Goal: Task Accomplishment & Management: Manage account settings

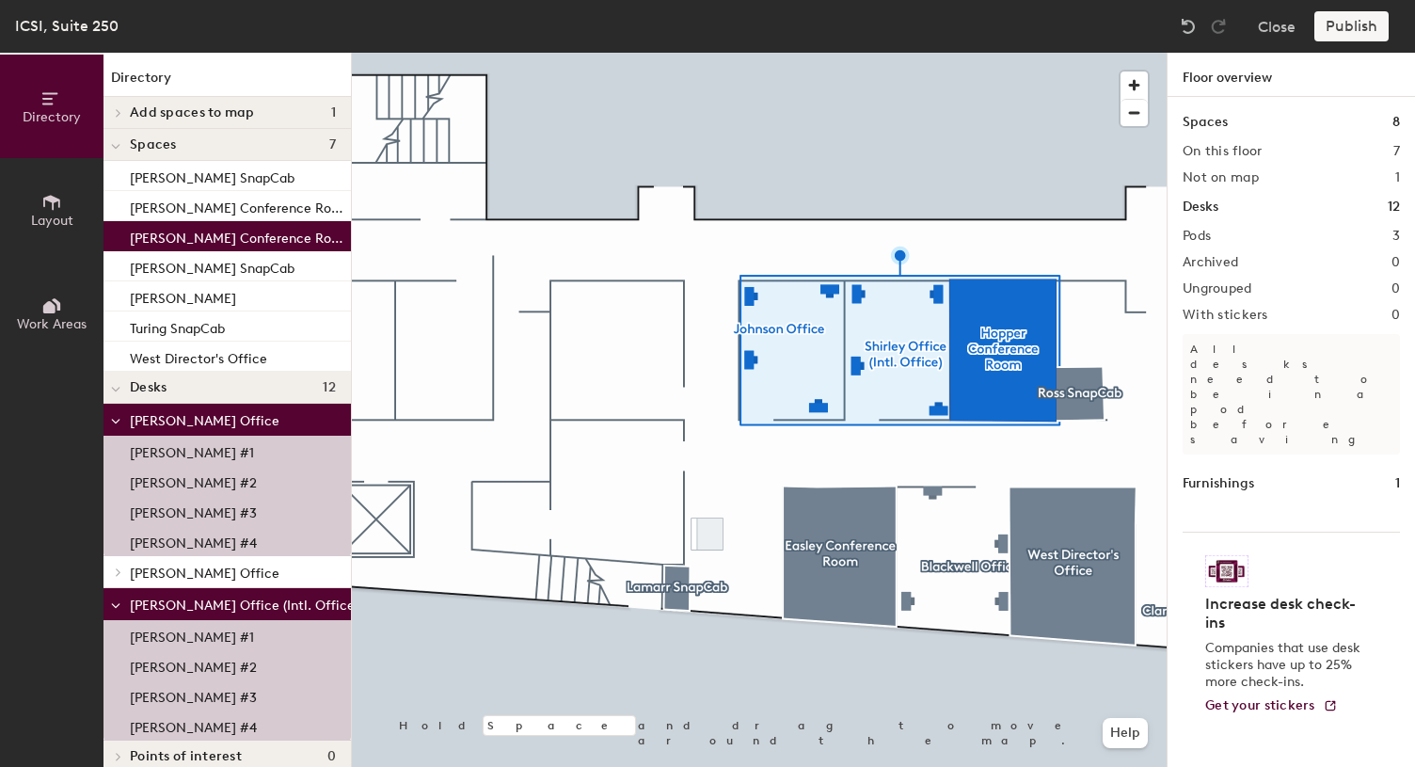
click at [588, 53] on div at bounding box center [759, 53] width 815 height 0
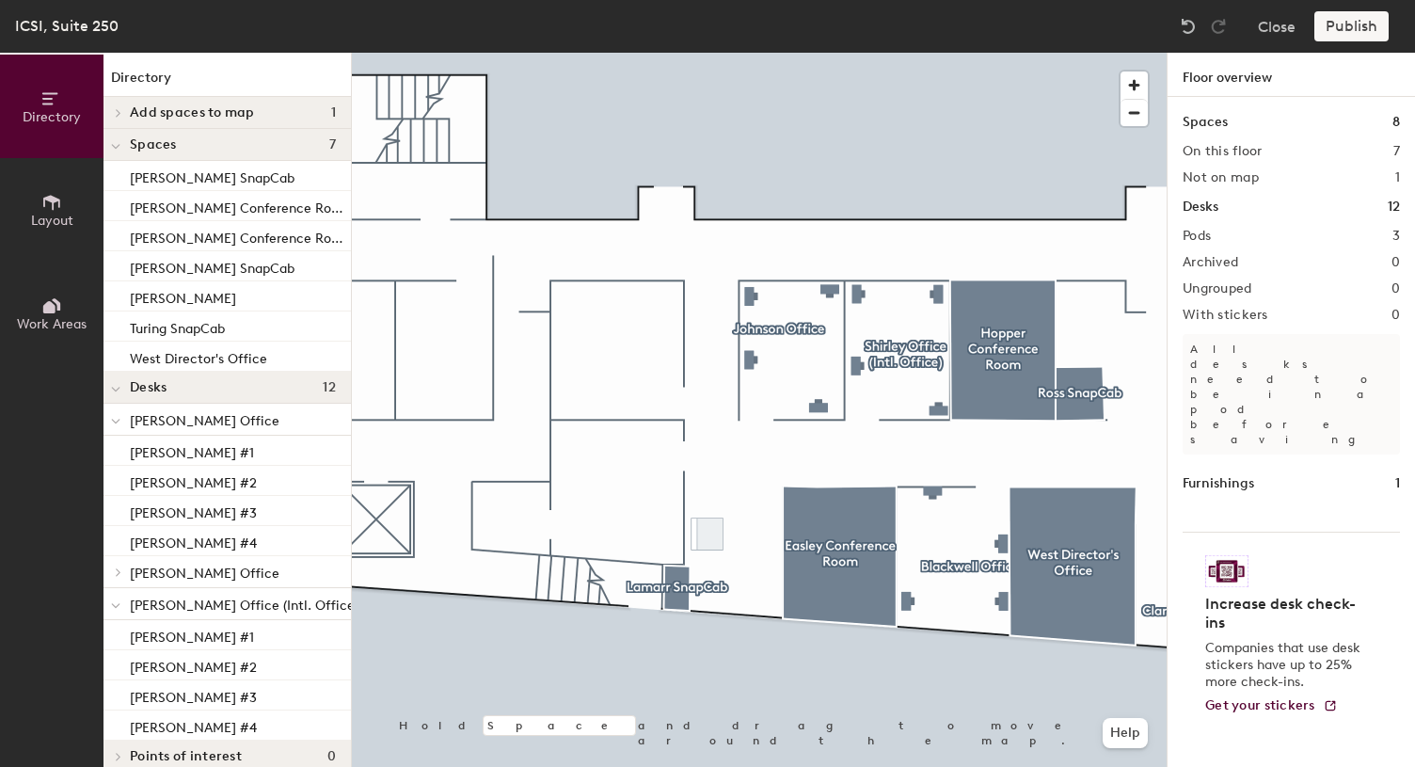
click at [199, 104] on div "Add spaces to map 1" at bounding box center [227, 113] width 247 height 32
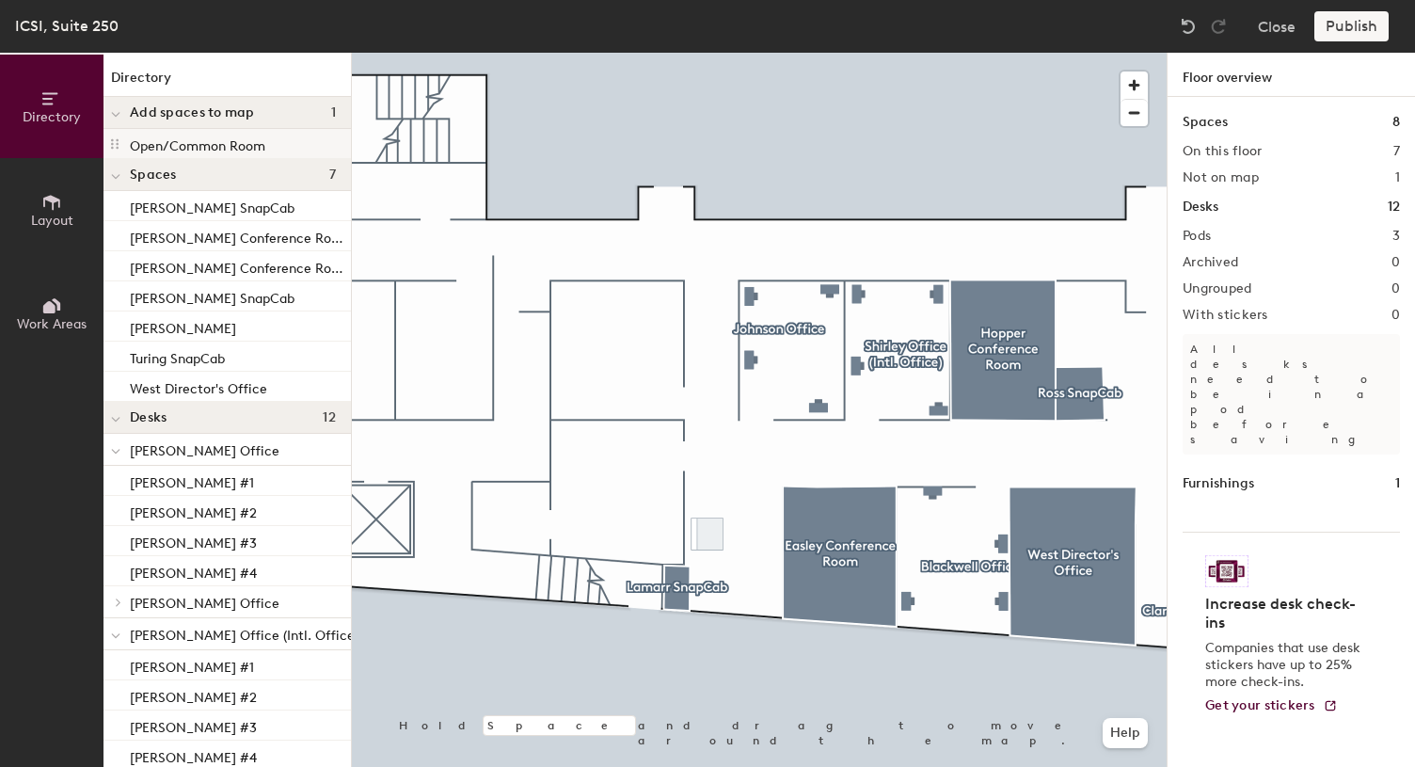
click at [119, 146] on icon at bounding box center [114, 143] width 15 height 15
click at [282, 169] on h4 "Spaces 7" at bounding box center [233, 175] width 206 height 15
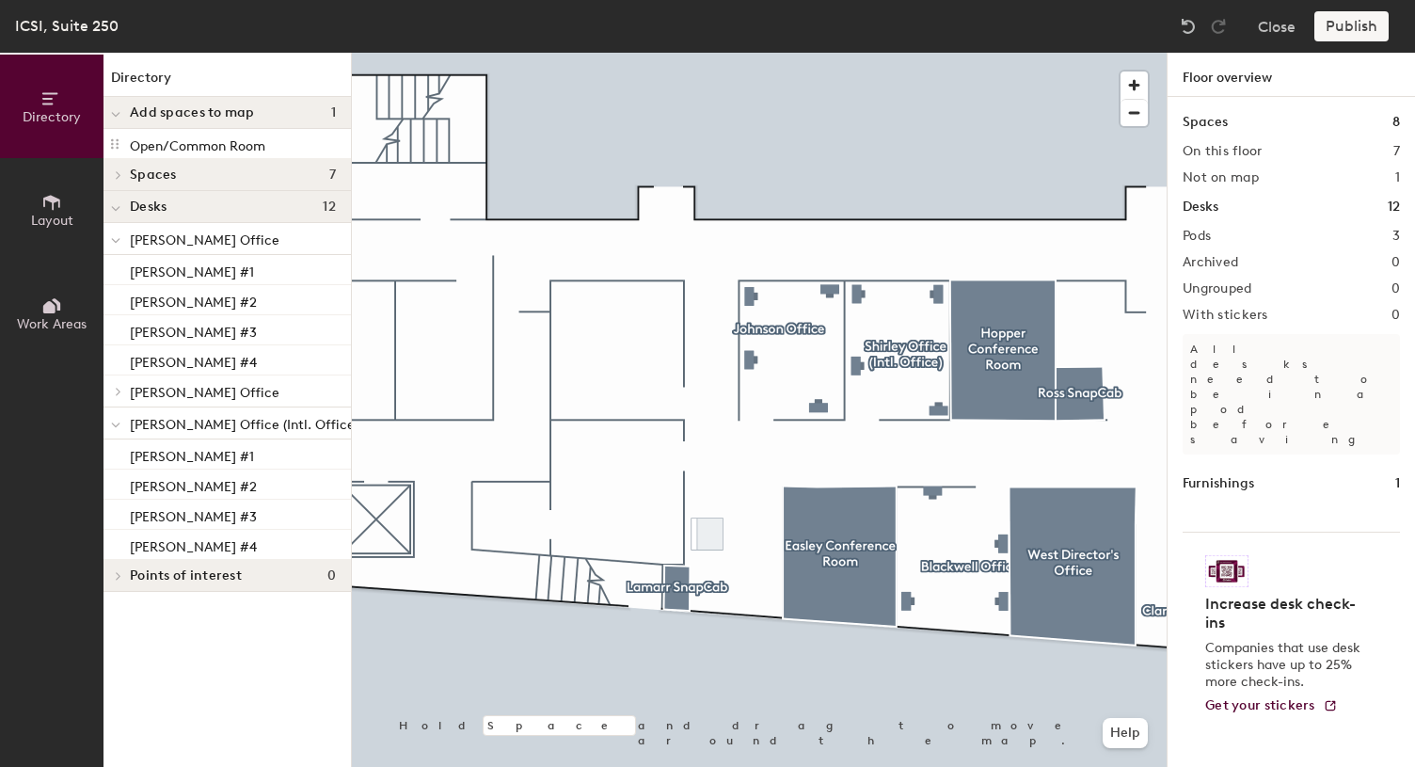
click at [260, 168] on h4 "Spaces 7" at bounding box center [233, 175] width 206 height 15
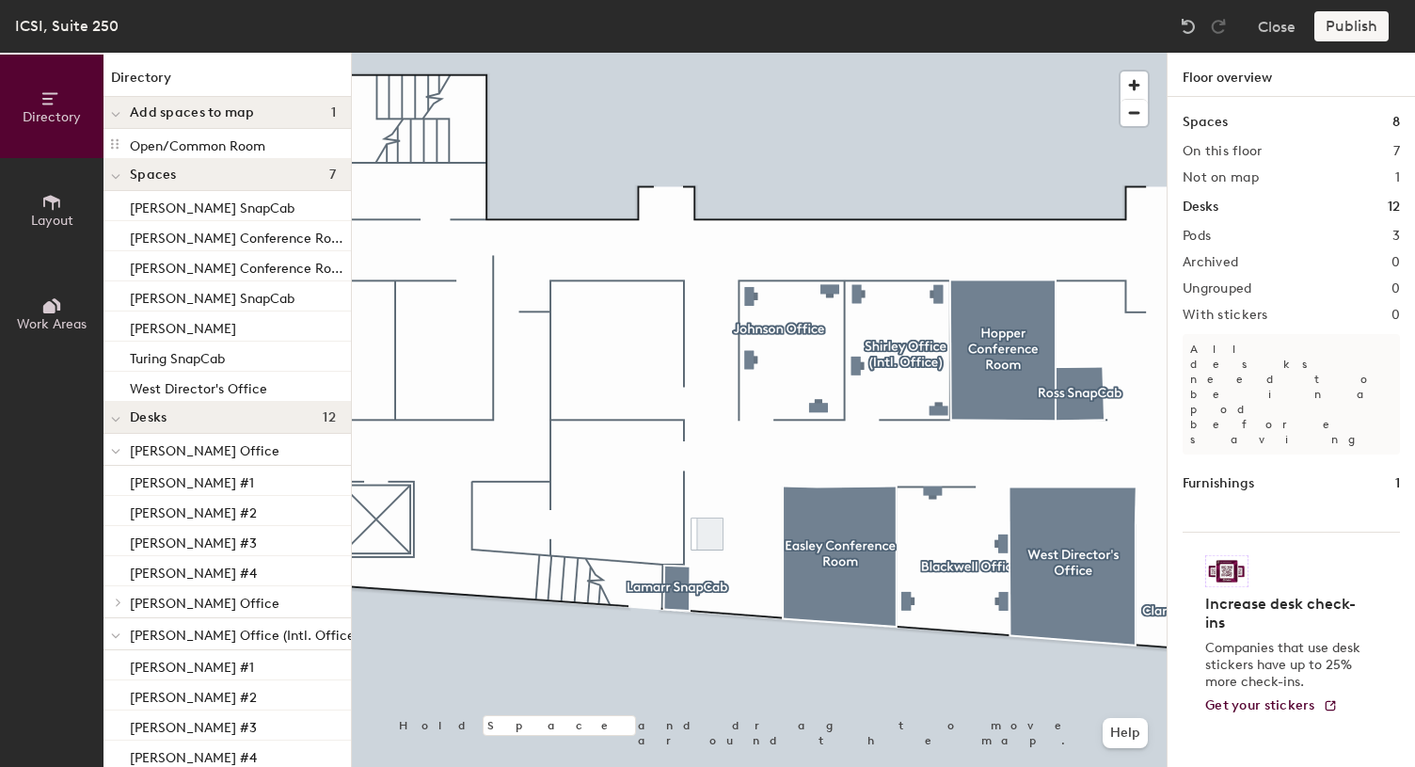
click at [238, 111] on span "Add spaces to map" at bounding box center [192, 112] width 125 height 15
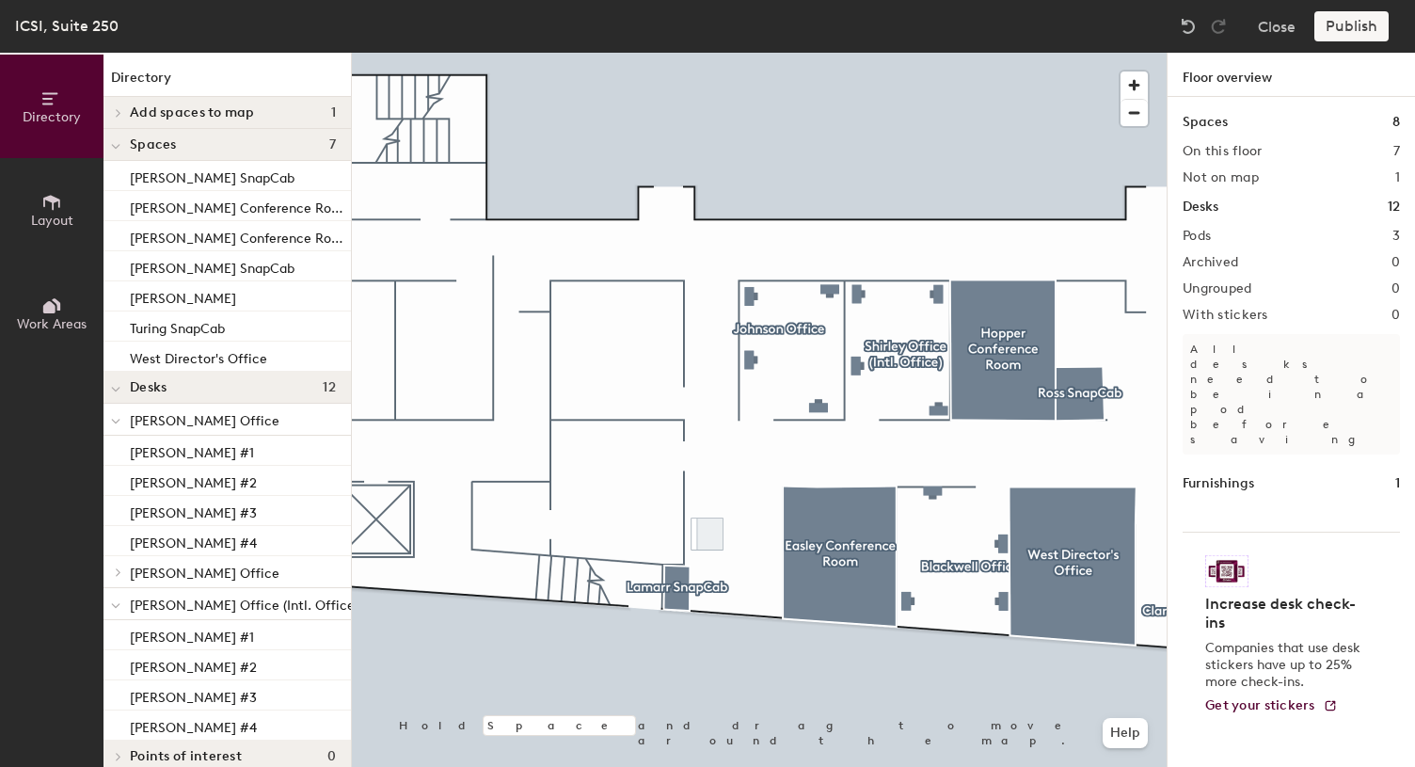
click at [238, 111] on span "Add spaces to map" at bounding box center [192, 112] width 125 height 15
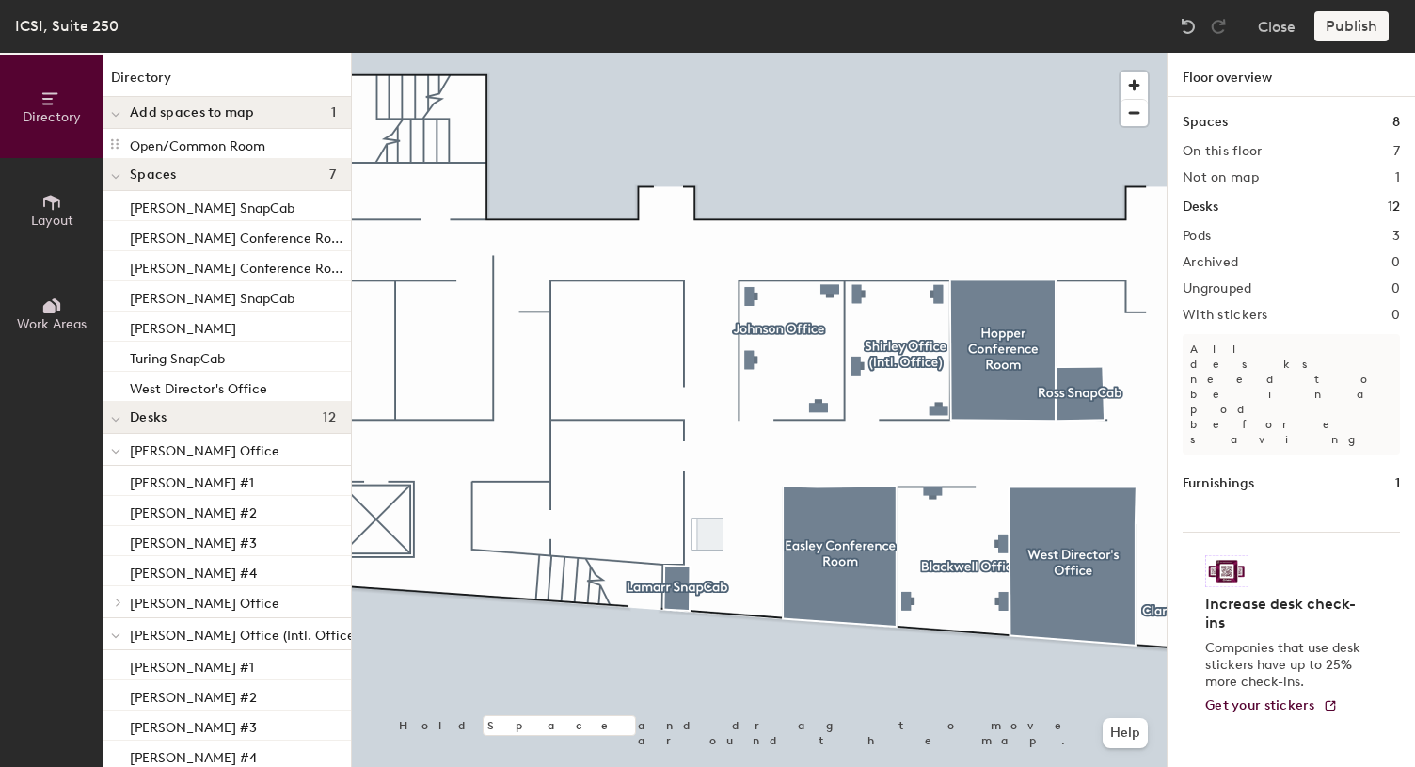
click at [1253, 186] on div "Spaces 8 On this floor 7 Not on map 1 Desks 12 Pods 3 Archived 0 Ungrouped 0 Wi…" at bounding box center [1291, 454] width 247 height 714
click at [1234, 174] on h2 "Not on map" at bounding box center [1221, 177] width 76 height 15
click at [1216, 157] on h2 "On this floor" at bounding box center [1223, 151] width 80 height 15
click at [47, 207] on icon at bounding box center [51, 202] width 21 height 21
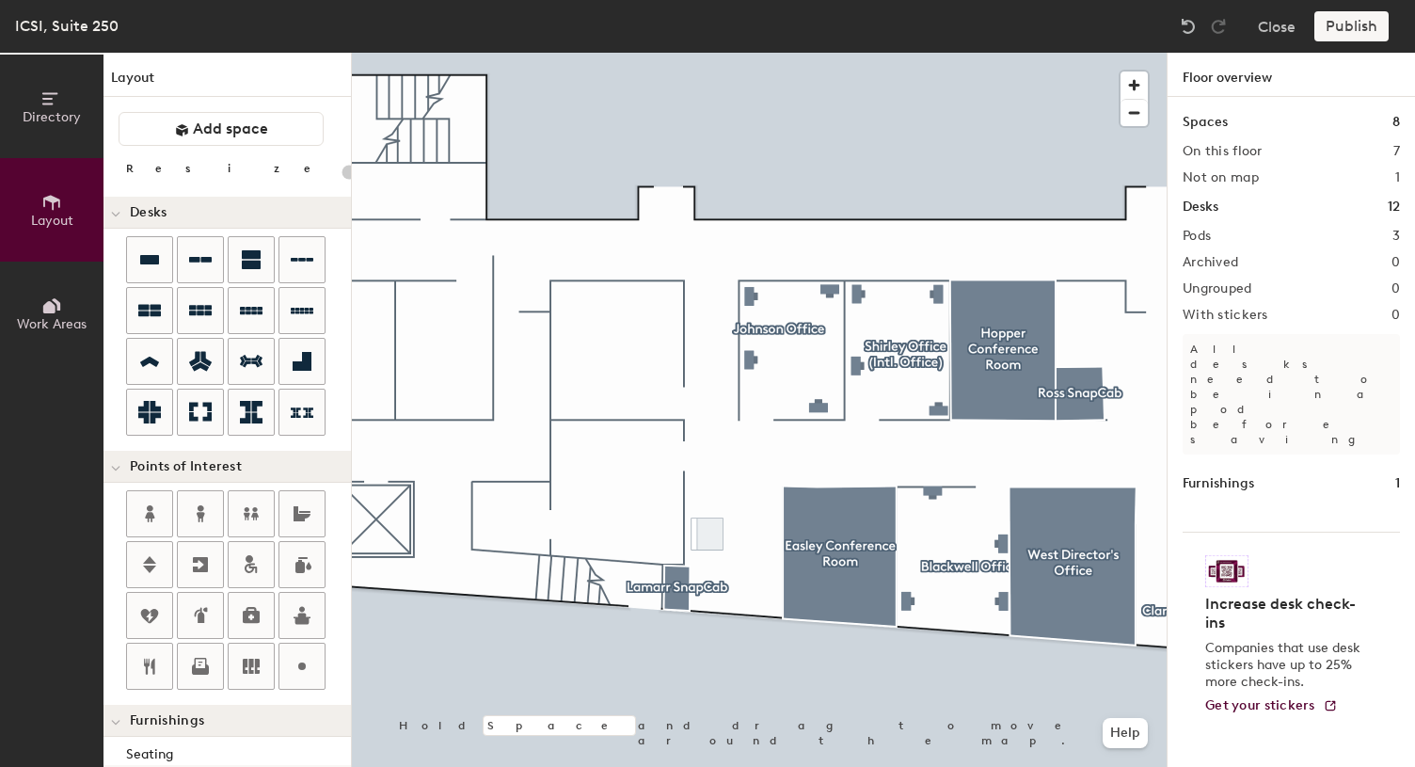
click at [52, 319] on span "Work Areas" at bounding box center [52, 324] width 70 height 16
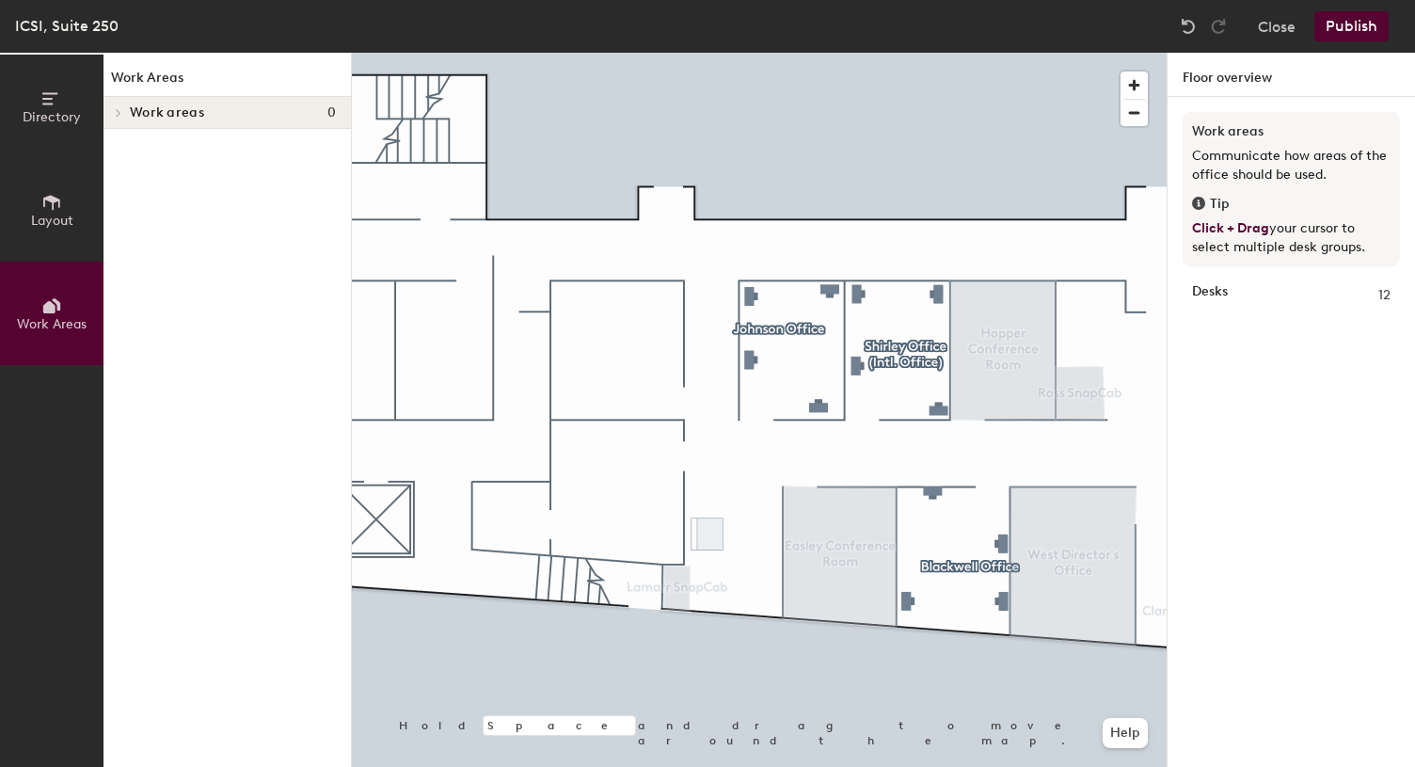
click at [117, 113] on icon at bounding box center [119, 112] width 8 height 9
click at [45, 88] on icon at bounding box center [51, 98] width 21 height 21
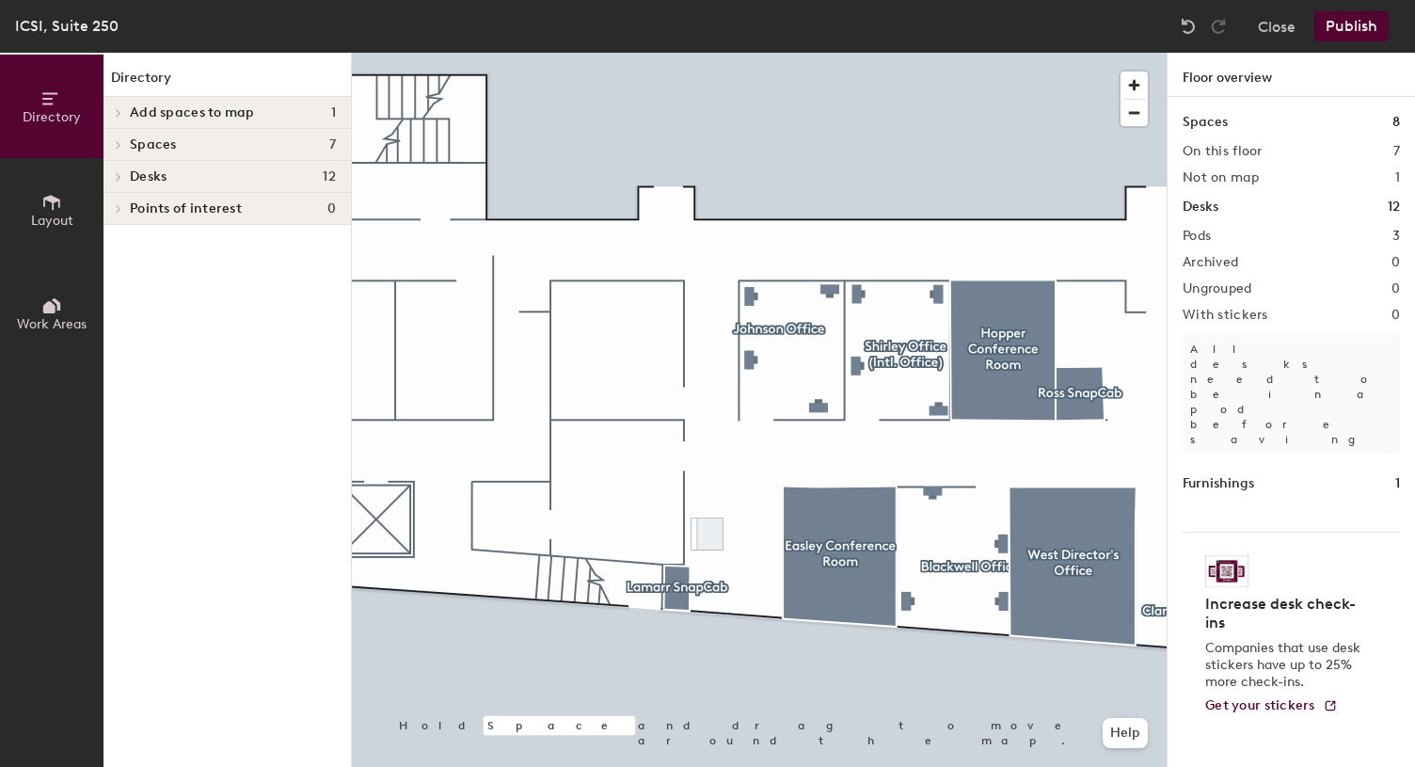
click at [186, 115] on span "Add spaces to map" at bounding box center [192, 112] width 125 height 15
click at [196, 150] on p "Open/Common Room" at bounding box center [198, 144] width 136 height 22
click at [194, 236] on span "Points of interest" at bounding box center [186, 238] width 112 height 15
click at [1269, 473] on div "Furnishings 1" at bounding box center [1291, 483] width 217 height 21
click at [1238, 282] on h2 "Ungrouped" at bounding box center [1218, 288] width 70 height 15
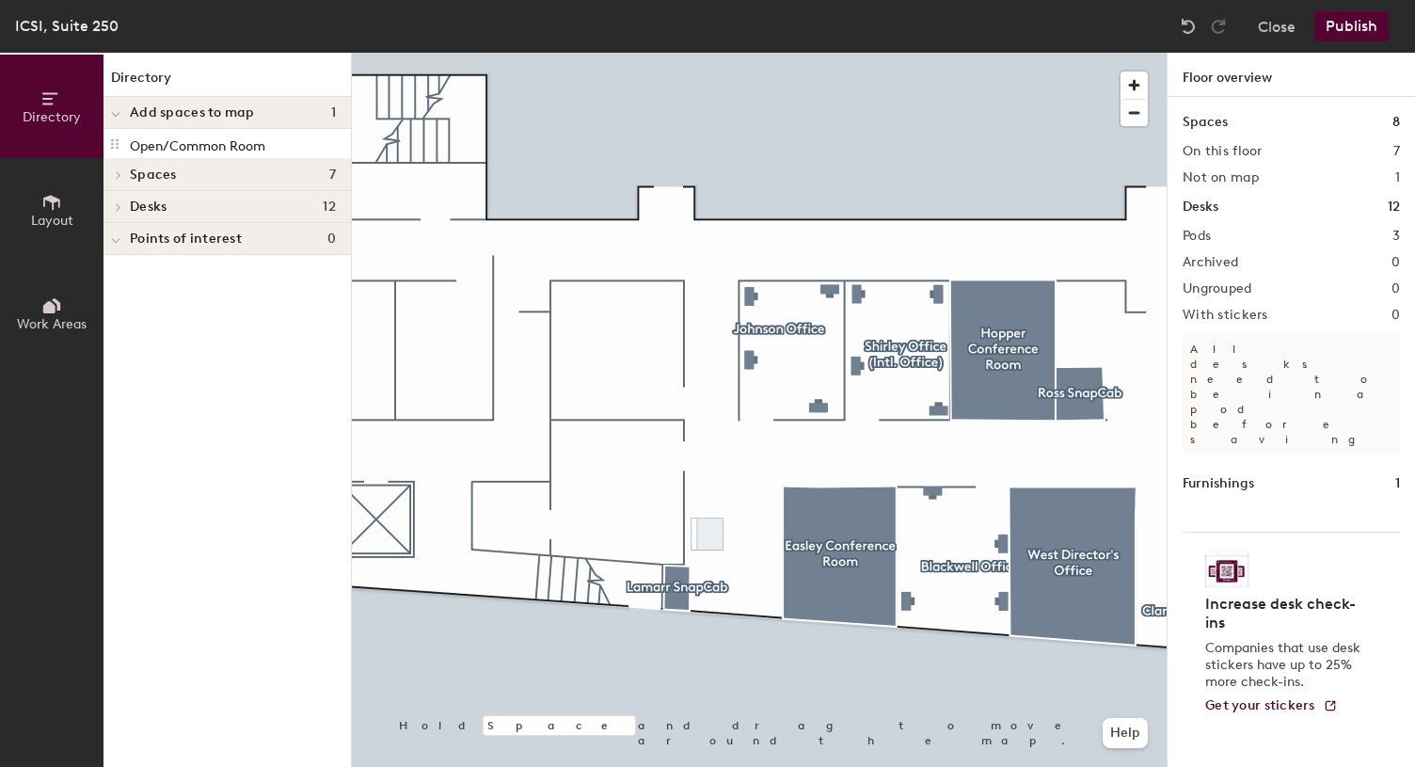
click at [1229, 206] on div "Desks 12" at bounding box center [1291, 207] width 217 height 21
click at [1181, 210] on div "Spaces 8 On this floor 7 Not on map 1 Desks 12 Pods 3 Archived 0 Ungrouped 0 Wi…" at bounding box center [1291, 454] width 247 height 714
click at [1223, 226] on div "Spaces 8 On this floor 7 Not on map 1 Desks 12 Pods 3 Archived 0 Ungrouped 0 Wi…" at bounding box center [1291, 454] width 247 height 714
click at [1222, 208] on div "Desks 12" at bounding box center [1291, 207] width 217 height 21
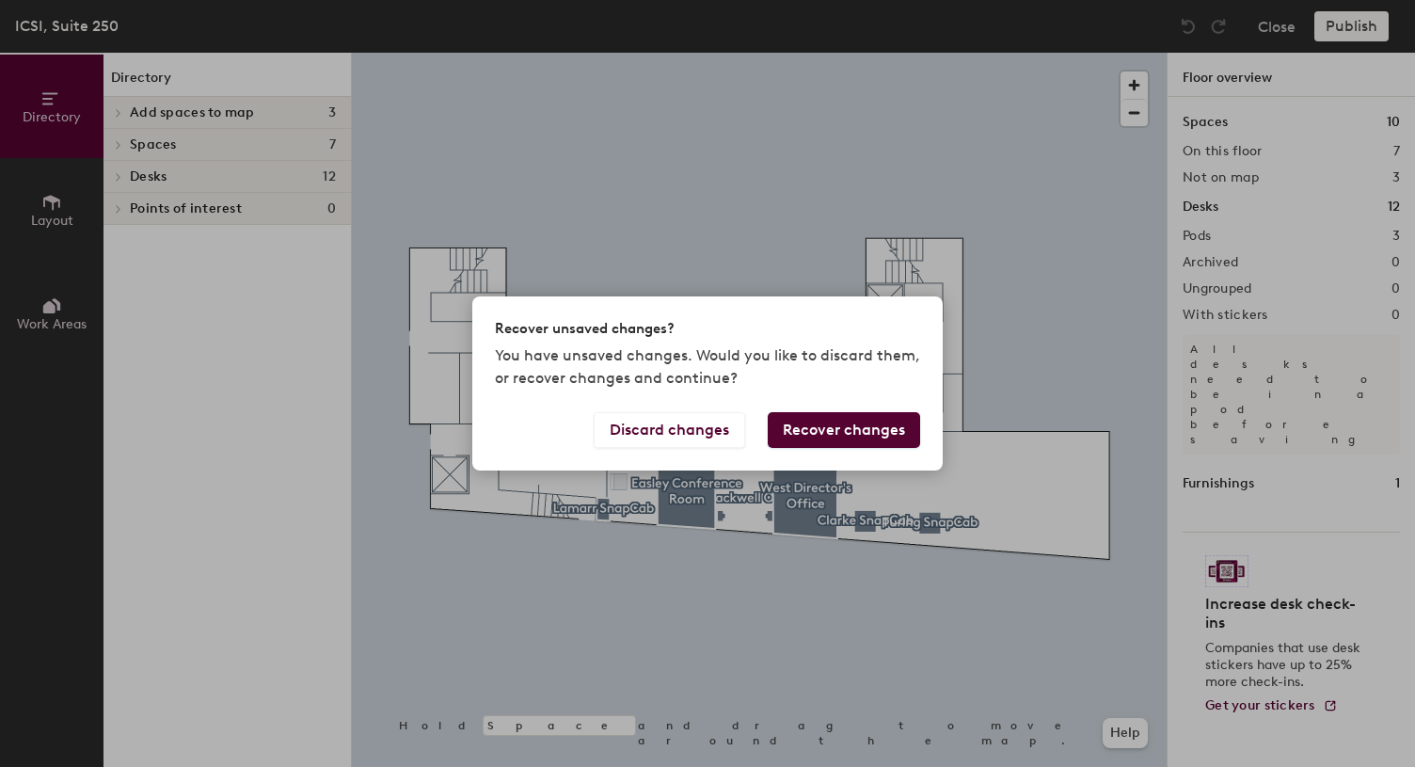
click at [167, 117] on div "Recover unsaved changes? You have unsaved changes. Would you like to discard th…" at bounding box center [707, 383] width 1415 height 767
click at [677, 434] on button "Discard changes" at bounding box center [670, 430] width 152 height 36
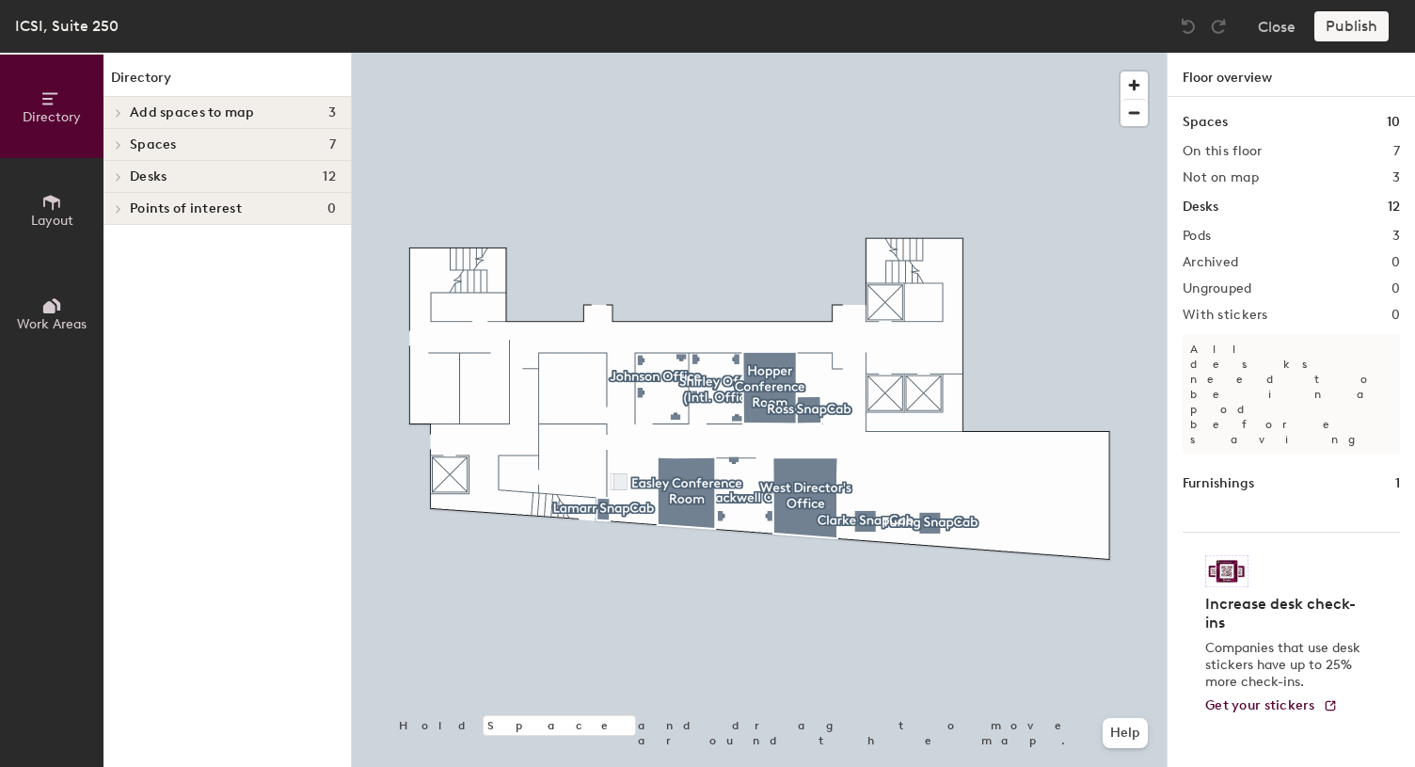
click at [124, 108] on span at bounding box center [117, 112] width 16 height 9
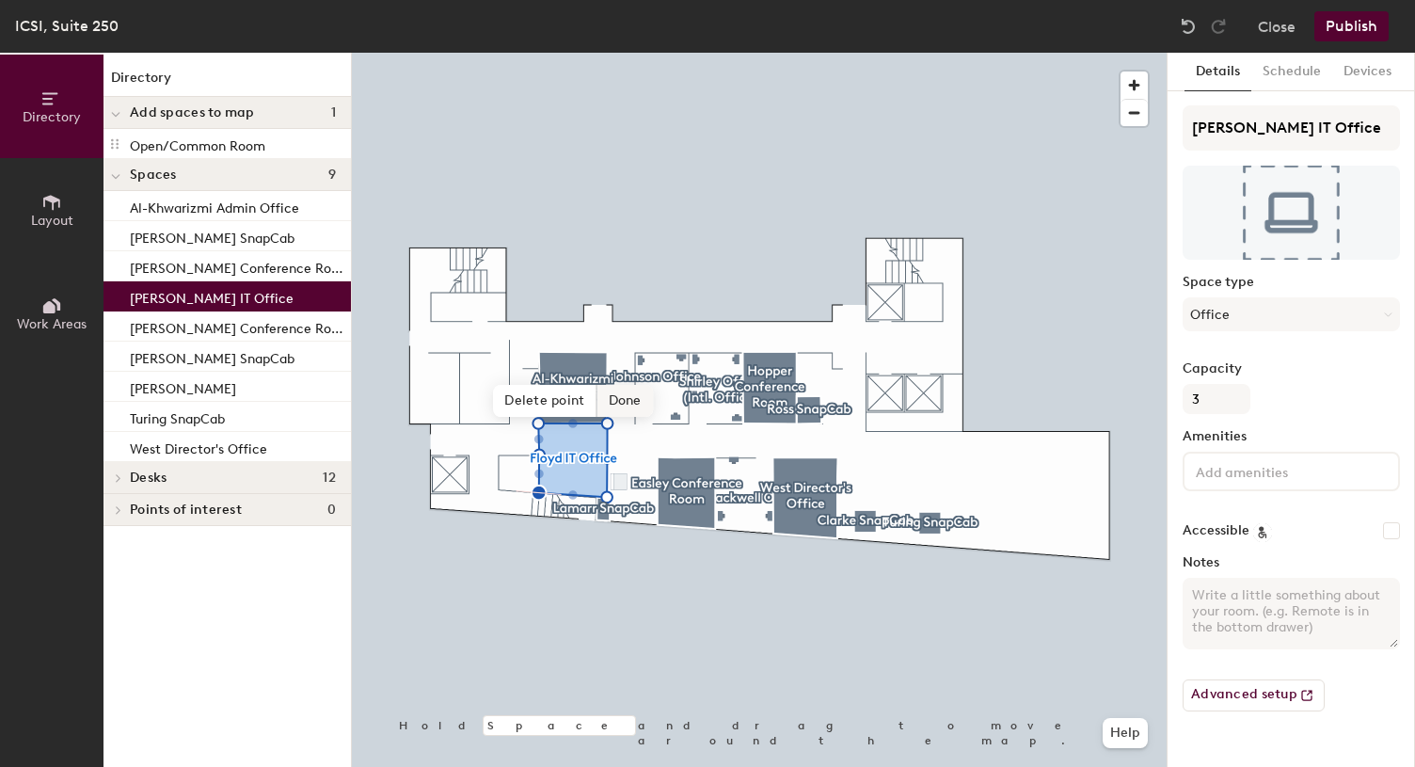
click at [616, 407] on span "Done" at bounding box center [626, 401] width 56 height 32
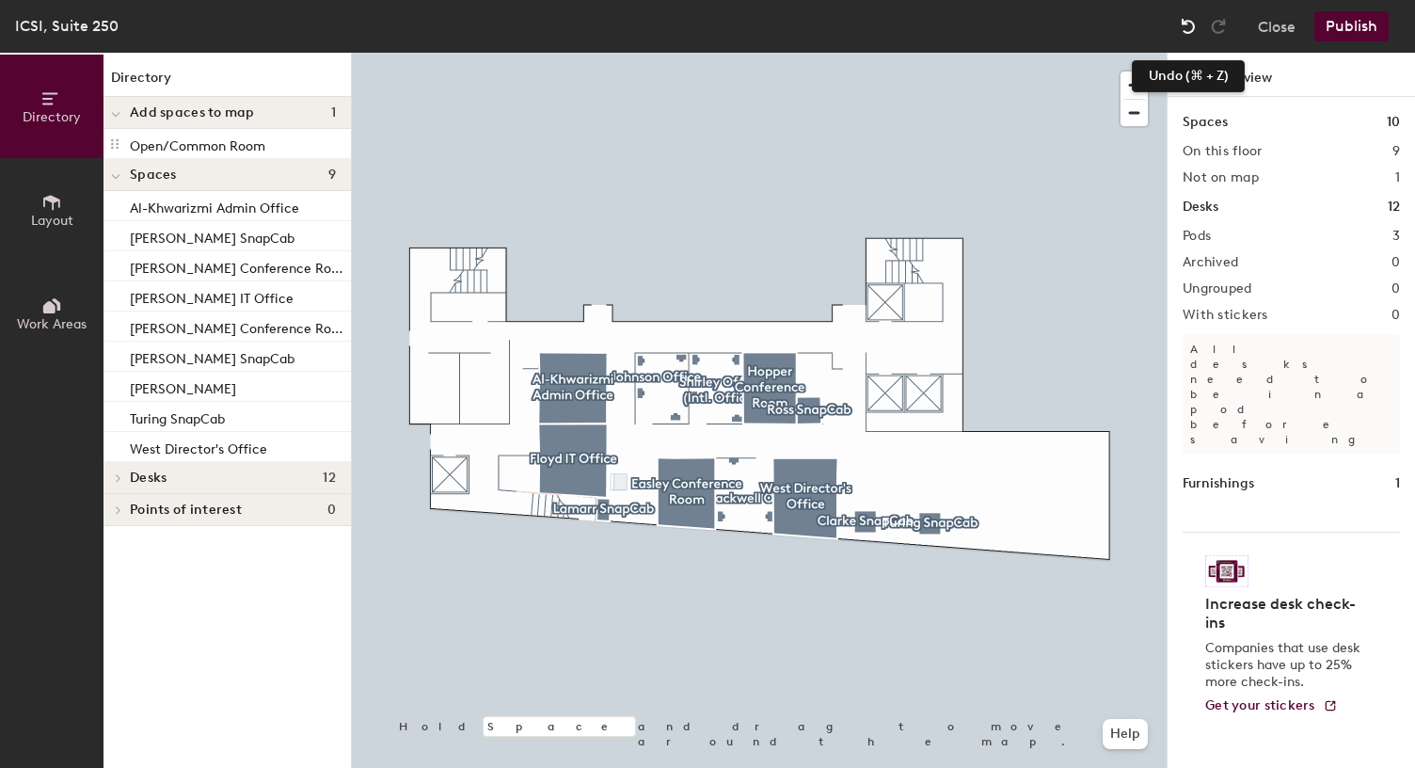
click at [1189, 22] on img at bounding box center [1188, 26] width 19 height 19
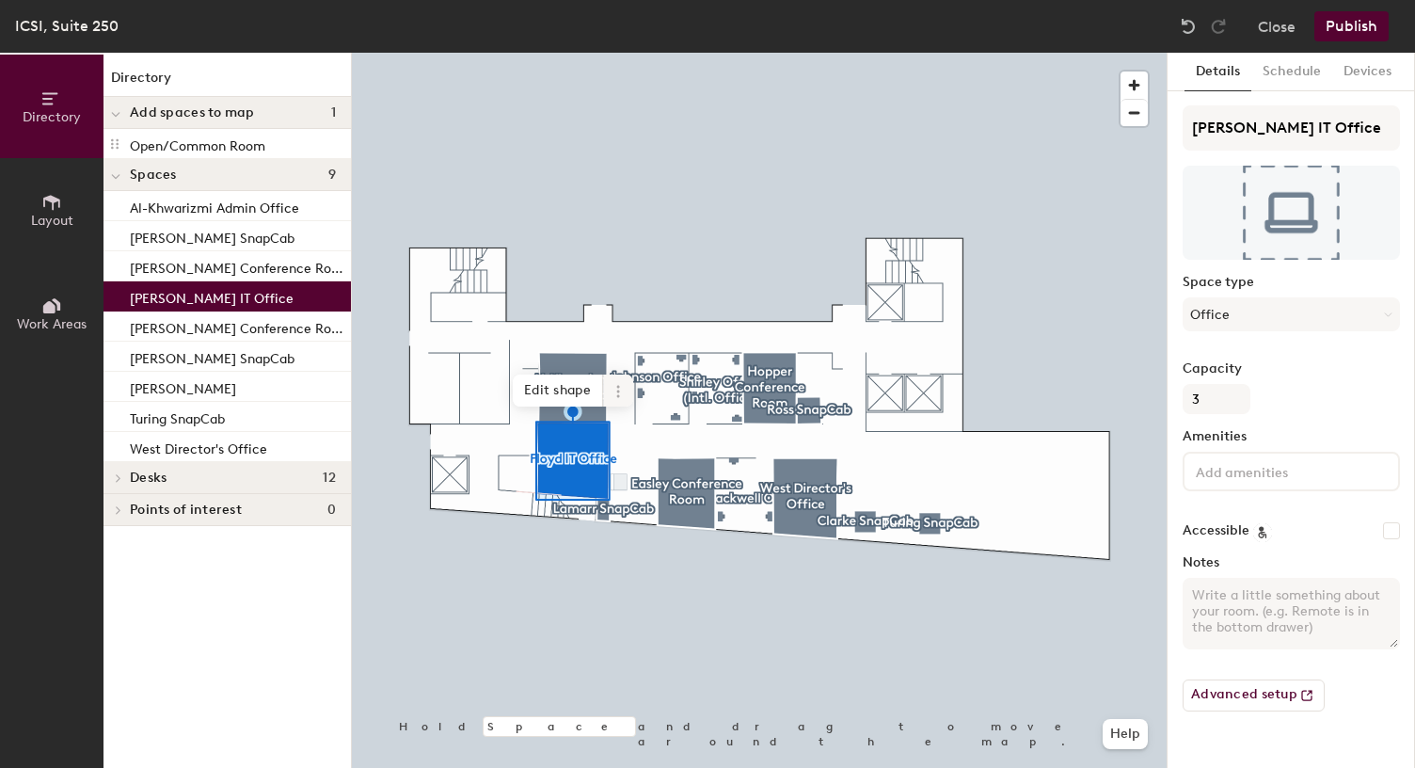
click at [614, 390] on icon at bounding box center [618, 391] width 15 height 15
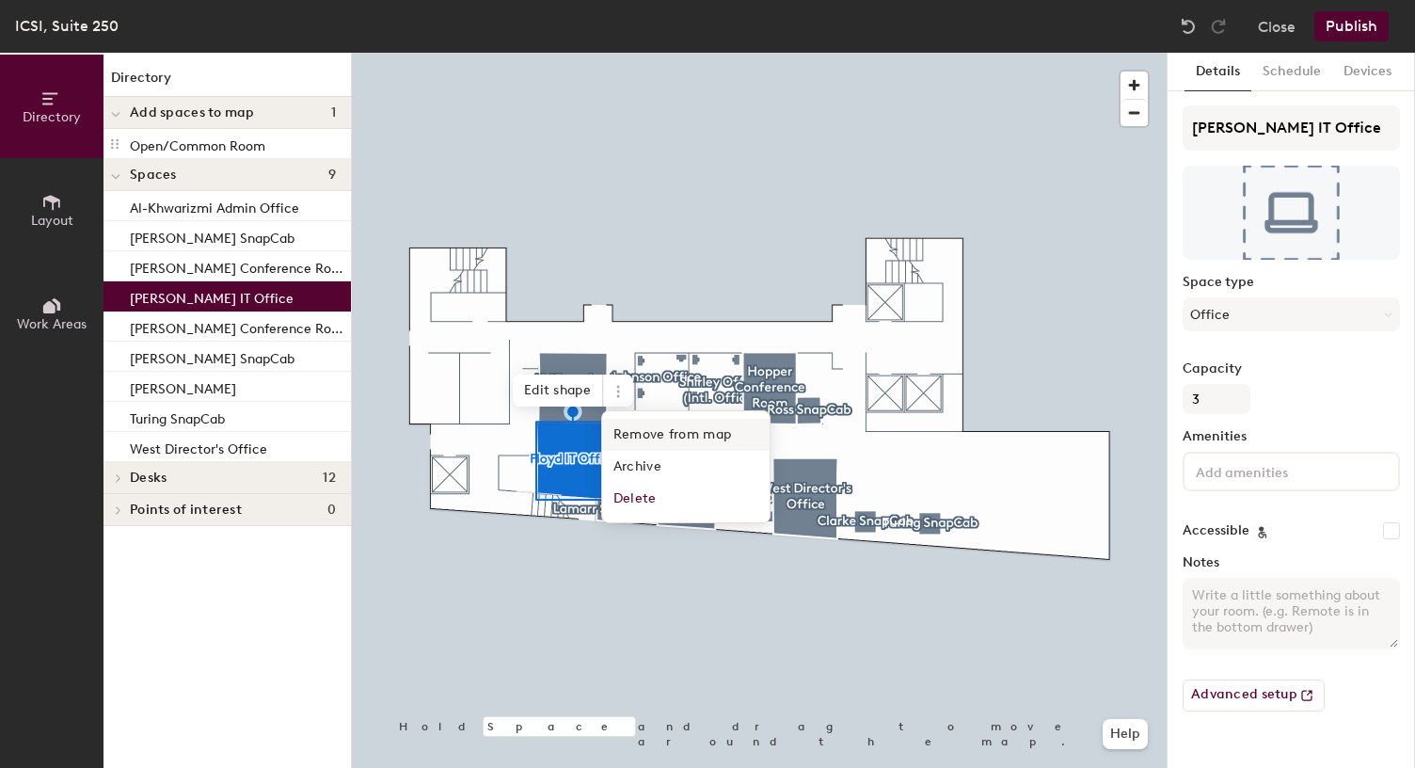
click at [635, 439] on span "Remove from map" at bounding box center [686, 435] width 168 height 32
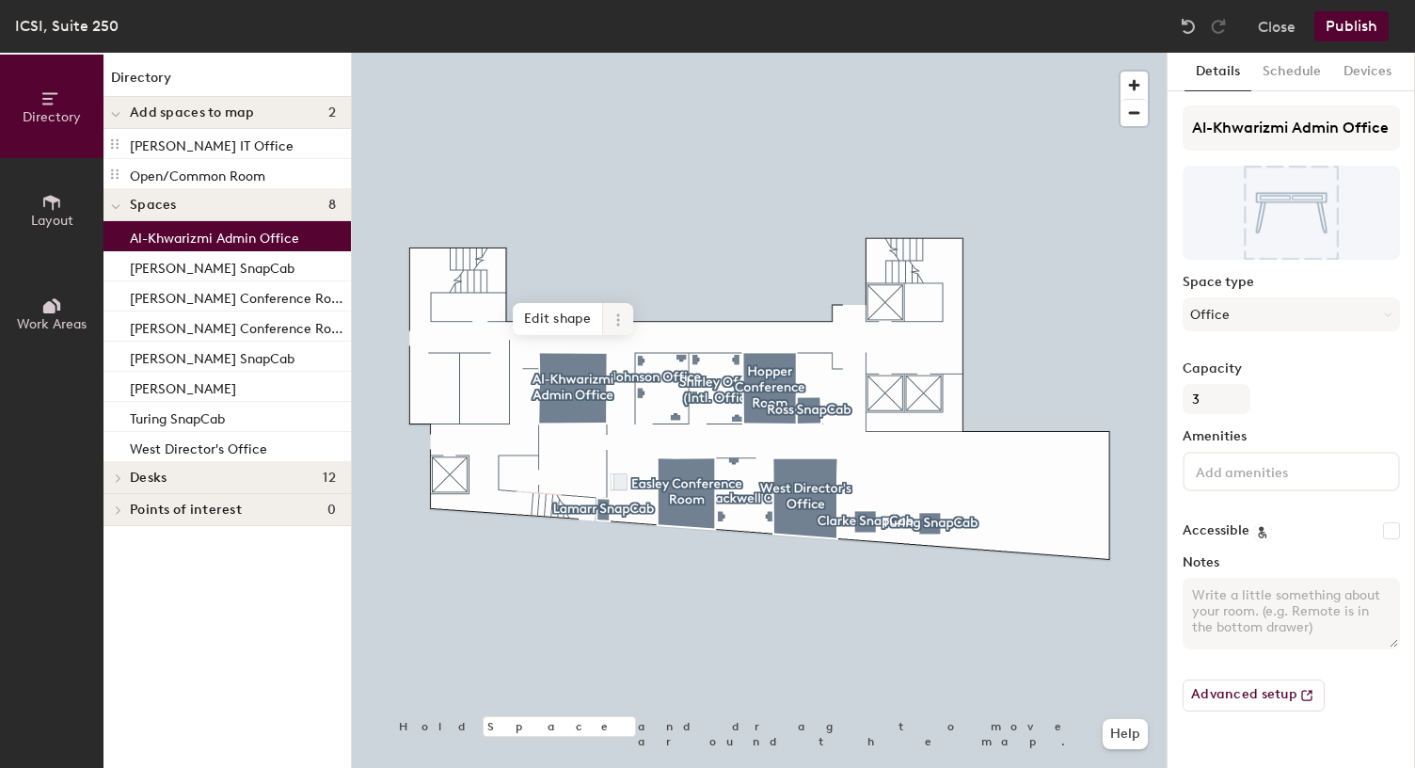
click at [622, 319] on icon at bounding box center [618, 319] width 15 height 15
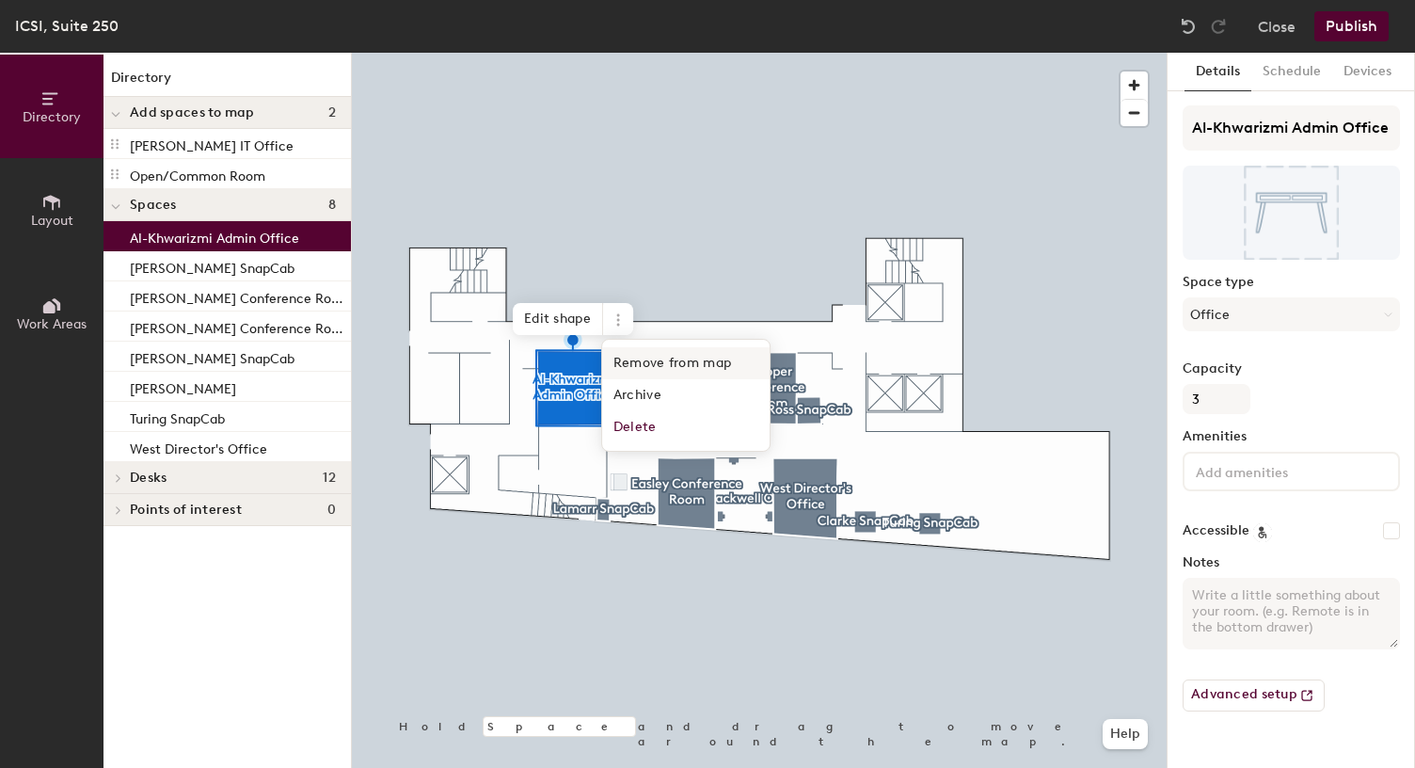
click at [623, 358] on span "Remove from map" at bounding box center [686, 363] width 168 height 32
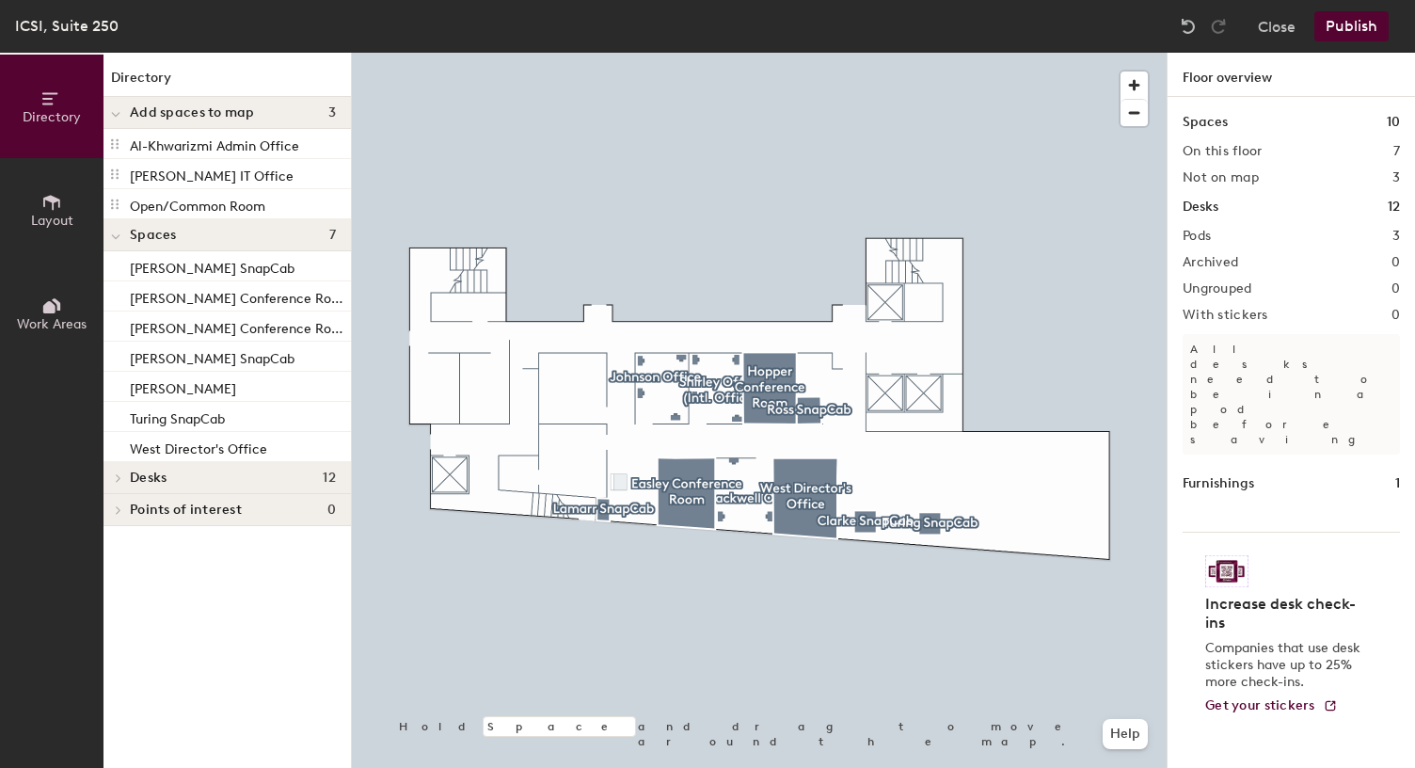
click at [1225, 235] on div "Pods 3" at bounding box center [1291, 236] width 217 height 15
click at [1189, 235] on h2 "Pods" at bounding box center [1197, 236] width 28 height 15
click at [1220, 217] on div "Spaces 10 On this floor 7 Not on map 3 Desks 12 Pods 3 Archived 0 Ungrouped 0 W…" at bounding box center [1291, 454] width 247 height 715
click at [1210, 237] on h2 "Pods" at bounding box center [1197, 236] width 28 height 15
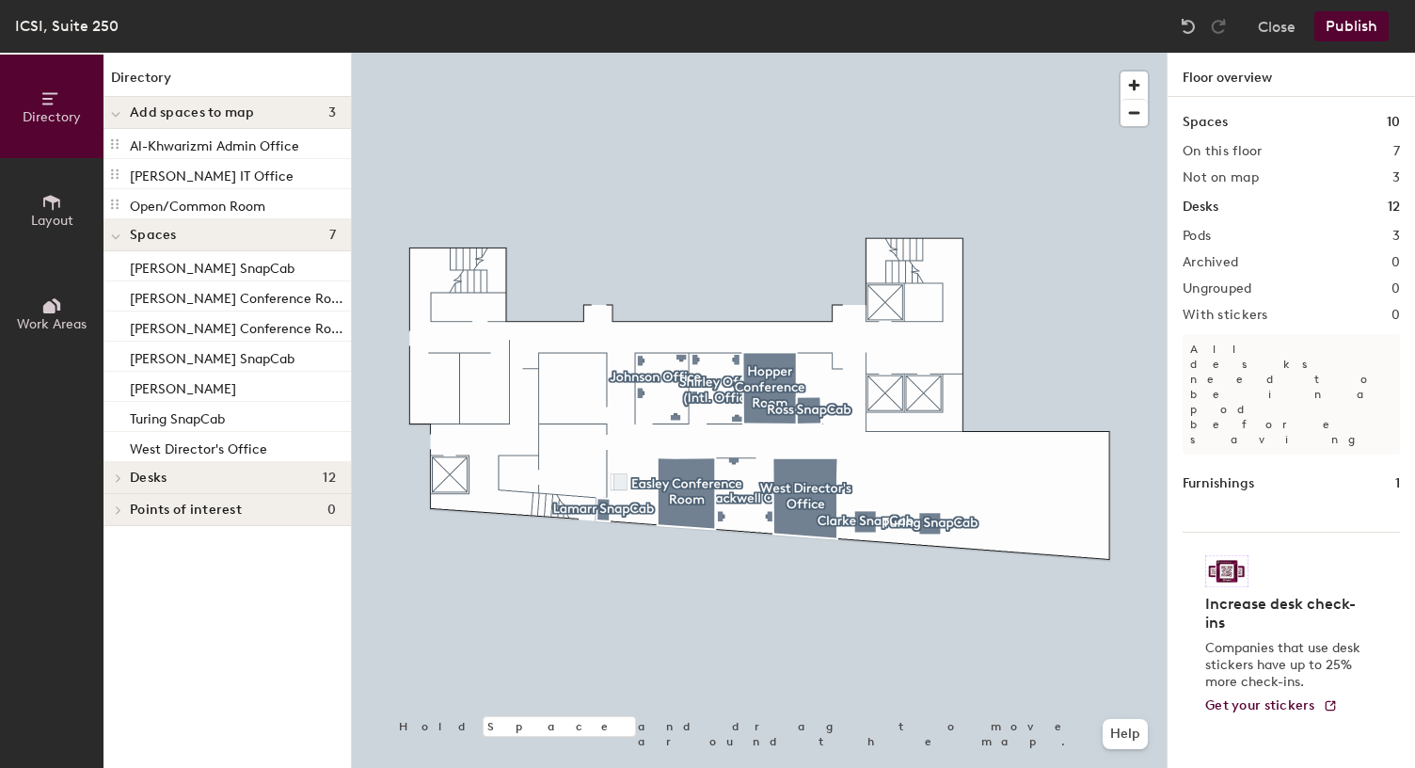
click at [1253, 82] on h1 "Floor overview" at bounding box center [1291, 75] width 247 height 44
click at [1280, 24] on button "Close" at bounding box center [1277, 26] width 38 height 30
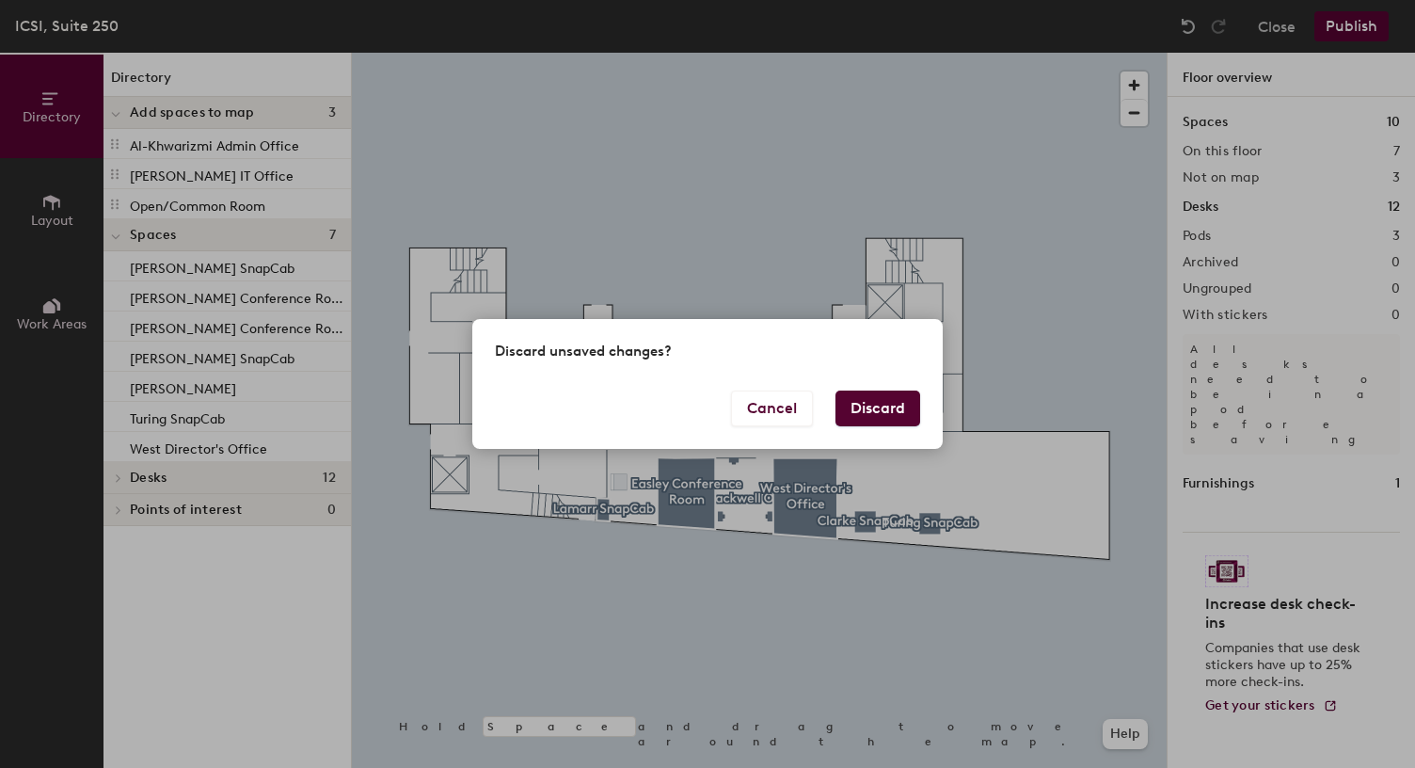
click at [871, 407] on button "Discard" at bounding box center [878, 409] width 85 height 36
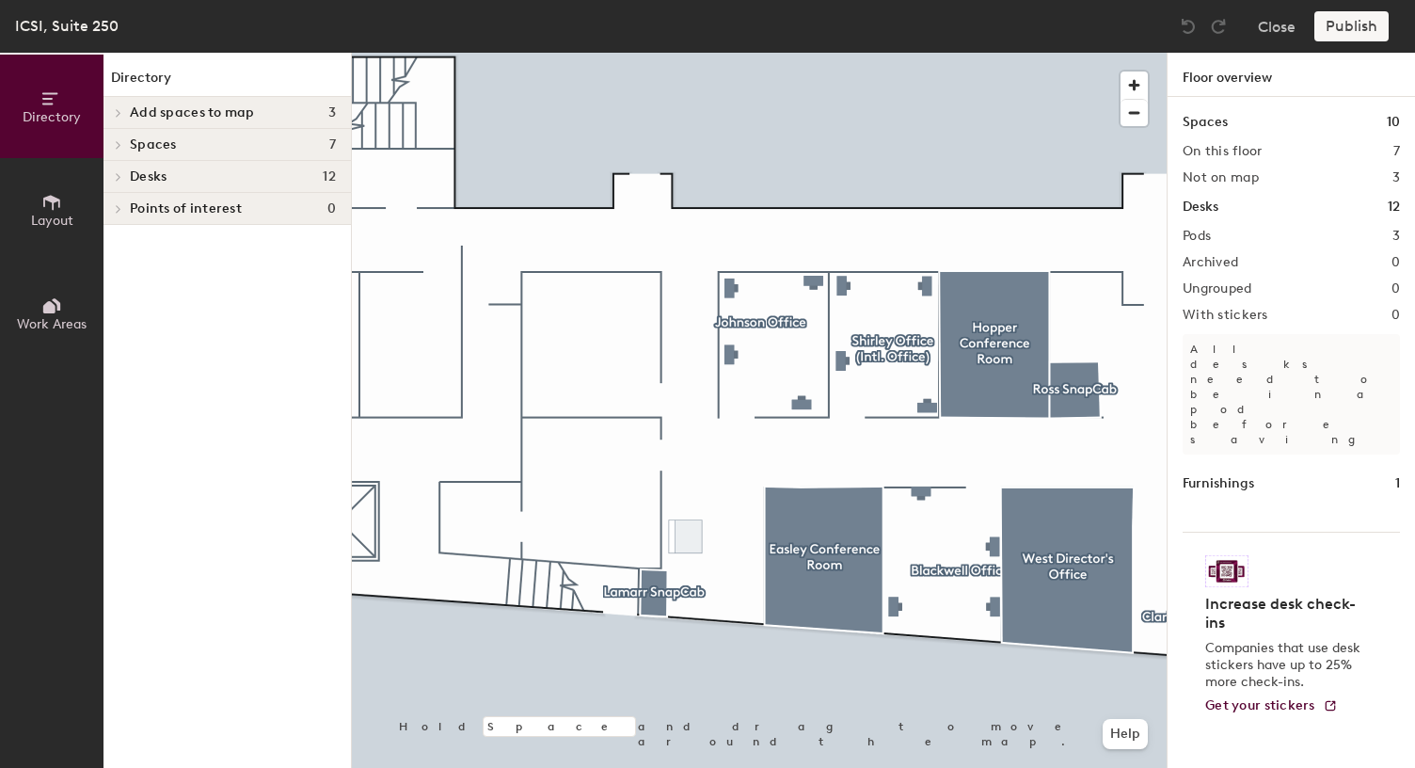
click at [588, 53] on div at bounding box center [759, 53] width 815 height 0
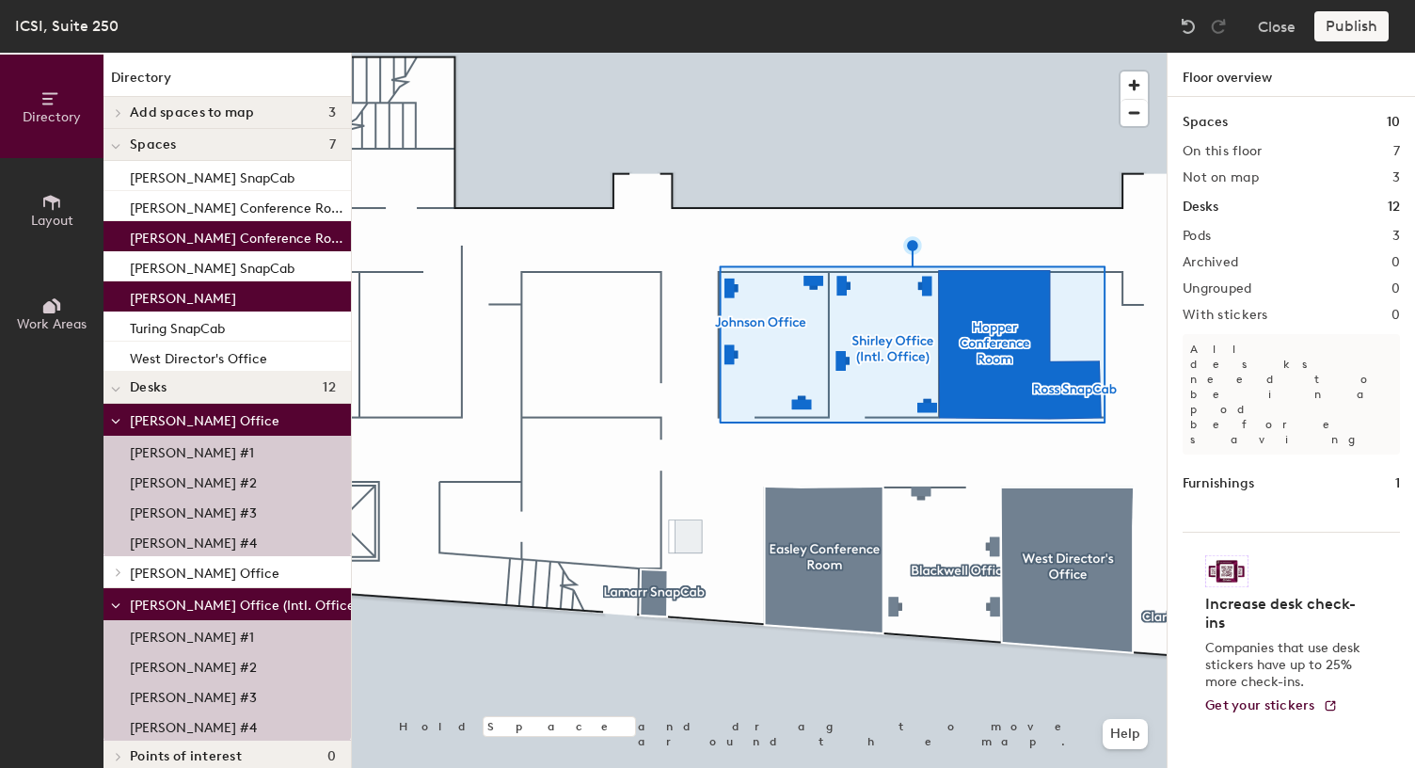
click at [1217, 180] on h2 "Not on map" at bounding box center [1221, 177] width 76 height 15
click at [1204, 241] on h2 "Pods" at bounding box center [1197, 236] width 28 height 15
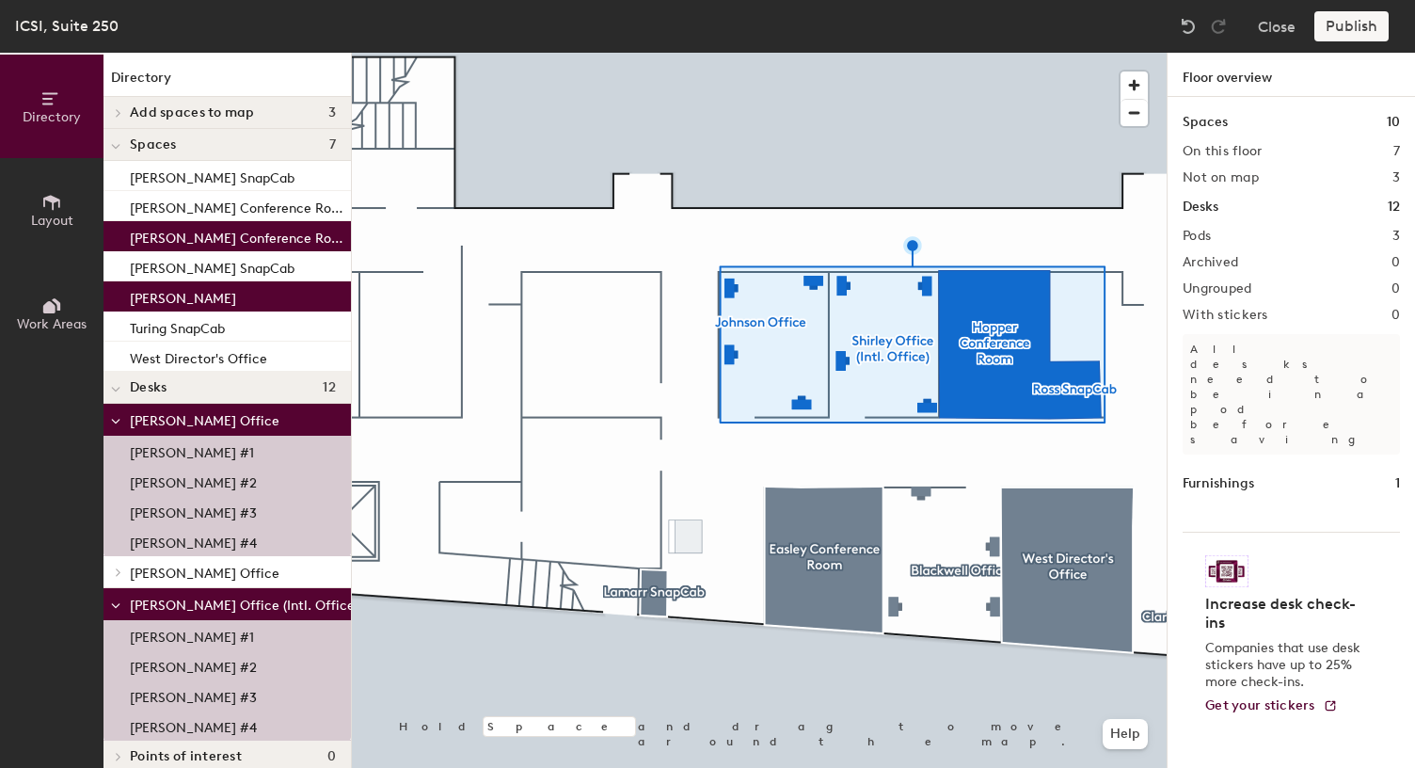
click at [1199, 211] on h1 "Desks" at bounding box center [1201, 207] width 36 height 21
click at [1389, 114] on h1 "10" at bounding box center [1393, 122] width 13 height 21
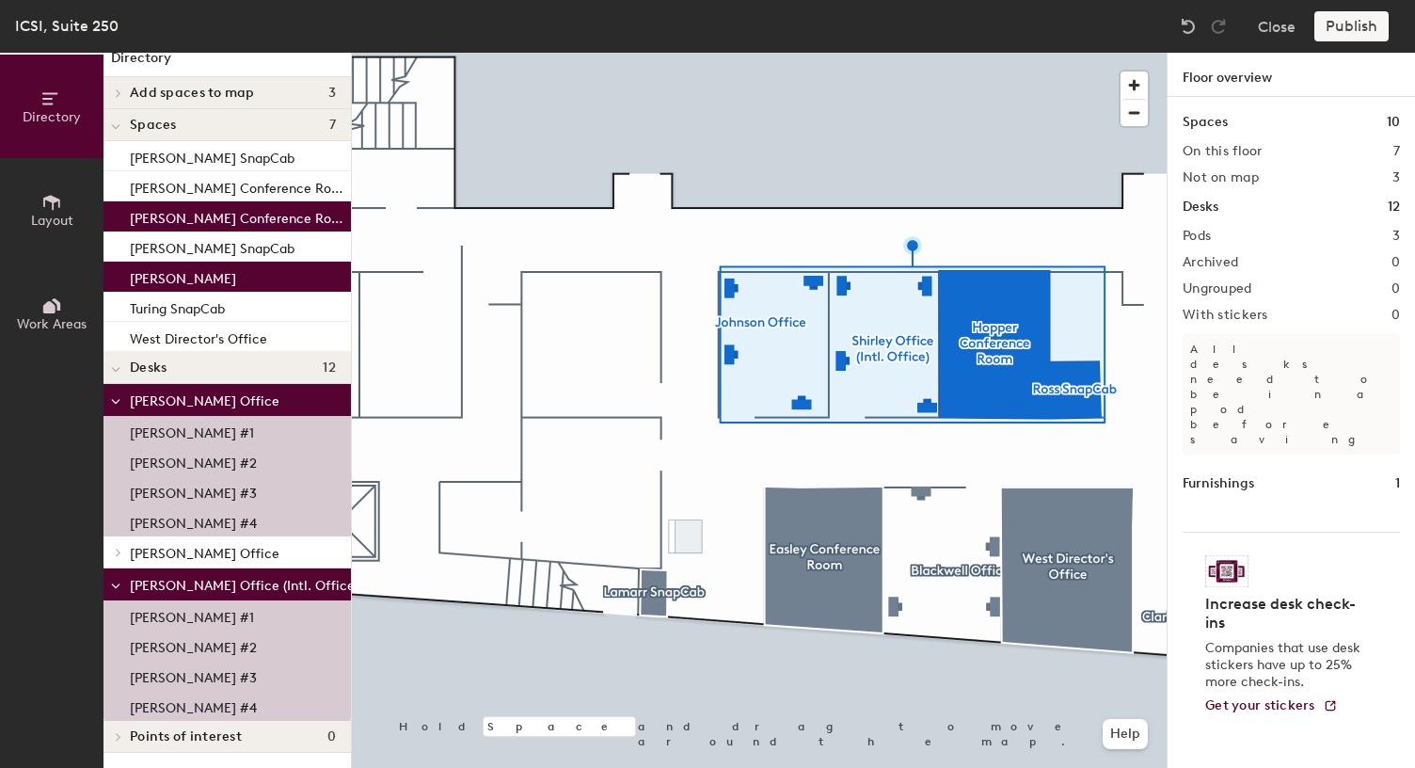
click at [209, 522] on p "Katherine Johnson #4" at bounding box center [193, 521] width 127 height 22
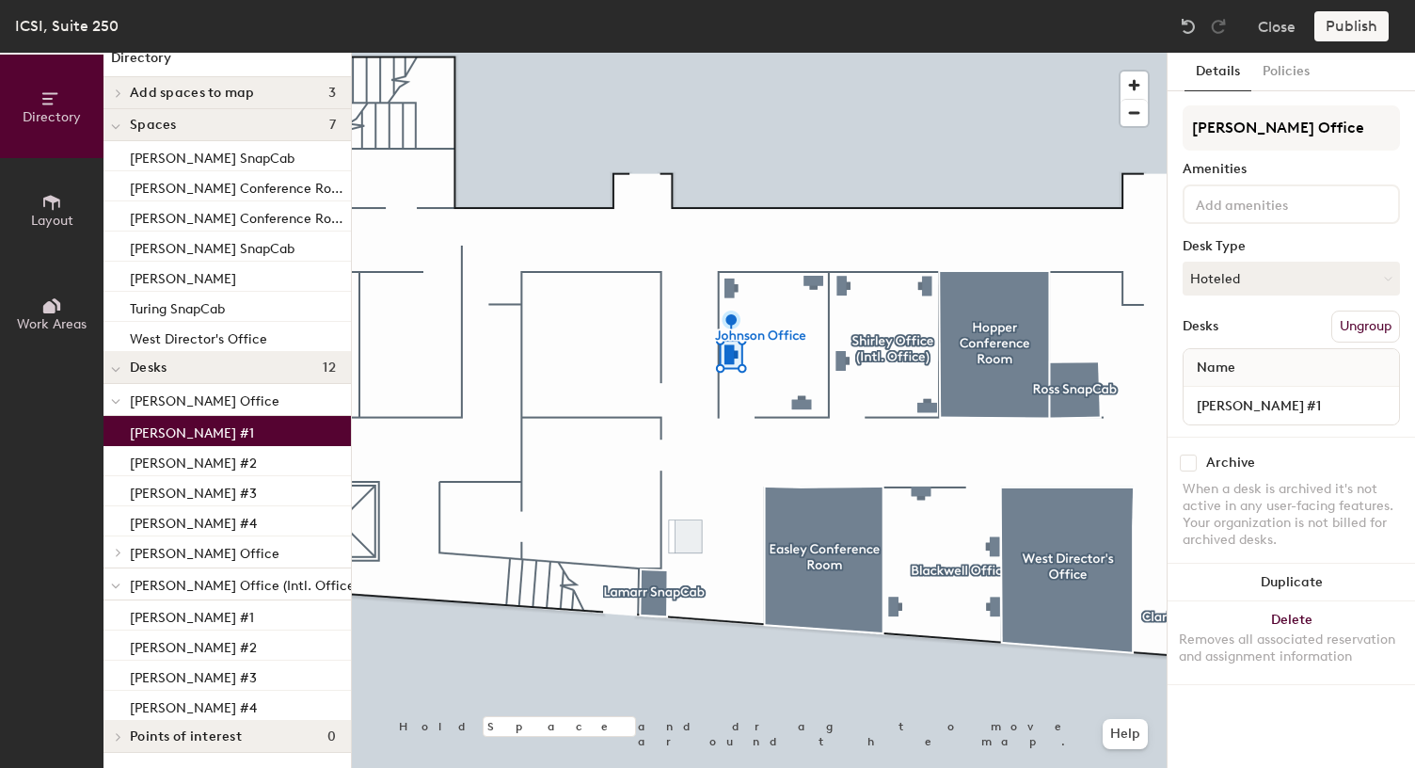
click at [192, 438] on p "Katherine Johnson #1" at bounding box center [192, 431] width 124 height 22
click at [535, 53] on div at bounding box center [759, 53] width 815 height 0
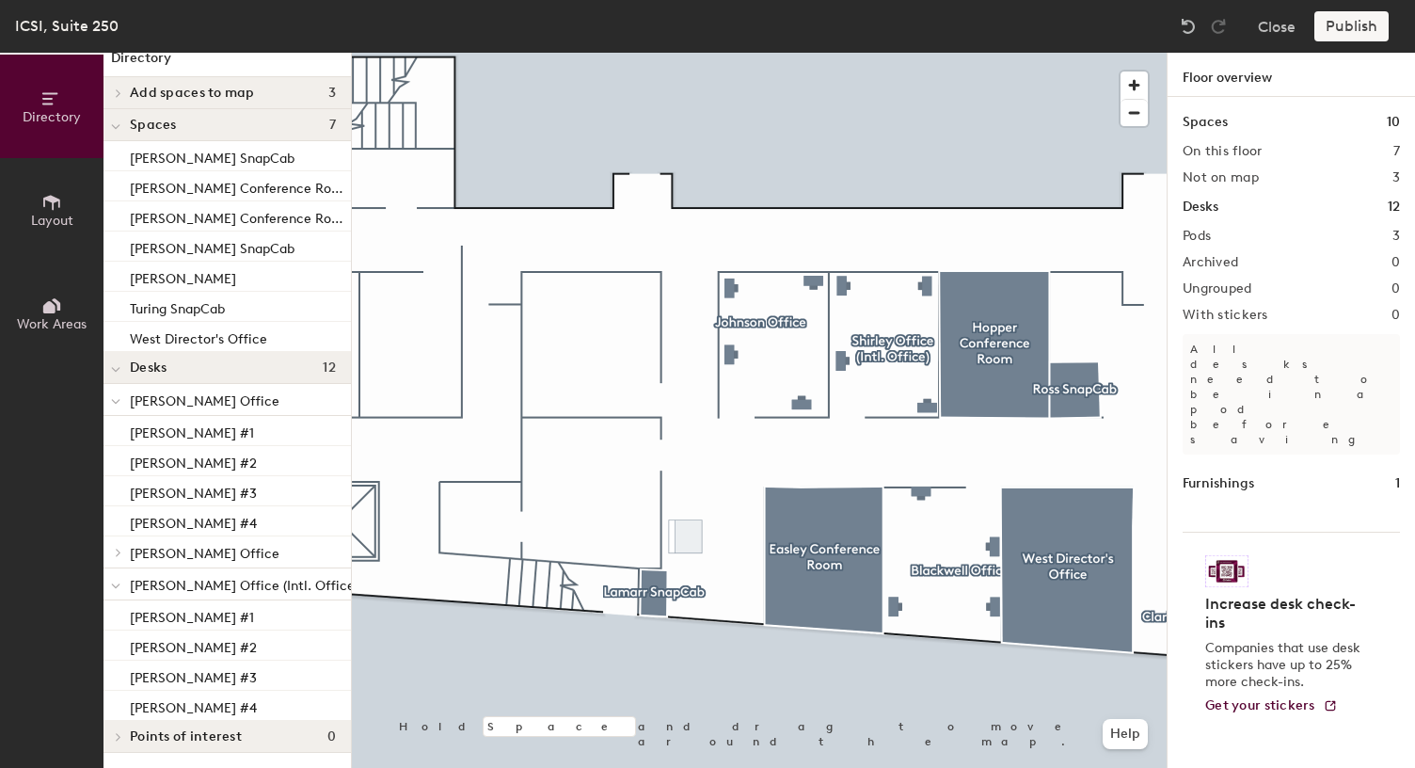
click at [114, 367] on icon at bounding box center [115, 370] width 9 height 8
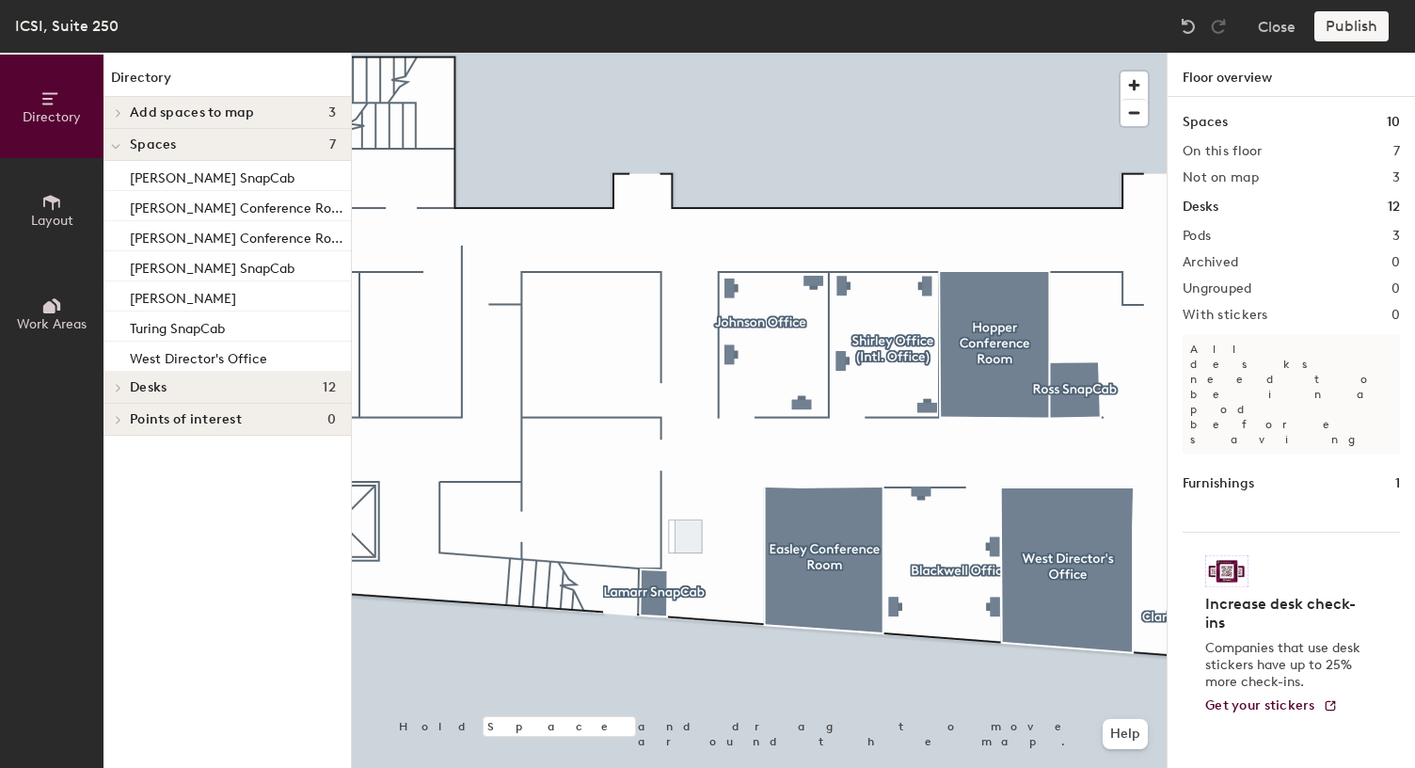
click at [117, 386] on icon at bounding box center [119, 387] width 8 height 9
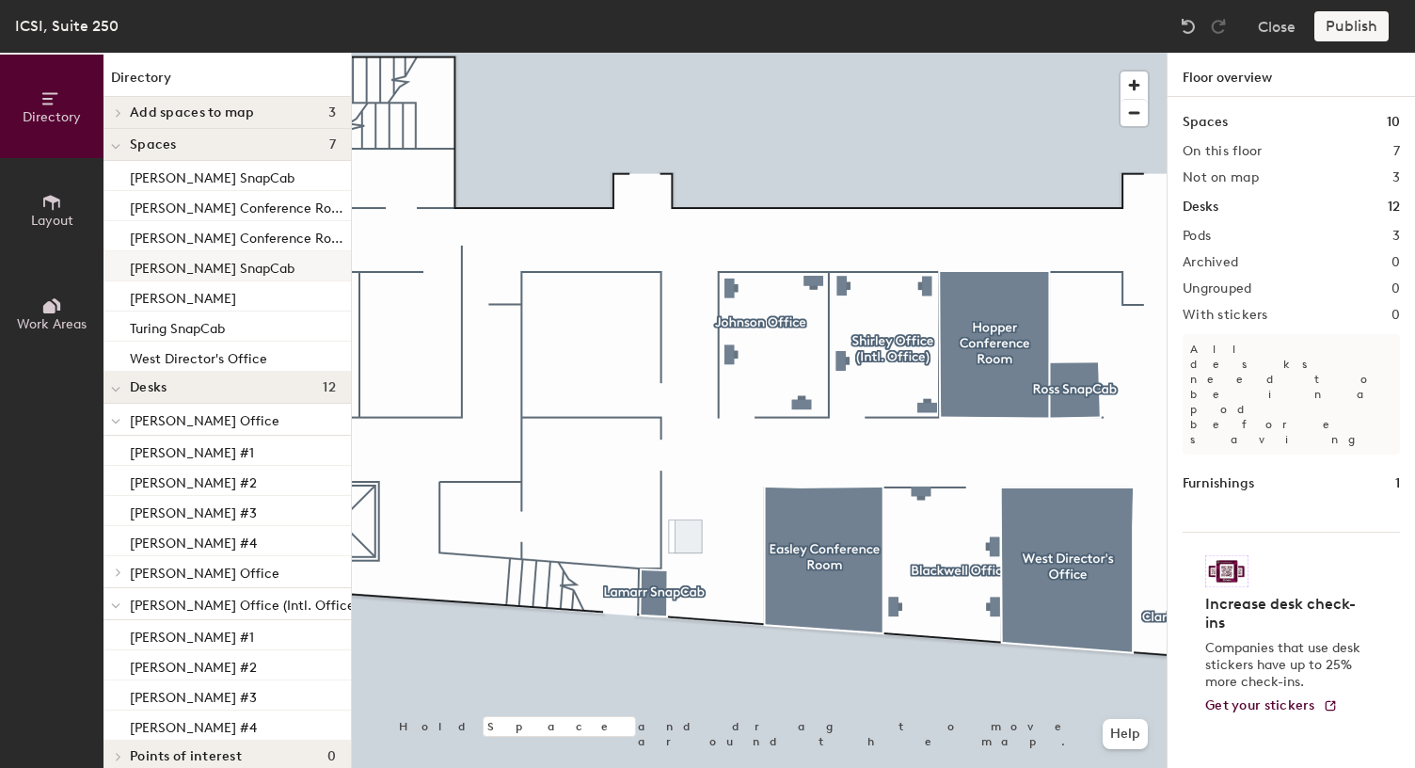
scroll to position [20, 0]
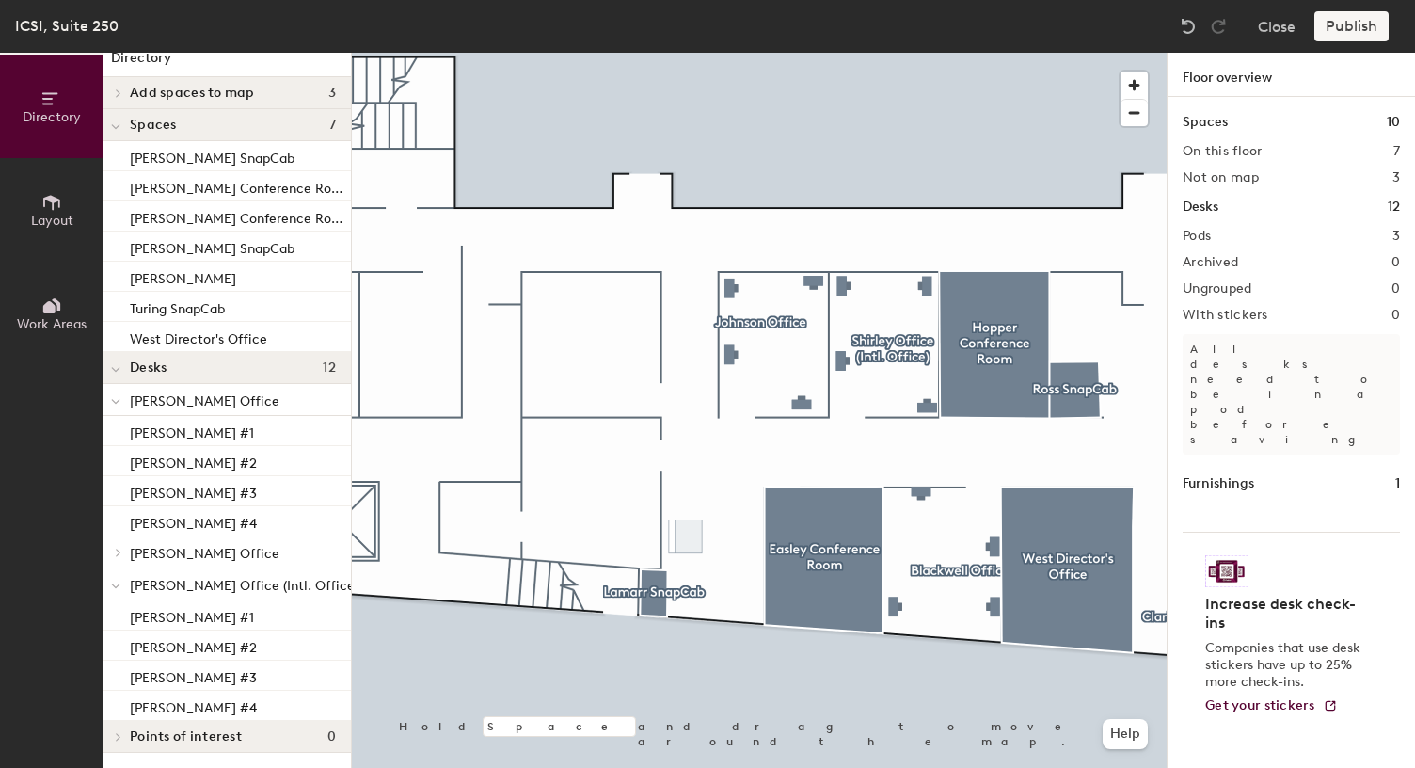
click at [156, 366] on span "Desks" at bounding box center [148, 367] width 37 height 15
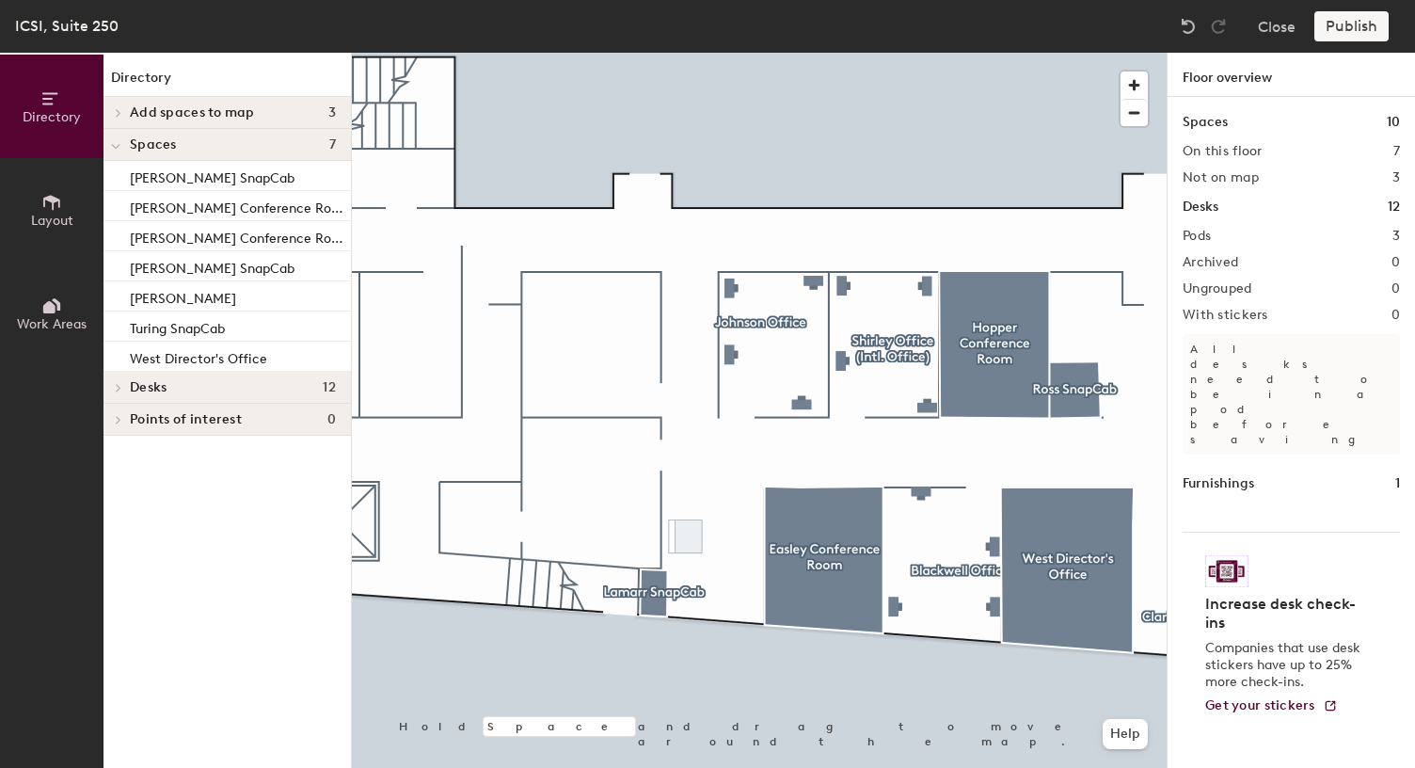
click at [124, 383] on span at bounding box center [117, 387] width 16 height 9
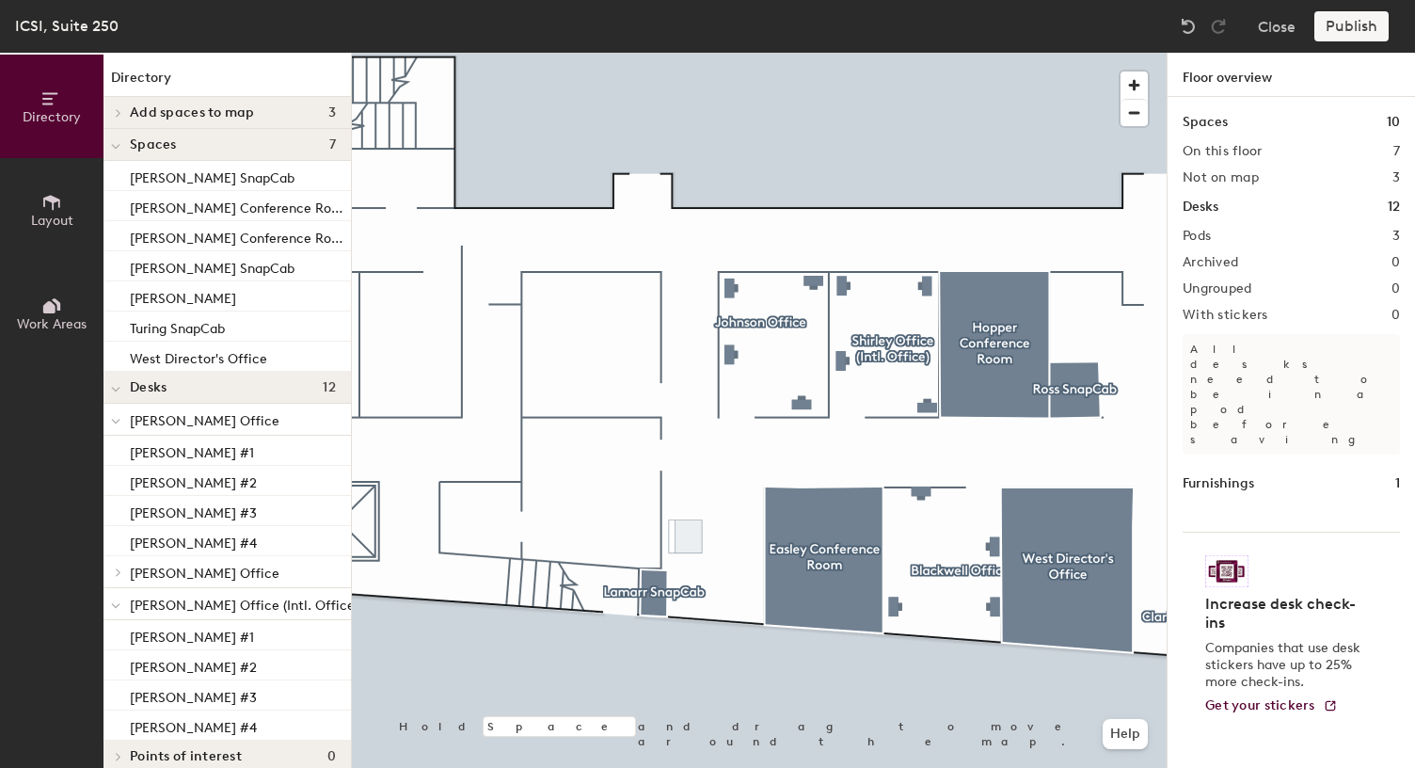
click at [1266, 222] on div "Spaces 10 On this floor 7 Not on map 3 Desks 12 Pods 3 Archived 0 Ungrouped 0 W…" at bounding box center [1291, 454] width 247 height 715
click at [1204, 195] on div "Spaces 10 On this floor 7 Not on map 3 Desks 12 Pods 3 Archived 0 Ungrouped 0 W…" at bounding box center [1291, 454] width 247 height 715
click at [1201, 197] on h1 "Desks" at bounding box center [1201, 207] width 36 height 21
click at [1197, 210] on h1 "Desks" at bounding box center [1201, 207] width 36 height 21
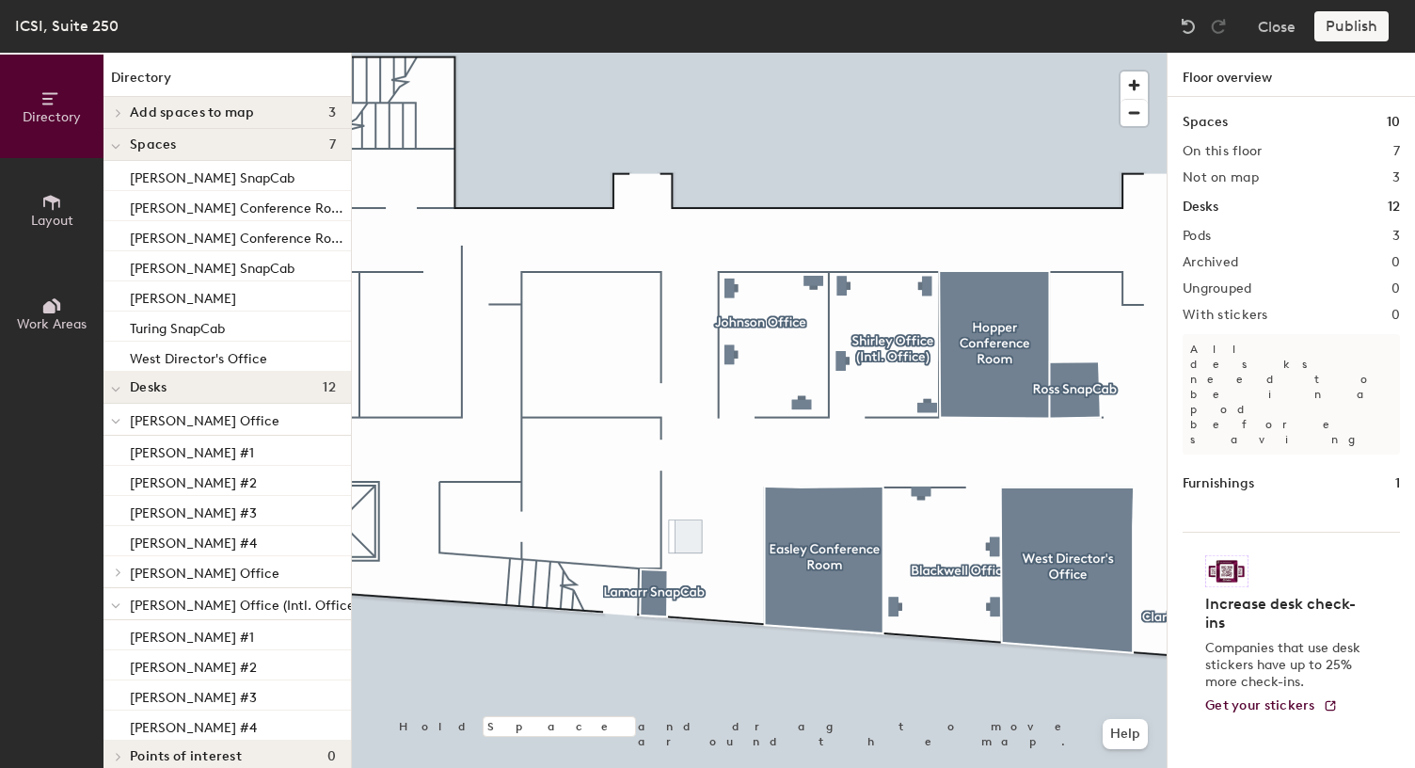
click at [121, 108] on icon at bounding box center [119, 112] width 8 height 9
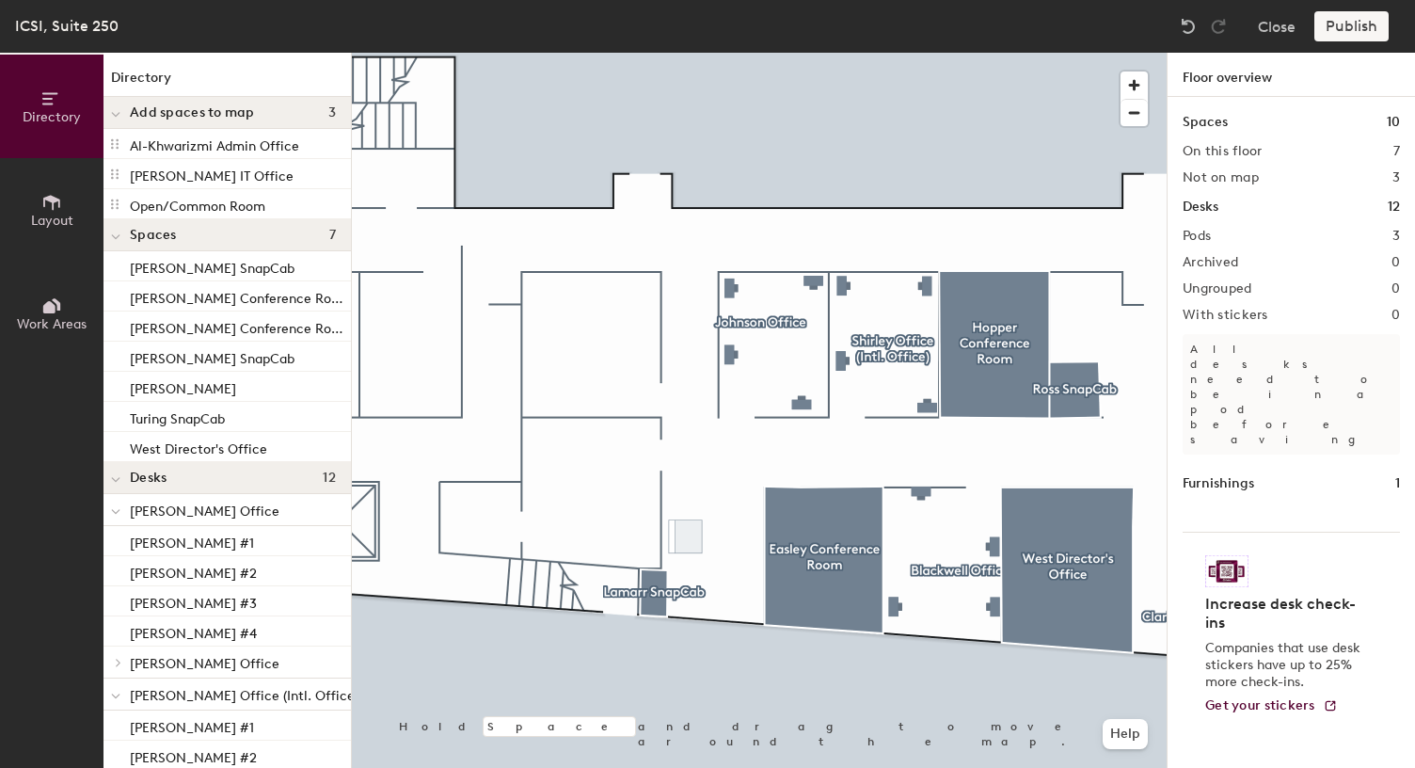
click at [46, 213] on span "Layout" at bounding box center [52, 221] width 42 height 16
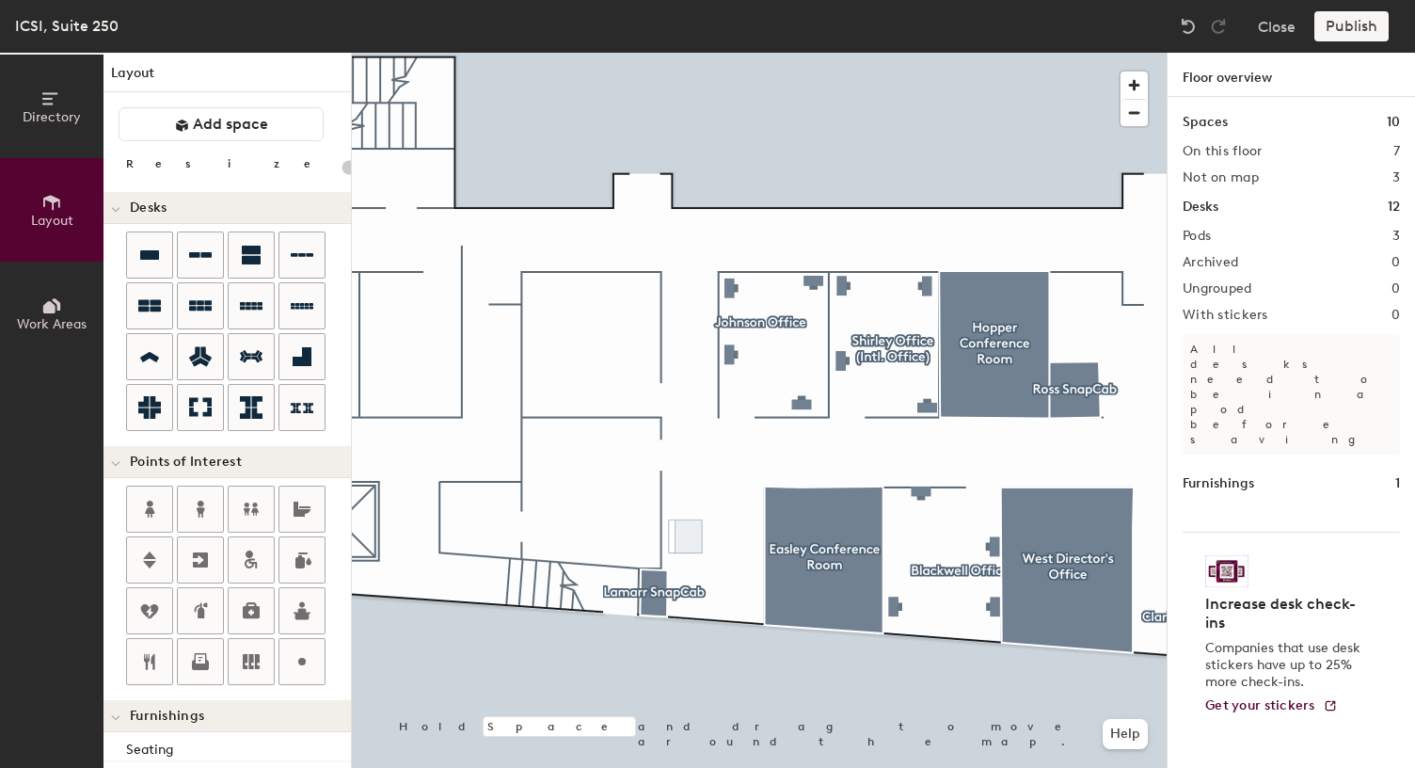
scroll to position [2, 0]
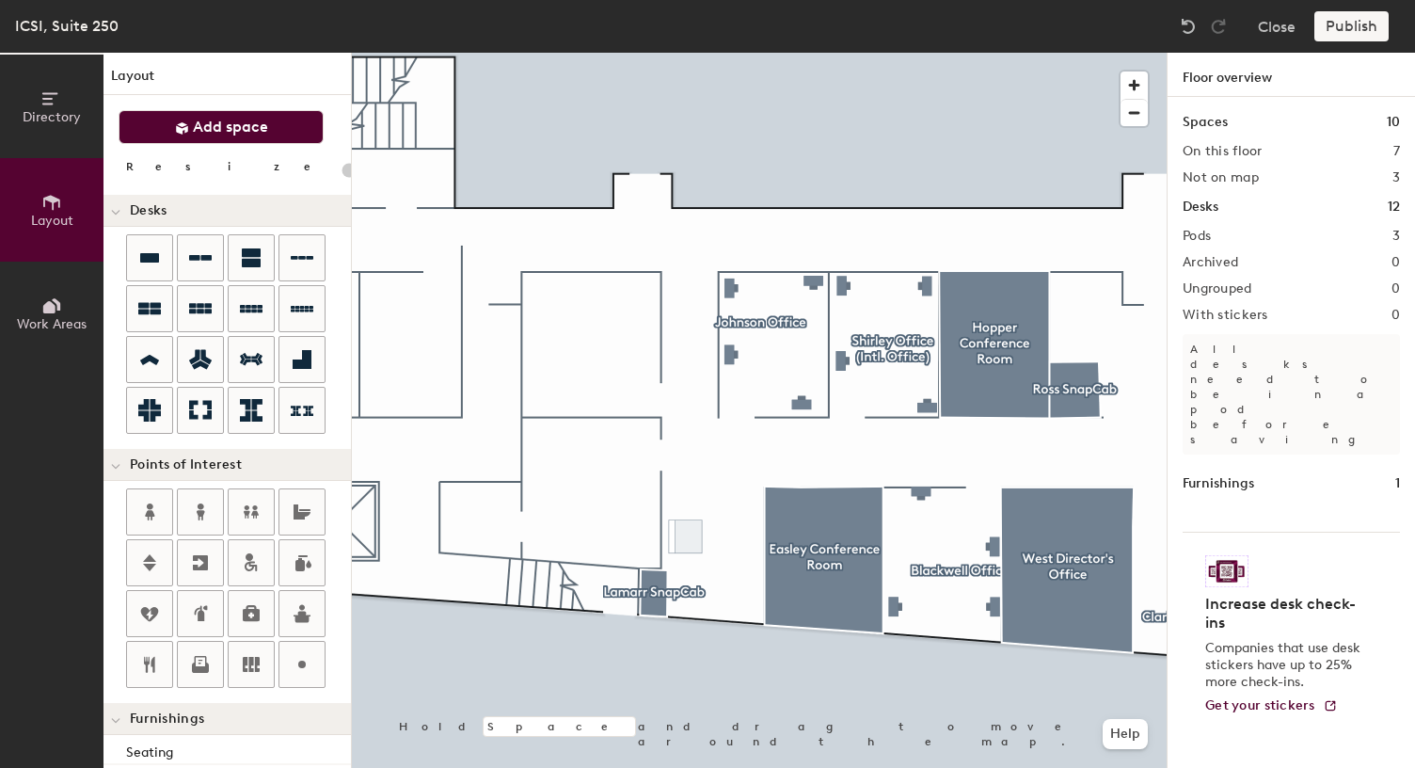
click at [241, 121] on span "Add space" at bounding box center [230, 127] width 75 height 19
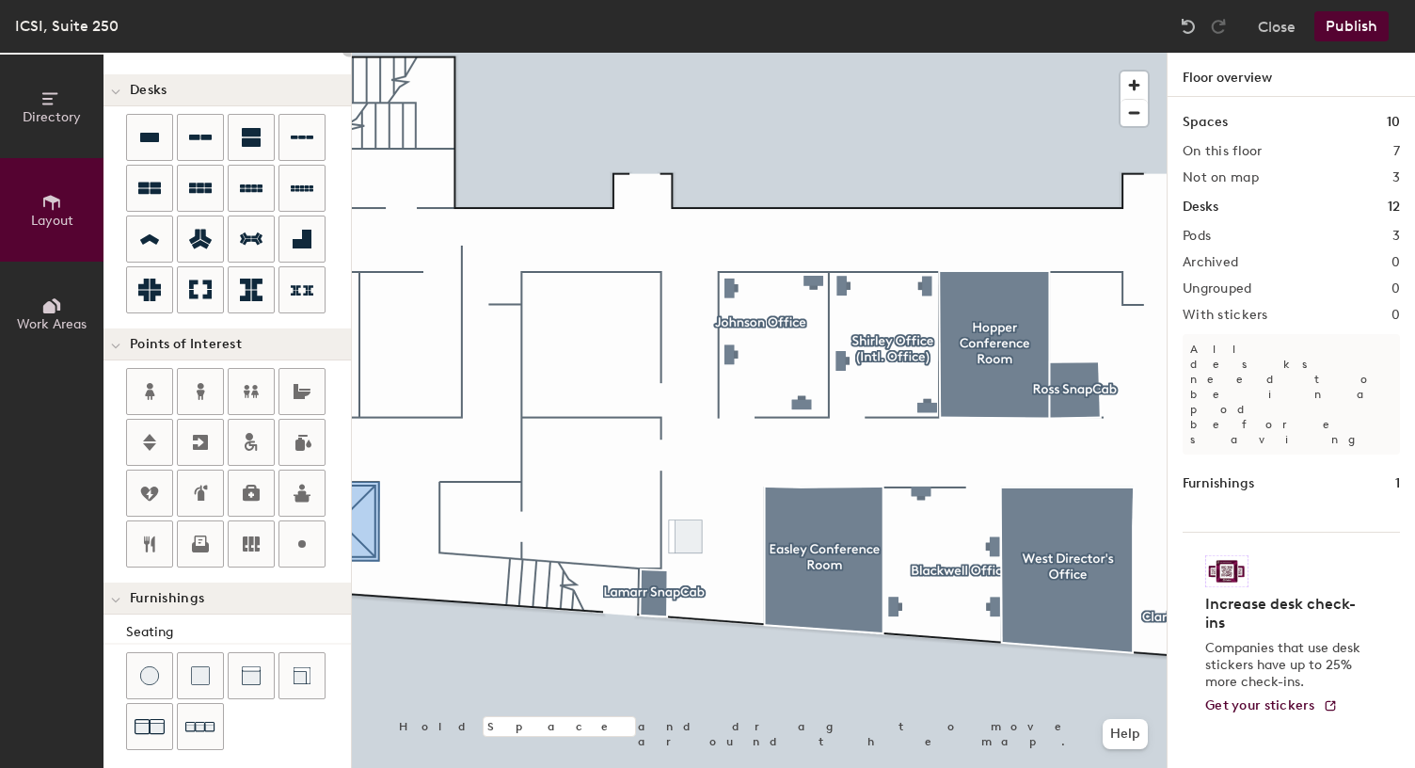
scroll to position [0, 0]
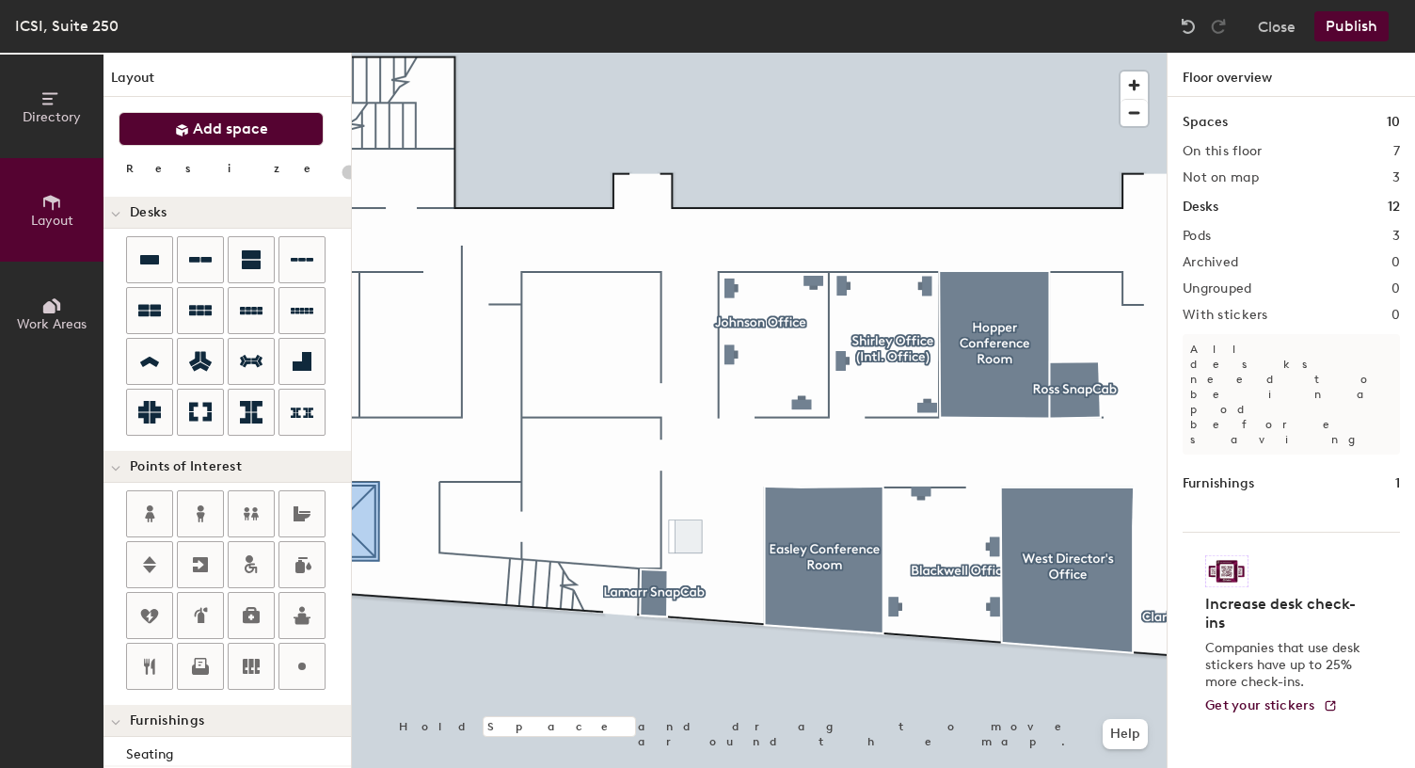
click at [523, 364] on div "Directory Layout Work Areas Layout Add space Resize Desks Points of Interest Fu…" at bounding box center [707, 410] width 1415 height 715
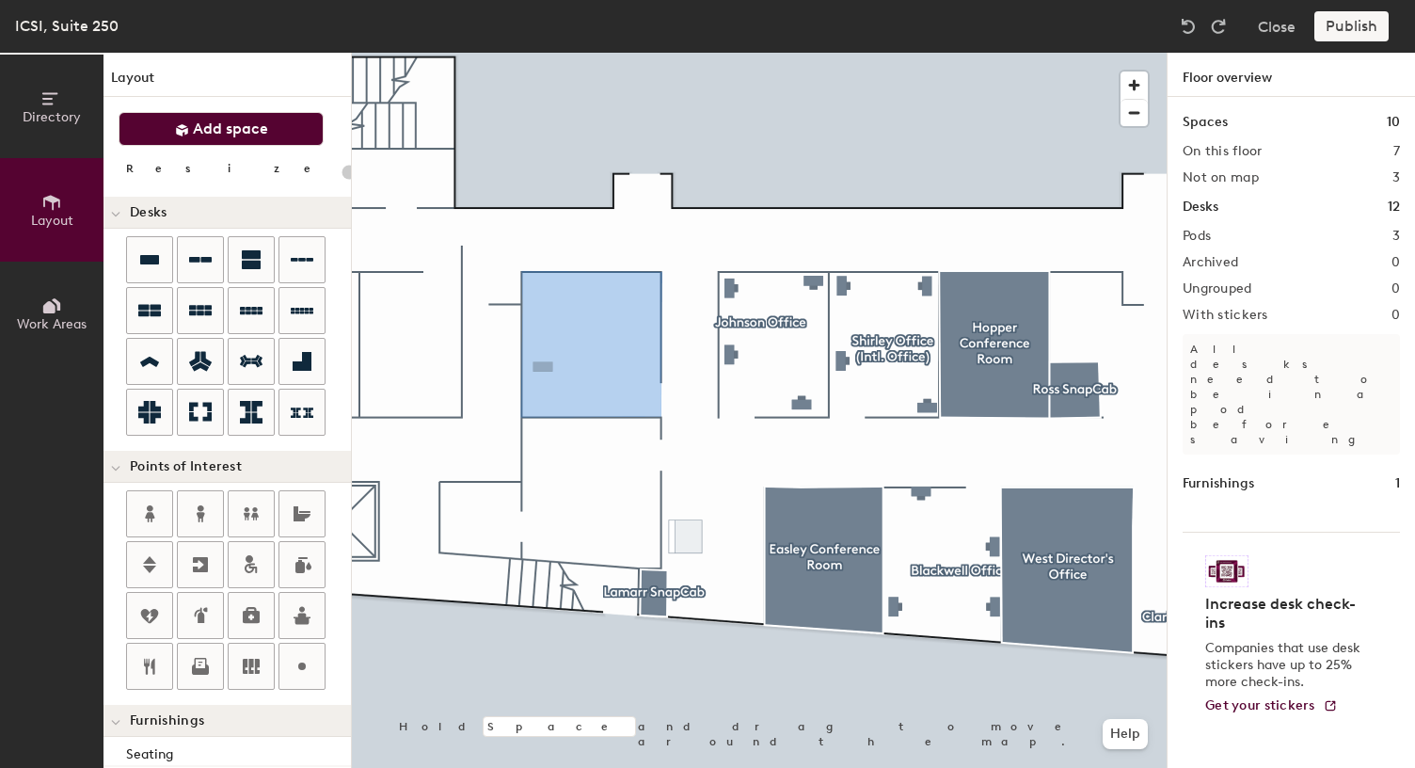
click at [540, 367] on div "Directory Layout Work Areas Layout Add space Resize Desks Points of Interest Fu…" at bounding box center [707, 410] width 1415 height 715
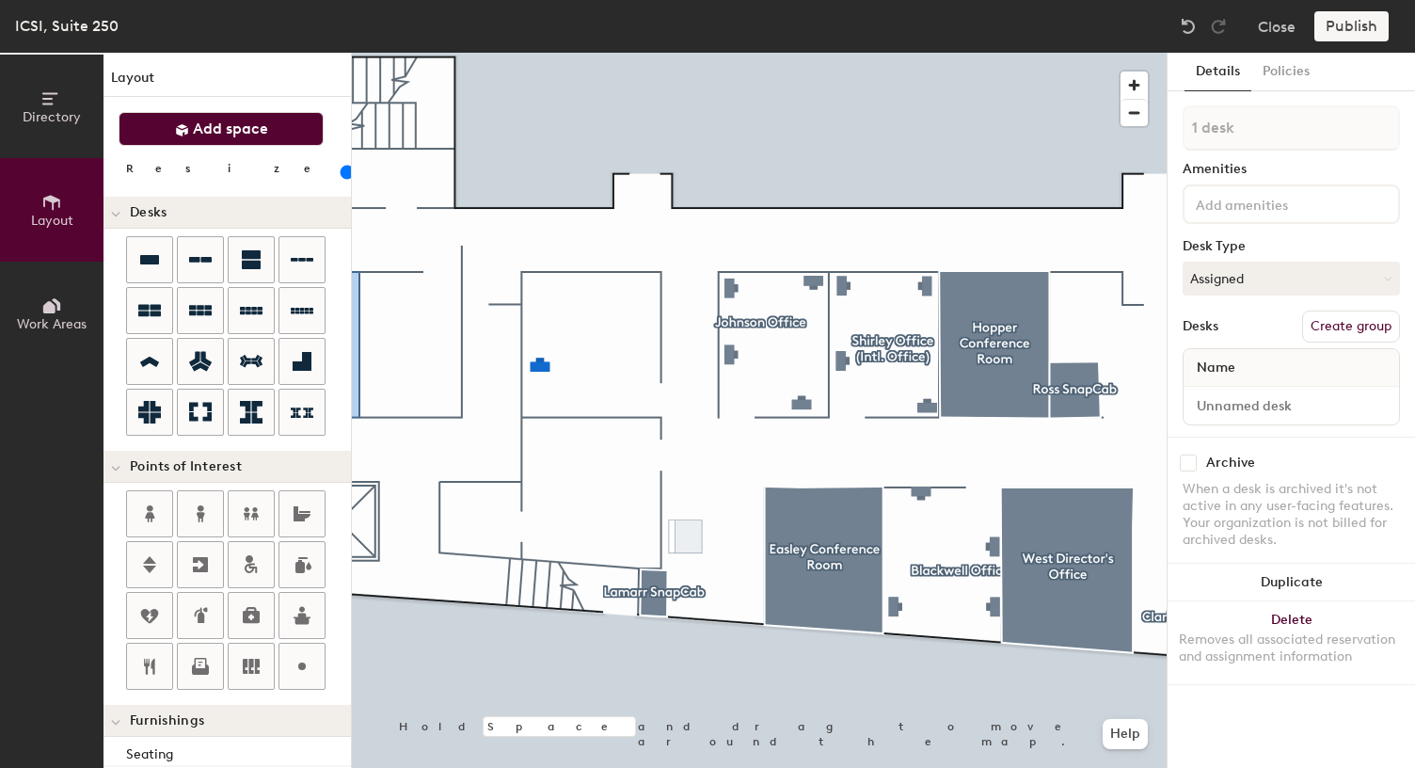
click at [506, 290] on div "Directory Layout Work Areas Layout Add space Resize Desks Points of Interest Fu…" at bounding box center [707, 410] width 1415 height 715
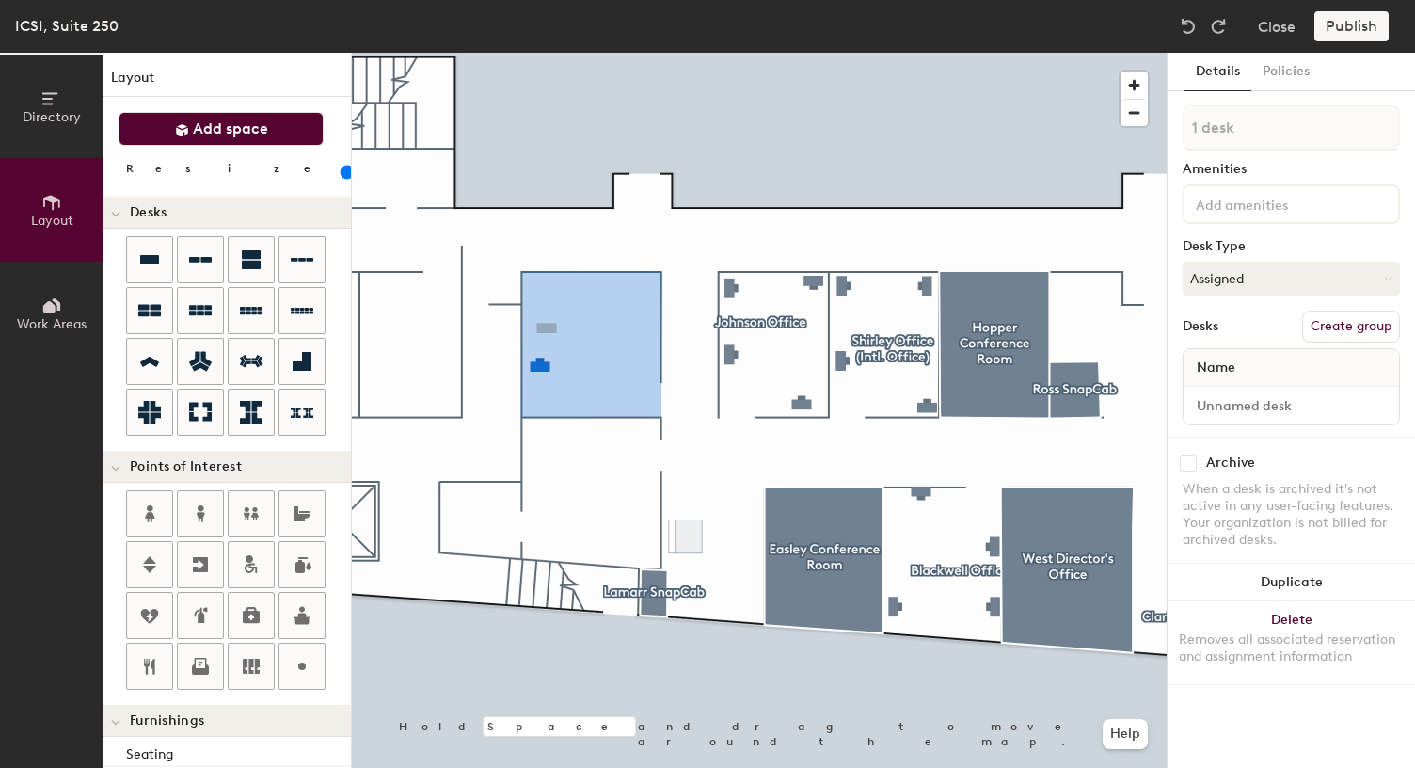
click at [535, 289] on div "Directory Layout Work Areas Layout Add space Resize Desks Points of Interest Fu…" at bounding box center [707, 410] width 1415 height 715
click at [638, 285] on div "Directory Layout Work Areas Layout Add space Resize Desks Points of Interest Fu…" at bounding box center [707, 410] width 1415 height 715
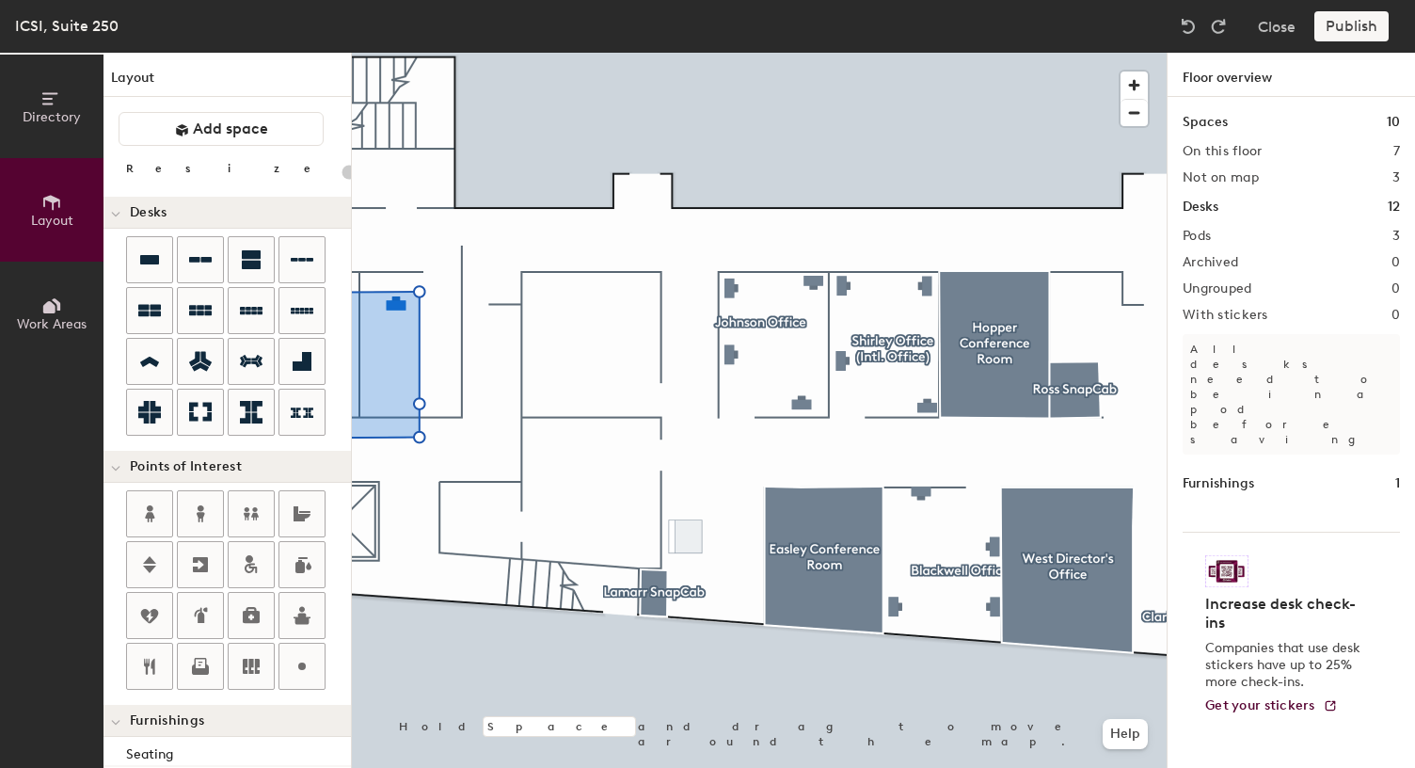
click at [560, 355] on div "Directory Layout Work Areas Layout Add space Resize Desks Points of Interest Fu…" at bounding box center [707, 410] width 1415 height 715
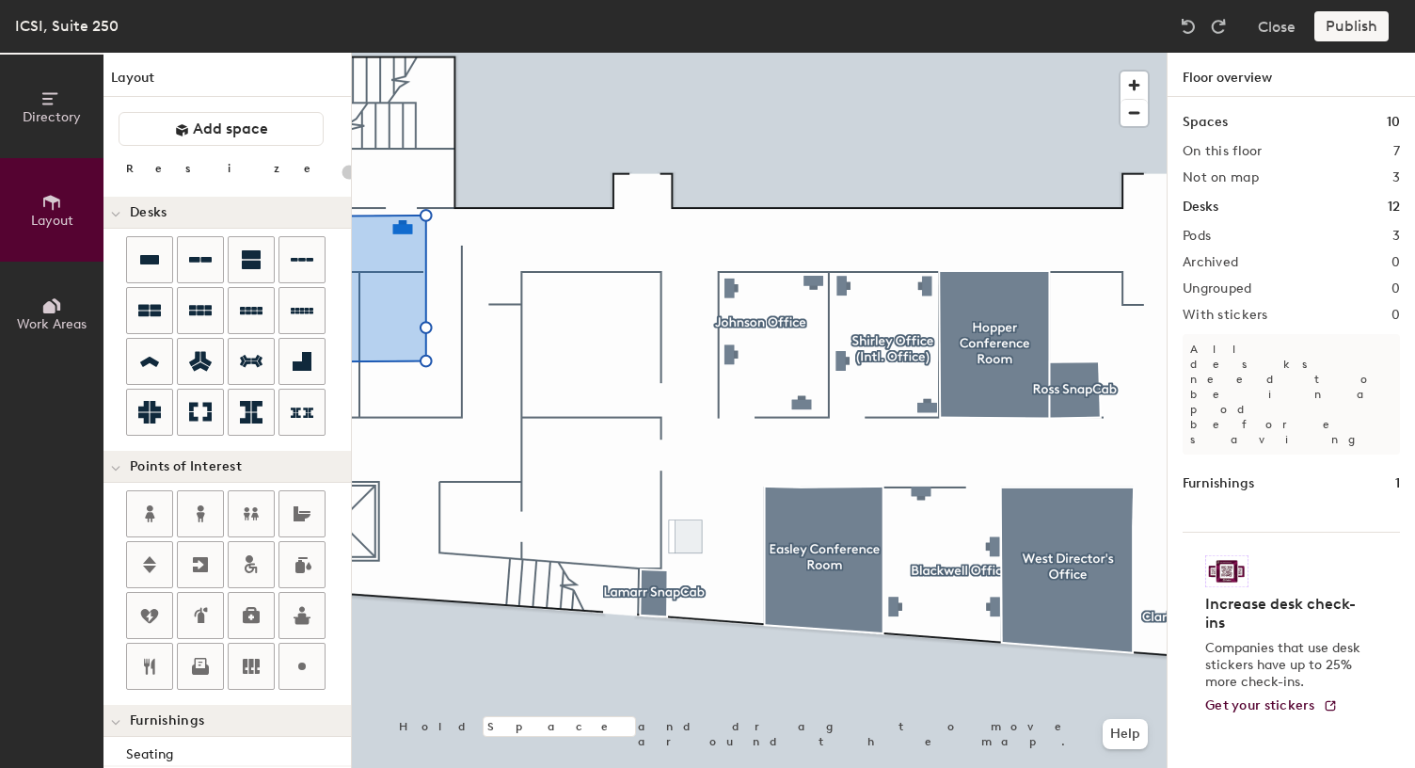
click at [597, 345] on div "Directory Layout Work Areas Layout Add space Resize Desks Points of Interest Fu…" at bounding box center [707, 410] width 1415 height 715
type input "80"
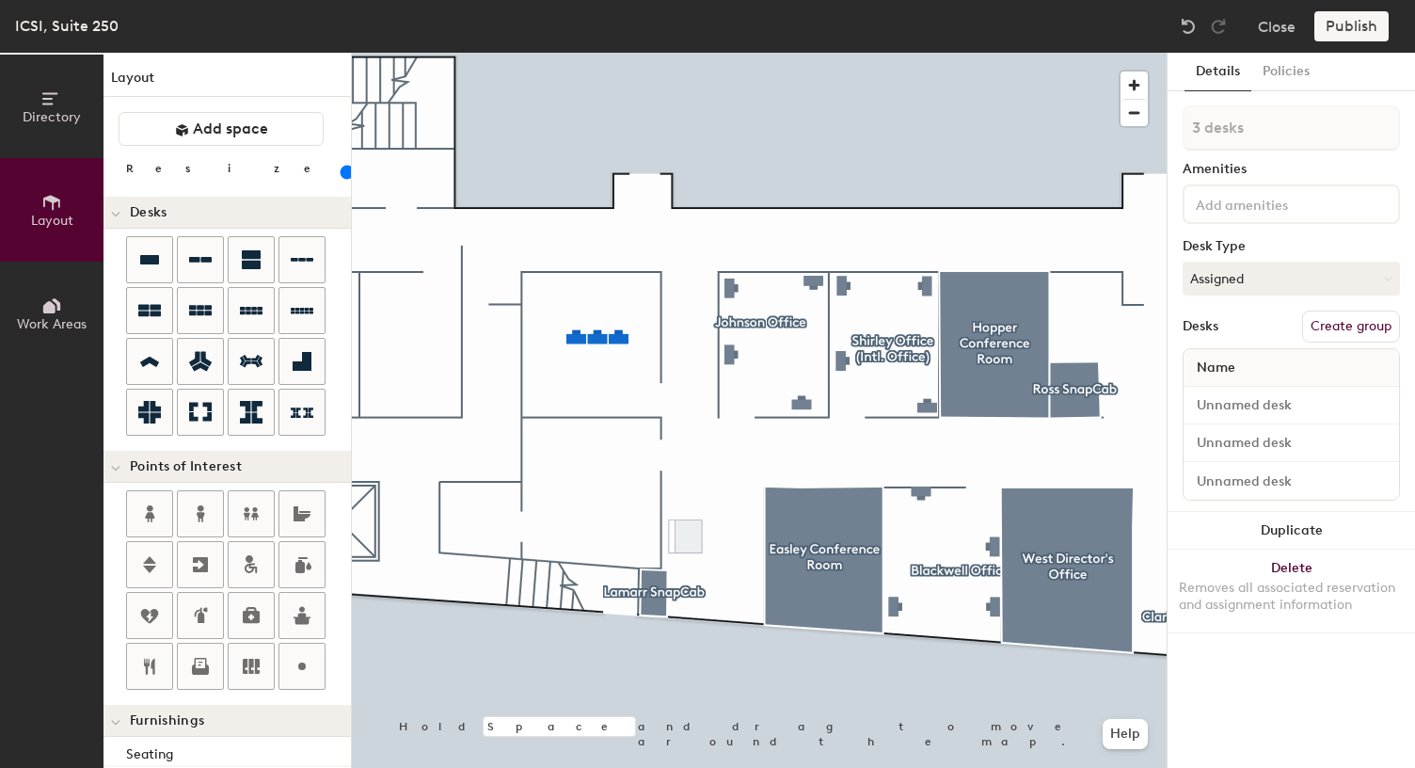
type input "1 desk"
type input "100"
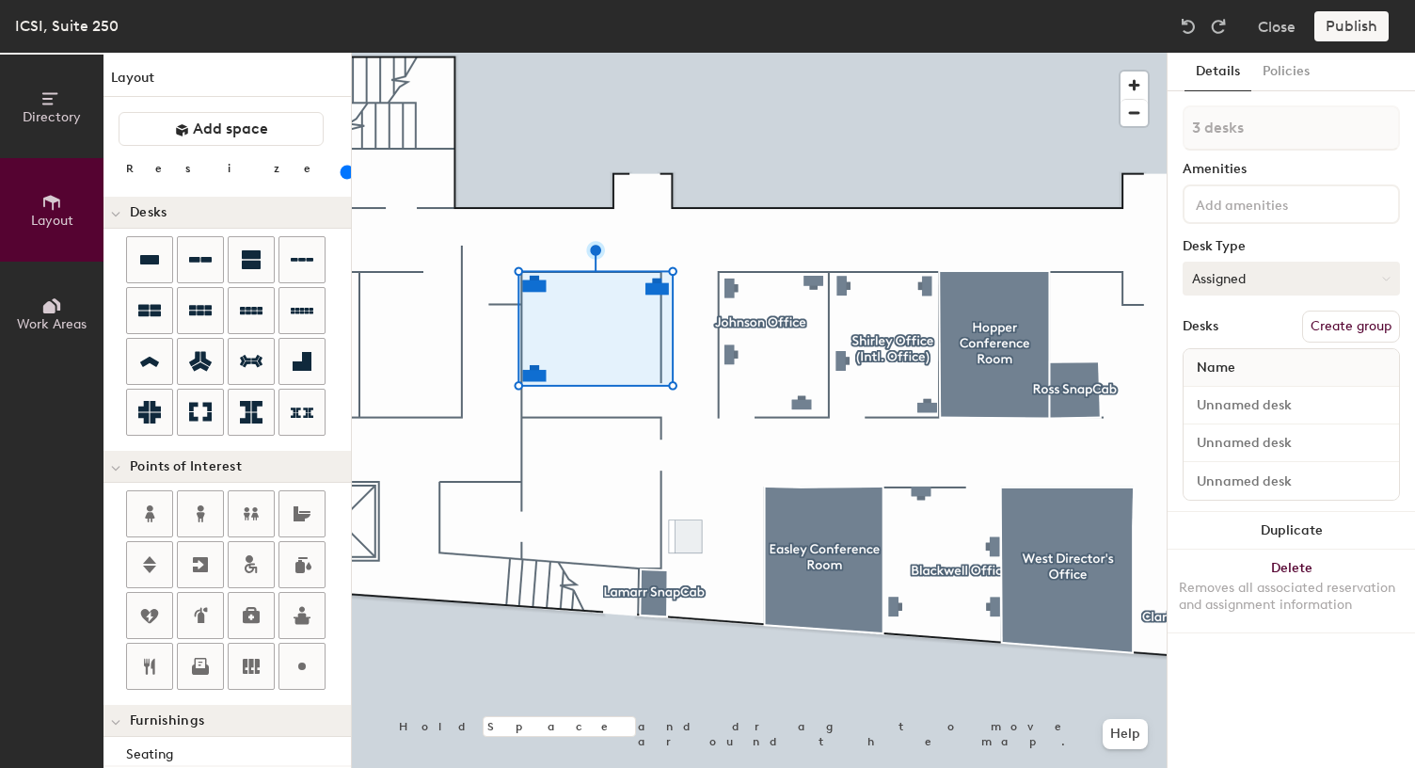
click at [1262, 280] on button "Assigned" at bounding box center [1291, 279] width 217 height 34
click at [1217, 336] on div "Assigned" at bounding box center [1278, 337] width 188 height 28
click at [1219, 407] on input at bounding box center [1292, 405] width 208 height 26
click at [1302, 411] on input at bounding box center [1292, 405] width 208 height 26
paste input "Al-Khwarizmi"
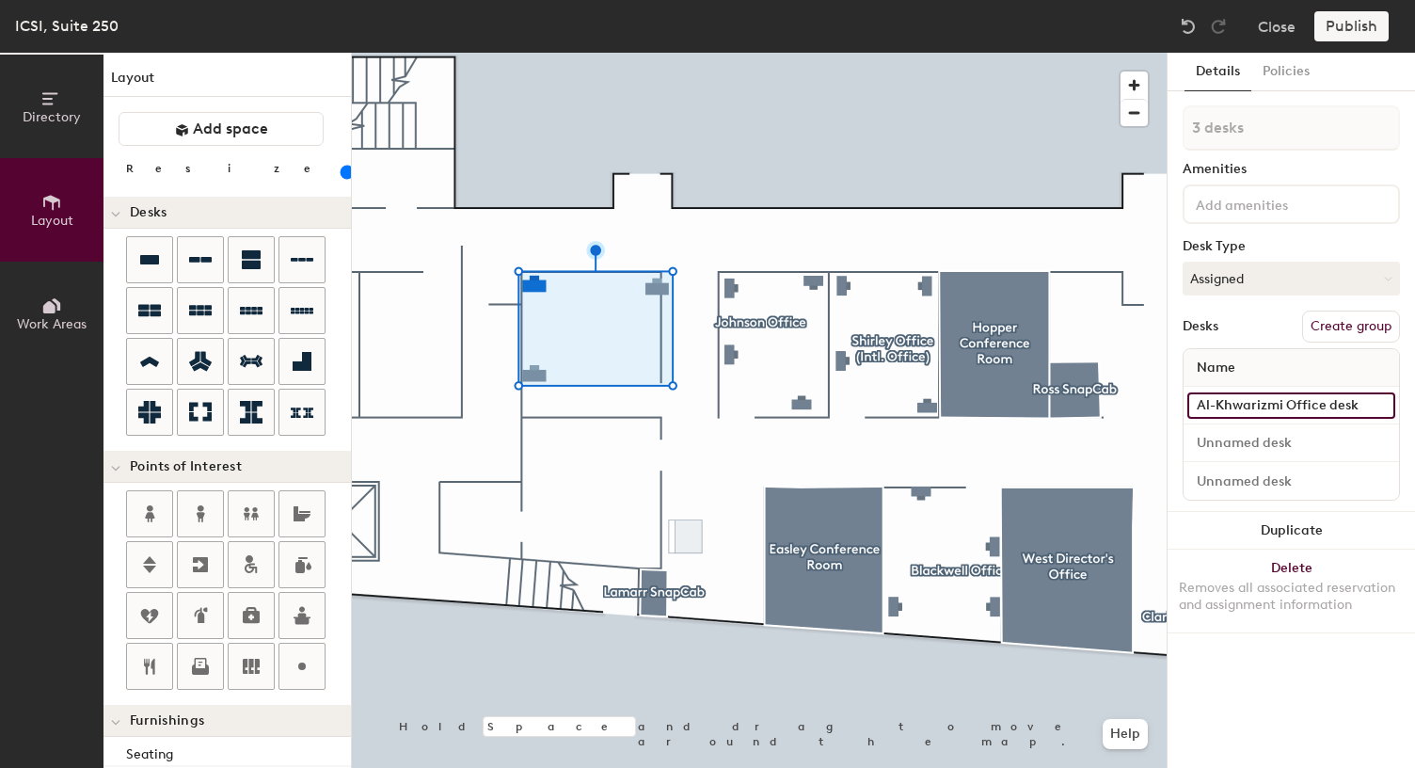
click at [1099, 364] on div "Directory Layout Work Areas Layout Add space Resize Desks Points of Interest Fu…" at bounding box center [707, 410] width 1415 height 715
type input "a"
paste input "Sr. Manager, People Operations"
type input "Sr. Manager, People Operations desk"
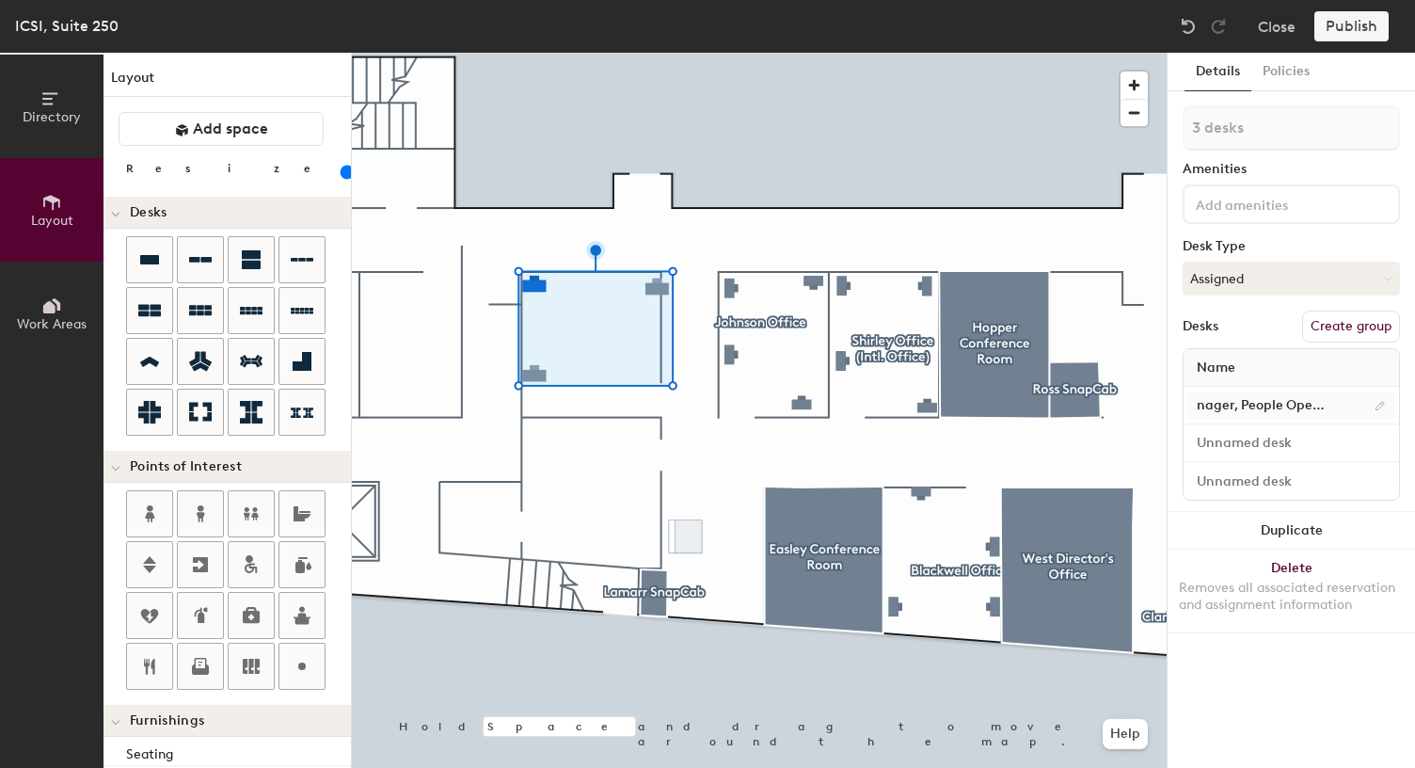
scroll to position [0, 0]
click at [1221, 451] on input at bounding box center [1292, 443] width 208 height 26
paste input "Al-Khwarizmi"
click at [1144, 439] on div "Directory Layout Work Areas Layout Add space Resize Desks Points of Interest Fu…" at bounding box center [707, 410] width 1415 height 715
type input "Al-Khwarizmi desk #2"
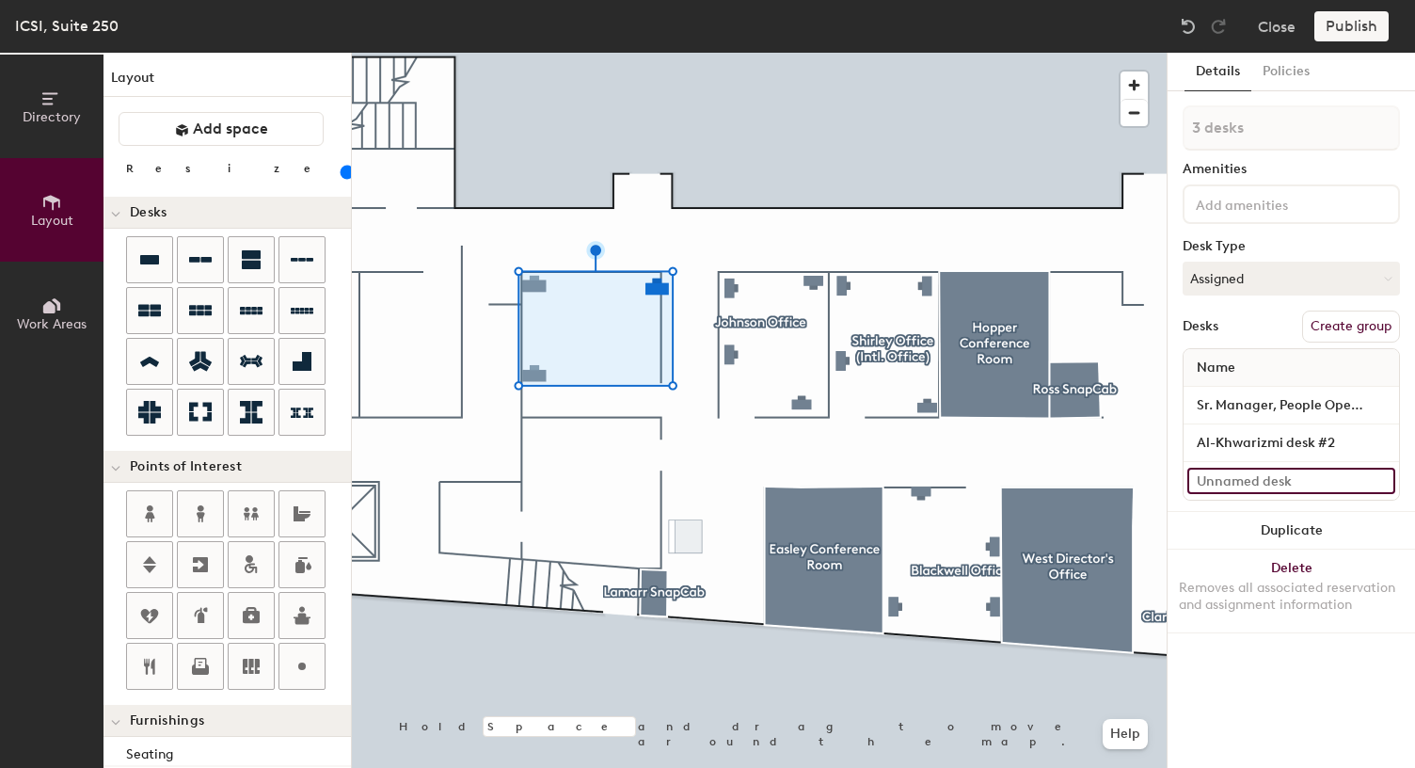
click at [1243, 475] on input at bounding box center [1292, 481] width 208 height 26
paste input "Al-Khwarizmi desk #2"
type input "Al-Khwarizmi desk #3"
click at [1260, 337] on div "Desks Create group" at bounding box center [1291, 327] width 217 height 32
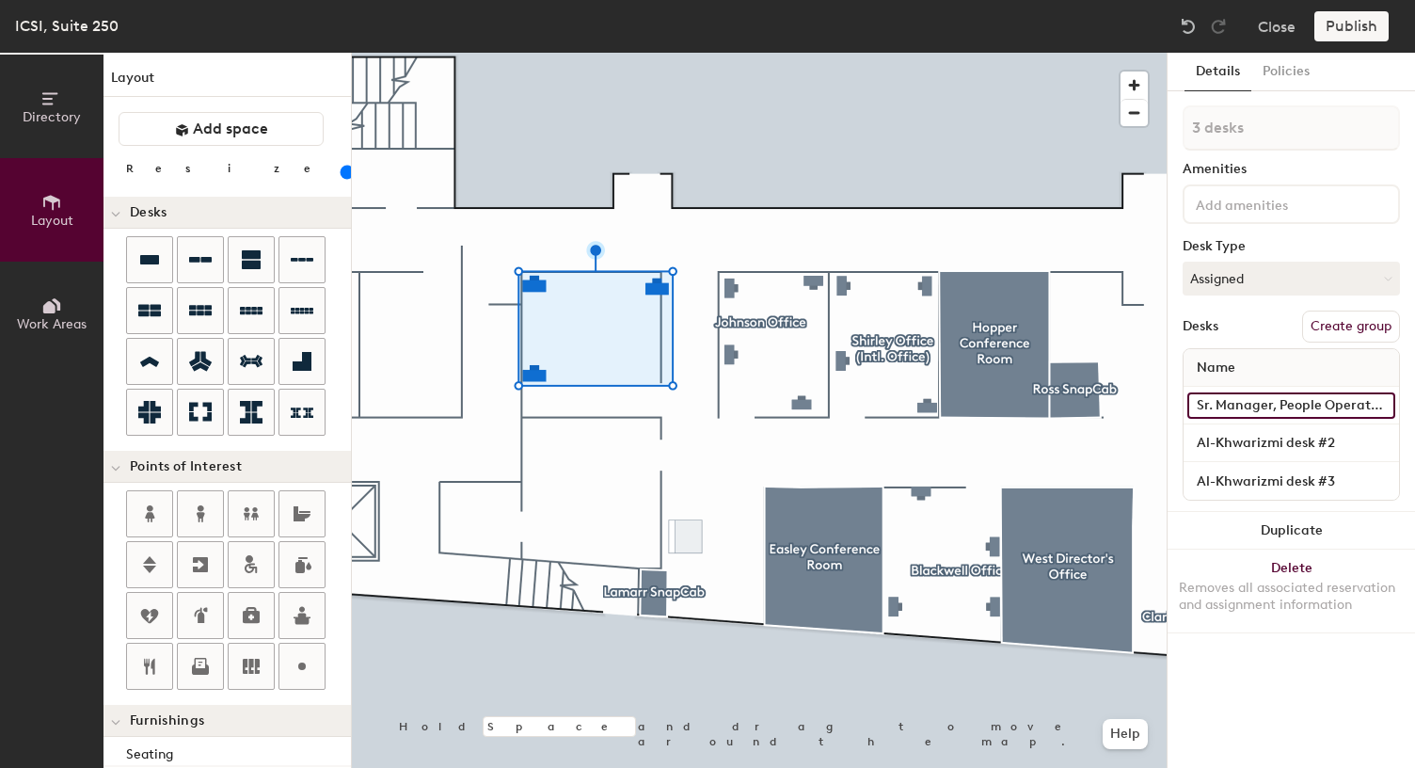
click at [1243, 401] on input "Sr. Manager, People Operations desk" at bounding box center [1292, 405] width 208 height 26
click at [1320, 405] on input "Sr. Manager, People Operations desk" at bounding box center [1292, 405] width 208 height 26
drag, startPoint x: 1198, startPoint y: 406, endPoint x: 1422, endPoint y: 413, distance: 224.1
click at [1414, 413] on html "Skip navigation Schedule Office People Analytics Visits Deliveries Services Man…" at bounding box center [707, 384] width 1415 height 768
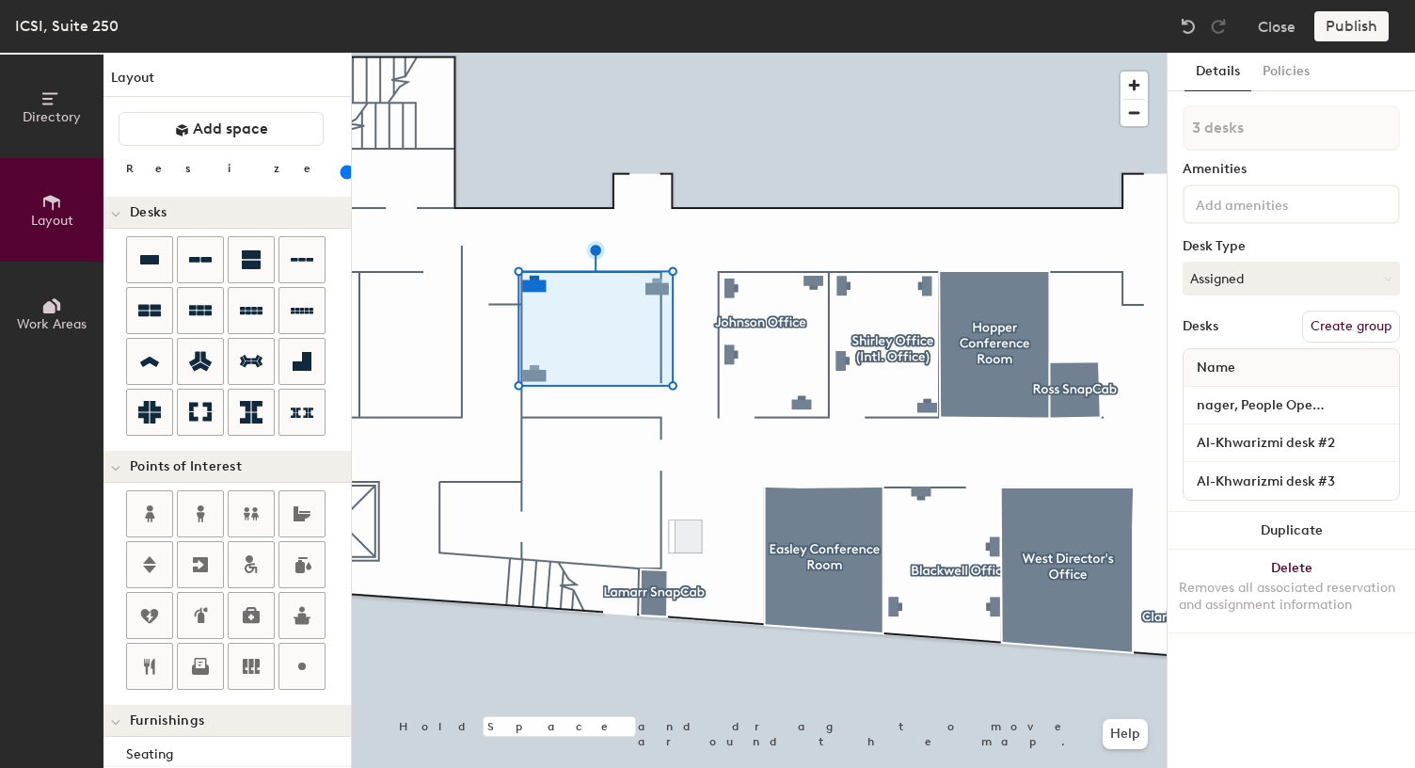
scroll to position [0, 0]
click at [1354, 326] on button "Create group" at bounding box center [1351, 327] width 98 height 32
click at [1126, 129] on div "Directory Layout Work Areas Layout Add space Resize Desks Points of Interest Fu…" at bounding box center [707, 410] width 1415 height 715
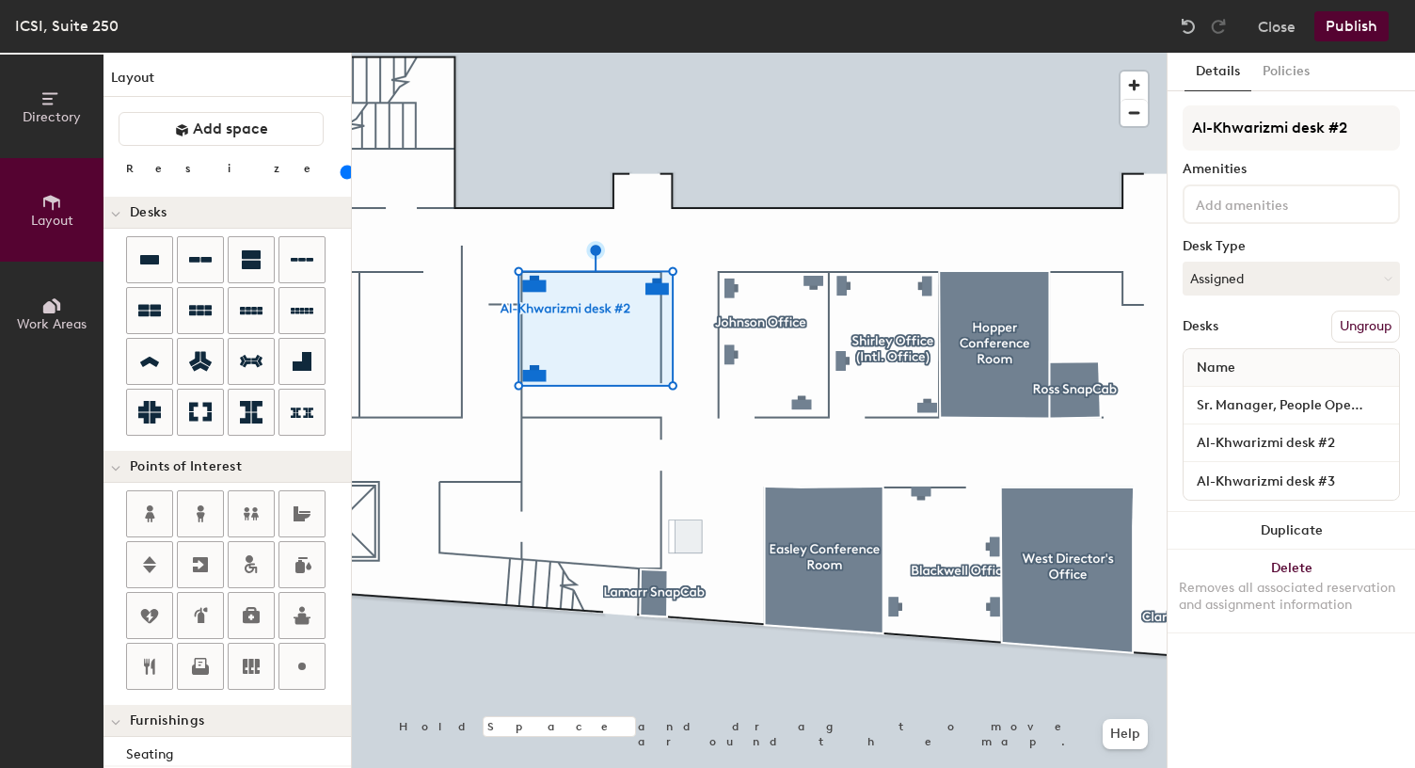
drag, startPoint x: 1299, startPoint y: 125, endPoint x: 1422, endPoint y: 137, distance: 123.9
click at [1414, 137] on html "Skip navigation Schedule Office People Analytics Visits Deliveries Services Man…" at bounding box center [707, 384] width 1415 height 768
type input "Al-Khwarizmi Office"
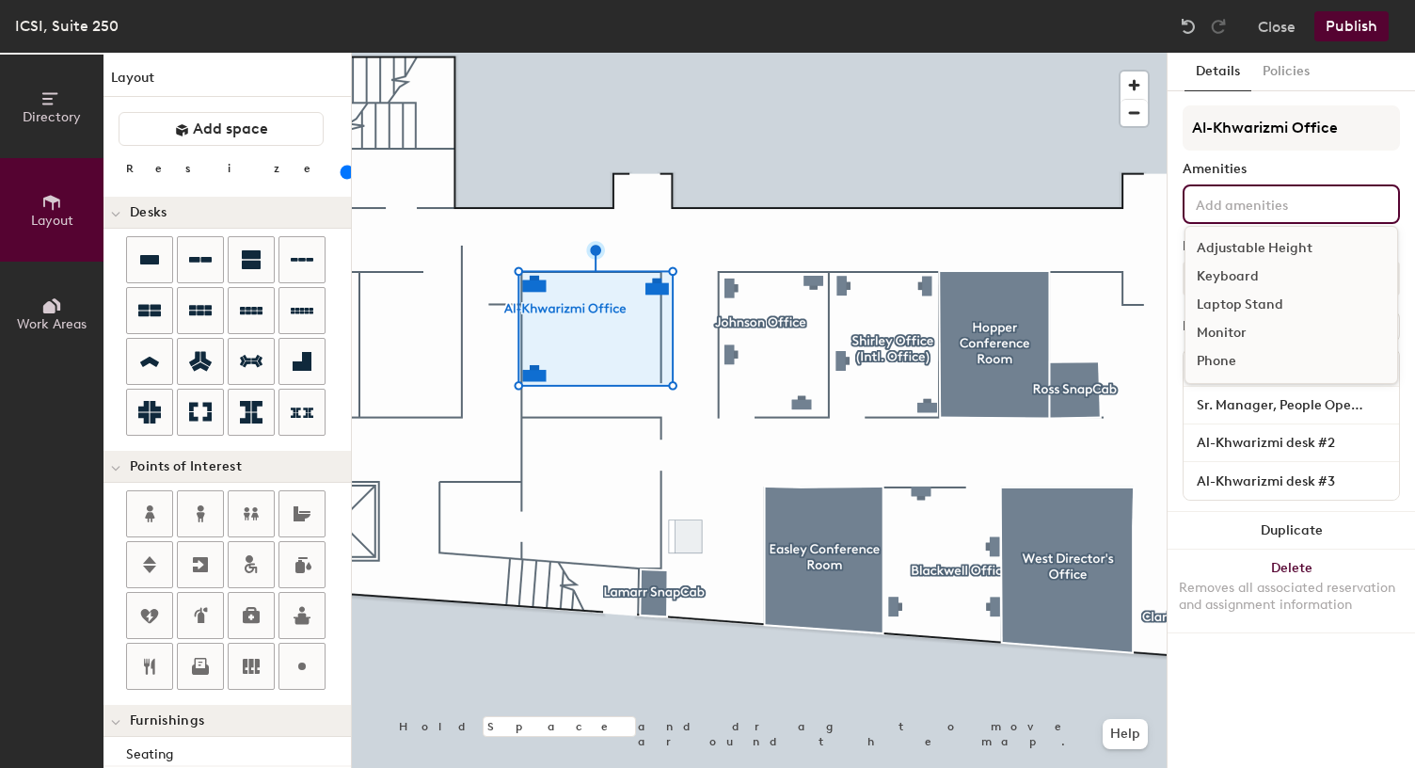
click at [1303, 217] on div "Adjustable Height Keyboard Laptop Stand Monitor Phone" at bounding box center [1291, 204] width 217 height 40
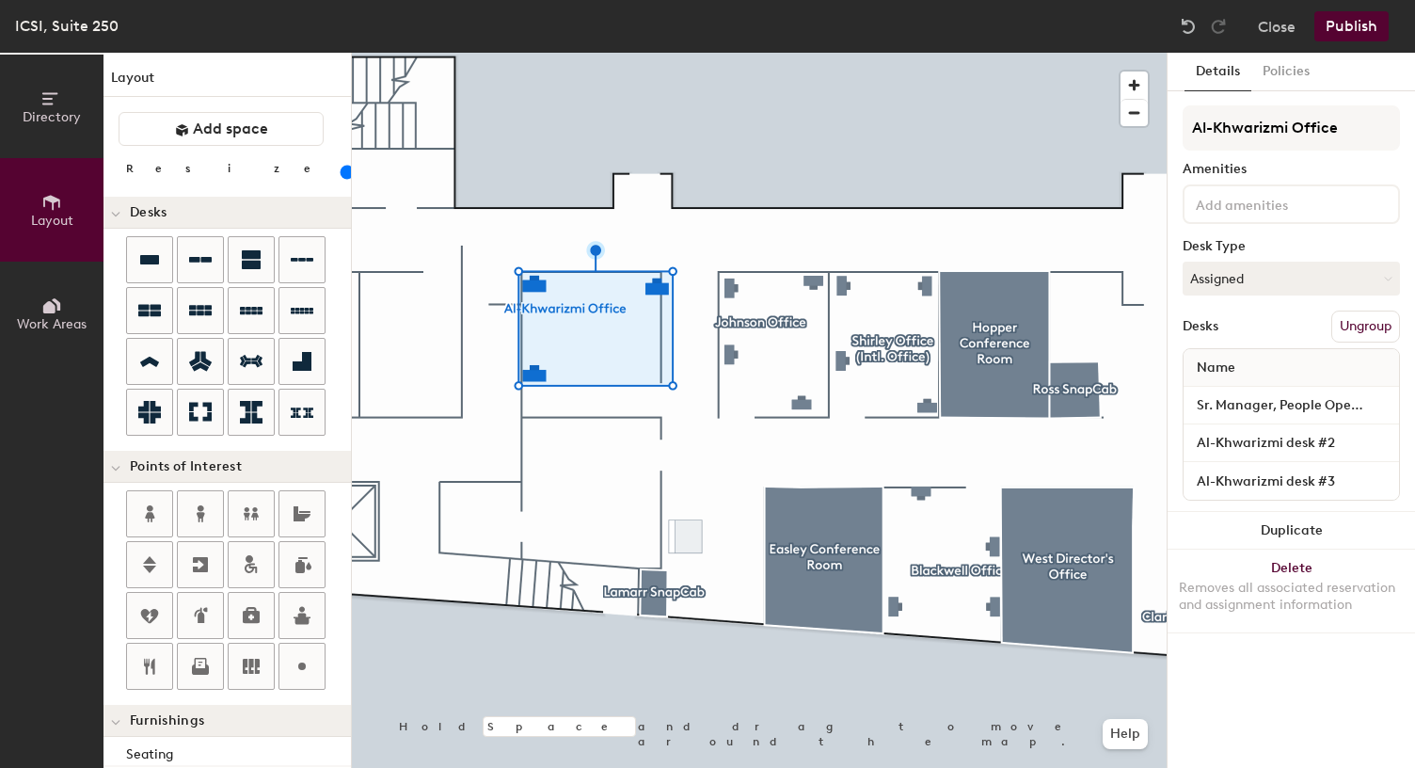
click at [1292, 160] on div "Al-Khwarizmi Office Amenities Desk Type Assigned Desks Ungroup Name Sr. Manager…" at bounding box center [1291, 308] width 217 height 407
click at [1253, 276] on button "Assigned" at bounding box center [1291, 279] width 217 height 34
click at [1231, 340] on div "Assigned" at bounding box center [1278, 337] width 188 height 28
type input "20"
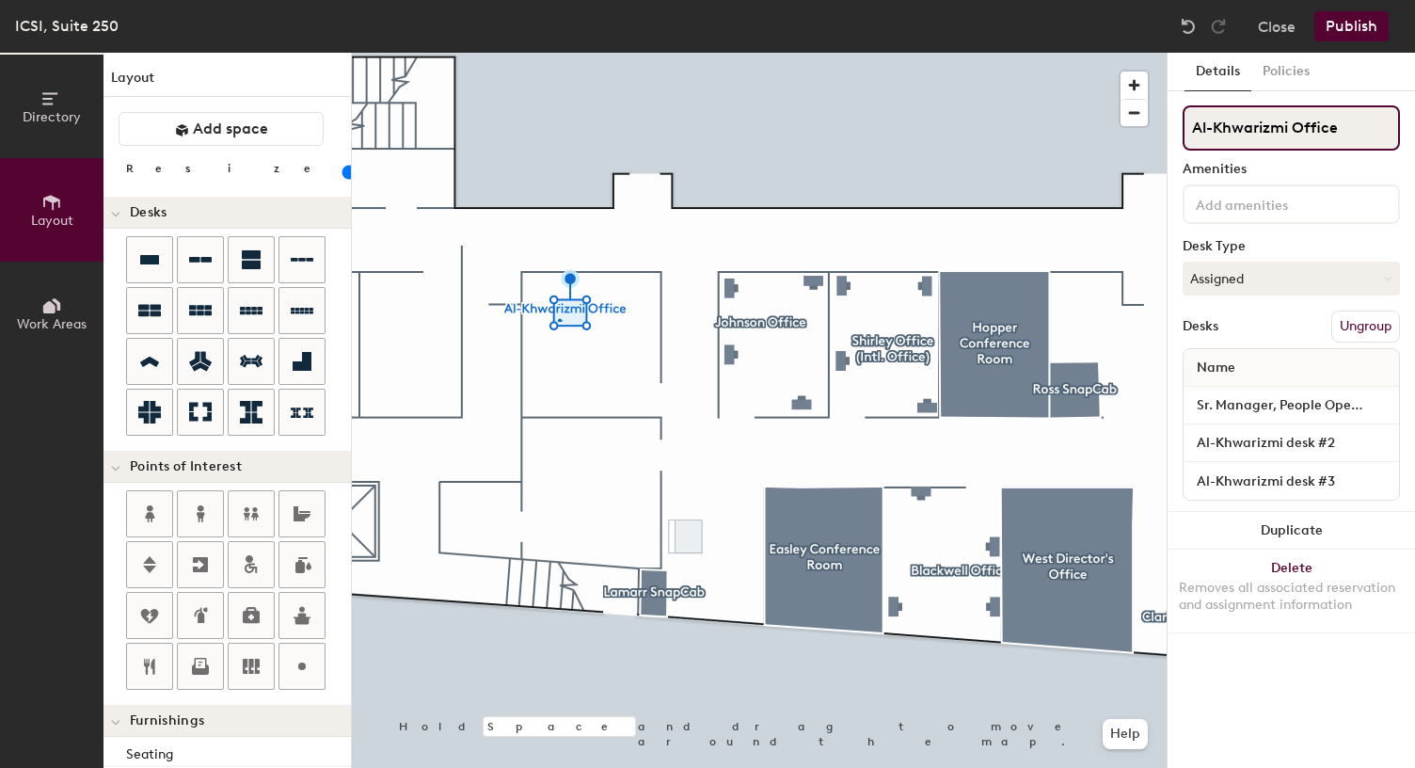
click at [1294, 126] on input "Al-Khwarizmi Office" at bounding box center [1291, 127] width 217 height 45
click at [1318, 121] on input "Al-Khwarizmi AdminOffice" at bounding box center [1291, 127] width 217 height 45
drag, startPoint x: 1332, startPoint y: 132, endPoint x: 1422, endPoint y: 133, distance: 90.3
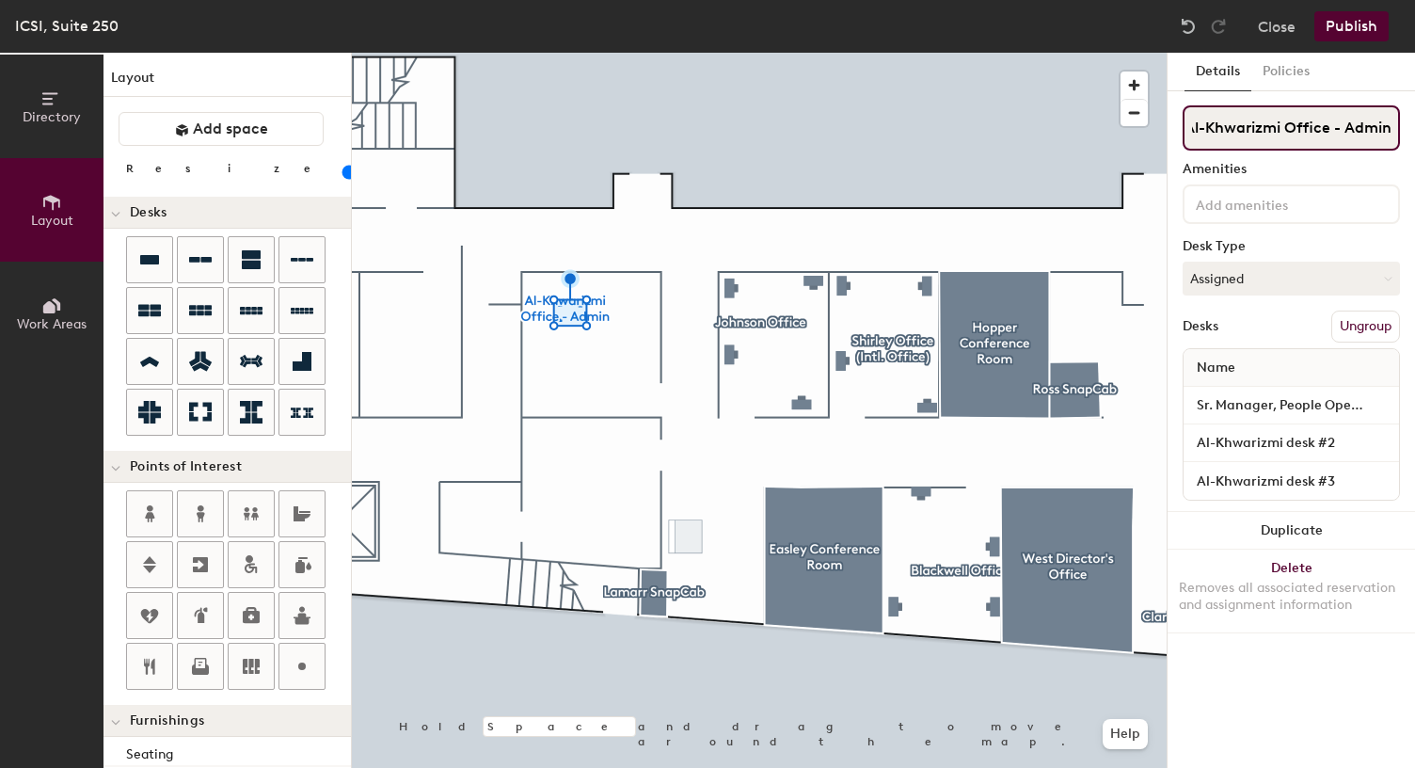
click at [1414, 133] on html "Skip navigation Schedule Office People Analytics Visits Deliveries Services Man…" at bounding box center [707, 384] width 1415 height 768
type input "Al-Khwarizmi Office"
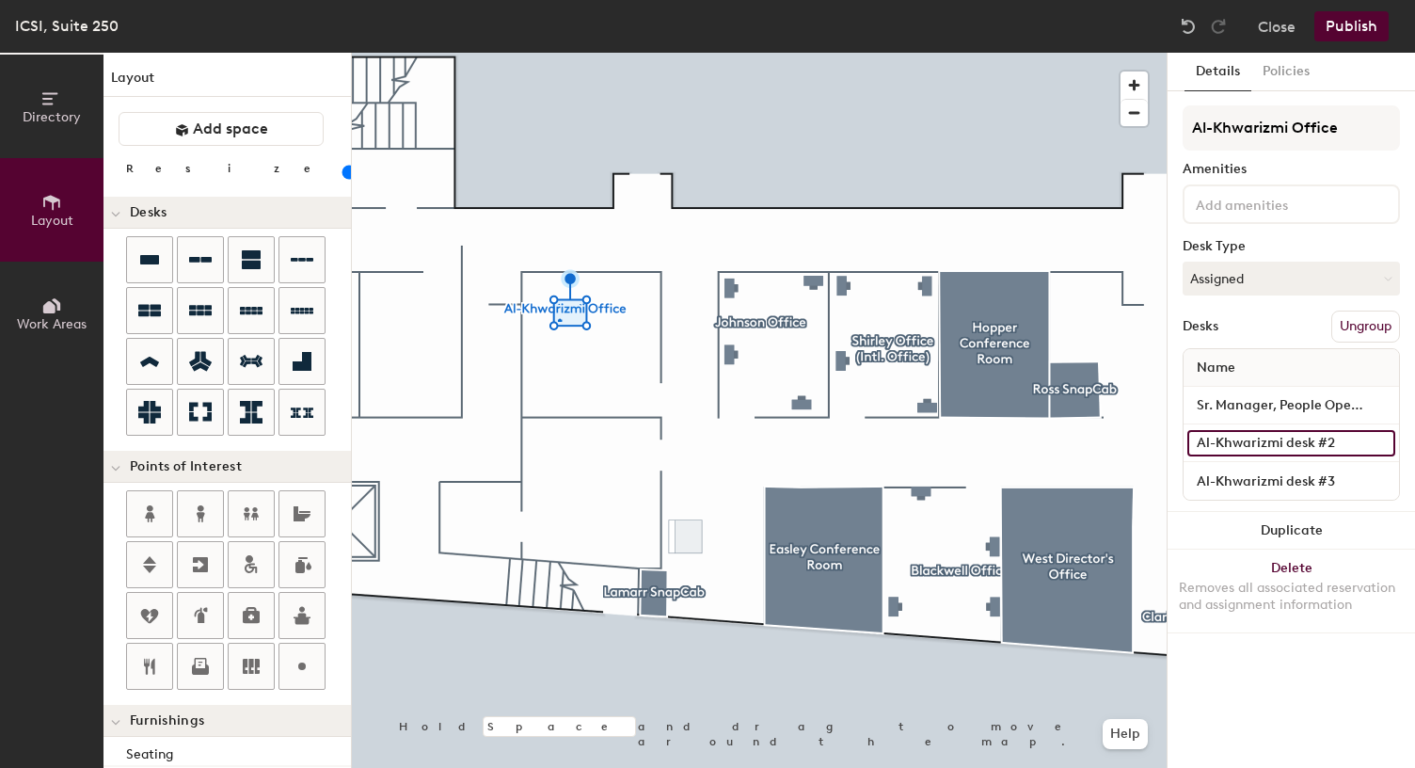
click at [1285, 443] on input "Al-Khwarizmi desk #2" at bounding box center [1292, 443] width 208 height 26
click at [1285, 445] on input "Al-Khwarizmi desk #2" at bounding box center [1292, 443] width 208 height 26
drag, startPoint x: 1193, startPoint y: 441, endPoint x: 1422, endPoint y: 441, distance: 228.7
click at [1414, 441] on html "Skip navigation Schedule Office People Analytics Visits Deliveries Services Man…" at bounding box center [707, 384] width 1415 height 768
type input "Al-Khwarizmi Office desk #2"
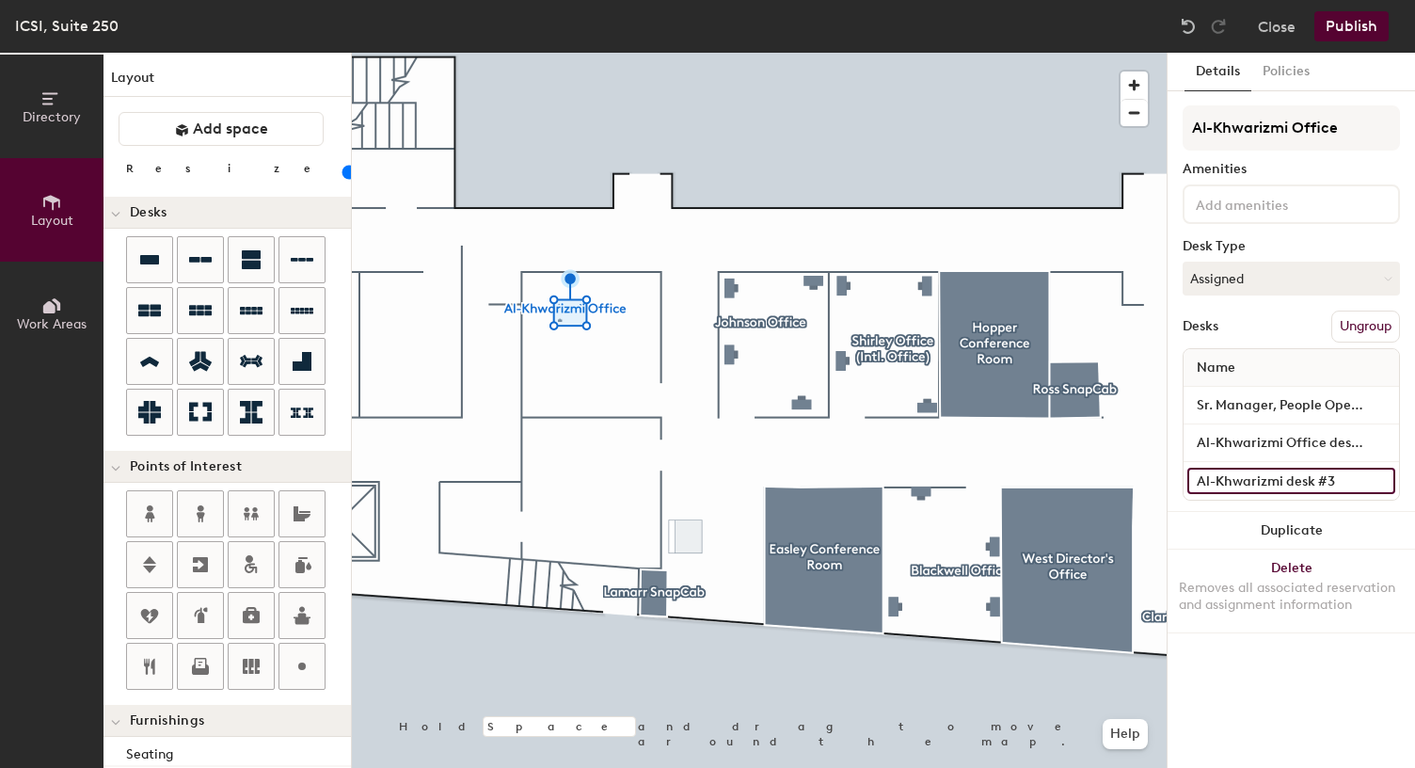
click at [1289, 481] on input "Al-Khwarizmi desk #3" at bounding box center [1292, 481] width 208 height 26
paste input "Office desk #2"
type input "Al-Khwarizmi Office desk #3"
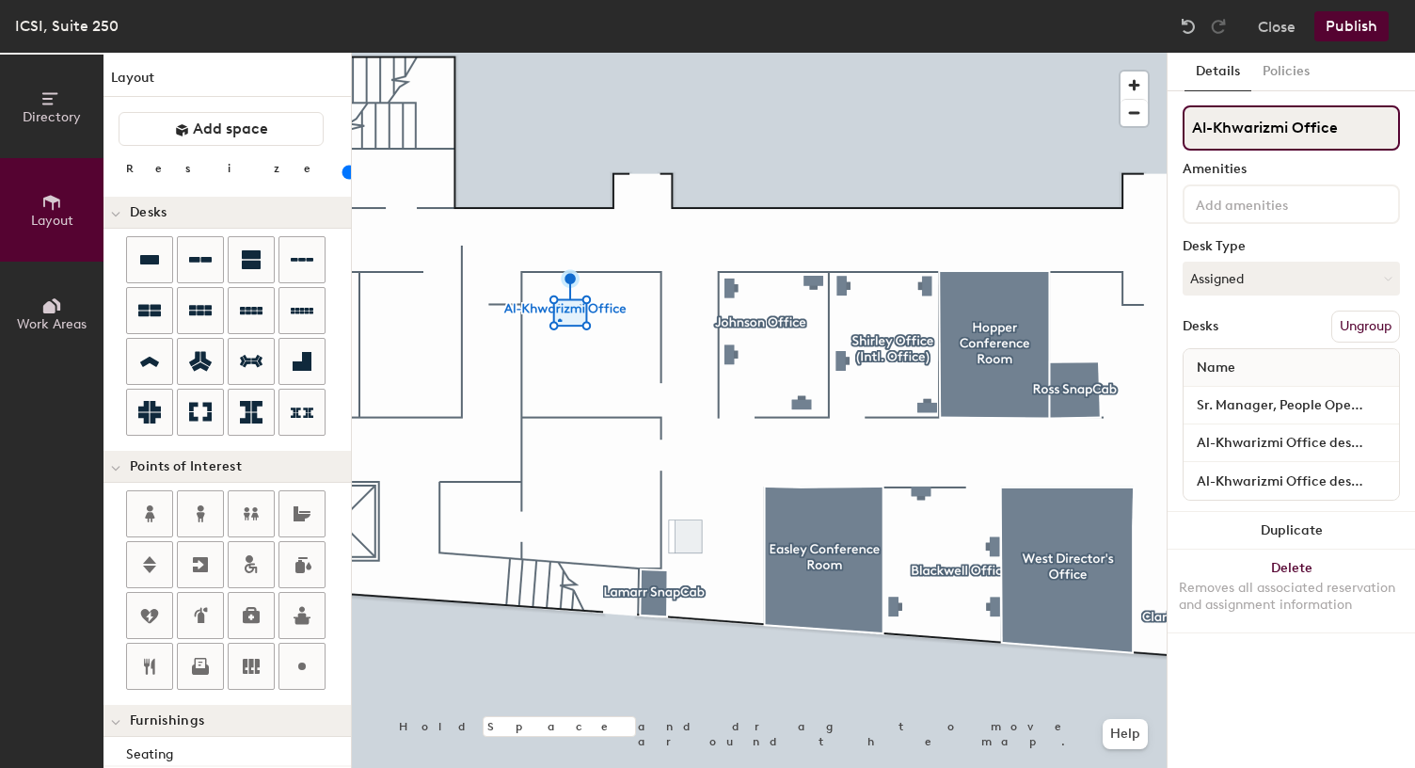
click at [1348, 139] on input "Al-Khwarizmi Office" at bounding box center [1291, 127] width 217 height 45
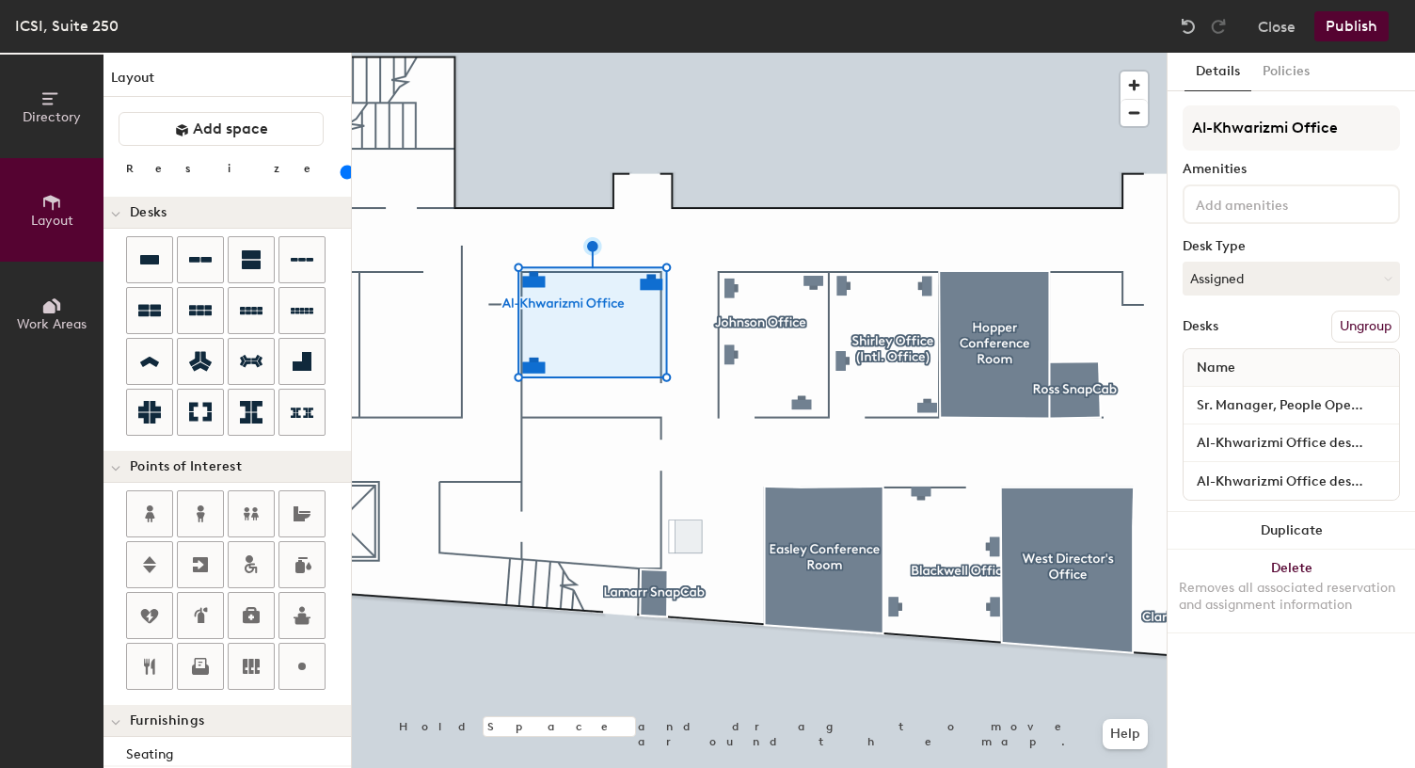
click at [594, 53] on div at bounding box center [759, 53] width 815 height 0
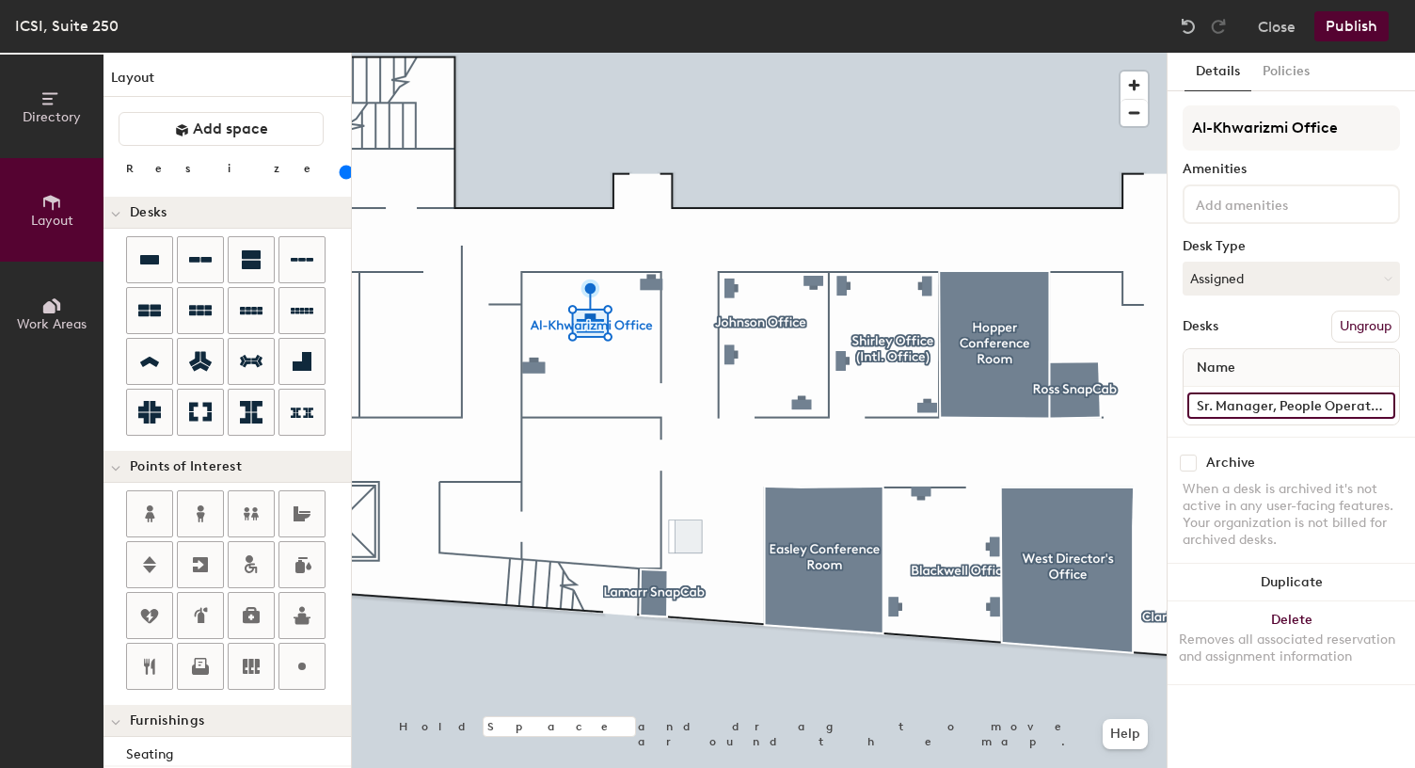
click at [1290, 404] on input "Sr. Manager, People Operations desk" at bounding box center [1292, 405] width 208 height 26
click at [1317, 451] on div "Archive When a desk is archived it's not active in any user-facing features. Yo…" at bounding box center [1291, 504] width 247 height 135
click at [661, 53] on div at bounding box center [759, 53] width 815 height 0
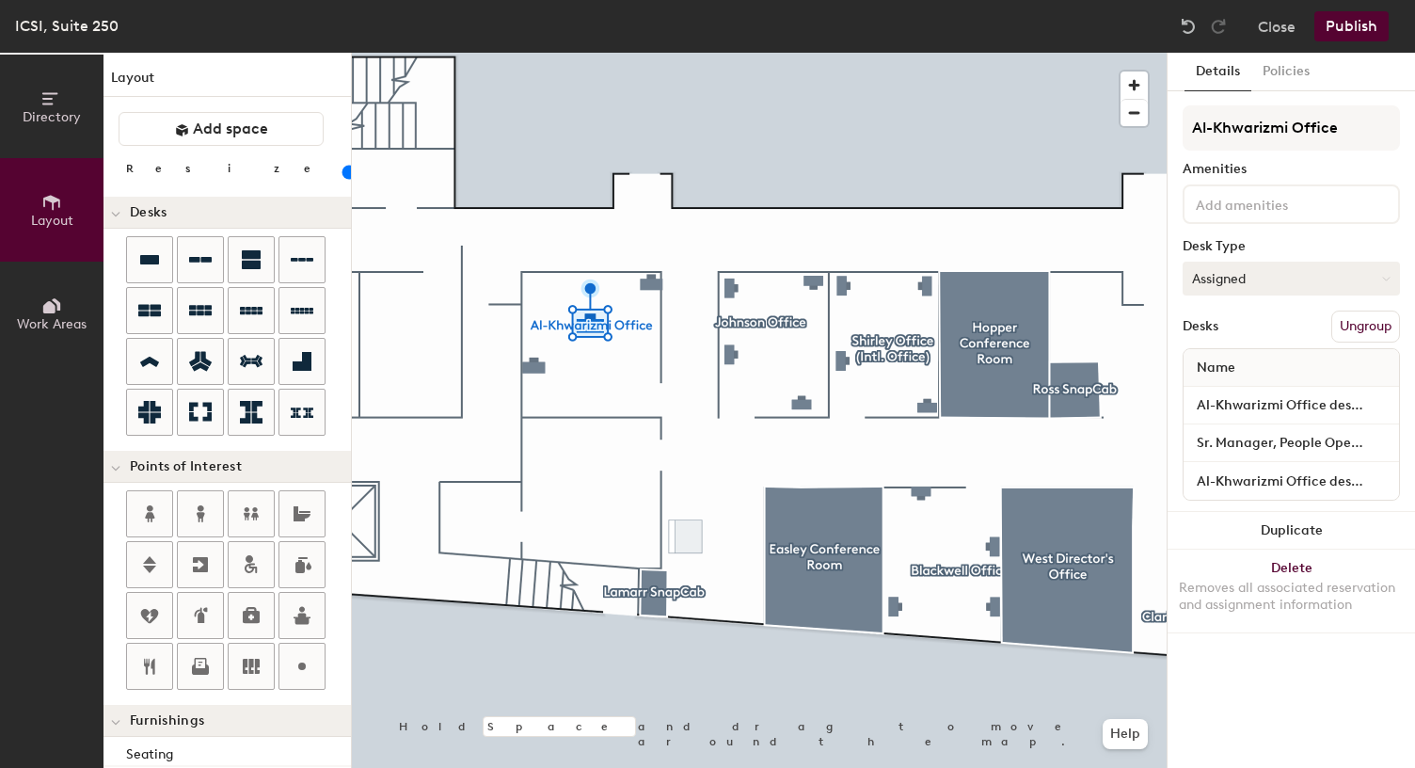
type input "20"
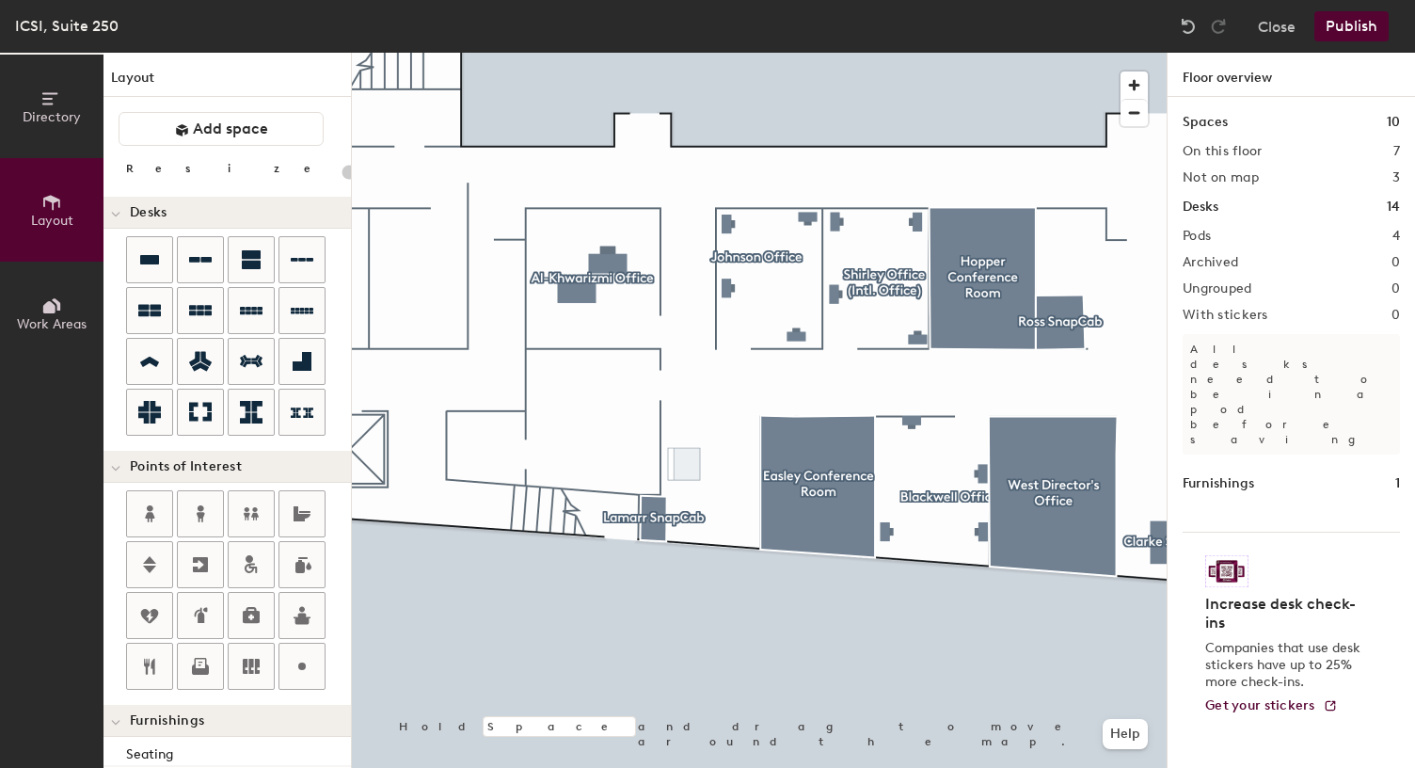
click at [596, 53] on div at bounding box center [759, 53] width 815 height 0
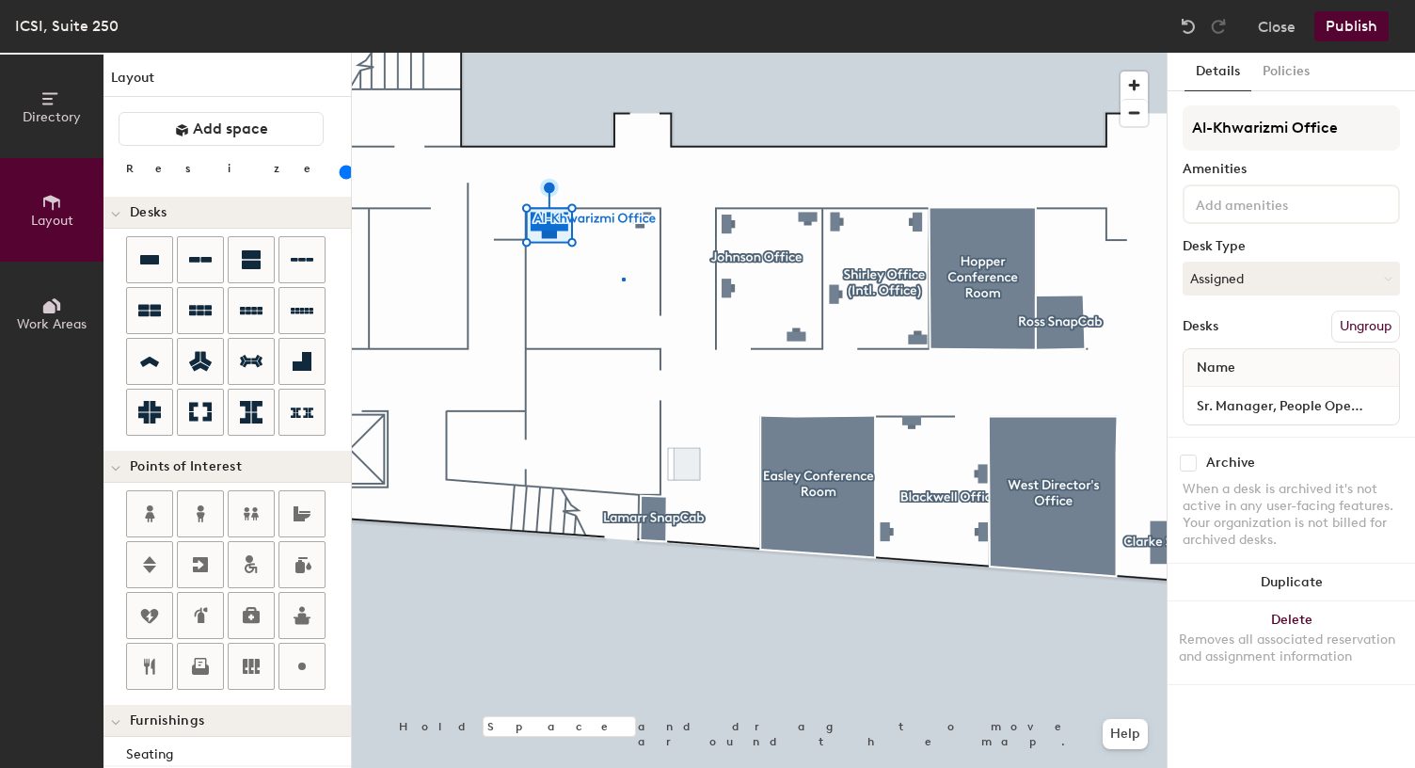
click at [622, 53] on div at bounding box center [759, 53] width 815 height 0
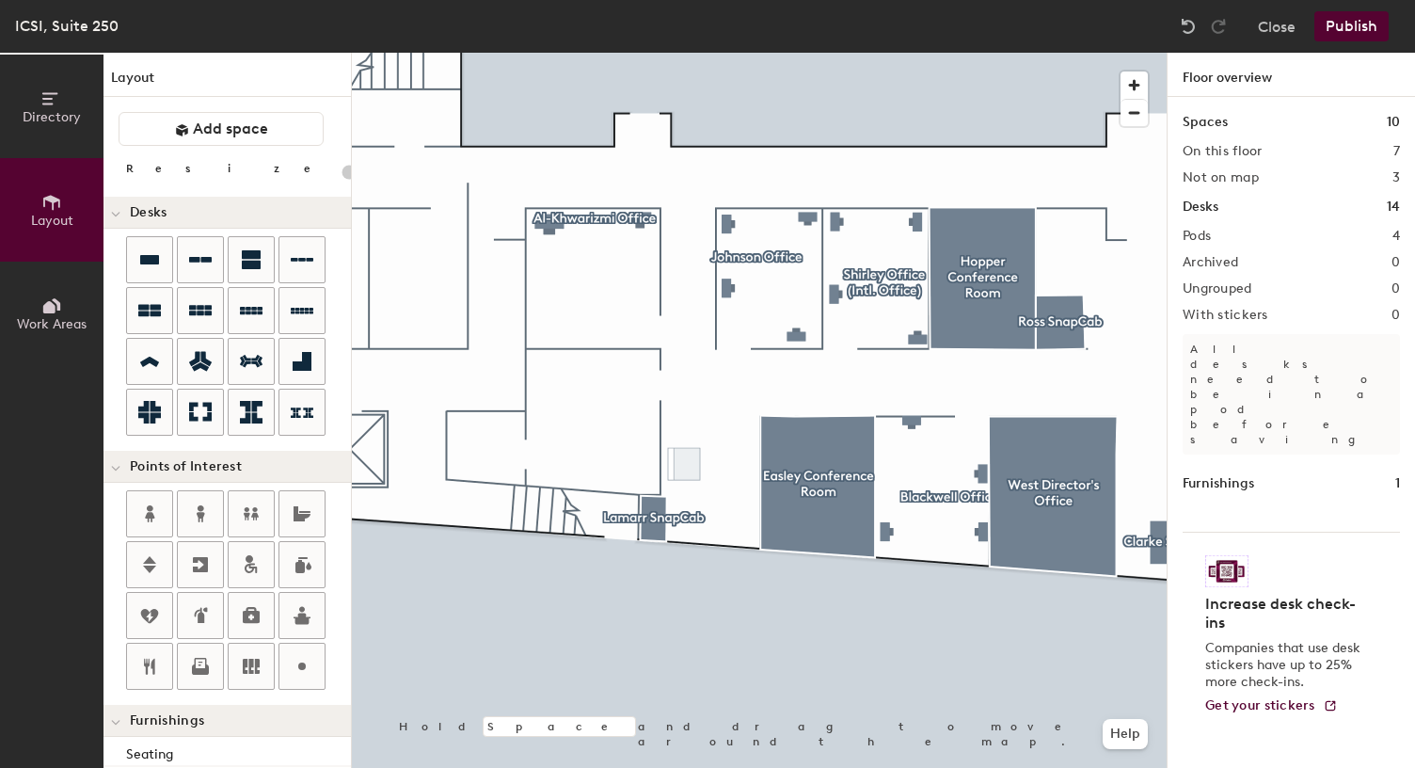
click at [548, 53] on div at bounding box center [759, 53] width 815 height 0
click at [614, 53] on div at bounding box center [759, 53] width 815 height 0
click at [588, 53] on div at bounding box center [759, 53] width 815 height 0
click at [541, 53] on div at bounding box center [759, 53] width 815 height 0
click at [537, 53] on div at bounding box center [759, 53] width 815 height 0
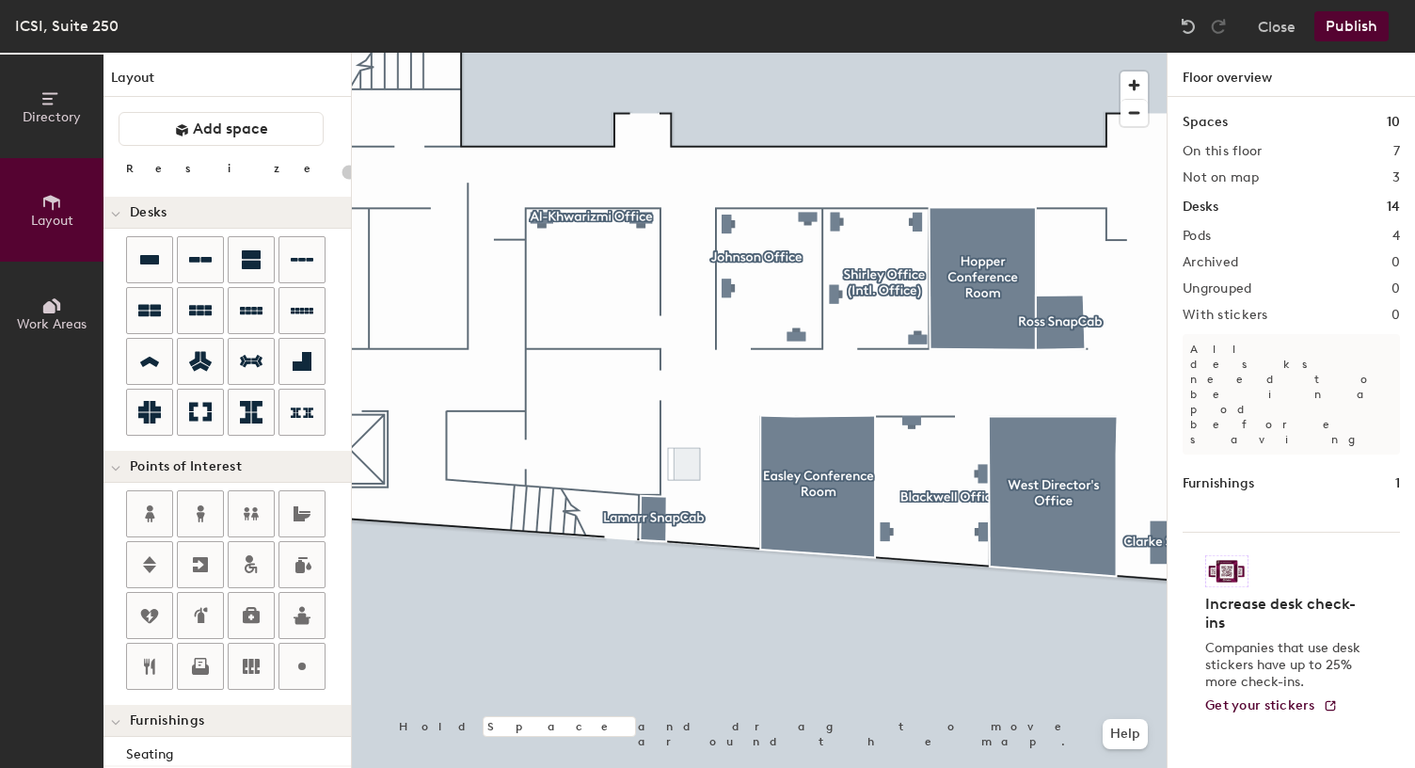
click at [625, 53] on div at bounding box center [759, 53] width 815 height 0
click at [579, 53] on div at bounding box center [759, 53] width 815 height 0
click at [535, 53] on div at bounding box center [759, 53] width 815 height 0
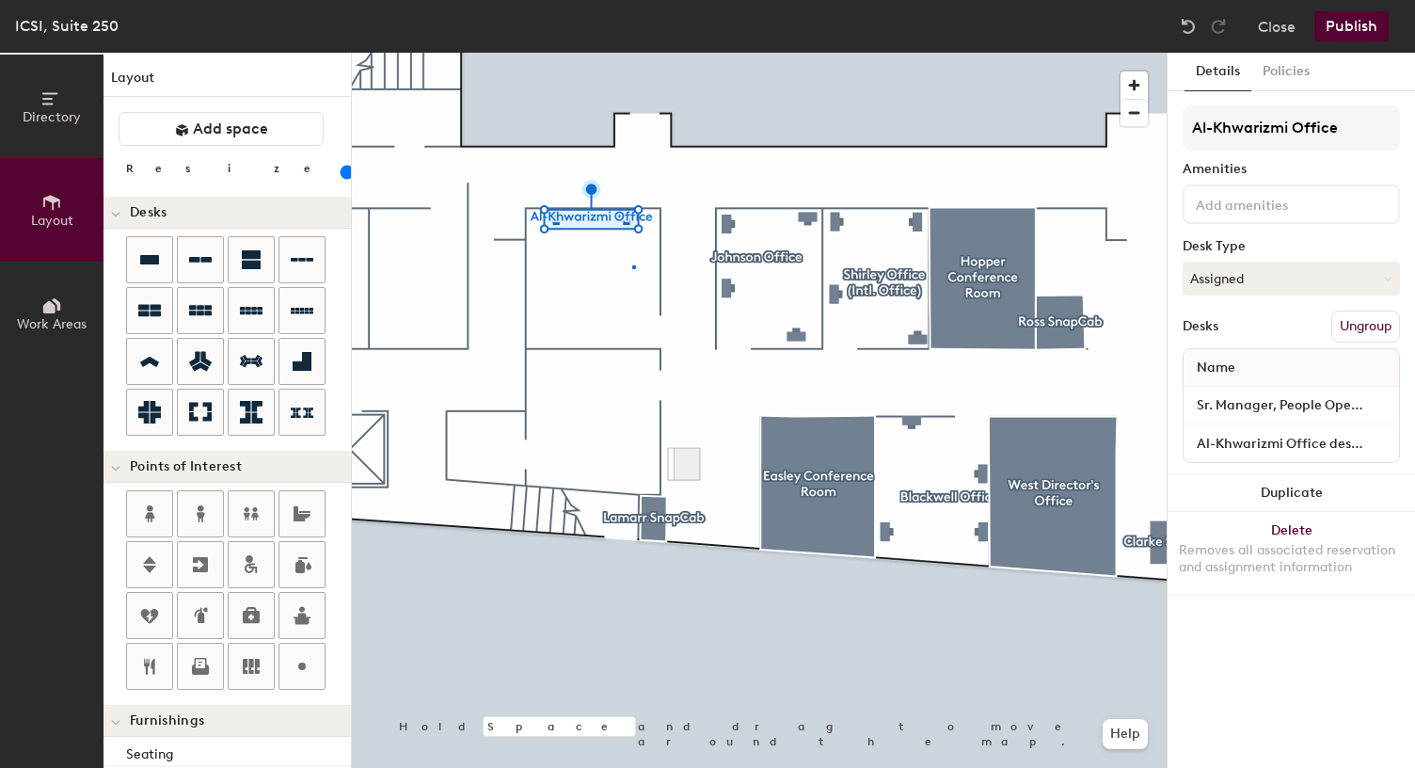
click at [632, 53] on div at bounding box center [759, 53] width 815 height 0
type input "100"
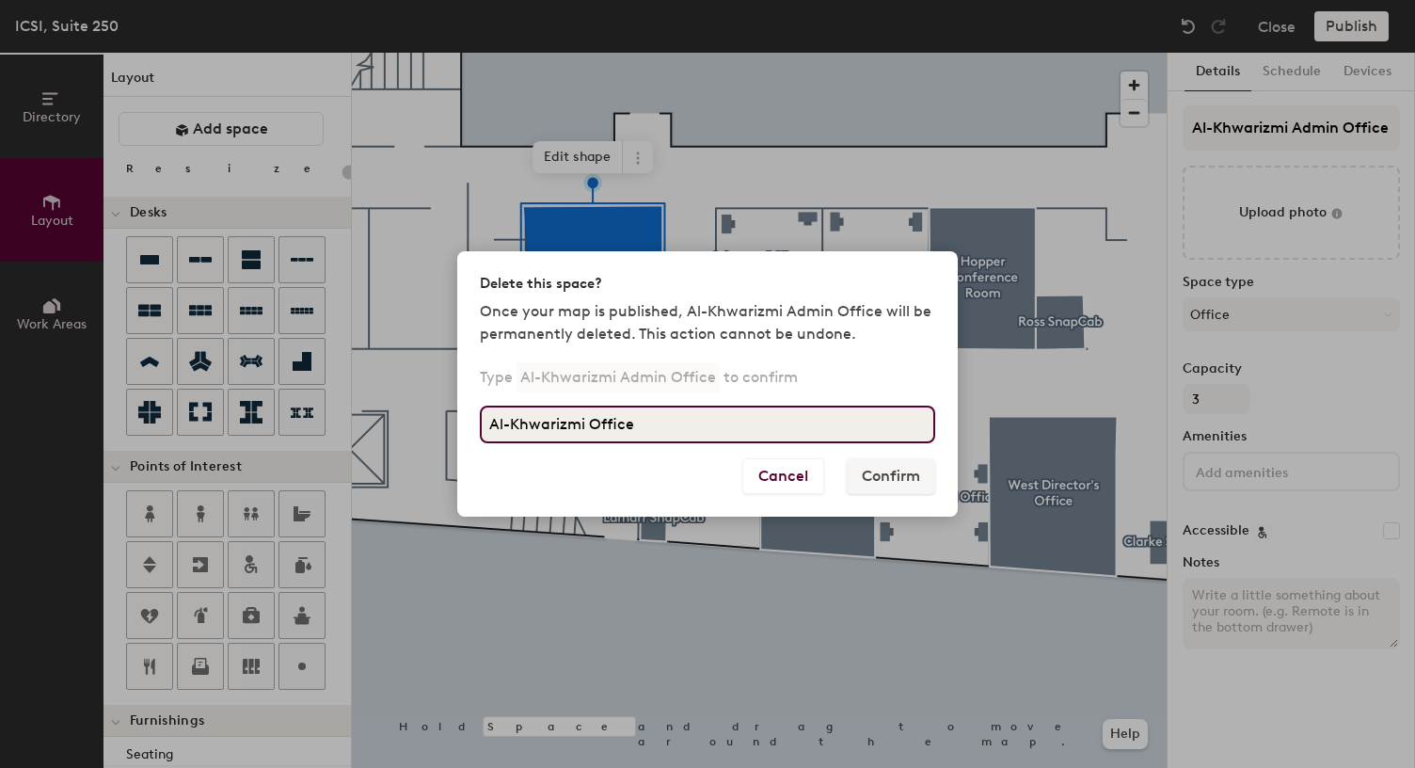
click at [587, 425] on input "Al-Khwarizmi Office" at bounding box center [707, 425] width 455 height 38
type input "Al-Khwarizmi Admin Office"
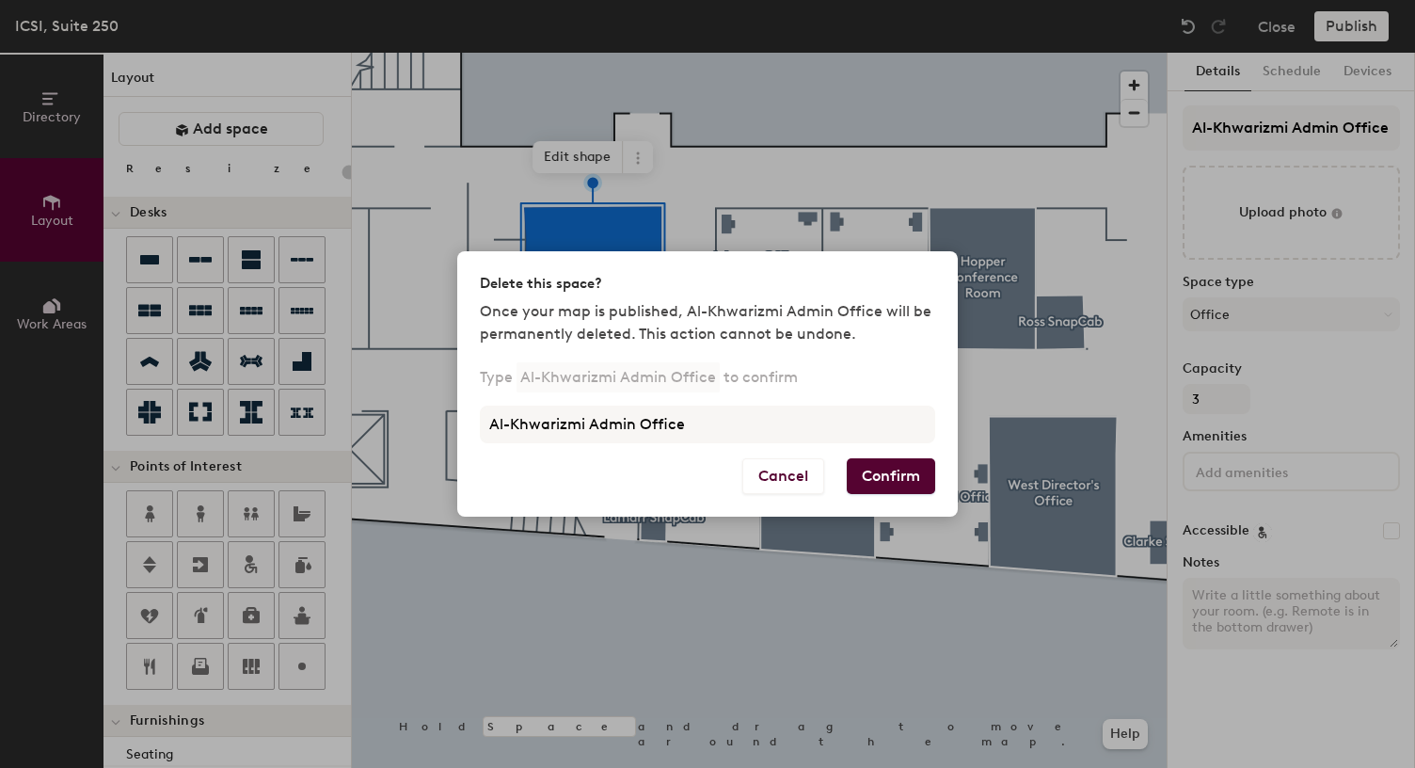
click at [883, 470] on button "Confirm" at bounding box center [891, 476] width 88 height 36
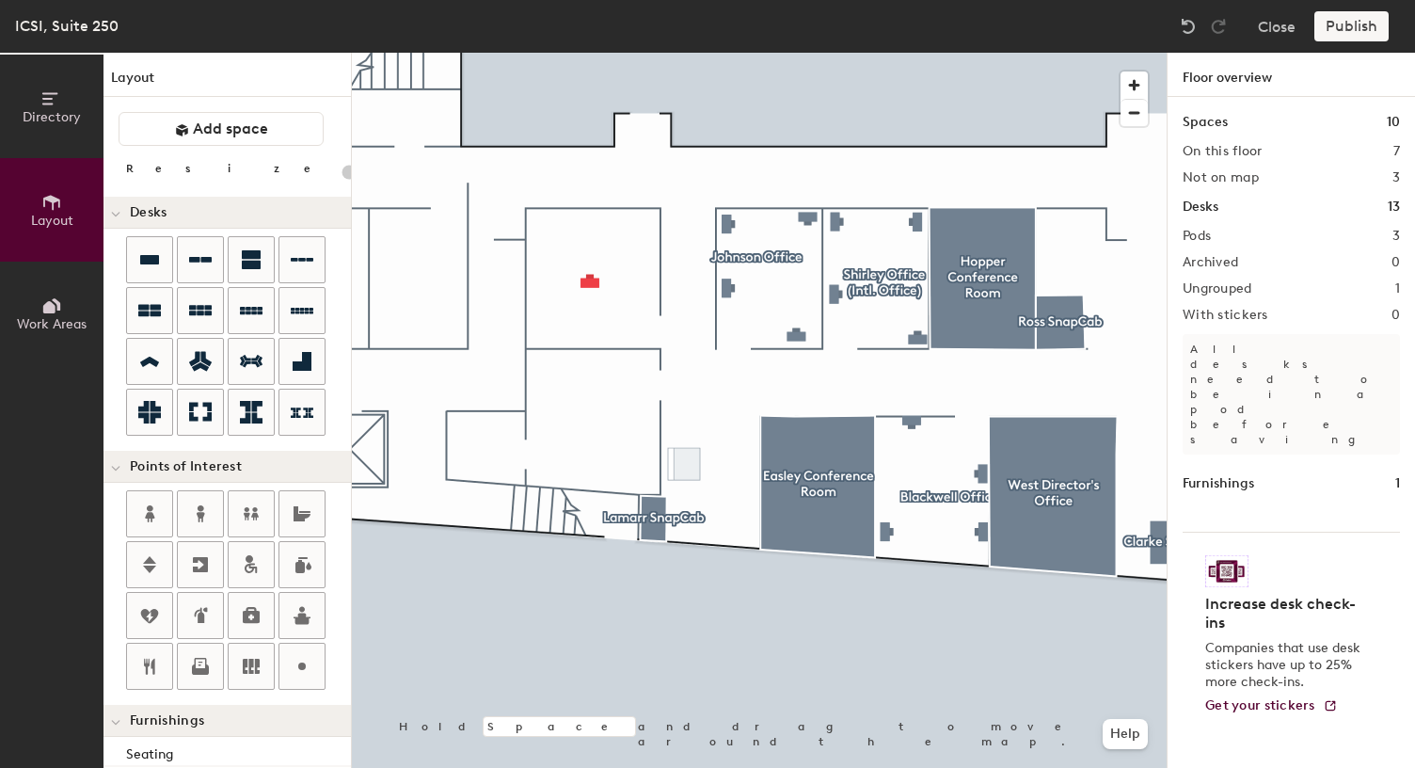
click at [595, 53] on div at bounding box center [759, 53] width 815 height 0
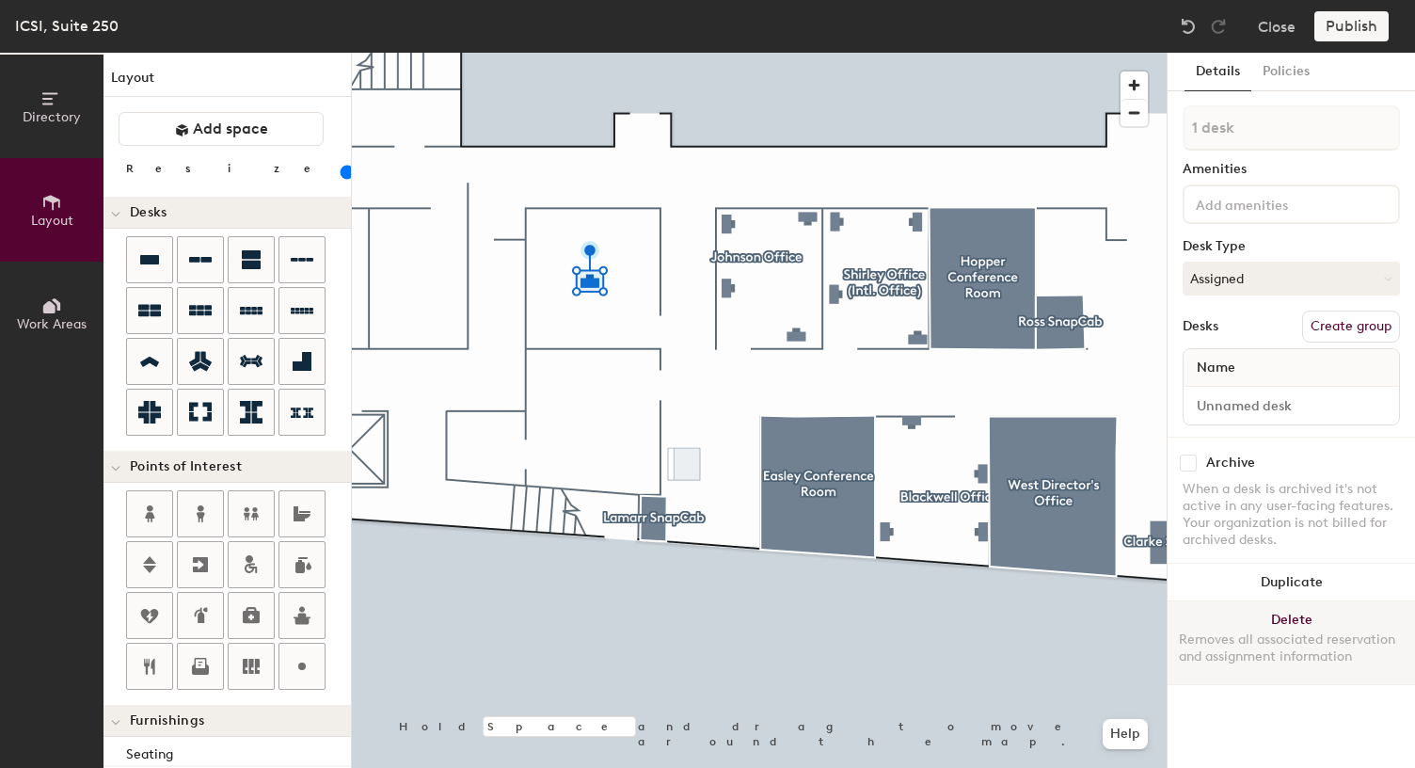
click at [1273, 615] on button "Delete Removes all associated reservation and assignment information" at bounding box center [1291, 642] width 247 height 83
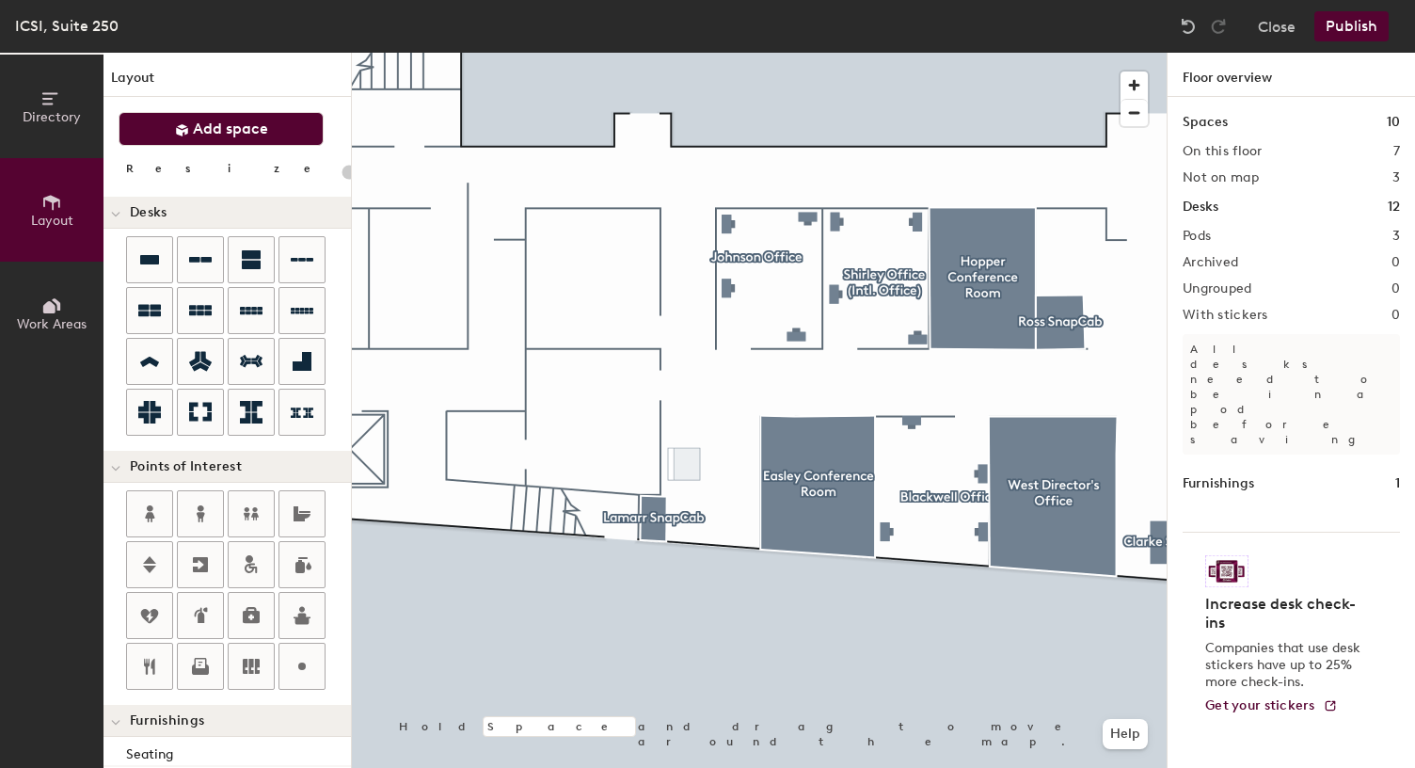
click at [220, 135] on span "Add space" at bounding box center [230, 129] width 75 height 19
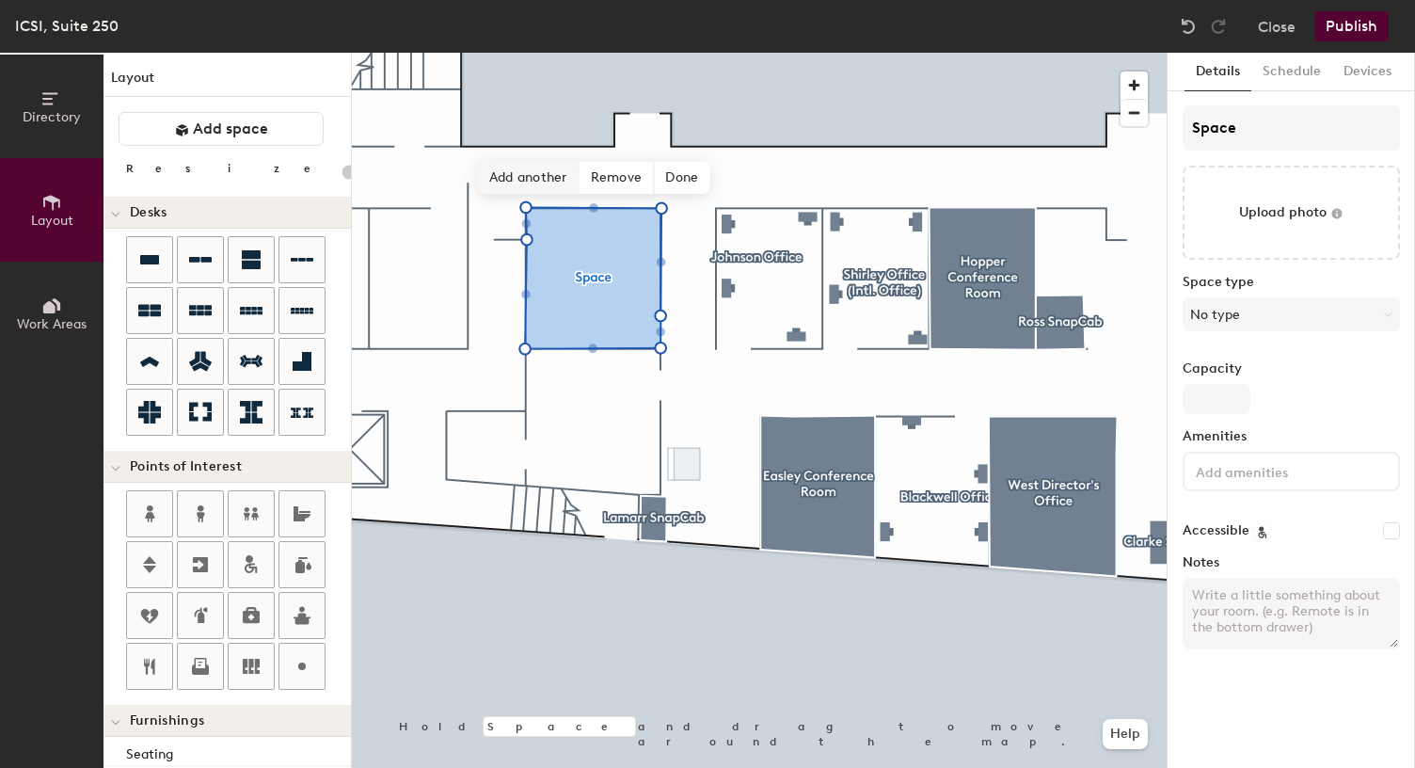
click at [538, 175] on span "Add another" at bounding box center [529, 178] width 102 height 32
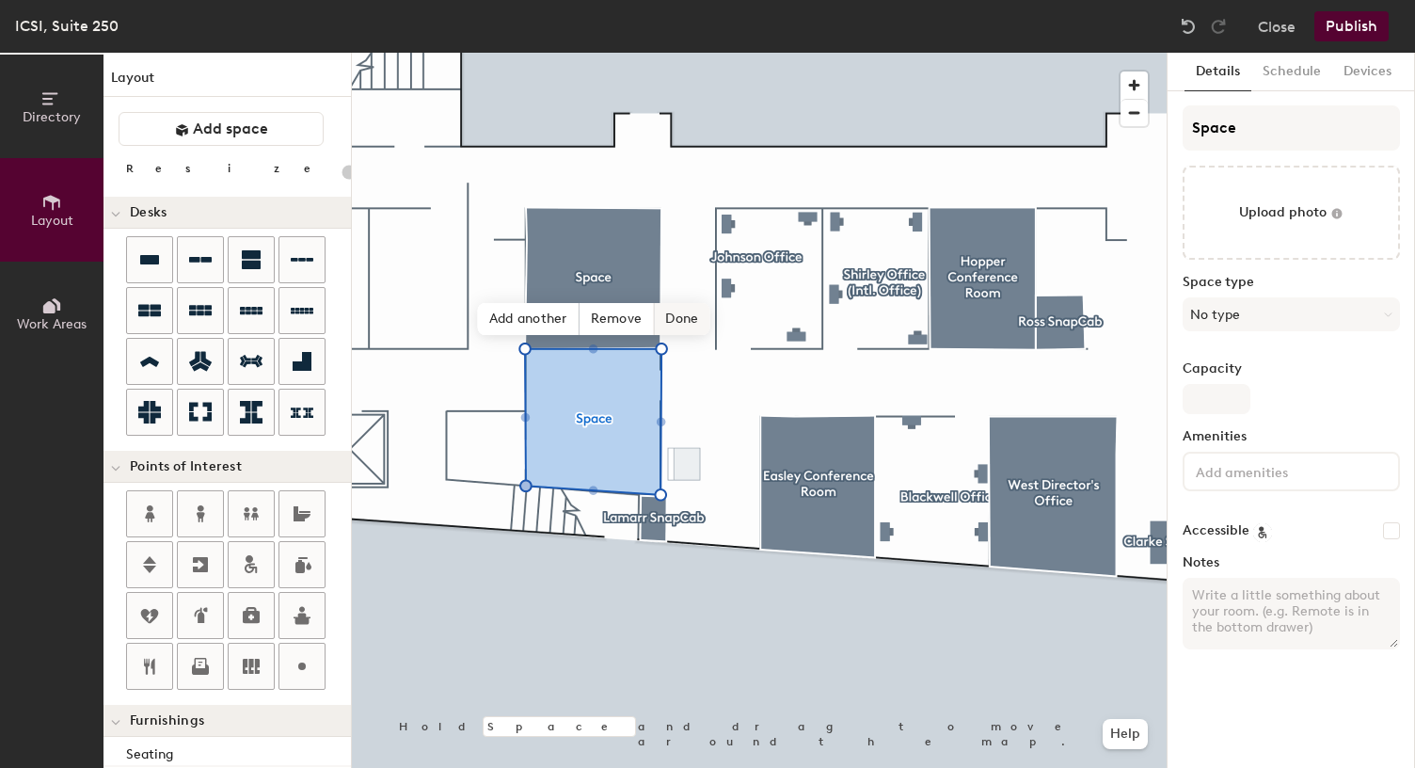
click at [682, 316] on span "Done" at bounding box center [682, 319] width 56 height 32
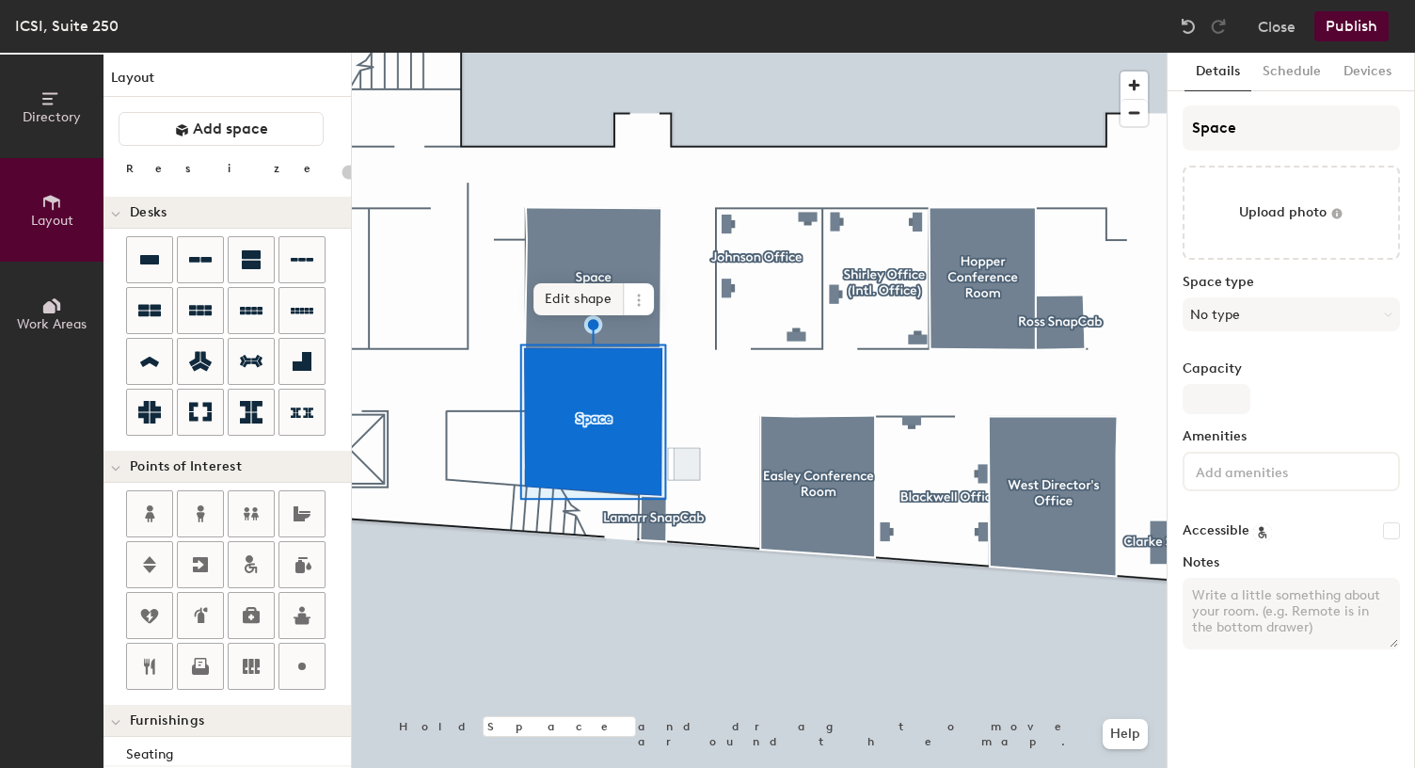
click at [567, 302] on span "Edit shape" at bounding box center [579, 299] width 90 height 32
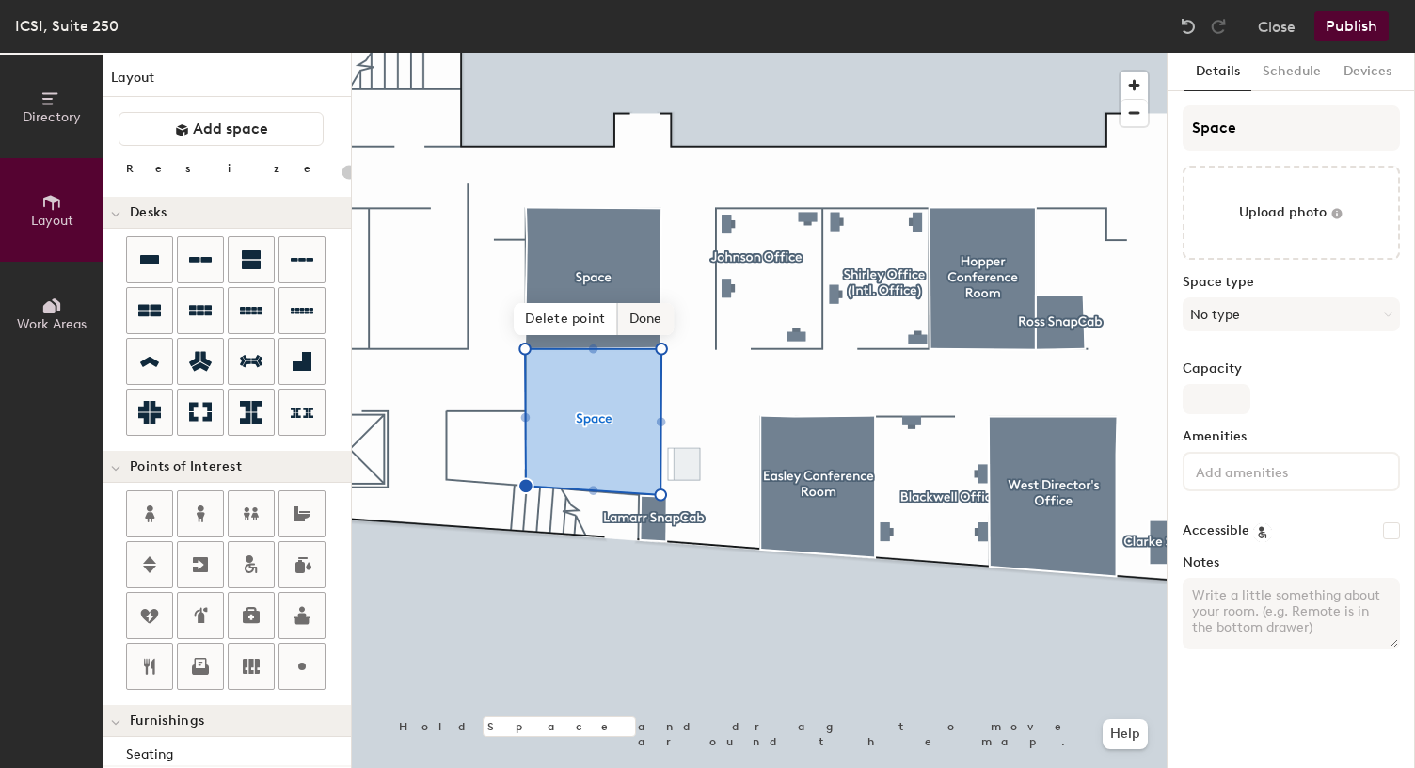
click at [646, 321] on span "Done" at bounding box center [646, 319] width 56 height 32
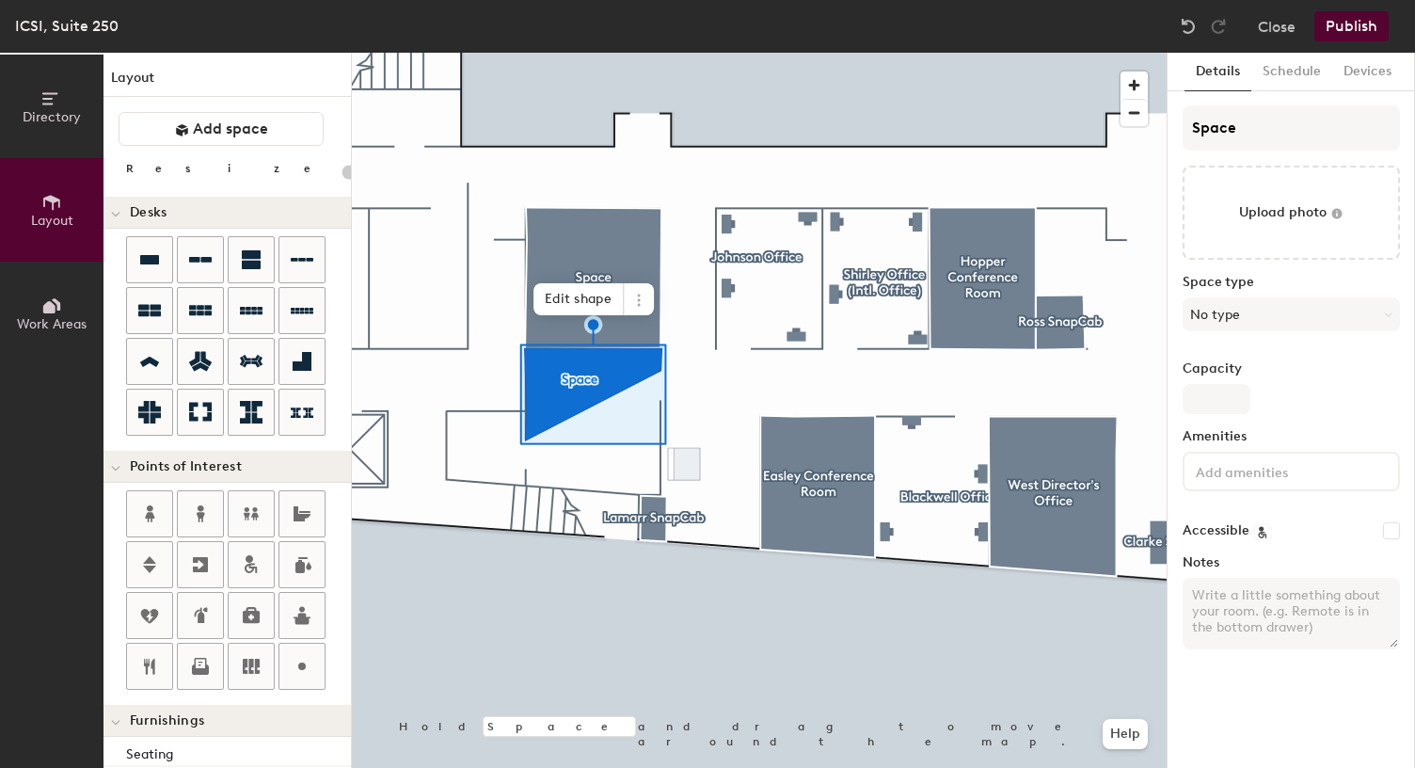
type input "20"
click at [636, 312] on span at bounding box center [639, 299] width 30 height 32
click at [651, 413] on span "Delete" at bounding box center [707, 407] width 168 height 32
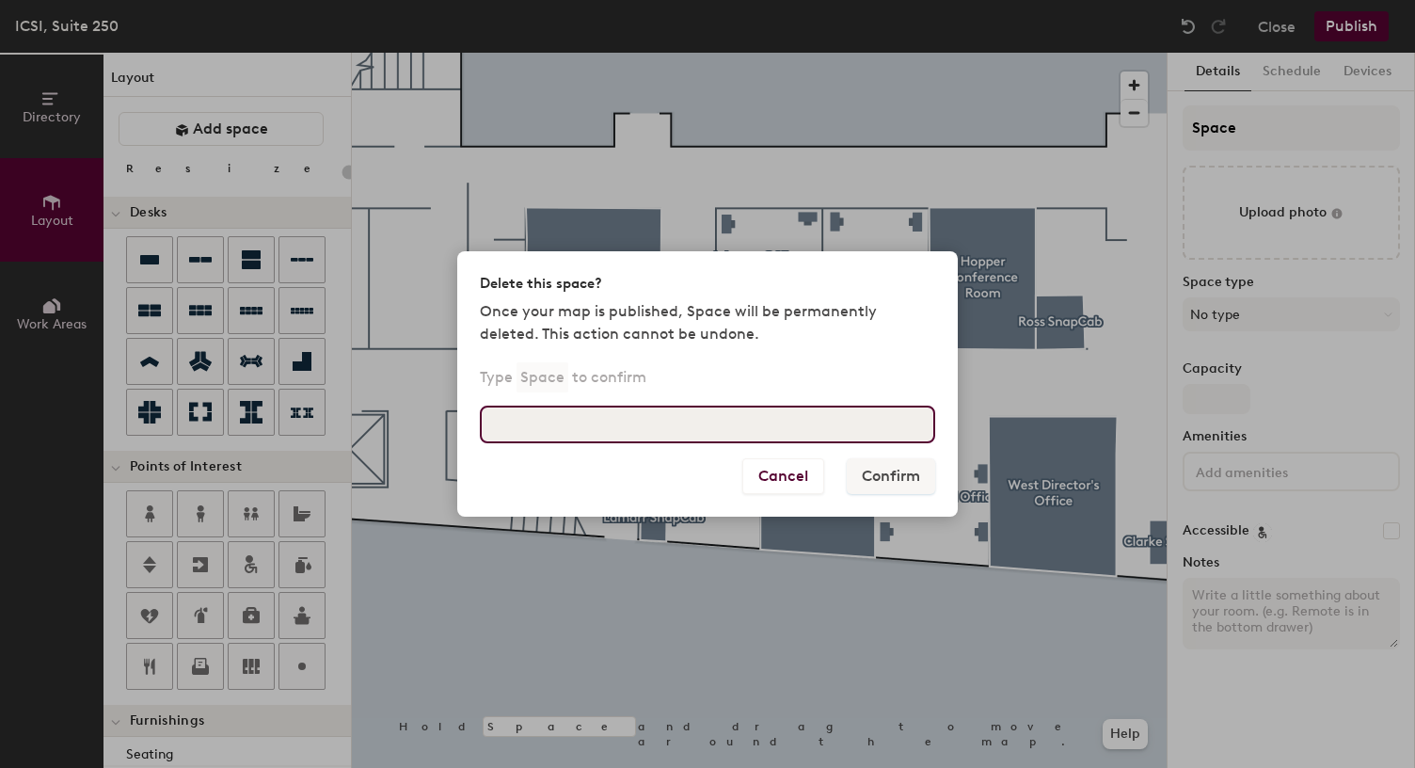
click at [735, 424] on input at bounding box center [707, 425] width 455 height 38
type input "Space"
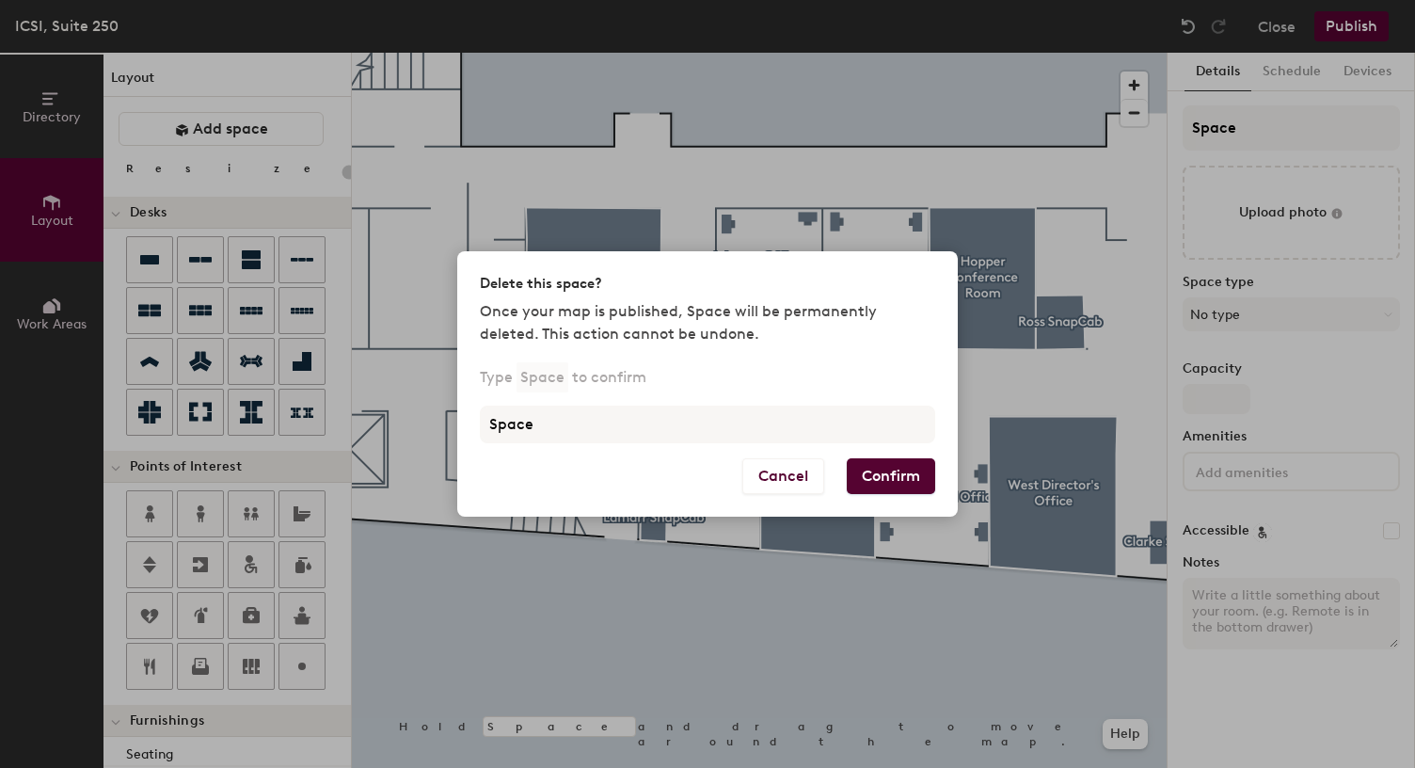
click at [877, 484] on button "Confirm" at bounding box center [891, 476] width 88 height 36
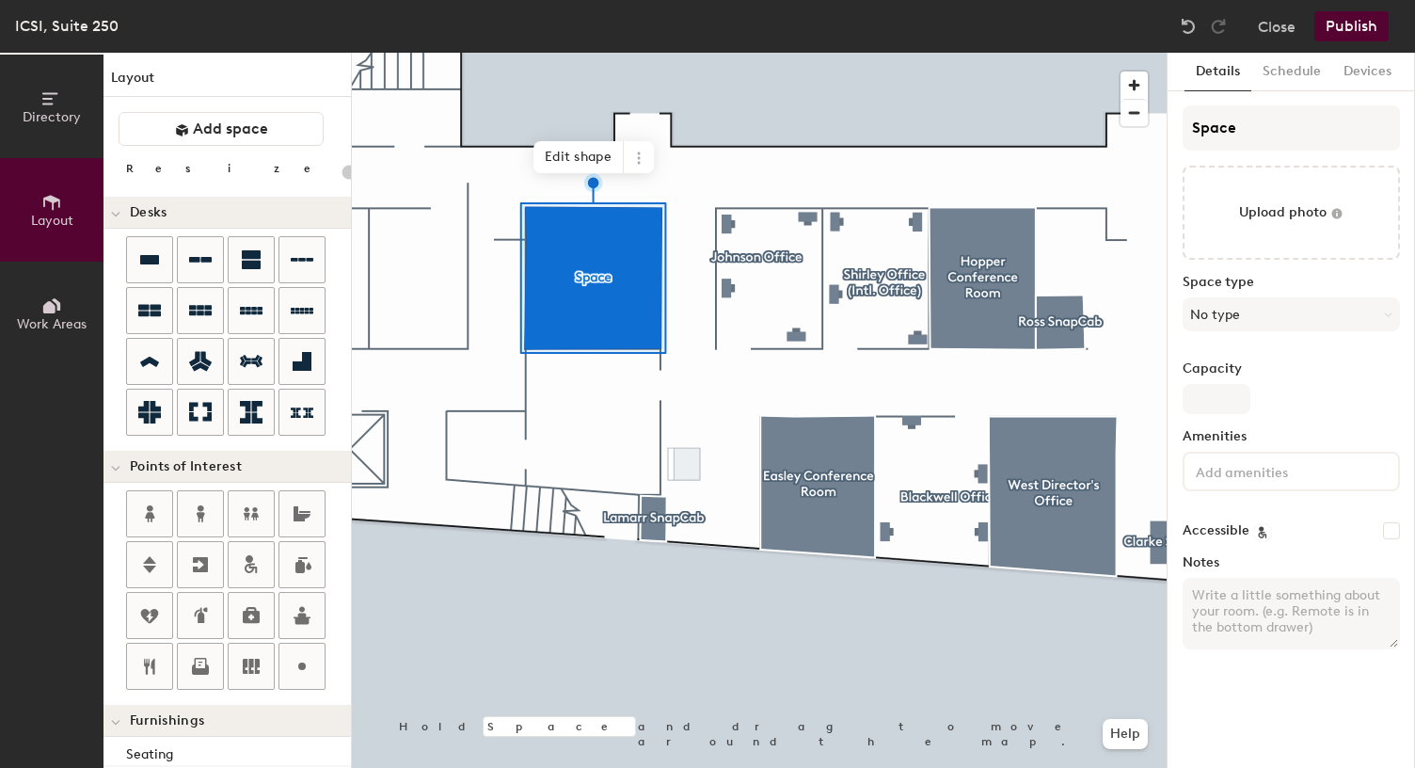
type input "20"
click at [1275, 117] on input "Space" at bounding box center [1291, 127] width 217 height 45
paste input "Al-Khwarizmi Office desk #2"
type input "Al-Khwarizmi Office desk #2"
click at [1120, 110] on div "Directory Layout Work Areas Layout Add space Resize Desks Points of Interest Fu…" at bounding box center [707, 410] width 1415 height 715
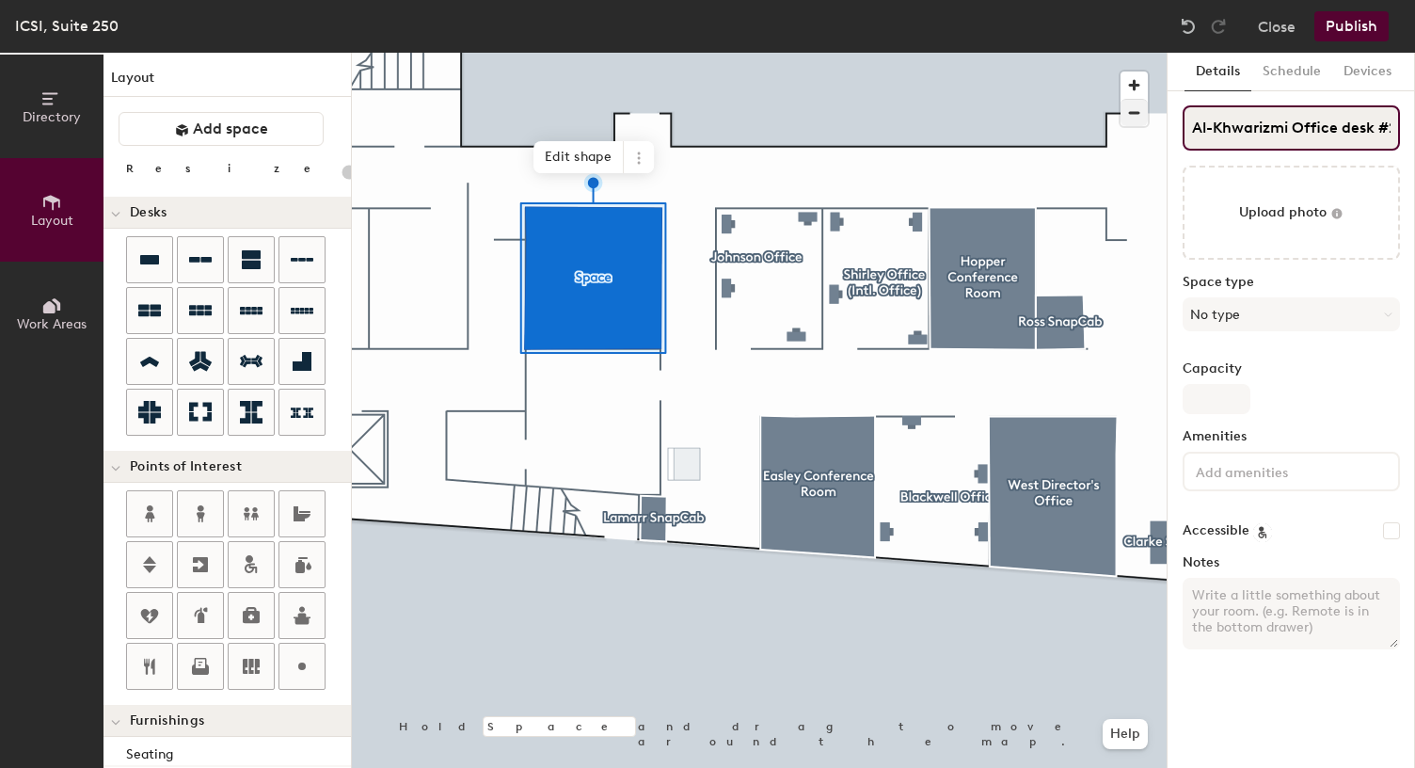
scroll to position [0, 6]
type input "20"
drag, startPoint x: 1331, startPoint y: 130, endPoint x: 1422, endPoint y: 141, distance: 92.0
click at [1414, 141] on html "Skip navigation Schedule Office People Analytics Visits Deliveries Services Man…" at bounding box center [707, 384] width 1415 height 768
type input "Al-Khwarizmi Office"
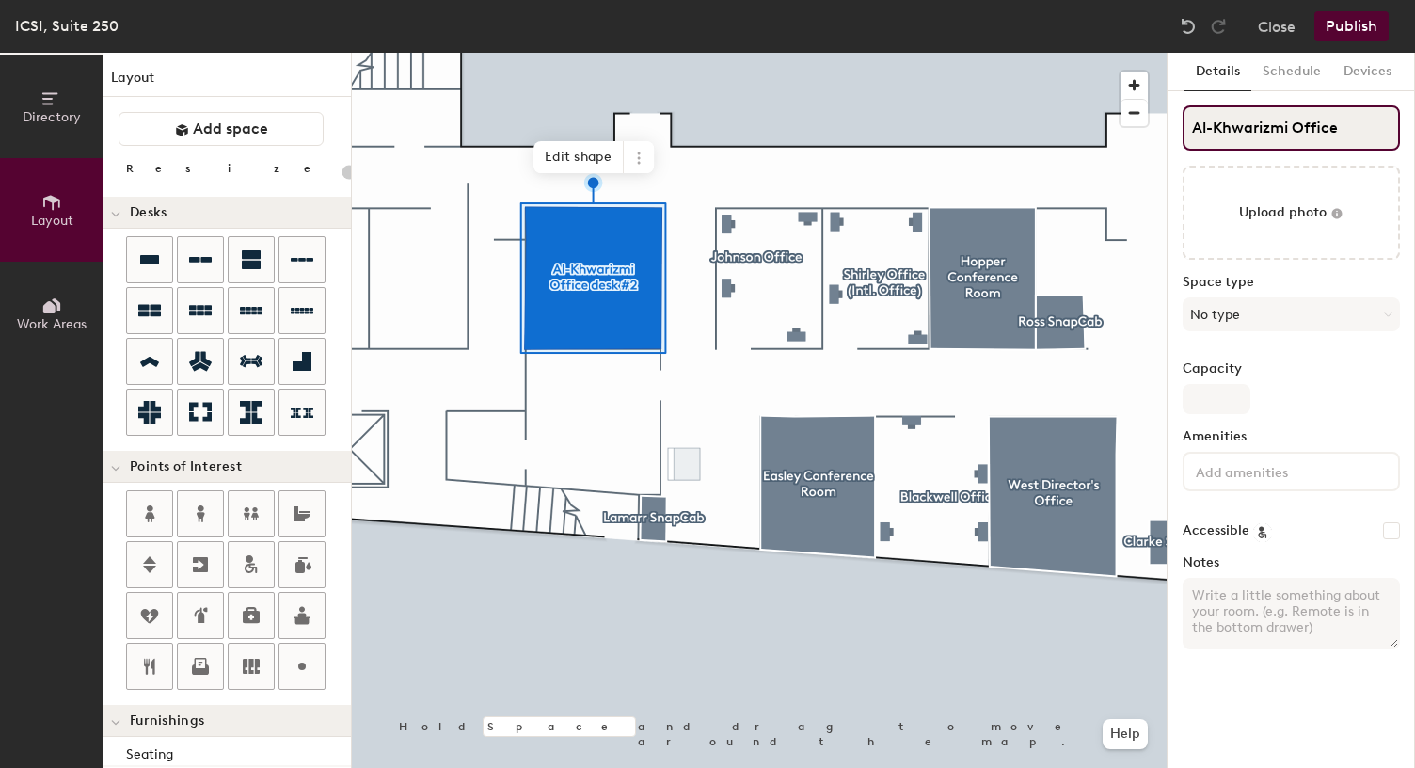
scroll to position [0, 0]
type input "20"
click at [1299, 124] on input "Al-Khwarizmi Office" at bounding box center [1291, 127] width 217 height 45
type input "Al-Khwarizmi AOffice"
type input "20"
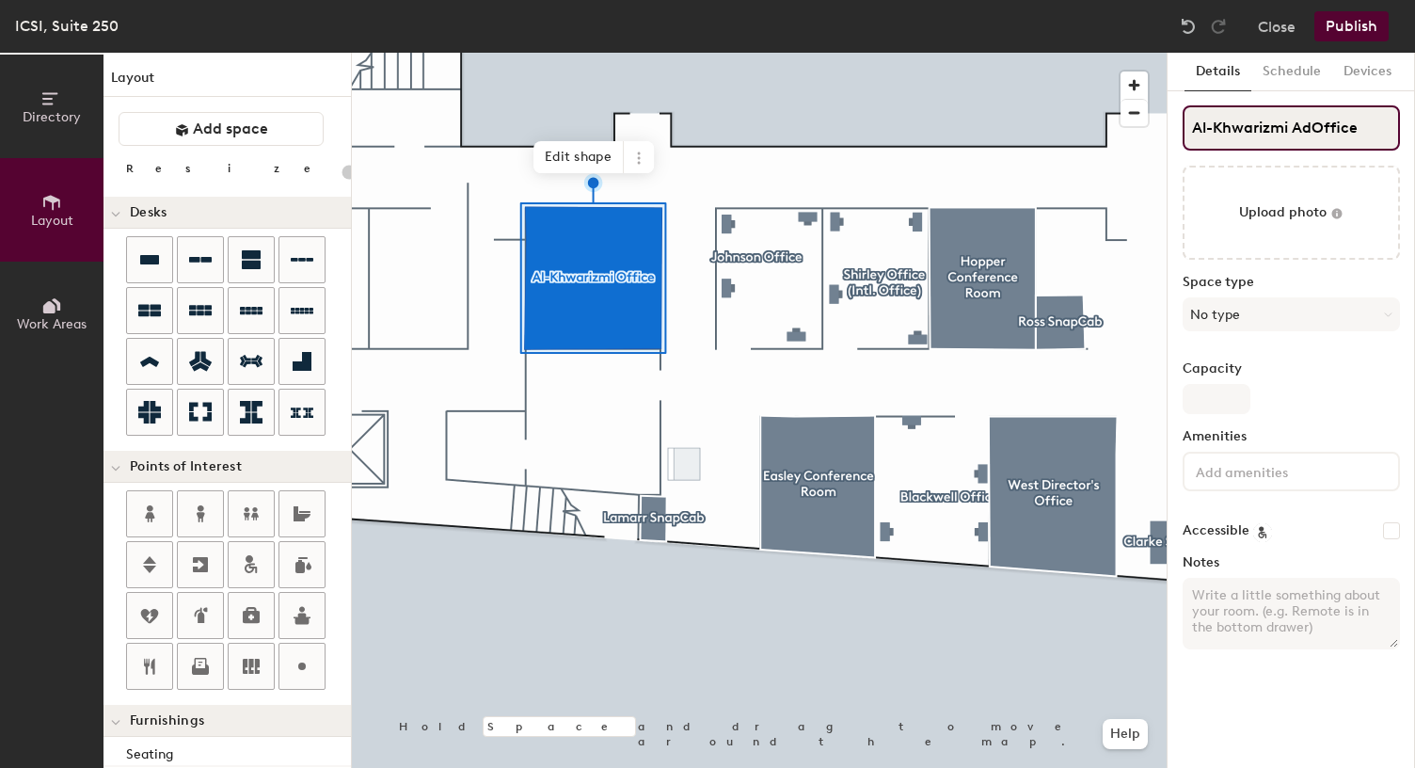
type input "Al-Khwarizmi AdmOffice"
type input "20"
type input "Al-Khwarizmi Admin Office"
type input "20"
type input "Al-Khwarizmi Admin Office"
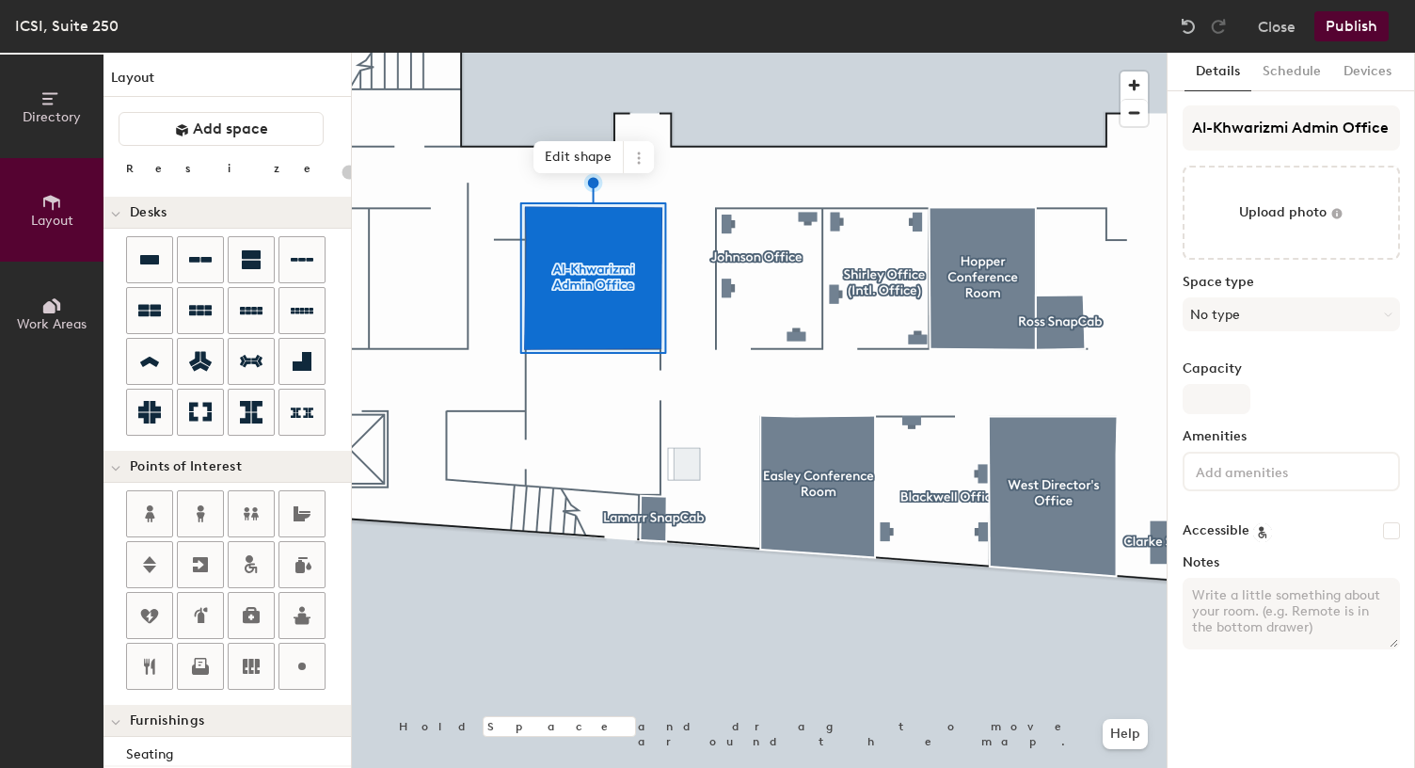
click at [1317, 707] on div "Details Schedule Devices Al-Khwarizmi Admin Office Upload photo Space type No t…" at bounding box center [1291, 410] width 247 height 715
click at [1318, 370] on label "Capacity" at bounding box center [1291, 368] width 217 height 15
click at [1251, 384] on input "Capacity" at bounding box center [1217, 399] width 68 height 30
click at [600, 53] on div at bounding box center [759, 53] width 815 height 0
type input "20"
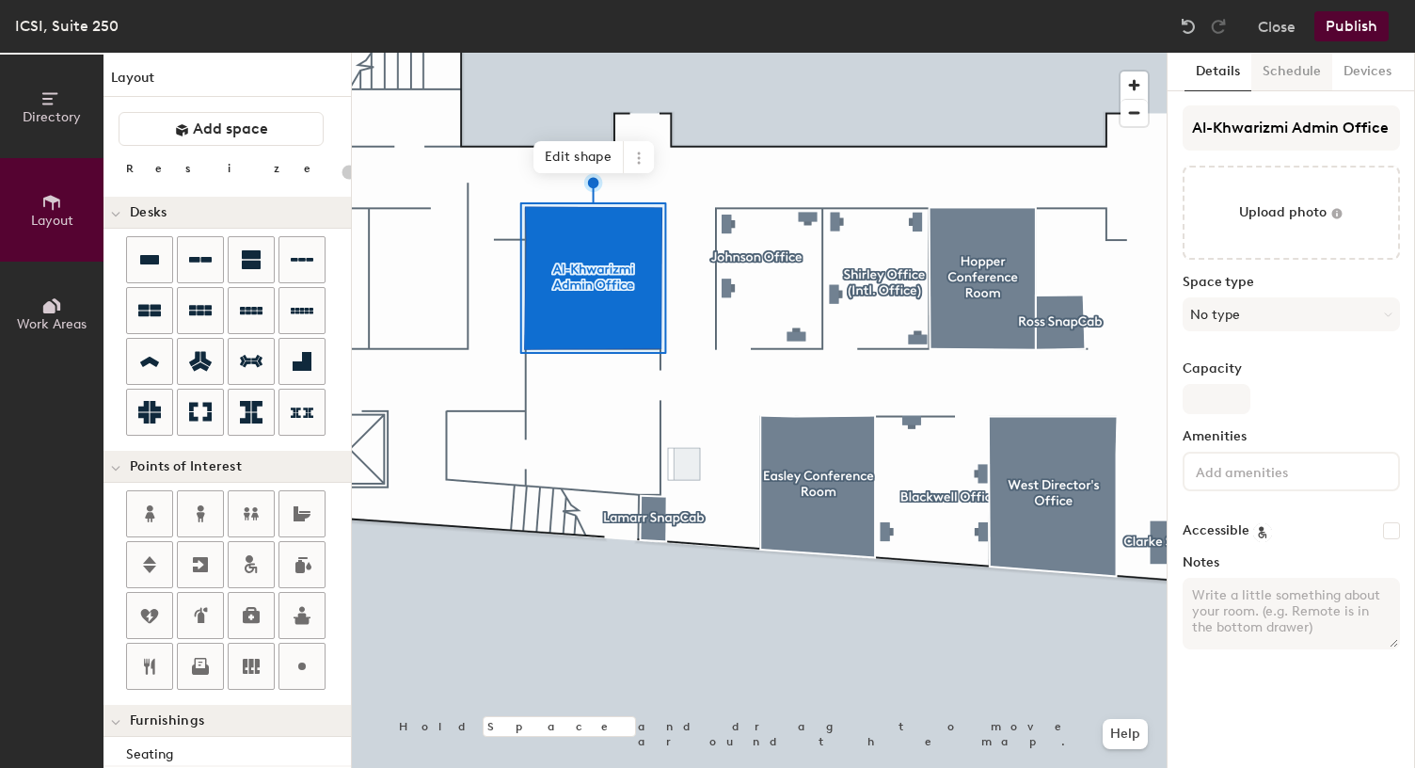
click at [1254, 73] on button "Schedule" at bounding box center [1292, 72] width 81 height 39
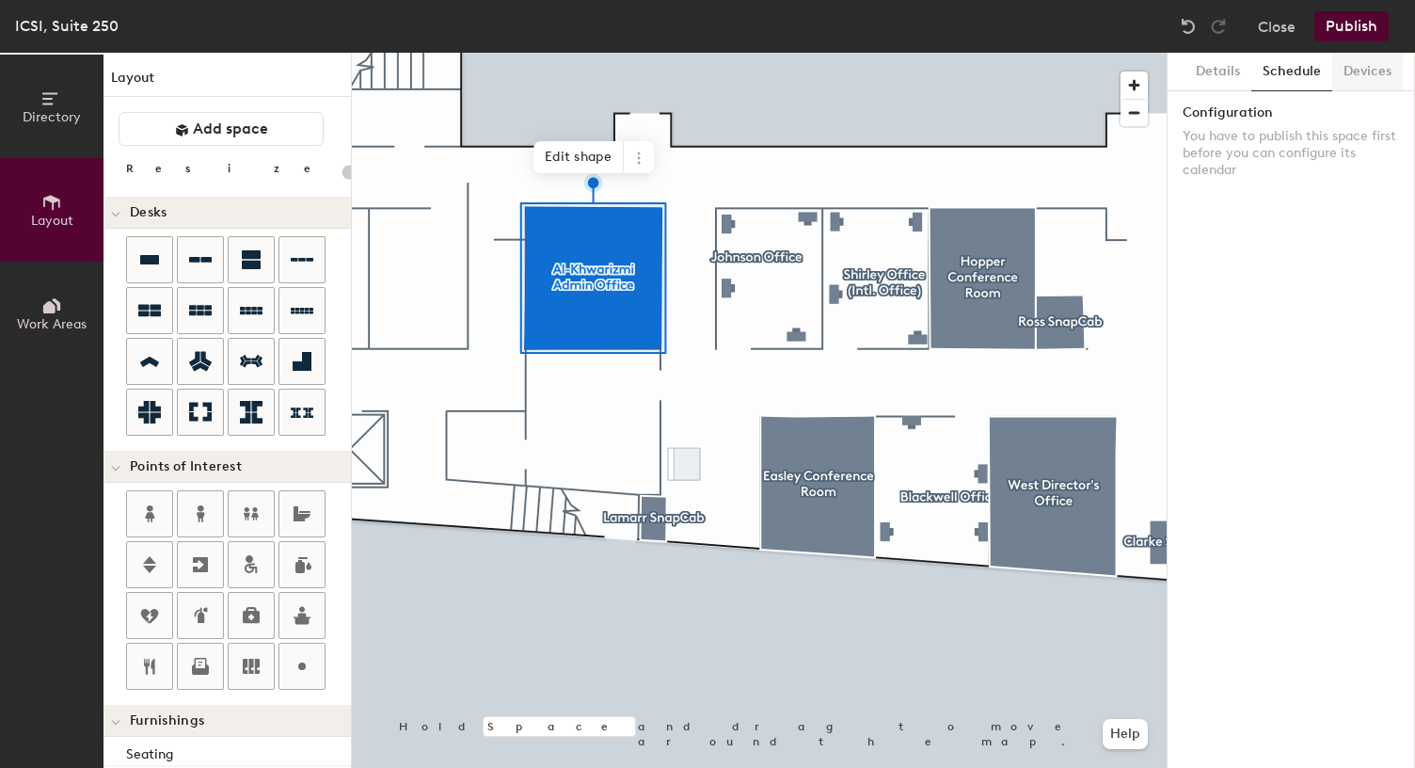
click at [1377, 75] on button "Devices" at bounding box center [1368, 72] width 71 height 39
click at [1215, 72] on button "Details" at bounding box center [1218, 72] width 67 height 39
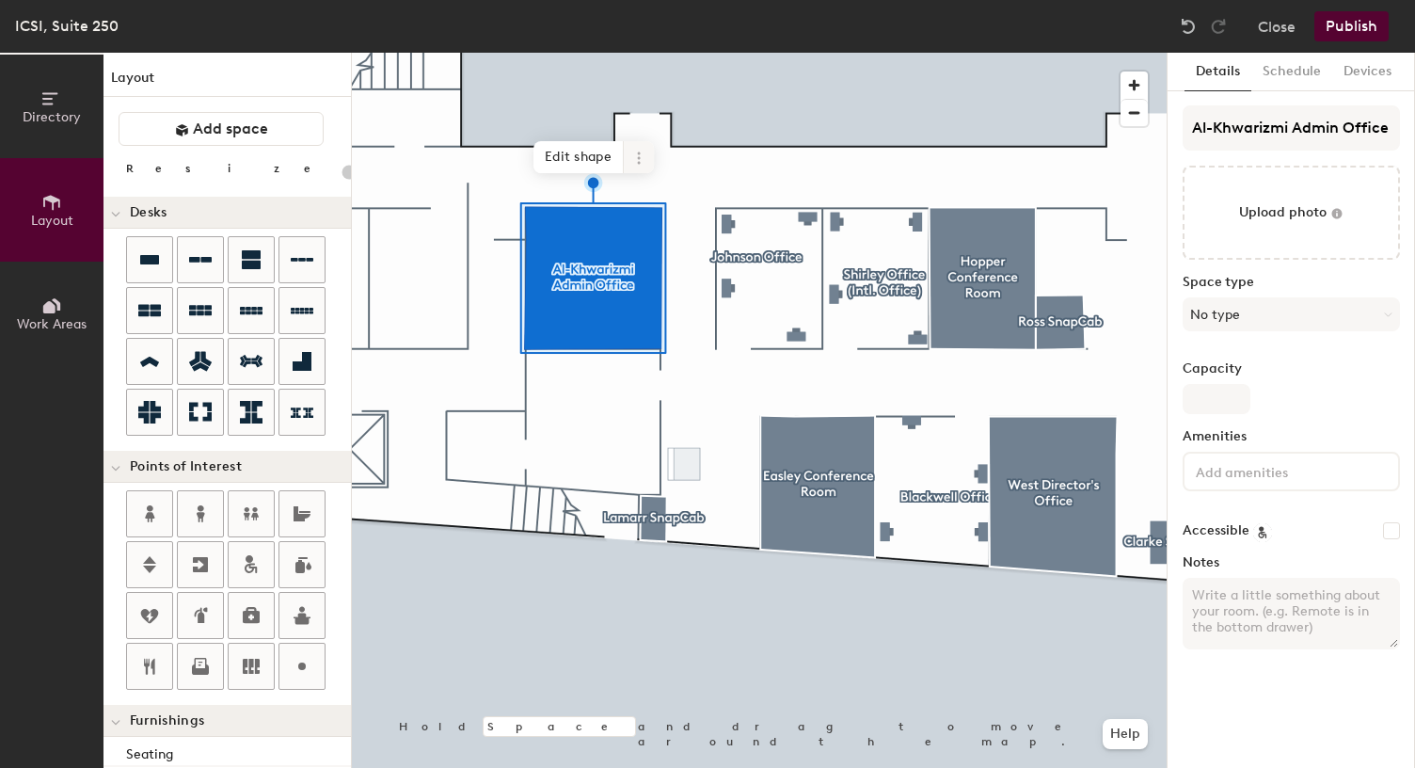
click at [638, 157] on icon at bounding box center [638, 157] width 3 height 3
click at [646, 270] on span "Delete" at bounding box center [707, 265] width 168 height 32
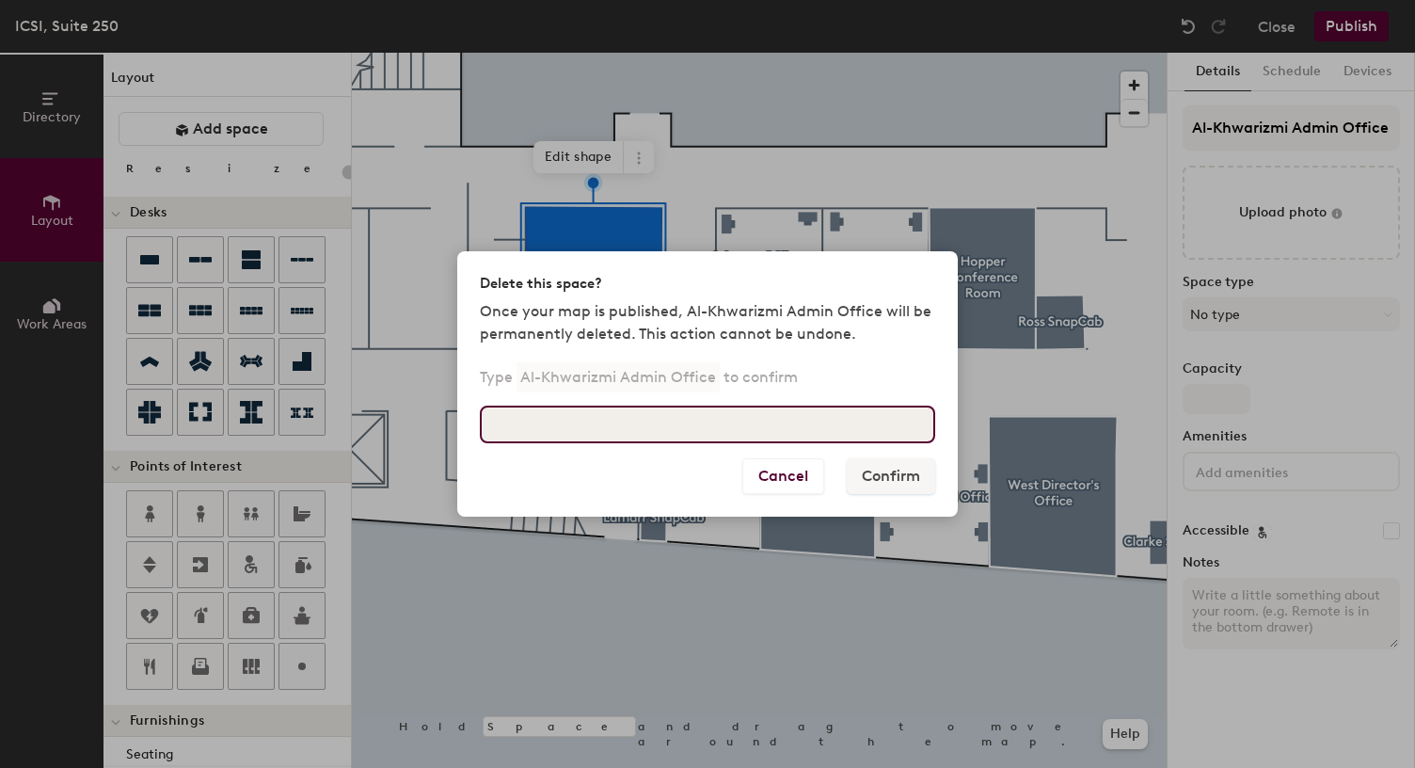
click at [538, 423] on input at bounding box center [707, 425] width 455 height 38
paste input "Al-Khwarizmi Office desk #2"
click at [590, 424] on input "Al-Khwarizmi Office desk #2" at bounding box center [707, 425] width 455 height 38
type input "Al-Khwarizmi Admin Office desk #2"
drag, startPoint x: 679, startPoint y: 425, endPoint x: 1006, endPoint y: 454, distance: 327.8
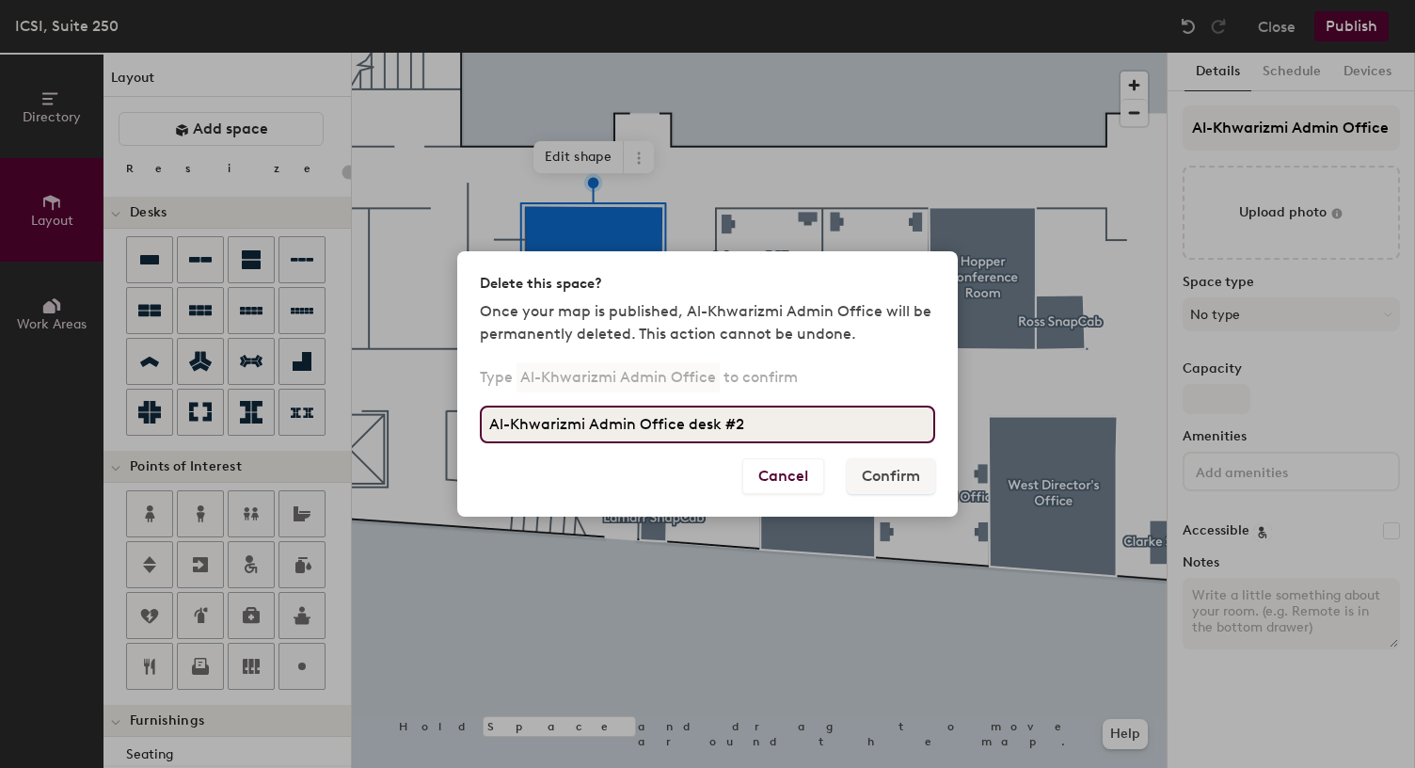
click at [1006, 454] on div "Delete this space? Once your map is published, Al-Khwarizmi Admin Office will b…" at bounding box center [707, 384] width 1415 height 768
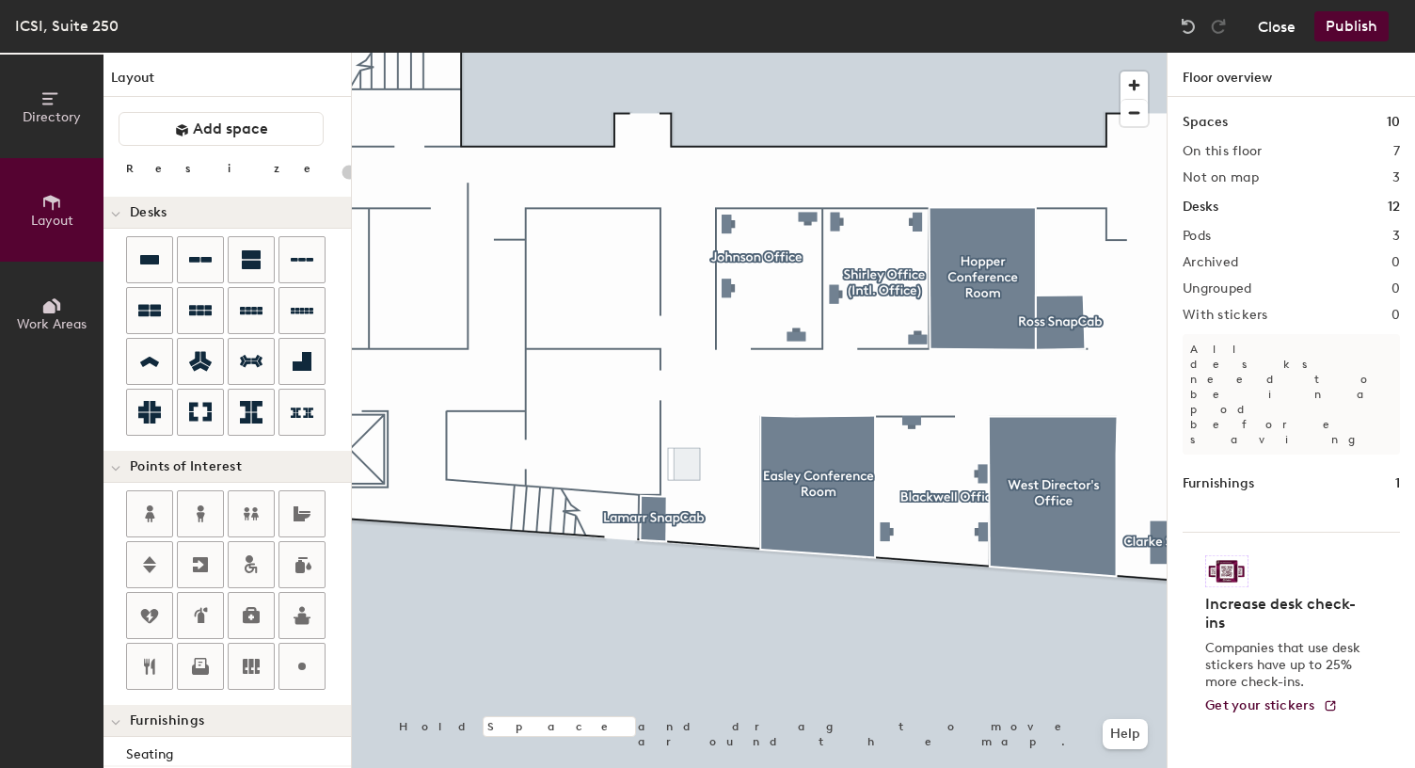
click at [1285, 25] on button "Close" at bounding box center [1277, 26] width 38 height 30
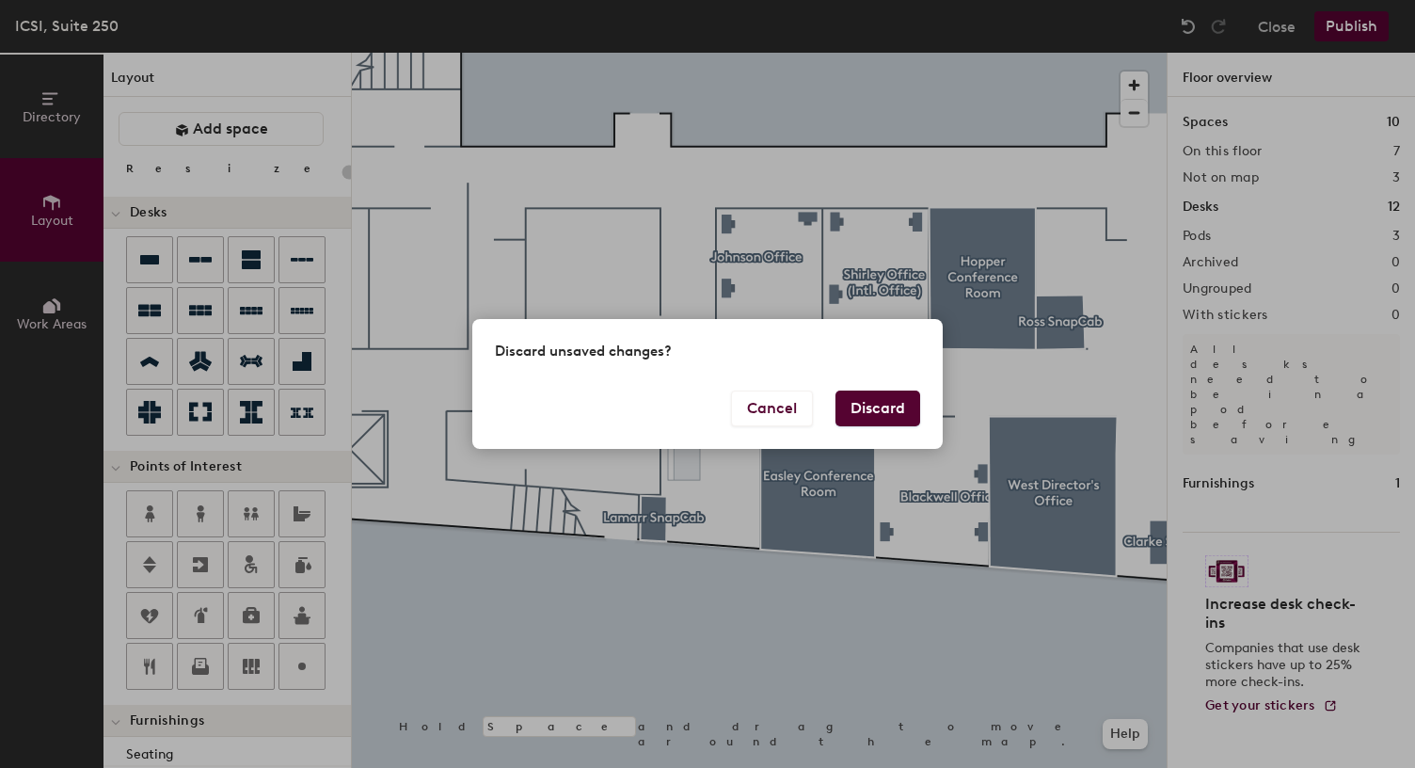
click at [859, 408] on button "Discard" at bounding box center [878, 409] width 85 height 36
type input "20"
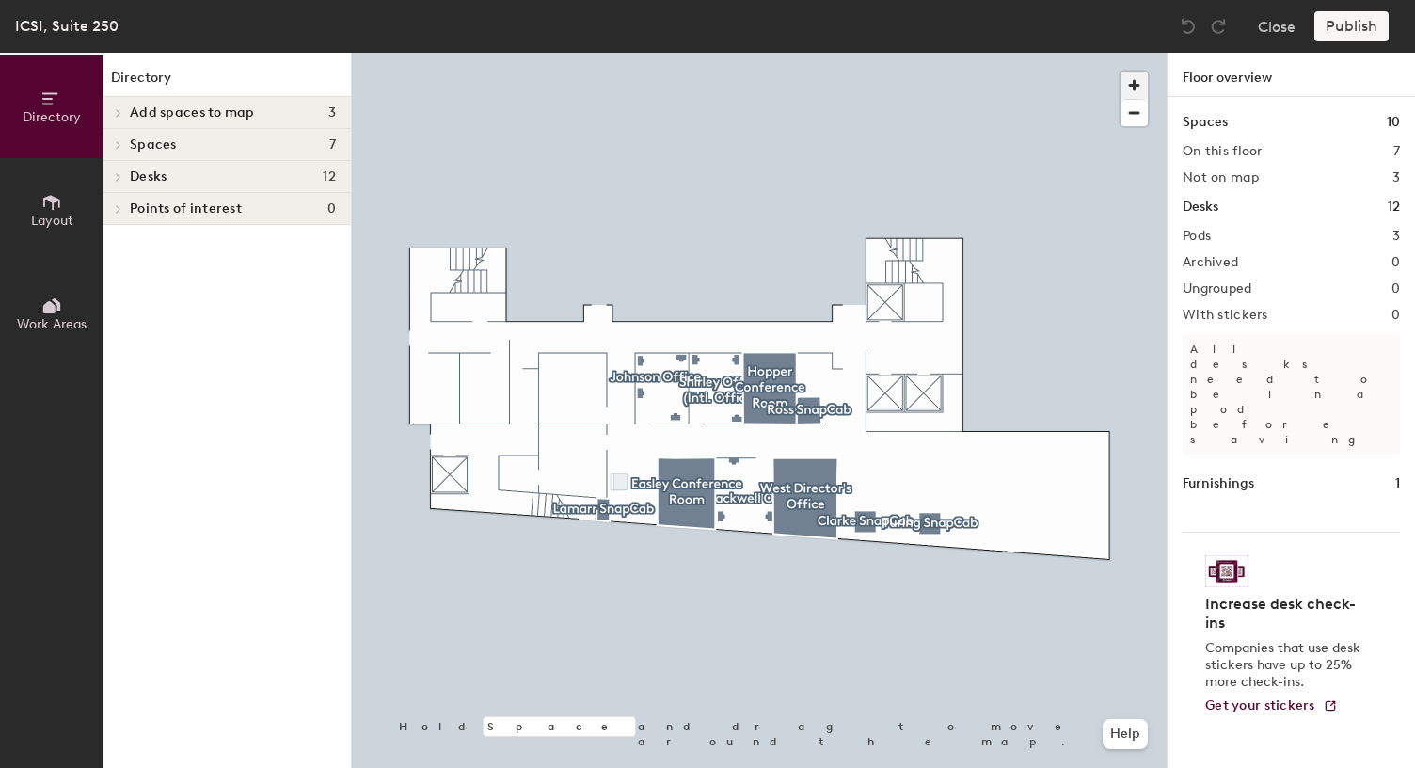
click at [1133, 83] on span "button" at bounding box center [1134, 85] width 27 height 27
click at [1290, 126] on div "Directory Layout Work Areas Directory Add spaces to map 3 Al-Khwarizmi Admin Of…" at bounding box center [707, 410] width 1415 height 715
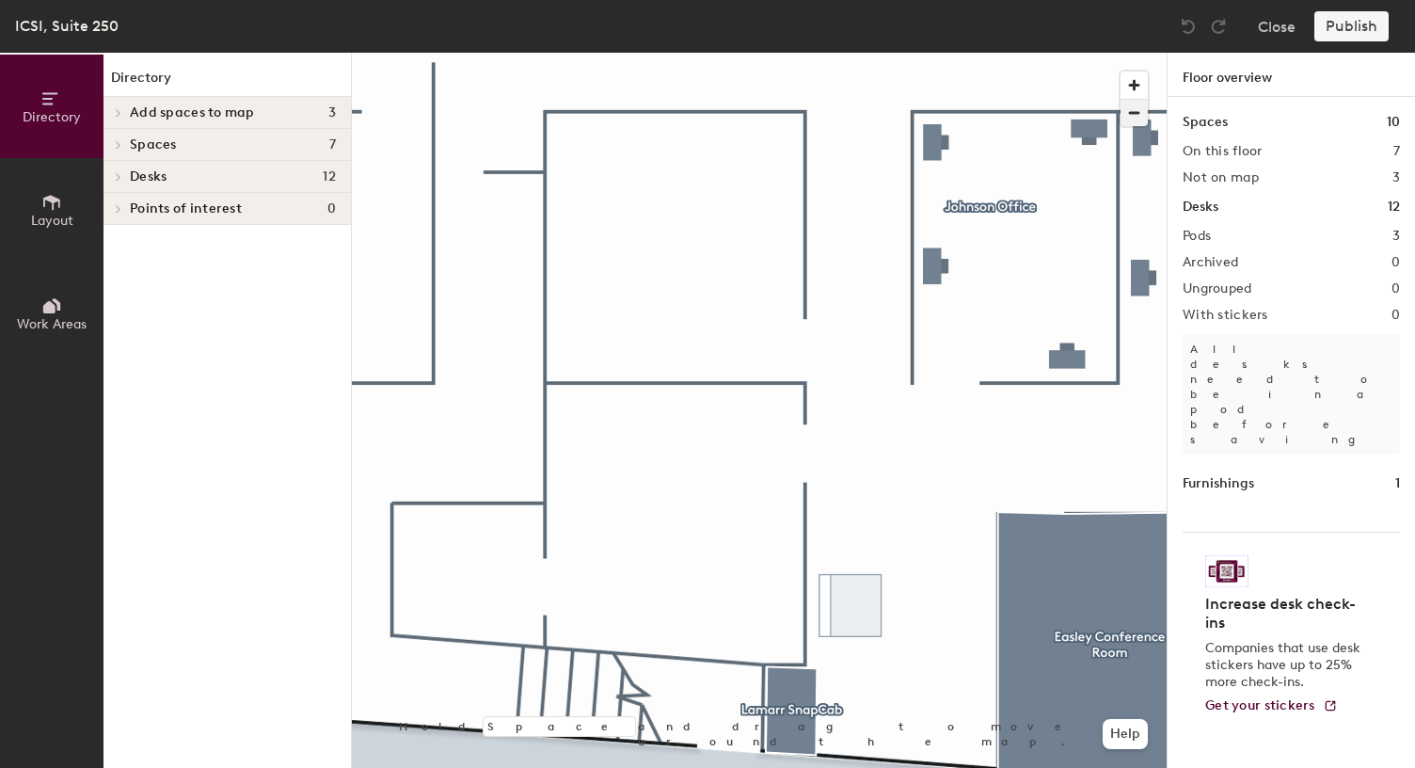
click at [1137, 113] on span "button" at bounding box center [1134, 113] width 27 height 26
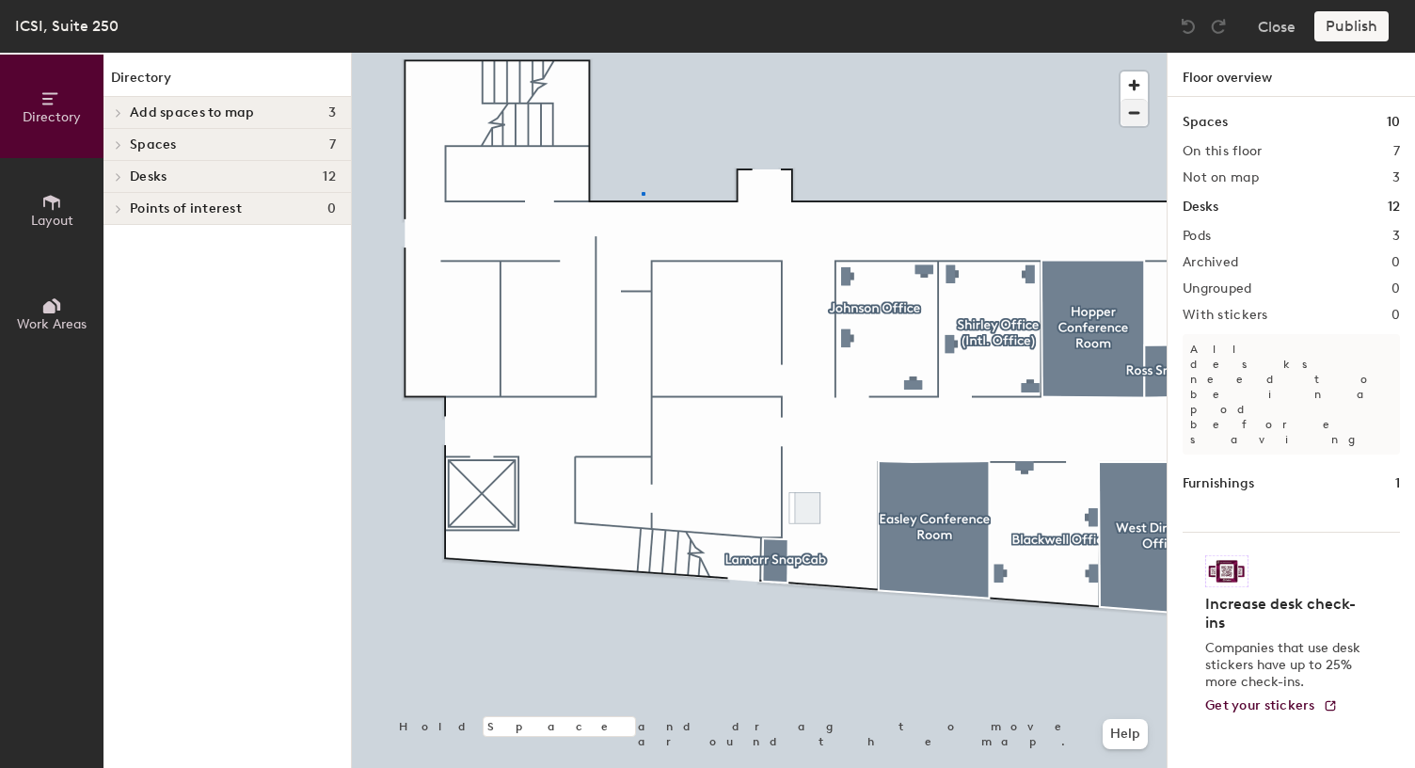
click at [642, 53] on div at bounding box center [759, 53] width 815 height 0
click at [222, 105] on span "Add spaces to map" at bounding box center [192, 112] width 125 height 15
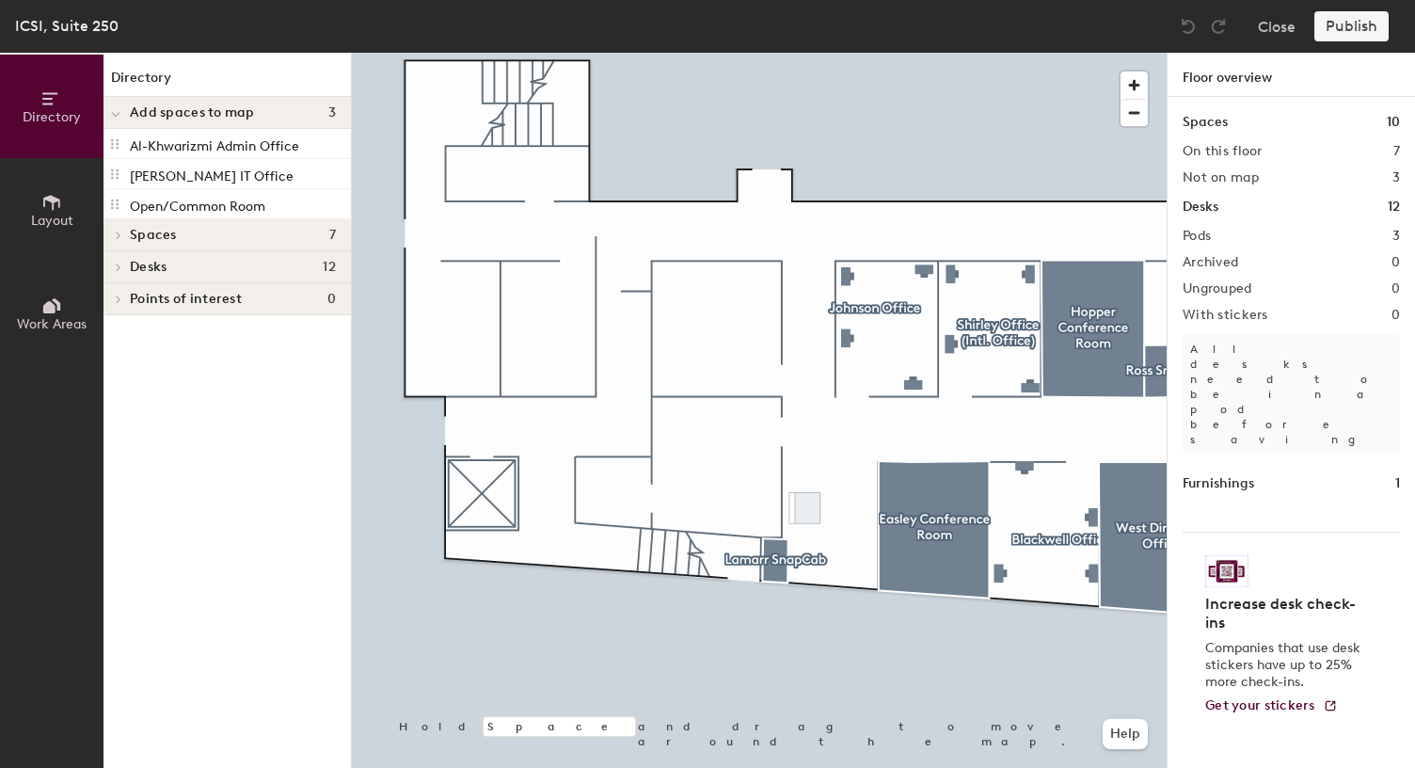
click at [222, 105] on span "Add spaces to map" at bounding box center [192, 112] width 125 height 15
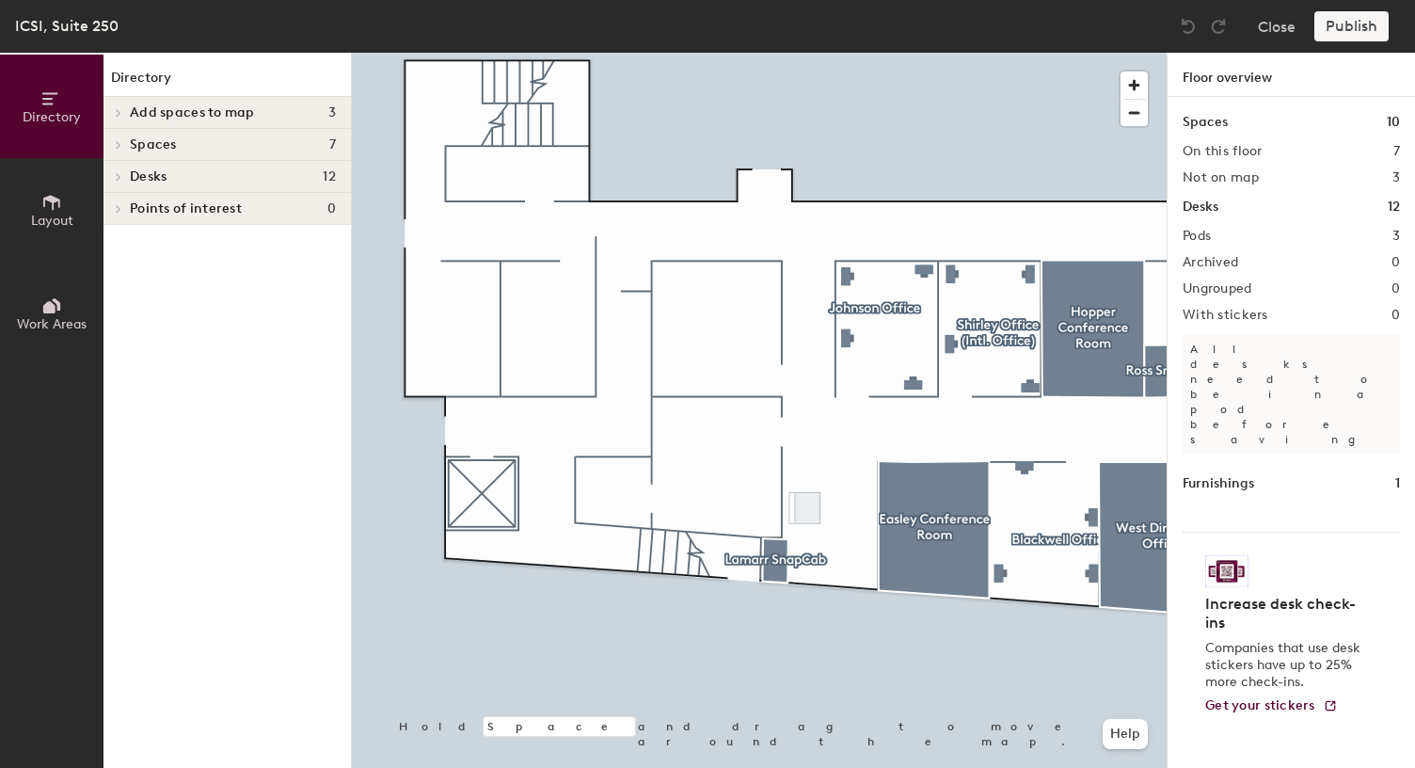
click at [48, 206] on icon at bounding box center [51, 202] width 21 height 21
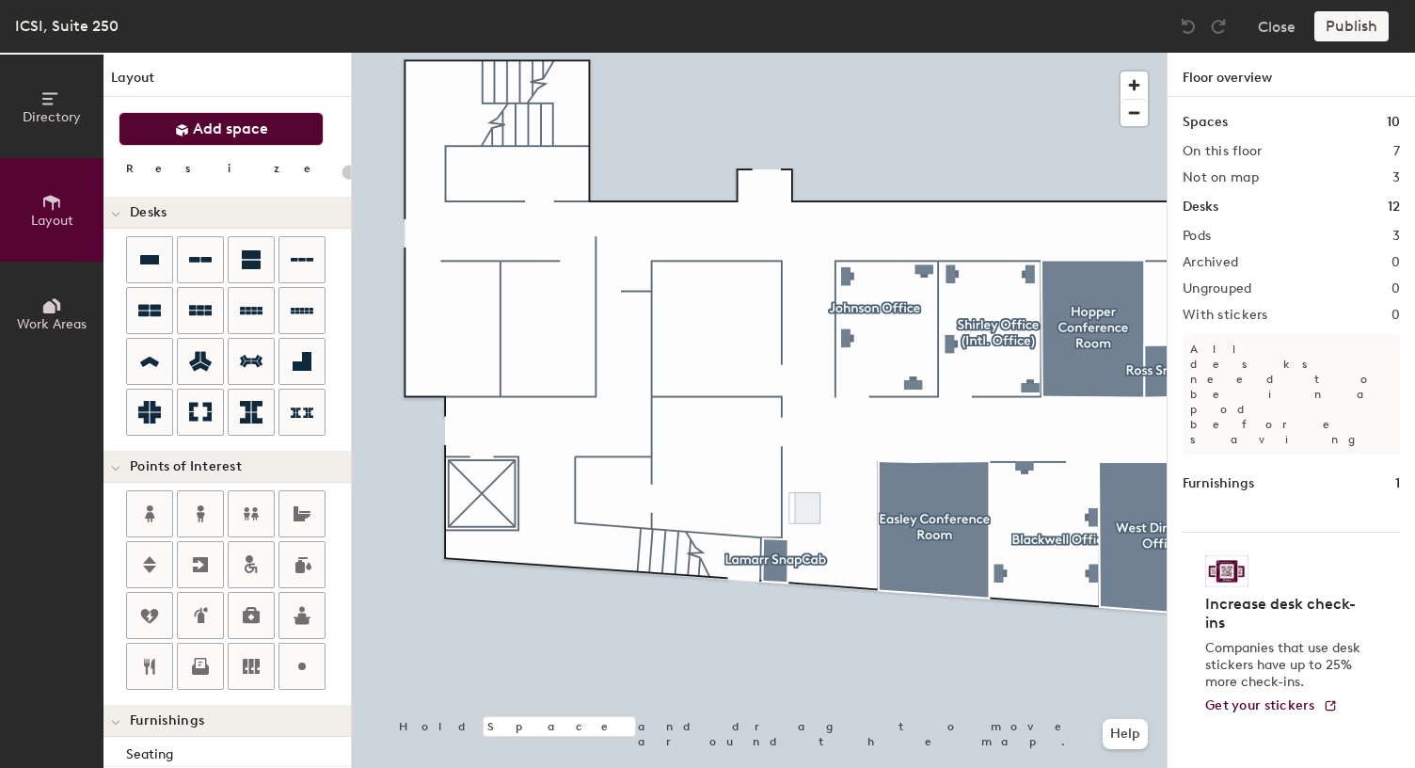
click at [244, 137] on span "Add space" at bounding box center [230, 129] width 75 height 19
click at [314, 263] on div at bounding box center [301, 259] width 45 height 45
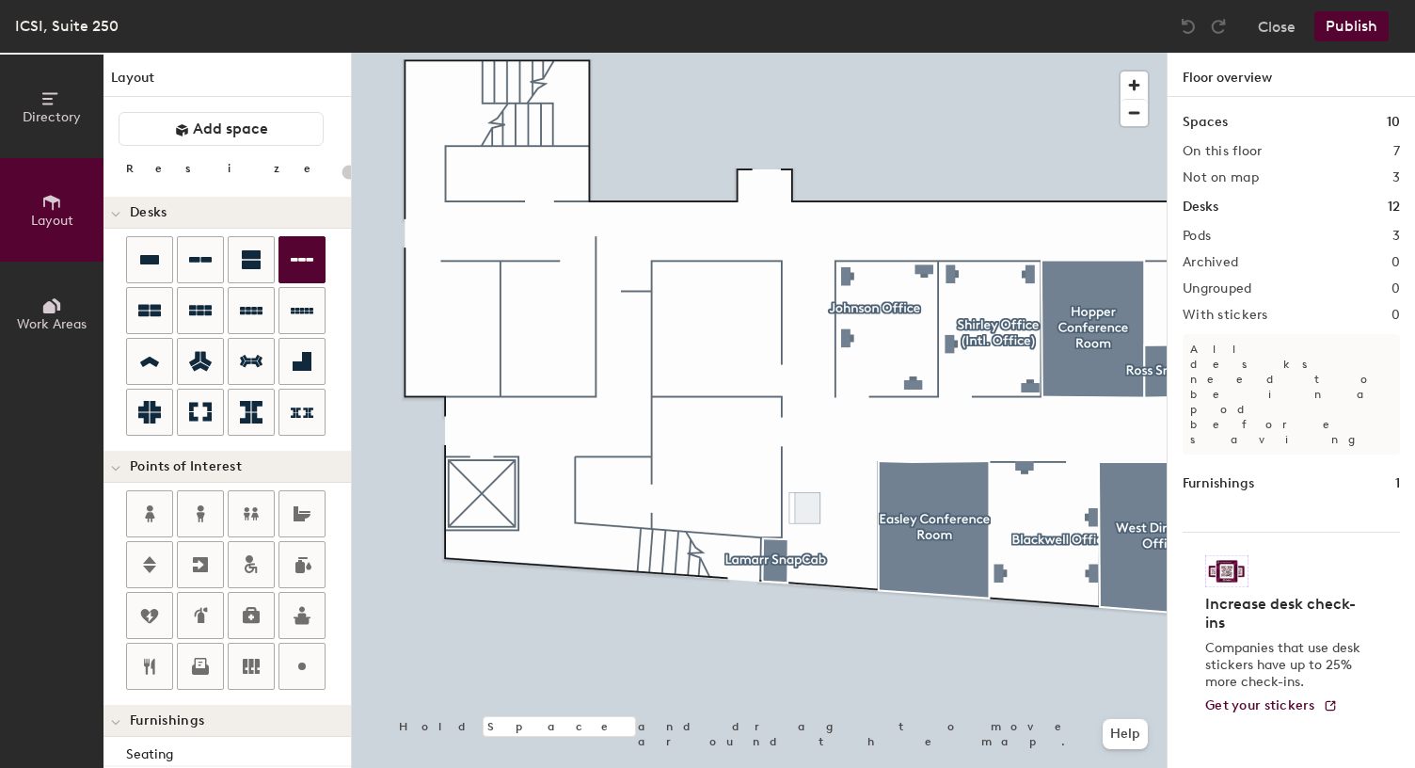
click at [716, 319] on div "Directory Layout Work Areas Layout Add space Resize Desks Points of Interest Fu…" at bounding box center [707, 410] width 1415 height 715
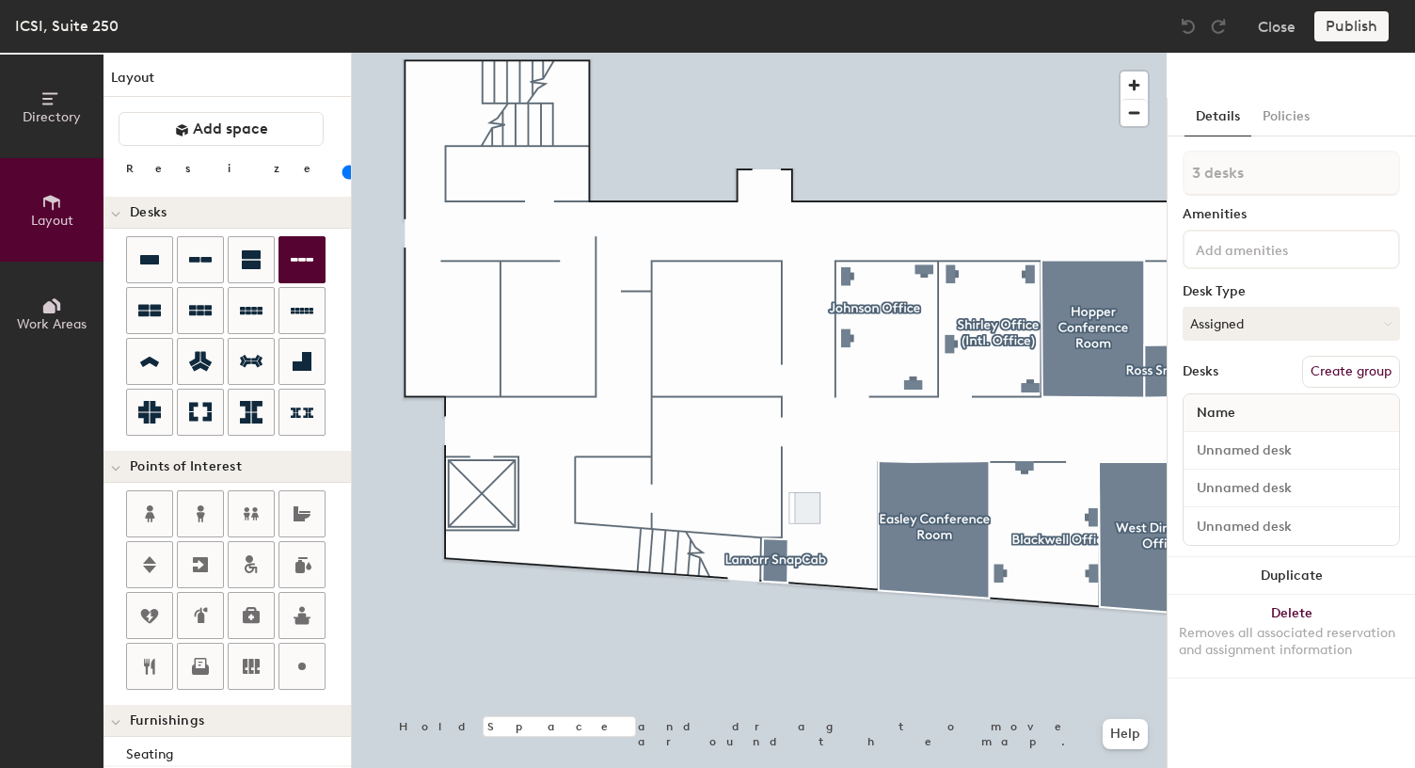
type input "80"
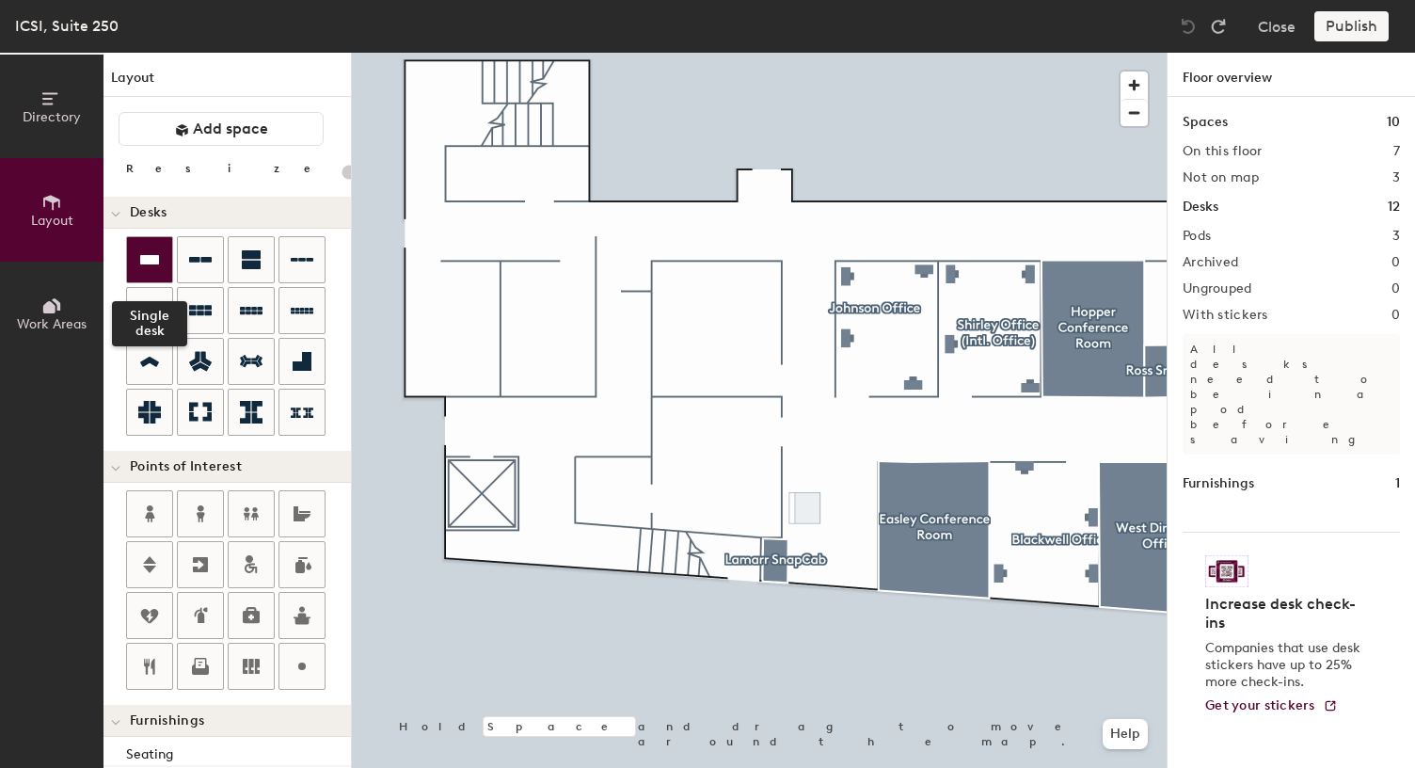
click at [153, 259] on icon at bounding box center [149, 259] width 19 height 9
click at [136, 263] on div at bounding box center [149, 259] width 45 height 45
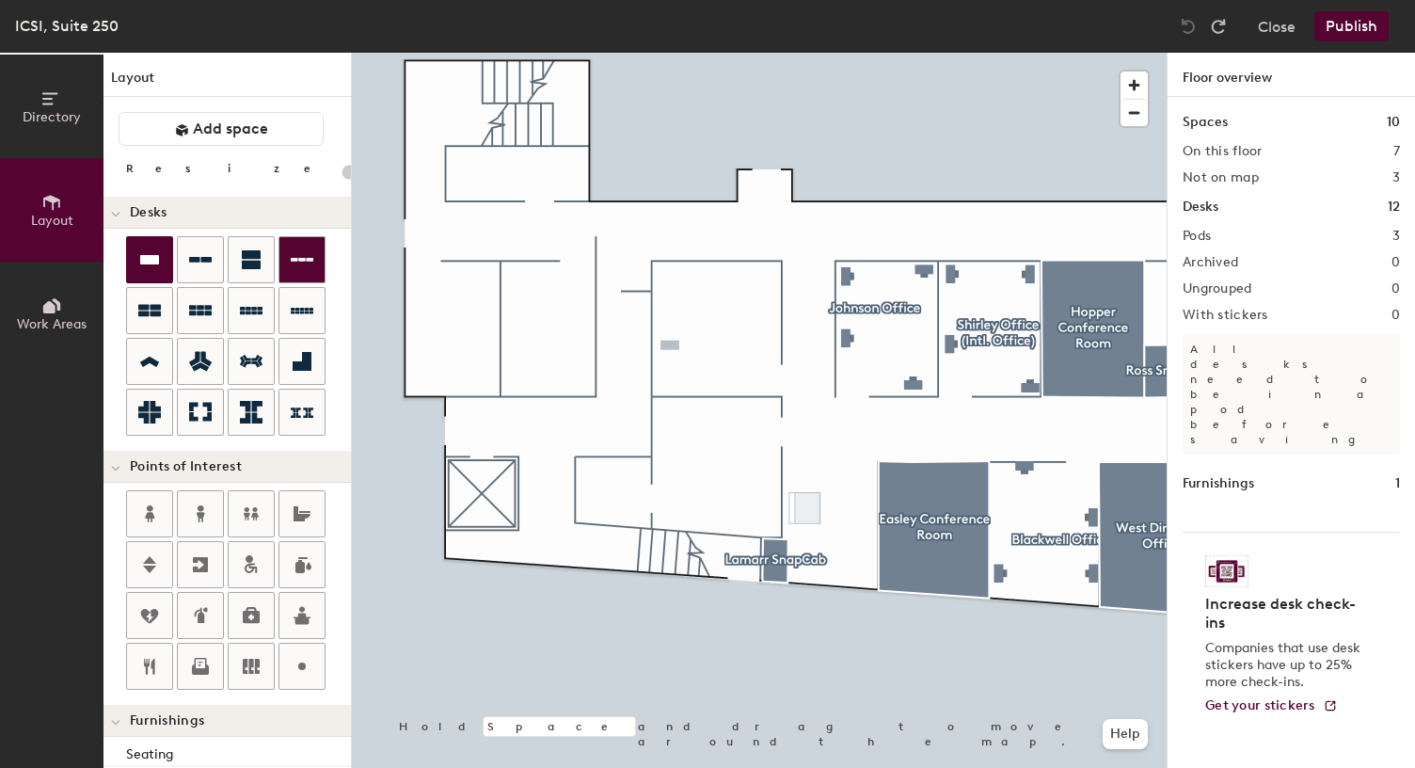
type input "80"
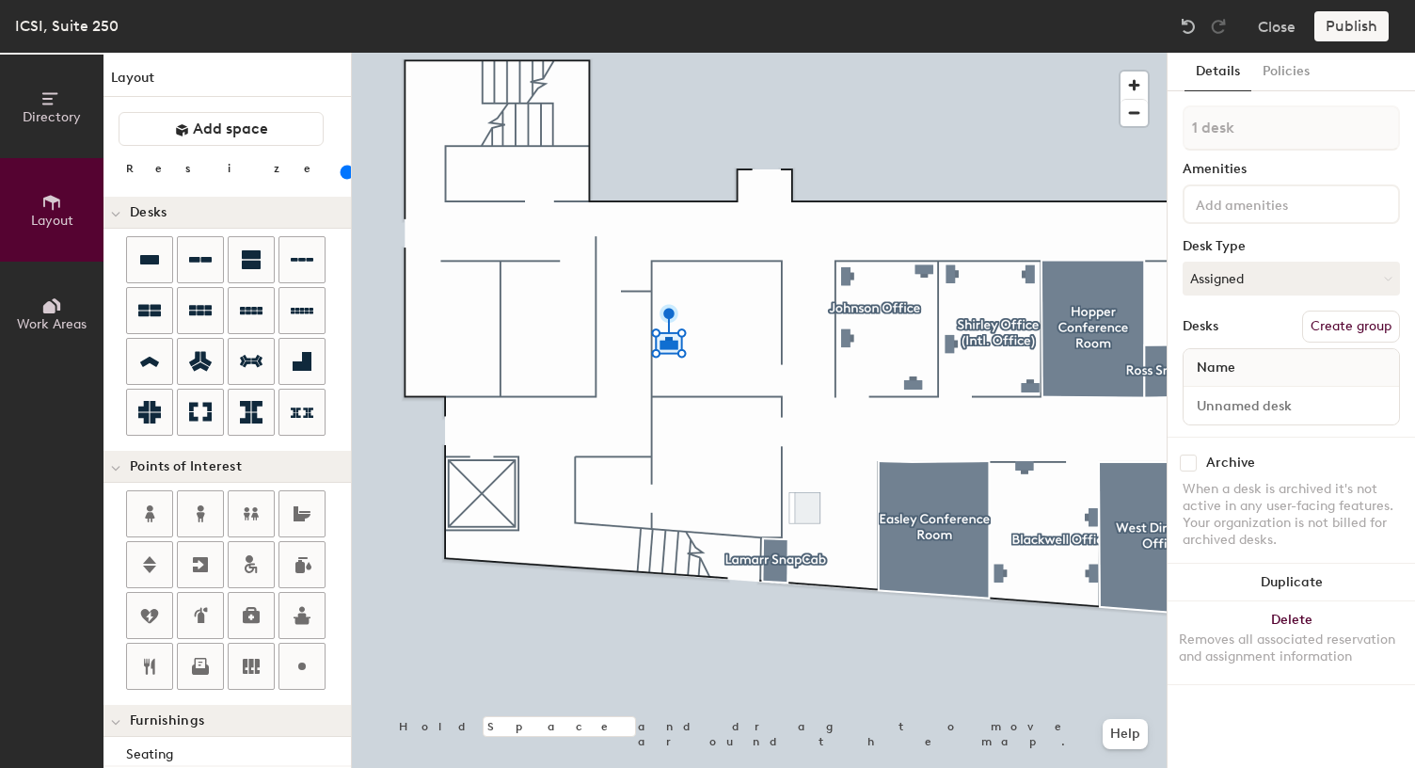
click at [1280, 205] on input at bounding box center [1276, 203] width 169 height 23
click at [1256, 409] on input at bounding box center [1292, 405] width 208 height 26
paste input "Al-Khwarizmi Office desk #2"
drag, startPoint x: 1386, startPoint y: 404, endPoint x: 1178, endPoint y: 407, distance: 208.0
click at [1178, 407] on div "Details Policies 1 desk Amenities Desk Type Assigned Desks Create group Name Al…" at bounding box center [1291, 410] width 247 height 715
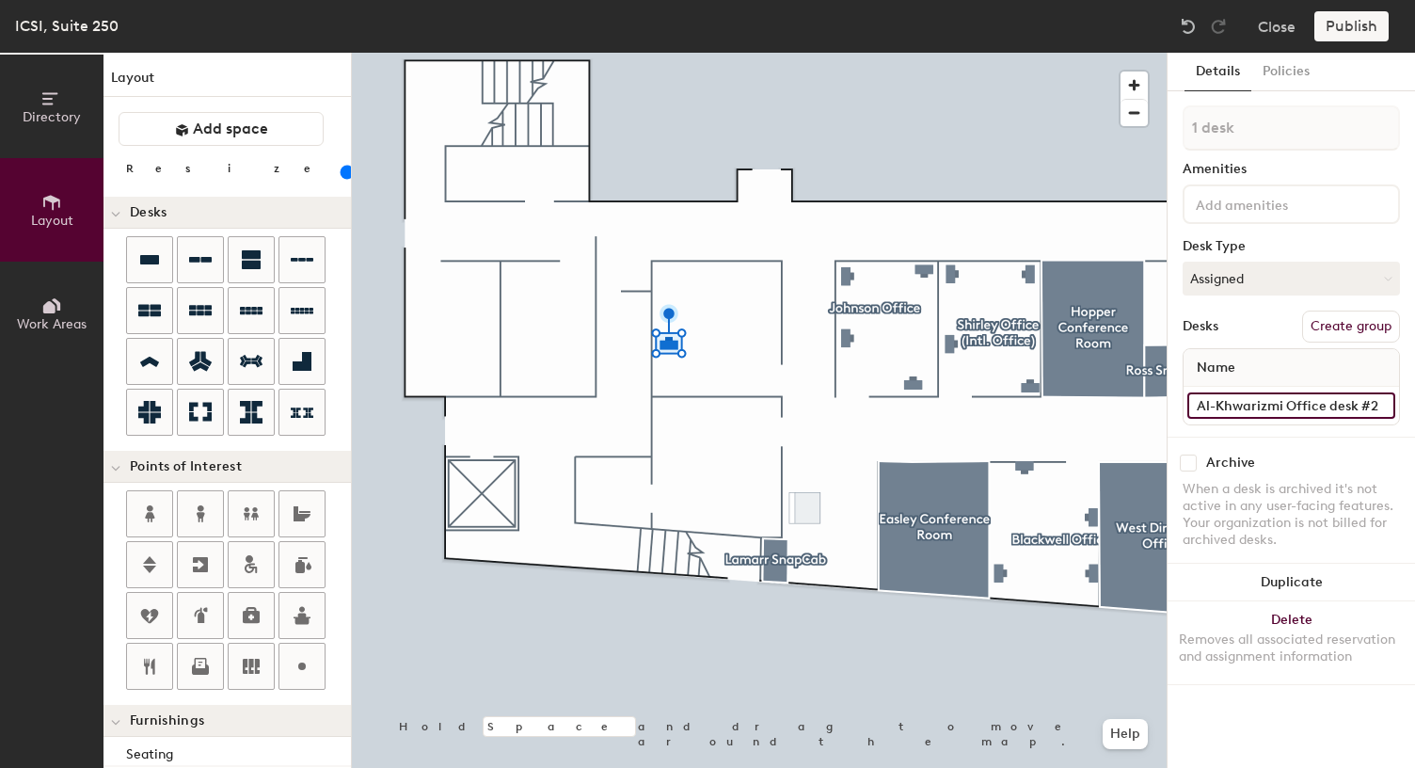
paste input "Sr. Manager, People Operations"
click at [1312, 425] on div "1 desk Amenities Desk Type Assigned Desks Create group Name Sr. Manager, People…" at bounding box center [1291, 270] width 217 height 331
click at [1284, 410] on input "Sr. Manager, People Operations" at bounding box center [1292, 405] width 208 height 26
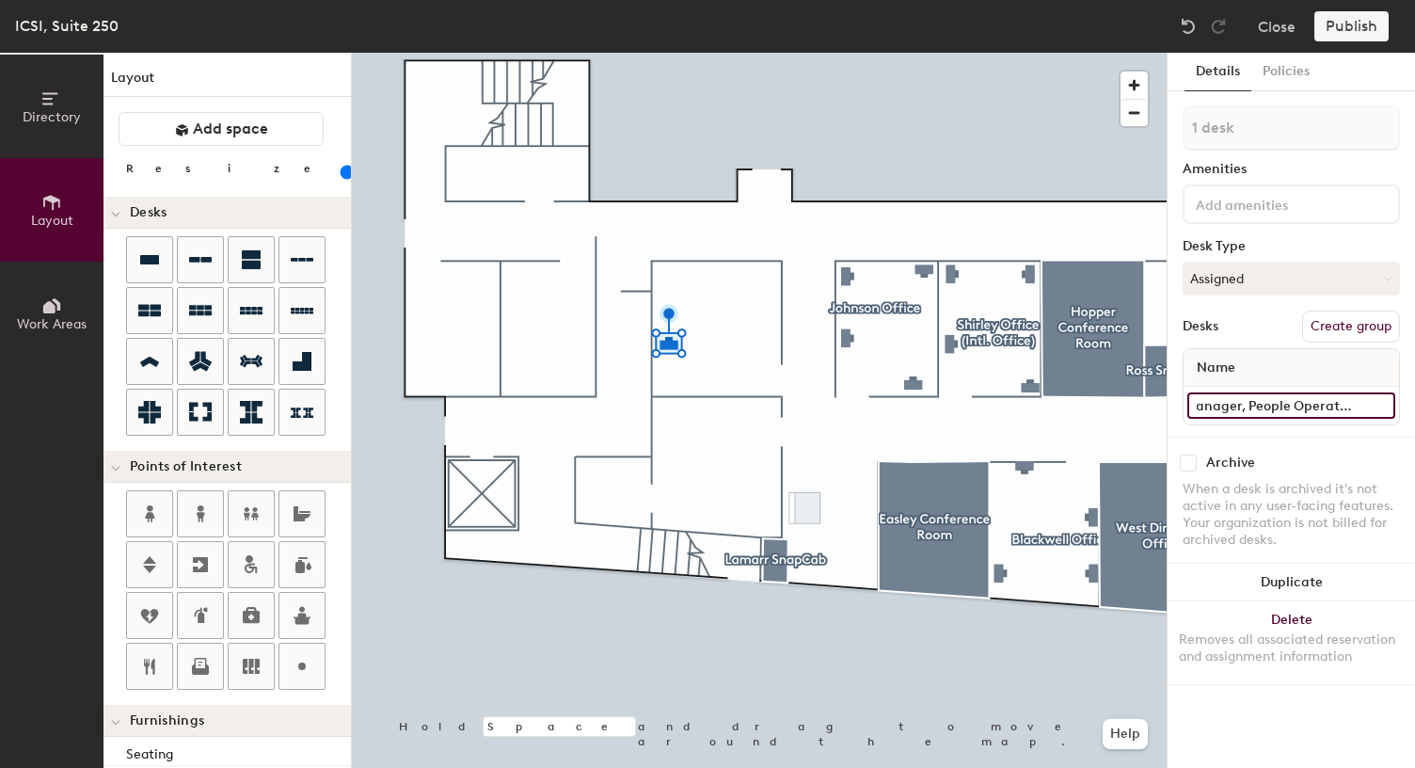
scroll to position [0, 39]
type input "Sr. Manager, People Operations desk"
click at [1346, 326] on button "Create group" at bounding box center [1351, 327] width 98 height 32
drag, startPoint x: 1253, startPoint y: 130, endPoint x: 1167, endPoint y: 123, distance: 85.9
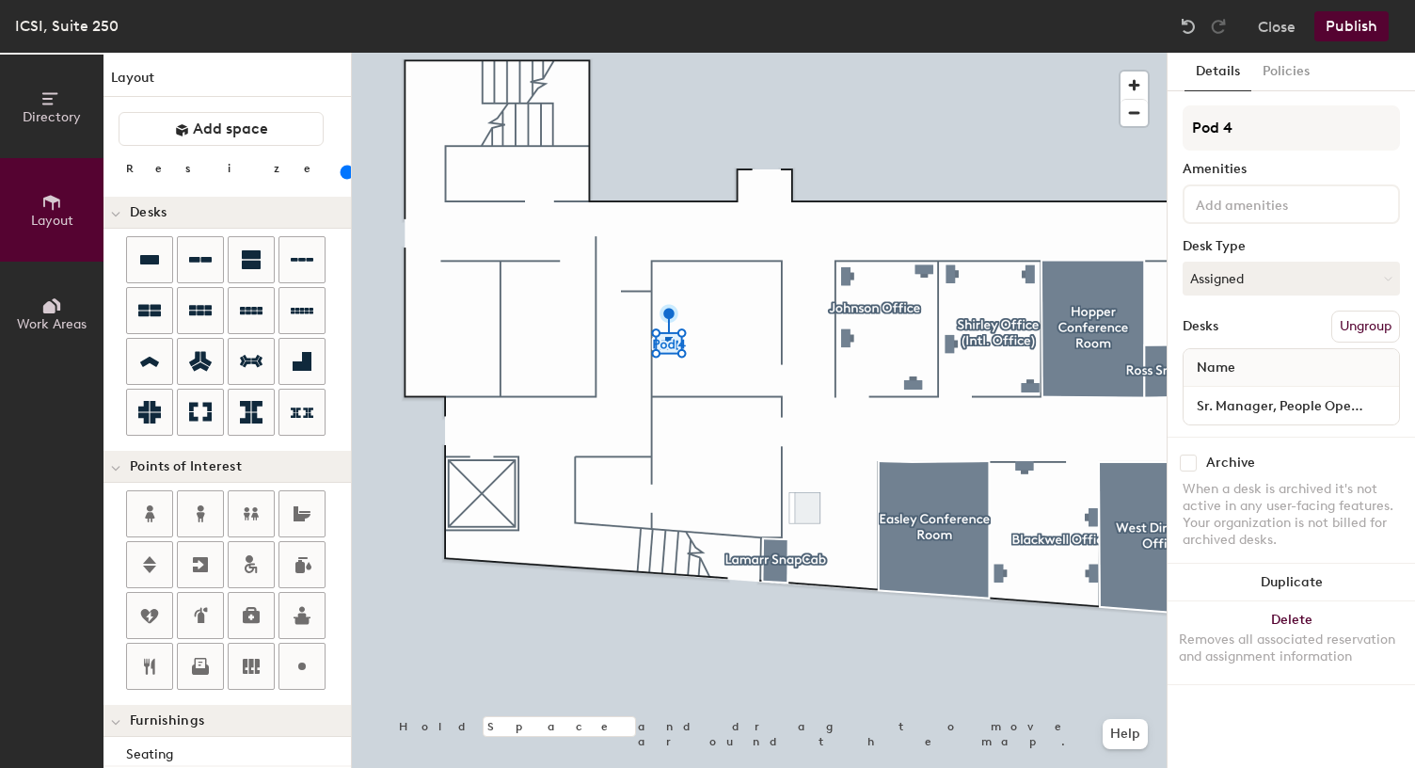
click at [1167, 123] on div "Details Policies Pod 4 Amenities Desk Type Assigned Desks Ungroup Name Sr. Mana…" at bounding box center [1291, 410] width 248 height 715
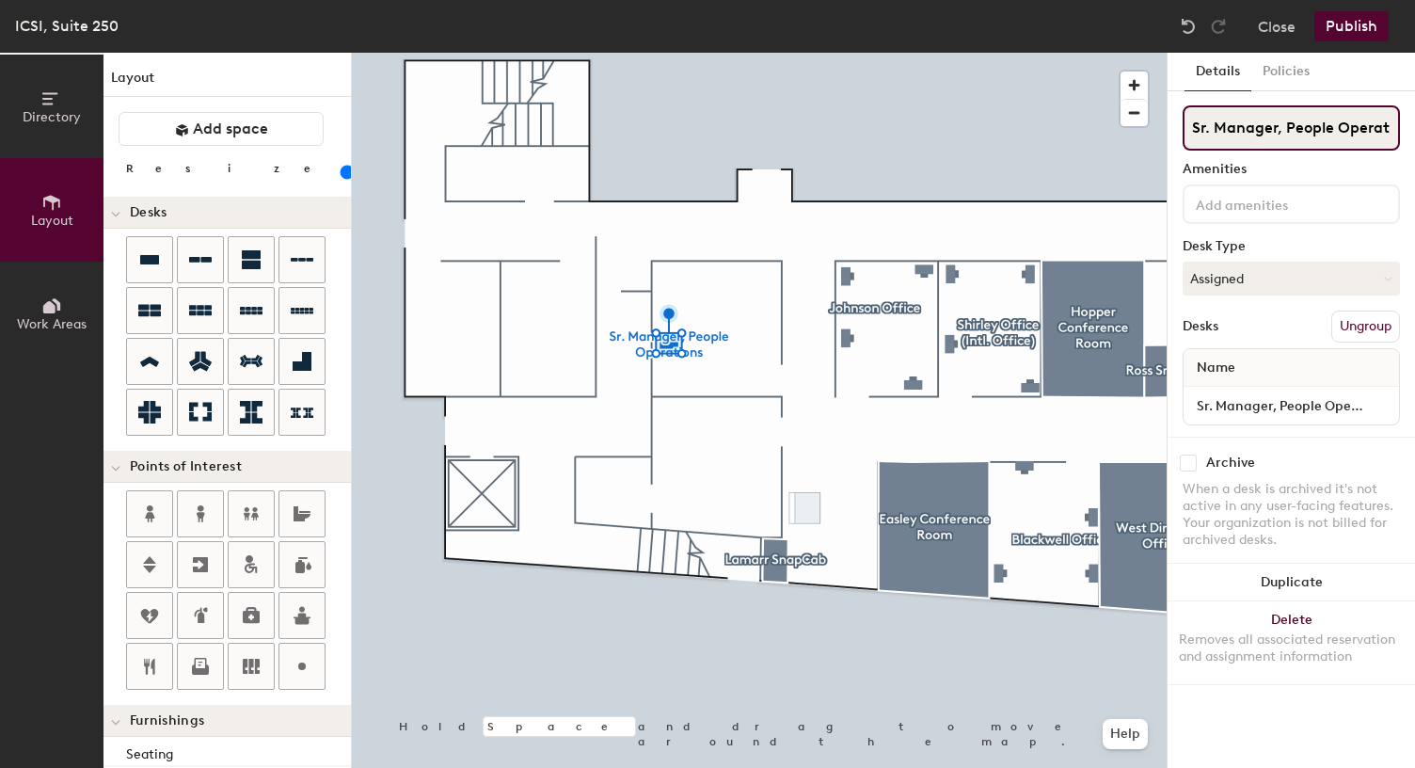
scroll to position [0, 25]
drag, startPoint x: 1191, startPoint y: 126, endPoint x: 1422, endPoint y: 136, distance: 230.8
click at [1414, 136] on html "Skip navigation Schedule Office People Analytics Visits Deliveries Services Man…" at bounding box center [707, 384] width 1415 height 768
paste input "Al-Khwarizmi"
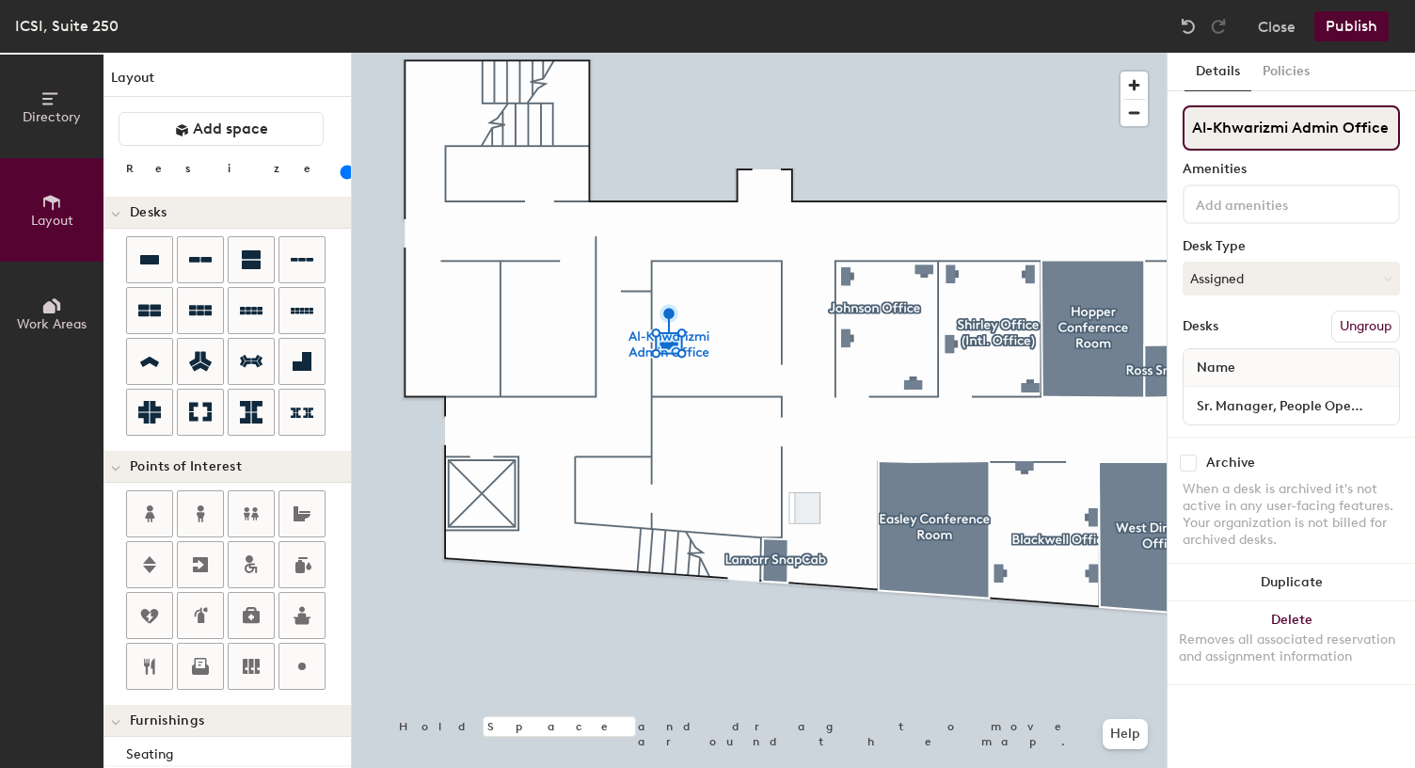
type input "Al-Khwarizmi Admin Office"
click at [1315, 168] on div "Amenities" at bounding box center [1291, 169] width 217 height 15
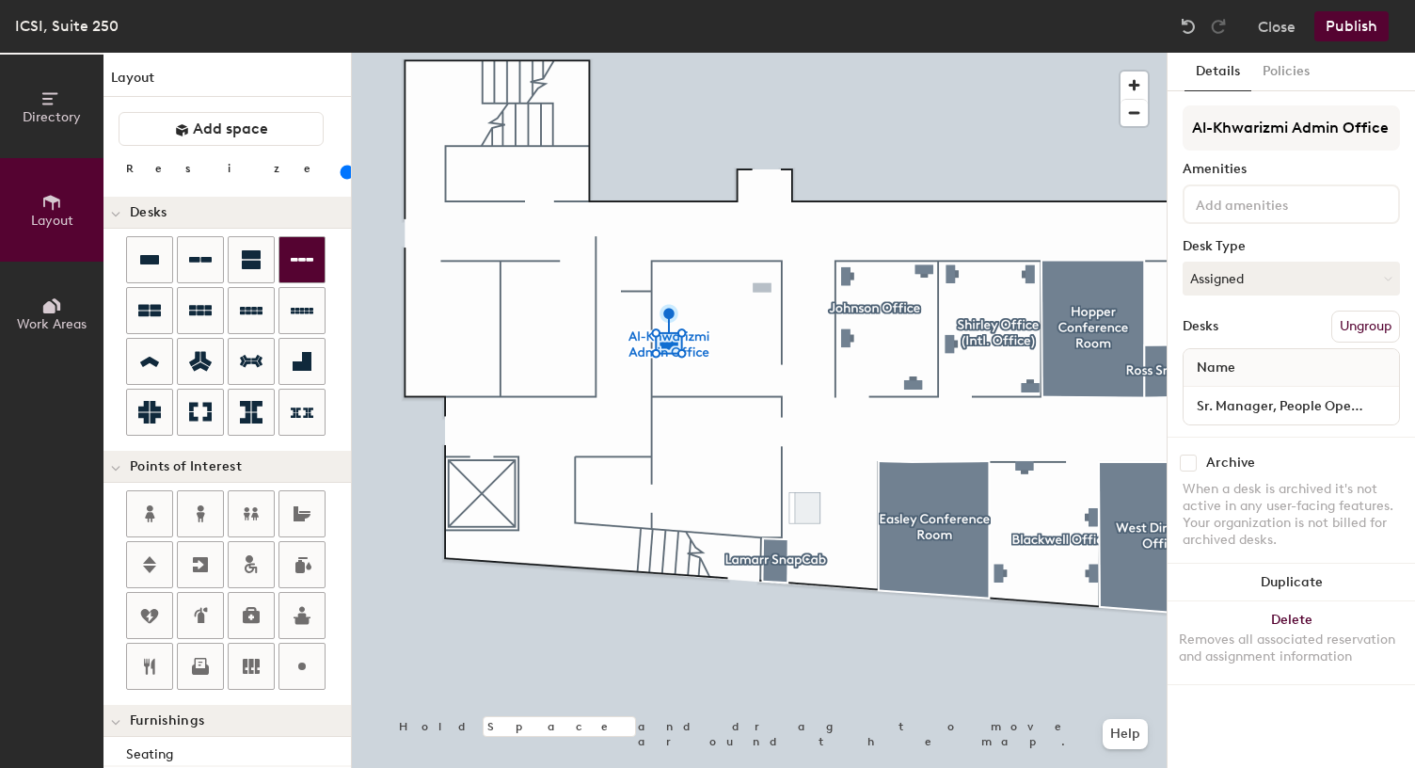
click at [762, 288] on div "Directory Layout Work Areas Layout Add space Resize Desks Points of Interest Fu…" at bounding box center [707, 410] width 1415 height 715
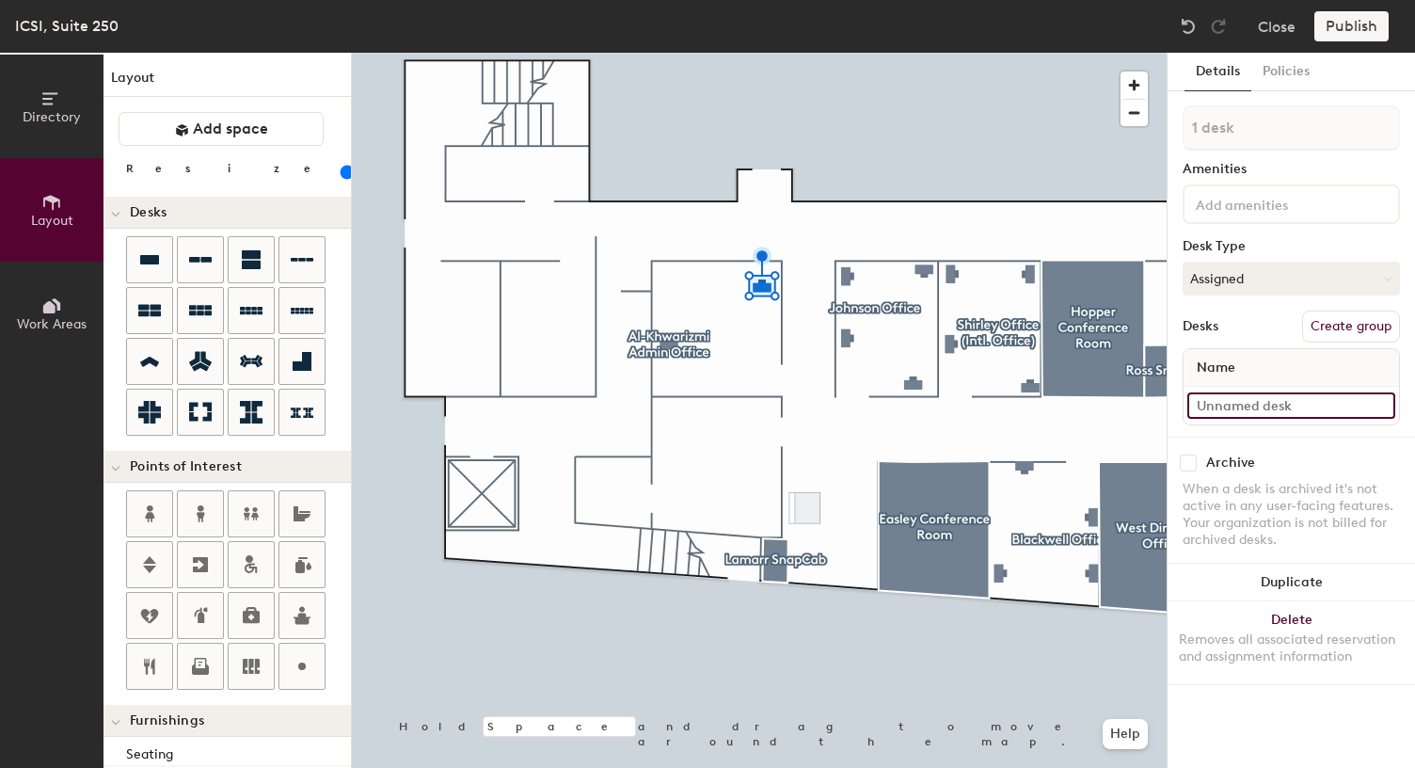
click at [1265, 401] on input at bounding box center [1292, 405] width 208 height 26
paste input "Al-Khwarizmi"
drag, startPoint x: 1332, startPoint y: 406, endPoint x: 1184, endPoint y: 407, distance: 147.8
click at [1184, 407] on div "Al-Khwarizmi Office desk #2" at bounding box center [1291, 406] width 215 height 38
click at [1351, 412] on input "Admin staff desk #2" at bounding box center [1292, 405] width 208 height 26
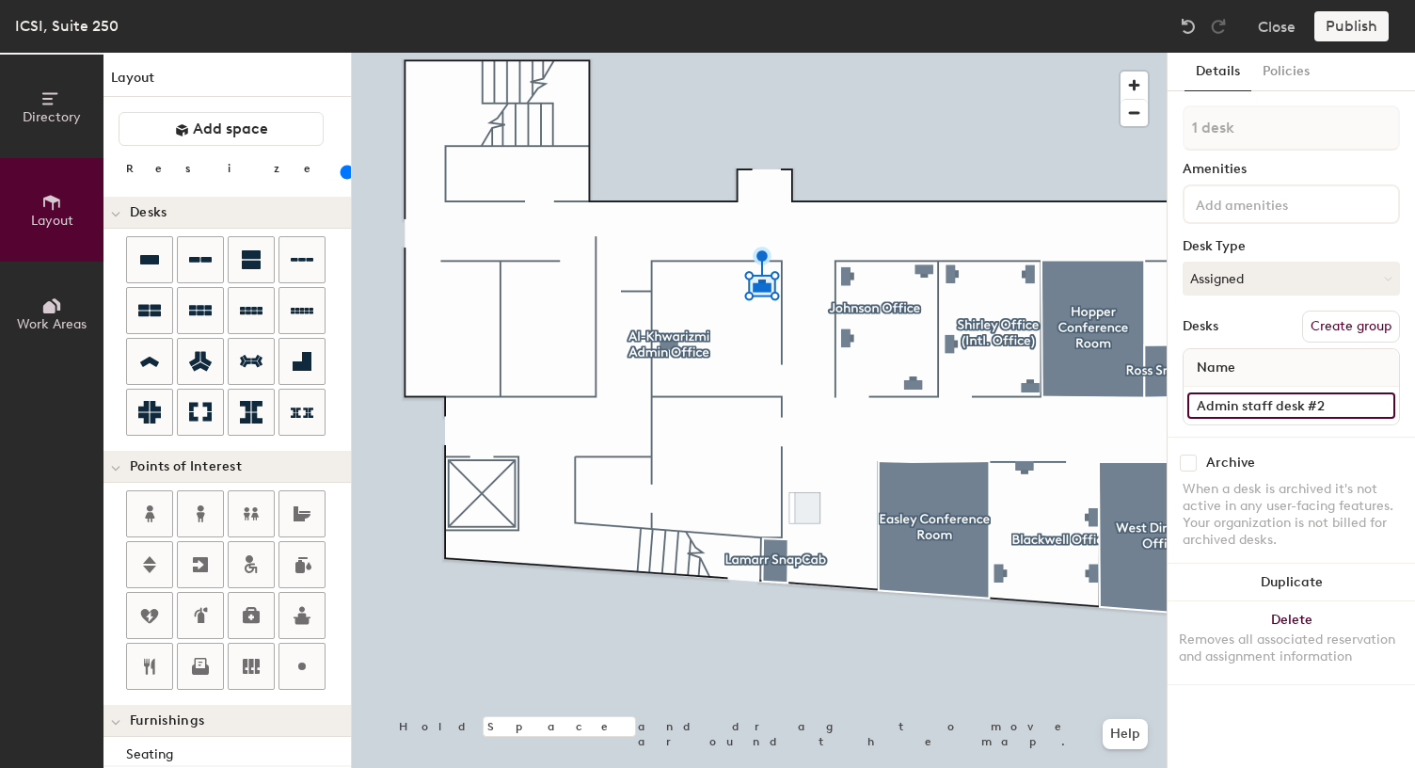
type input "Admin staff desk #2"
click at [665, 53] on div at bounding box center [759, 53] width 815 height 0
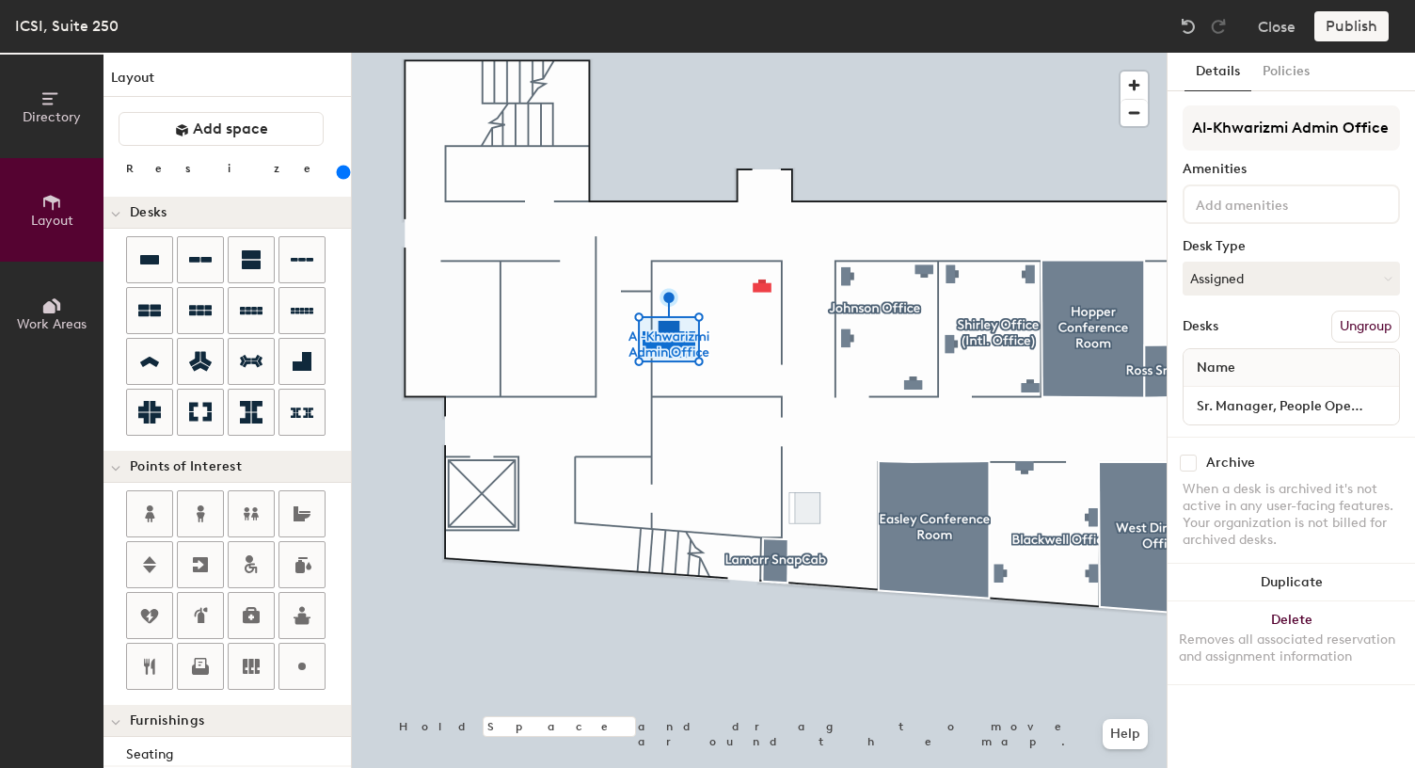
click at [1368, 323] on button "Ungroup" at bounding box center [1366, 327] width 69 height 32
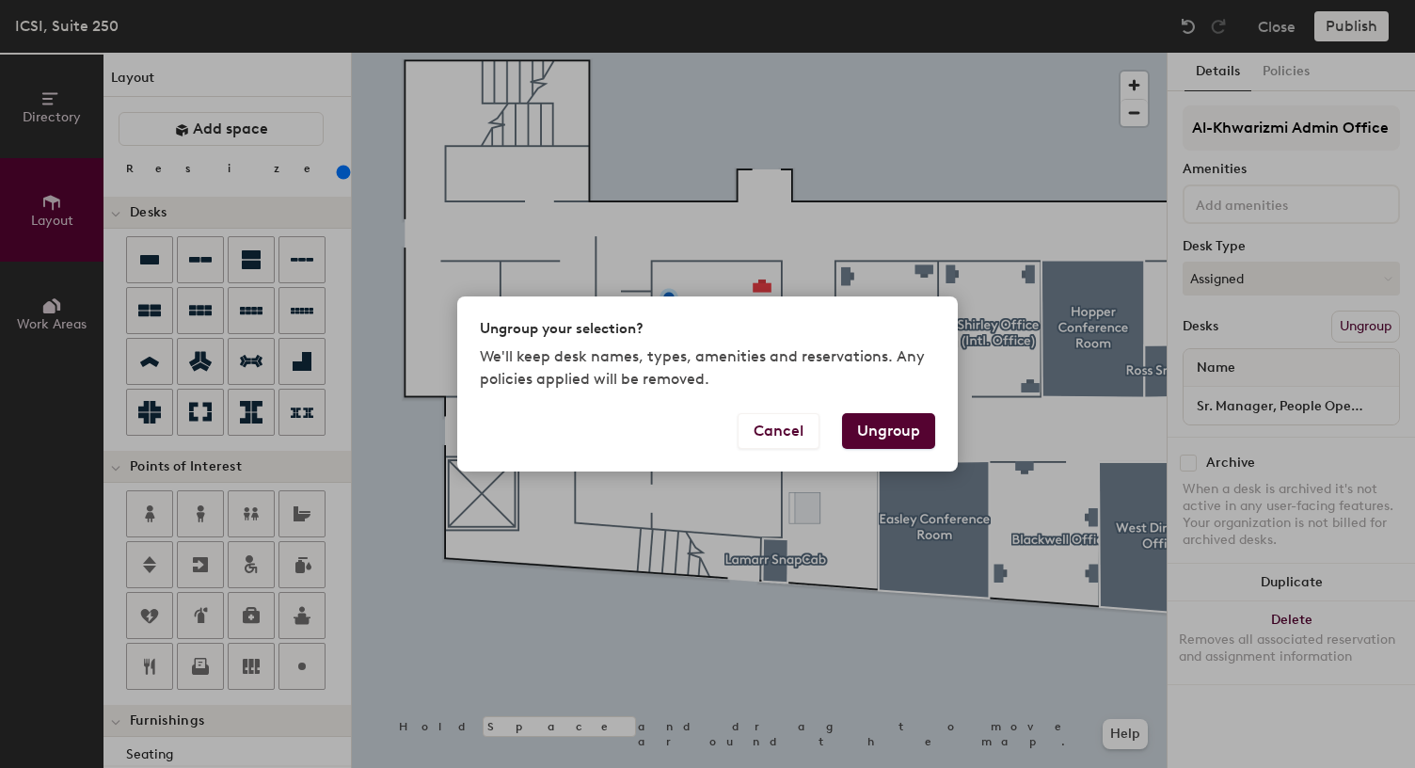
click at [886, 419] on button "Ungroup" at bounding box center [888, 431] width 93 height 36
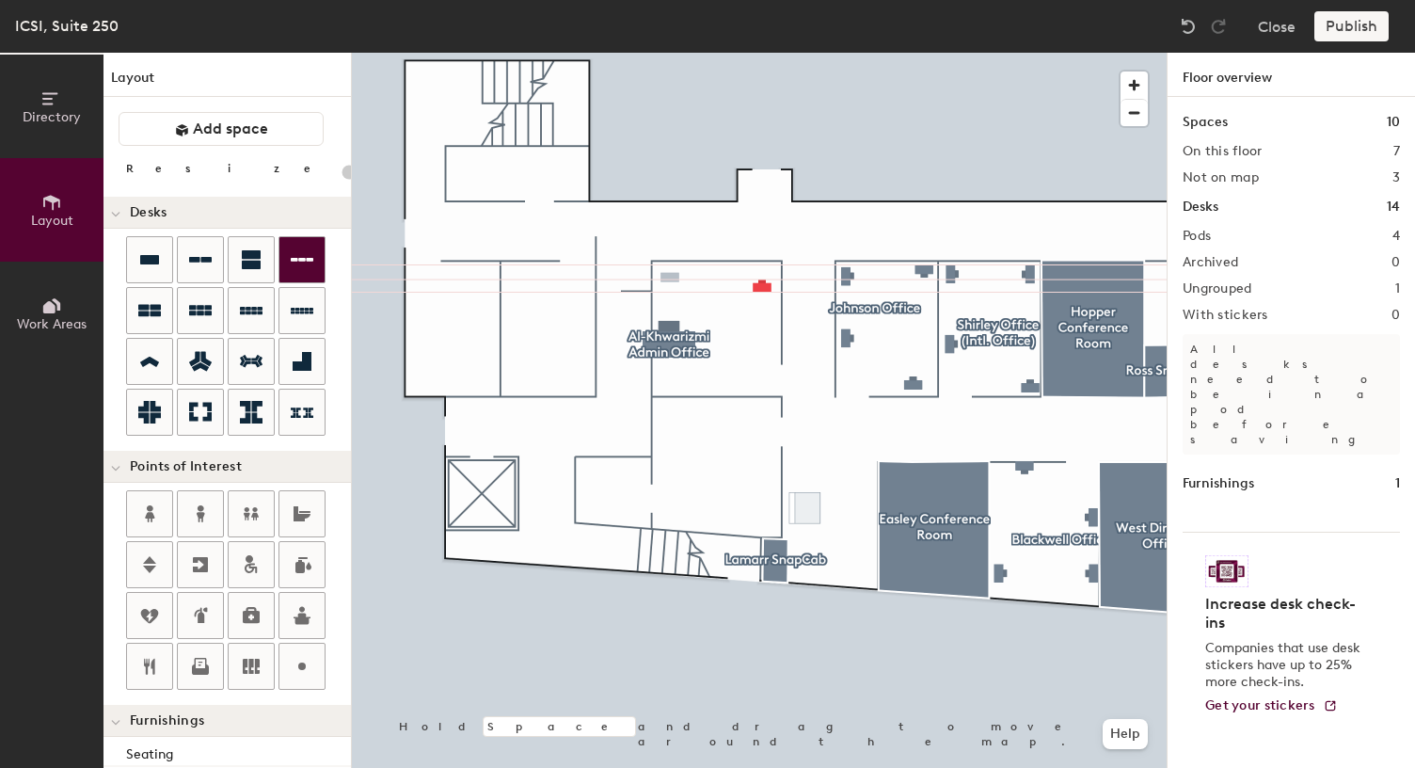
click at [670, 278] on div "Directory Layout Work Areas Layout Add space Resize Desks Points of Interest Fu…" at bounding box center [707, 410] width 1415 height 715
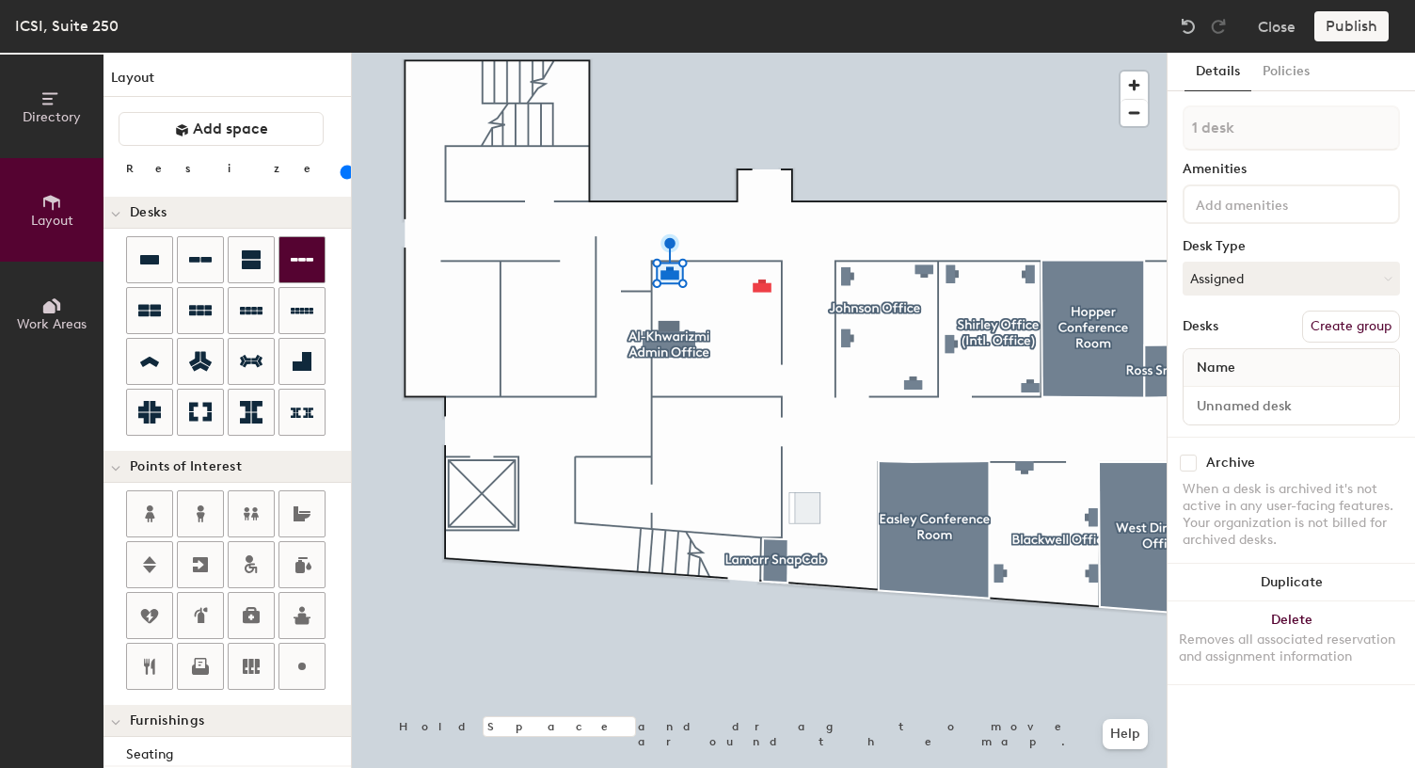
click at [765, 53] on div at bounding box center [759, 53] width 815 height 0
drag, startPoint x: 157, startPoint y: 250, endPoint x: 667, endPoint y: 275, distance: 510.6
click at [667, 53] on div at bounding box center [759, 53] width 815 height 0
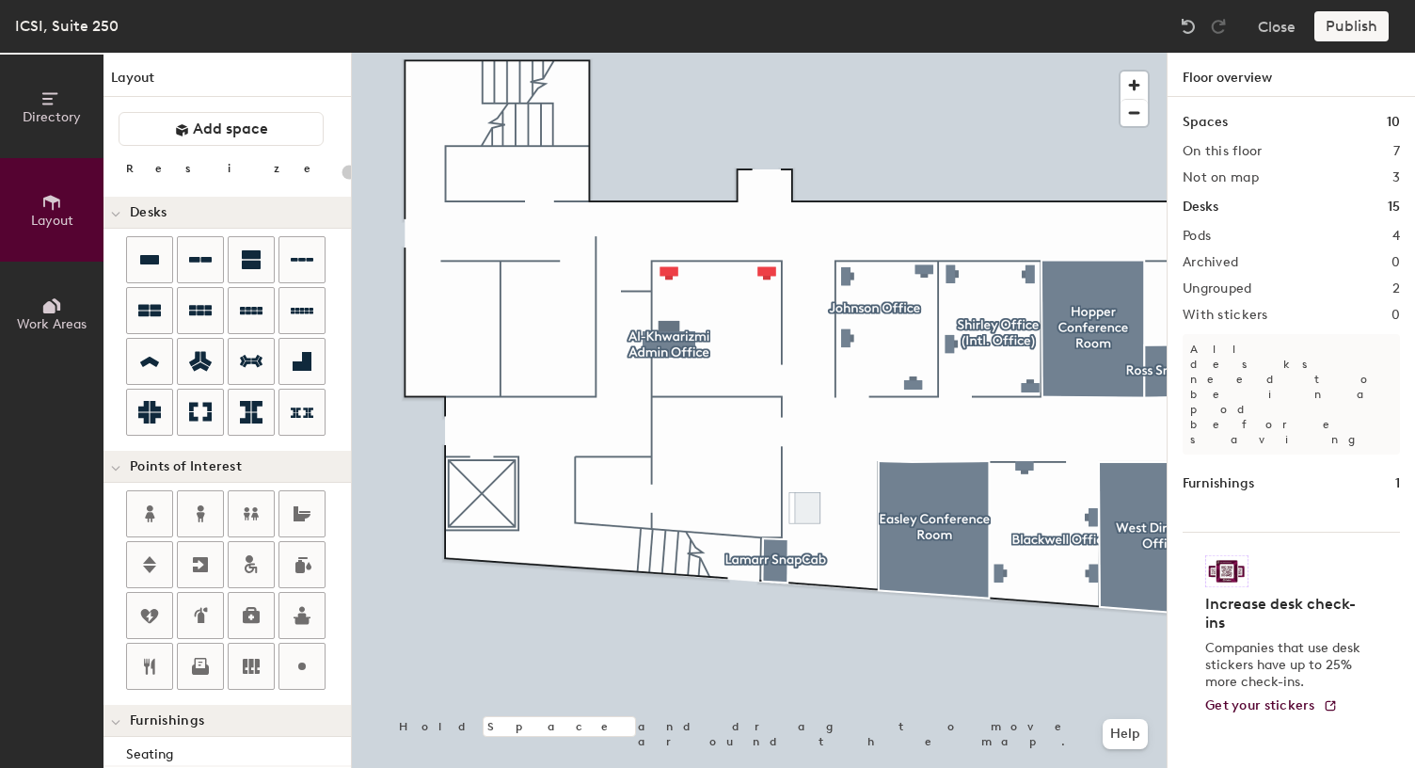
type input "80"
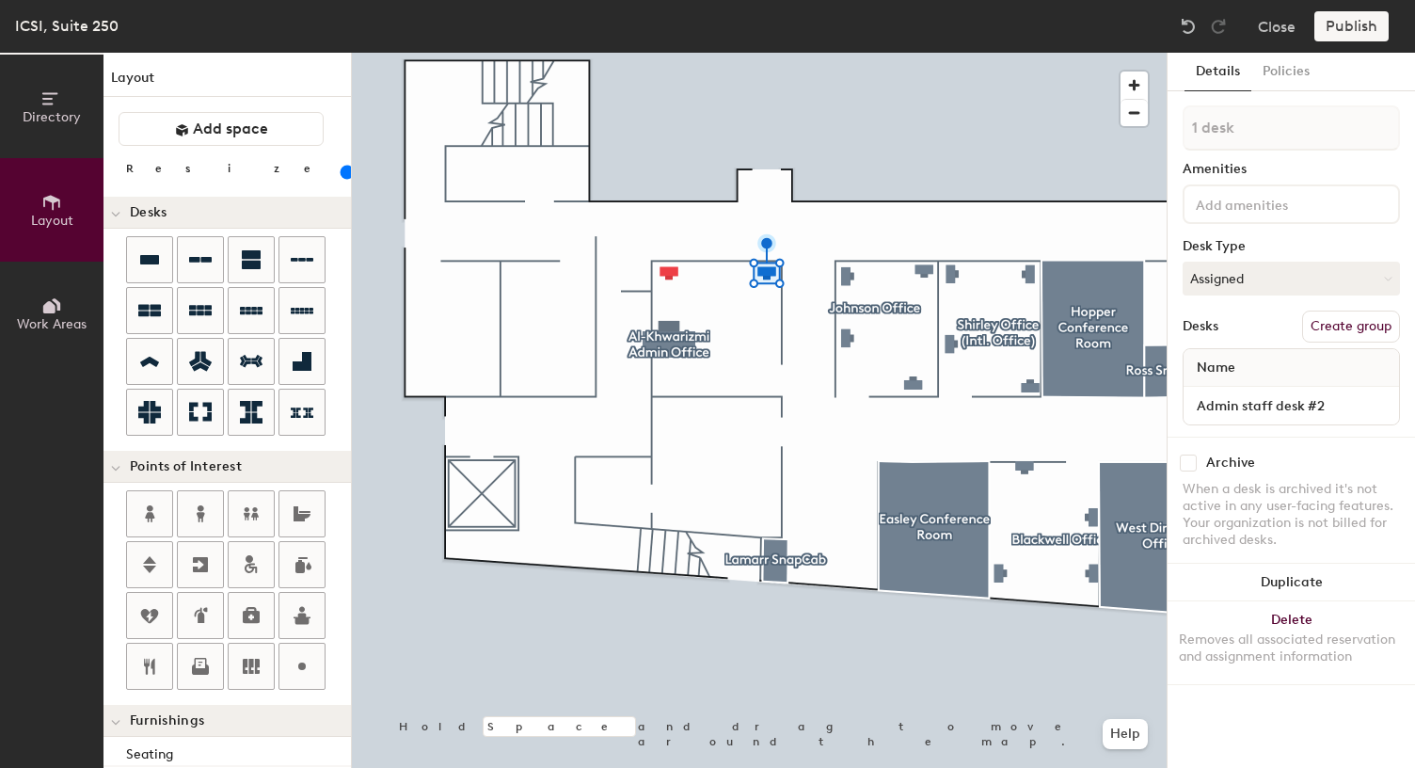
type input "2 desks"
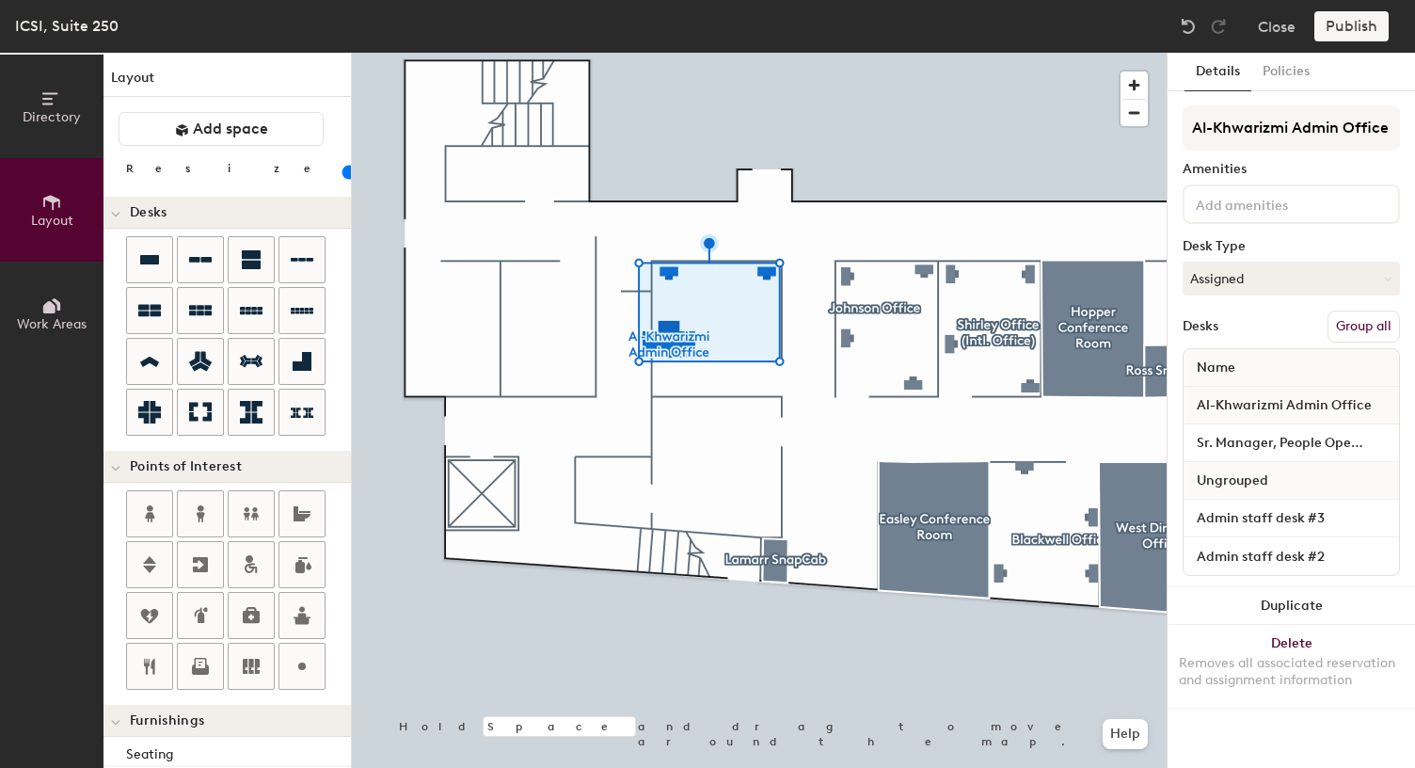
click at [1377, 326] on button "Group all" at bounding box center [1364, 327] width 72 height 32
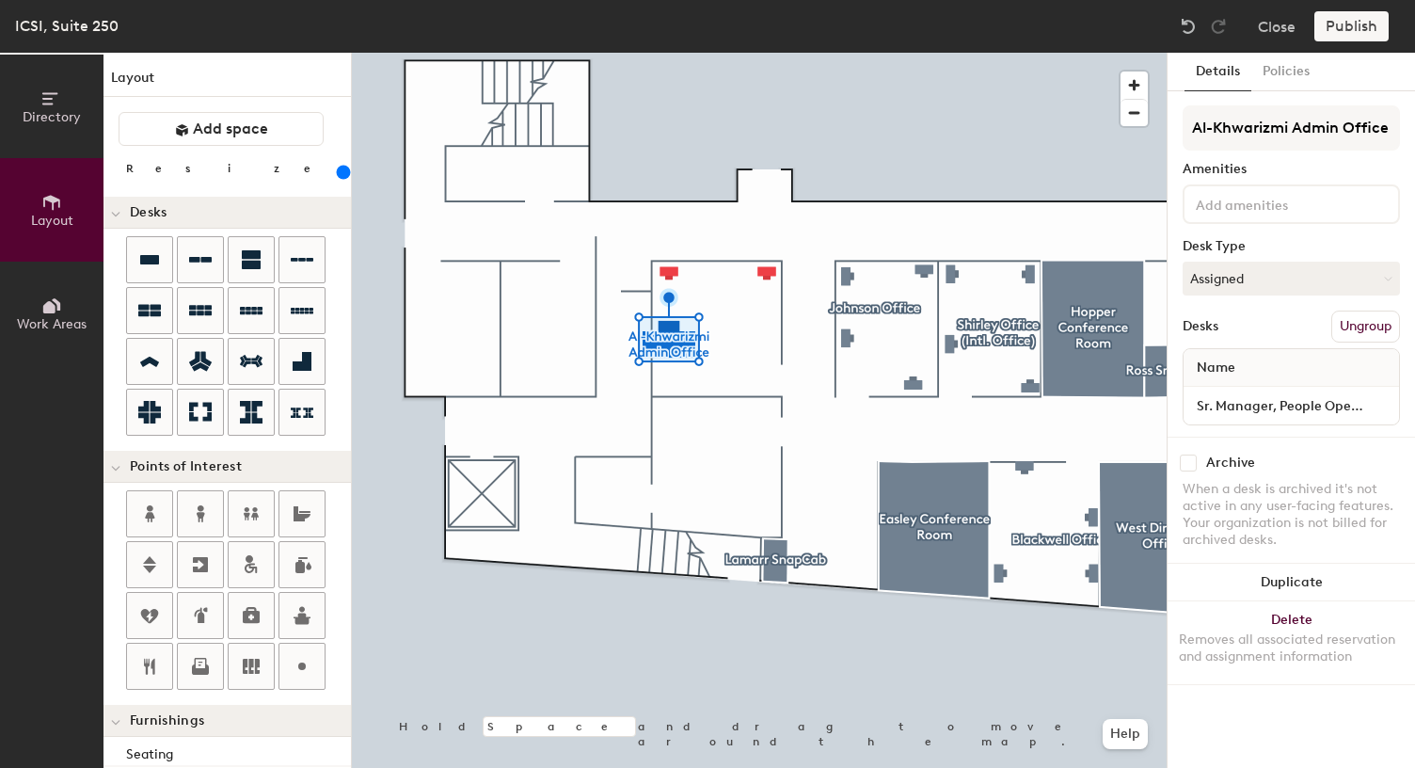
type input "240"
type input "Al-Khwarizmi Admin Offic"
type input "240"
type input "Al-Khwarizmi Admin Office"
click at [1296, 175] on div "Amenities" at bounding box center [1291, 169] width 217 height 15
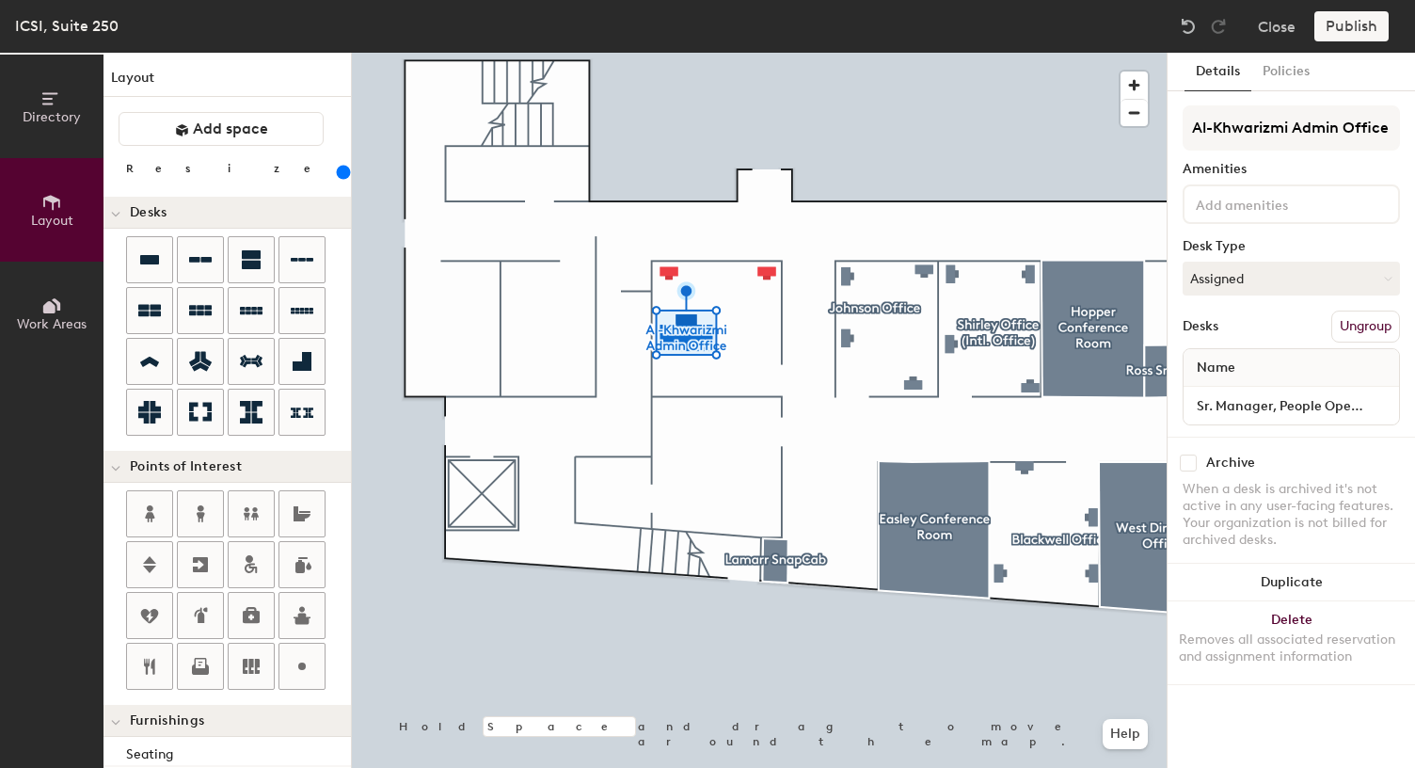
type input "80"
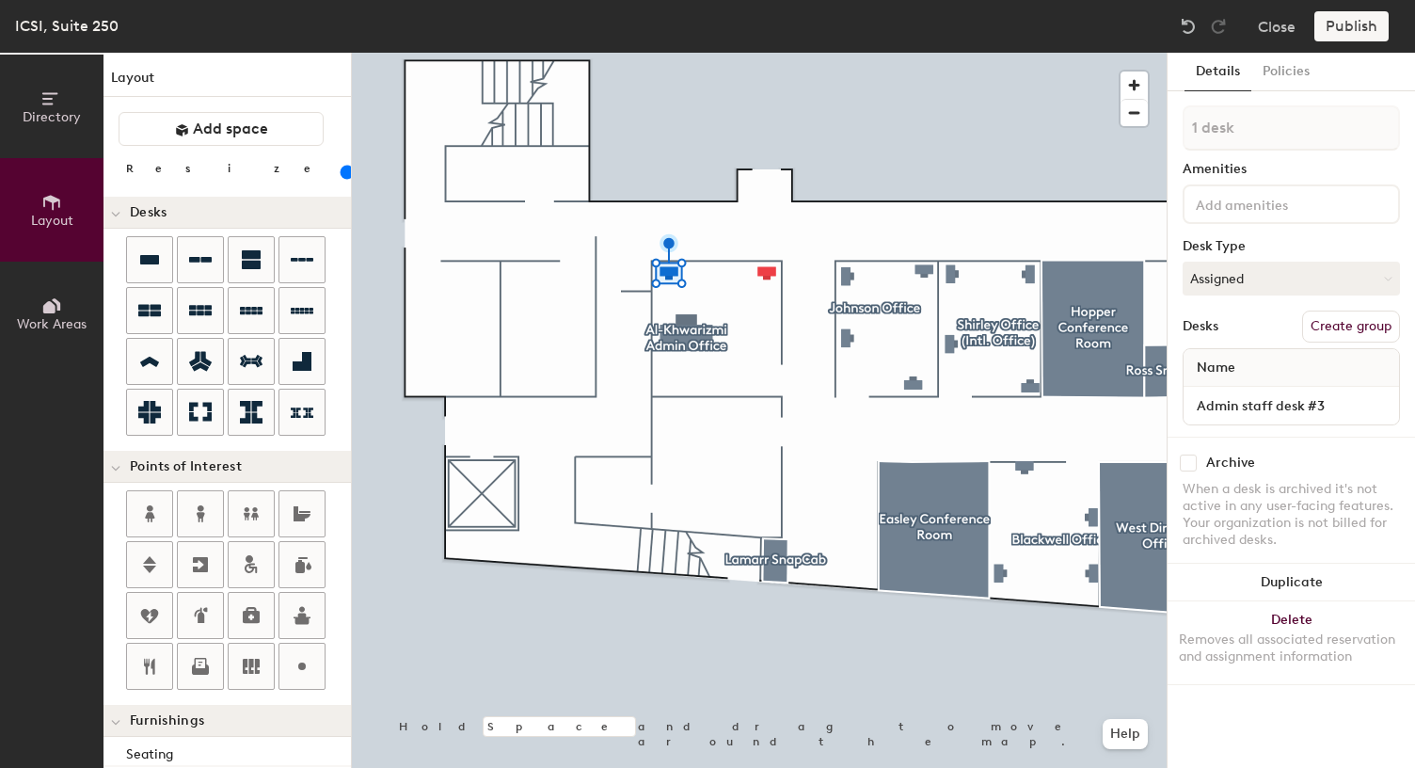
type input "2 desks"
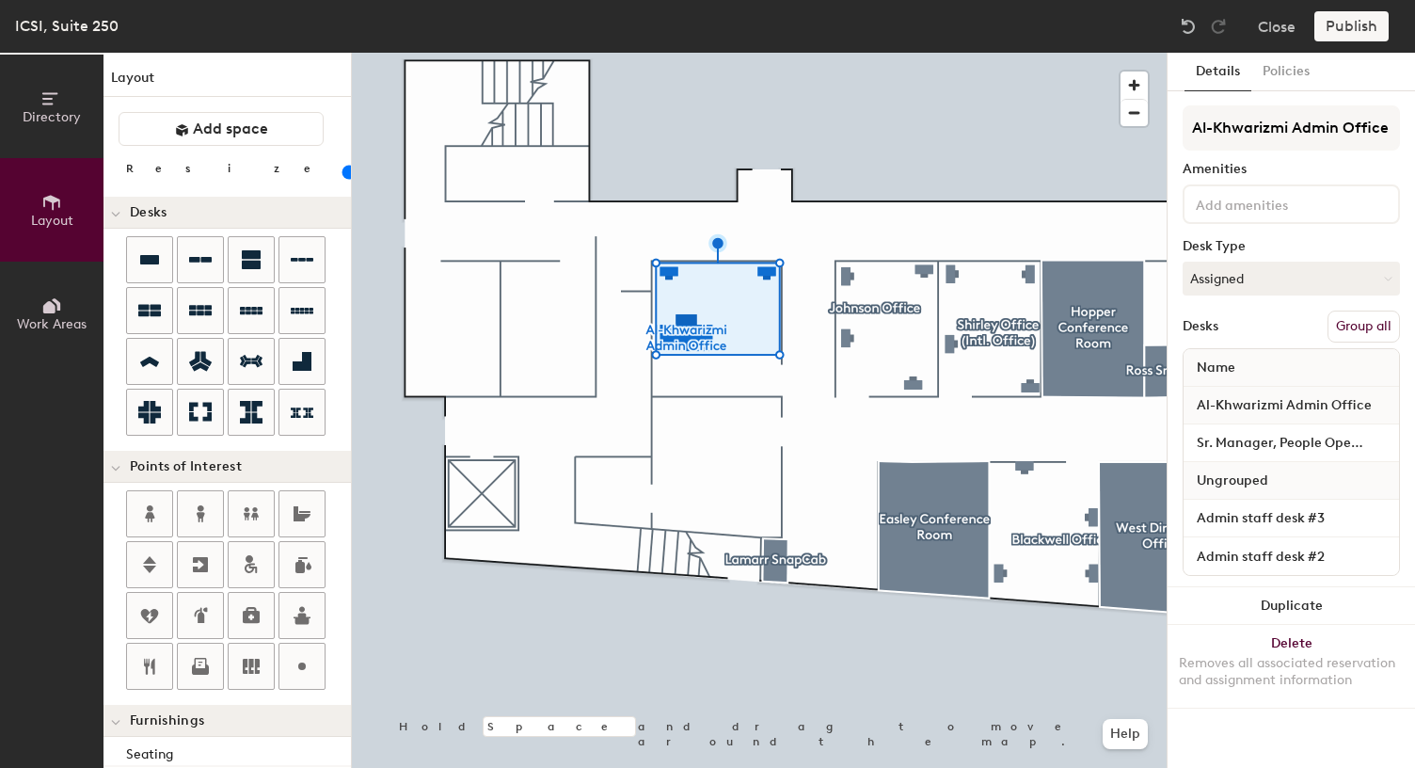
click at [1229, 484] on span "Ungrouped" at bounding box center [1233, 481] width 90 height 34
click at [1380, 327] on button "Group all" at bounding box center [1364, 327] width 72 height 32
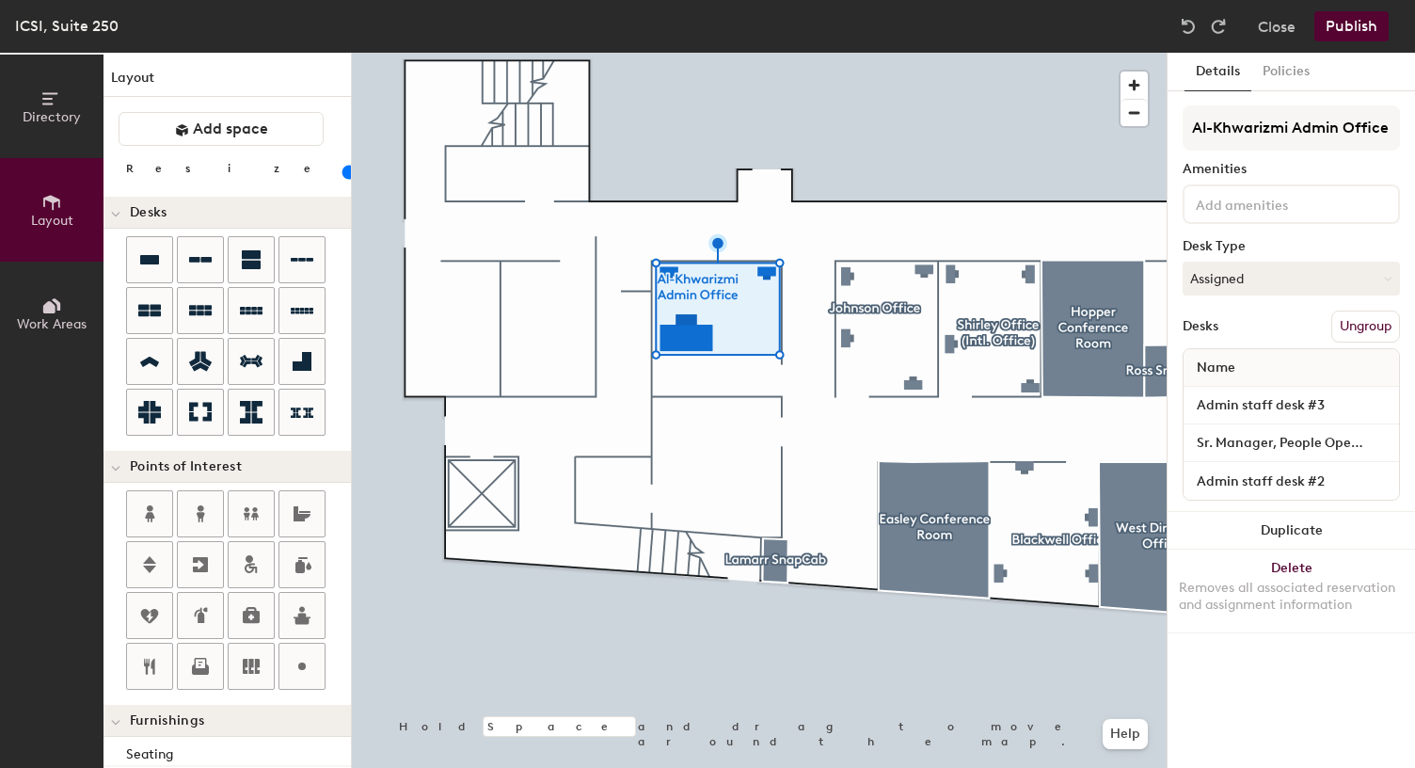
click at [1374, 331] on button "Ungroup" at bounding box center [1366, 327] width 69 height 32
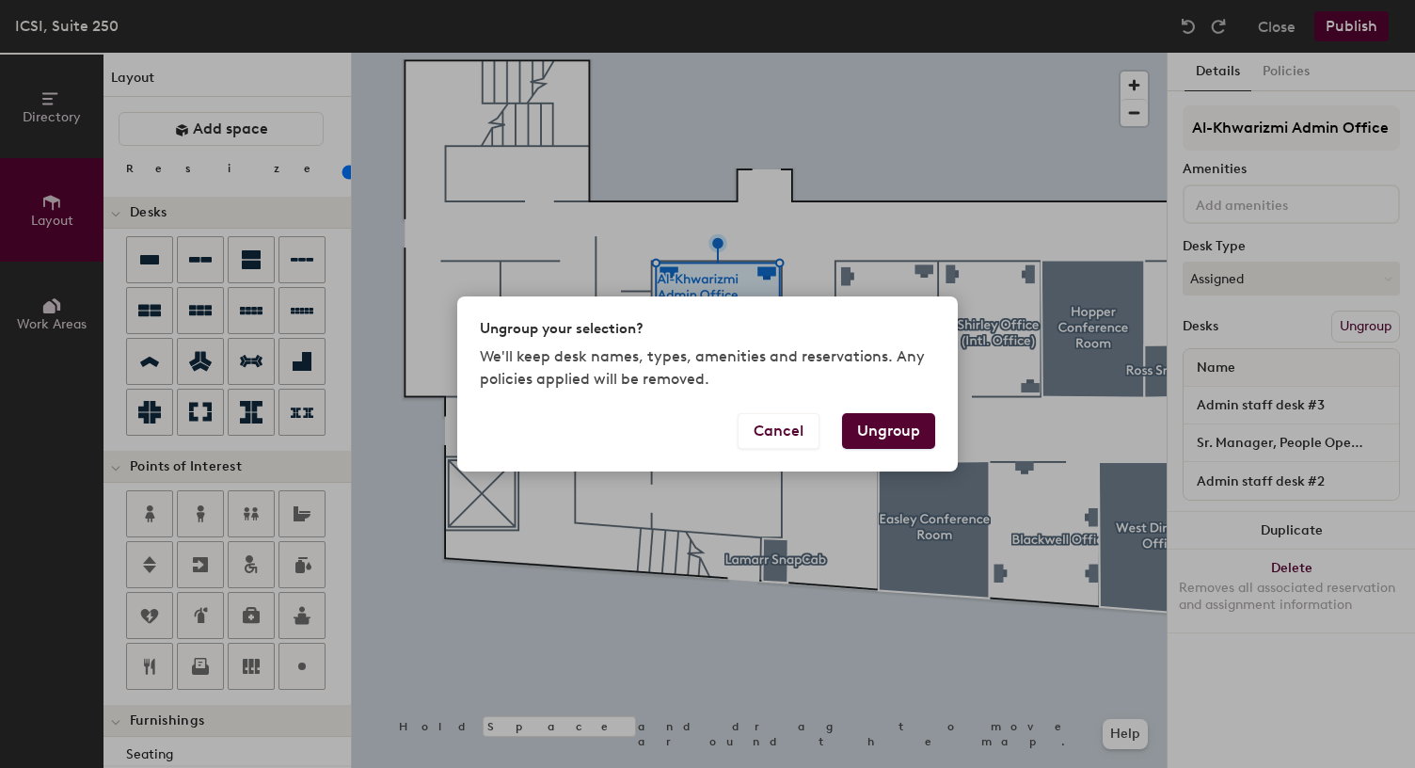
click at [876, 433] on button "Ungroup" at bounding box center [888, 431] width 93 height 36
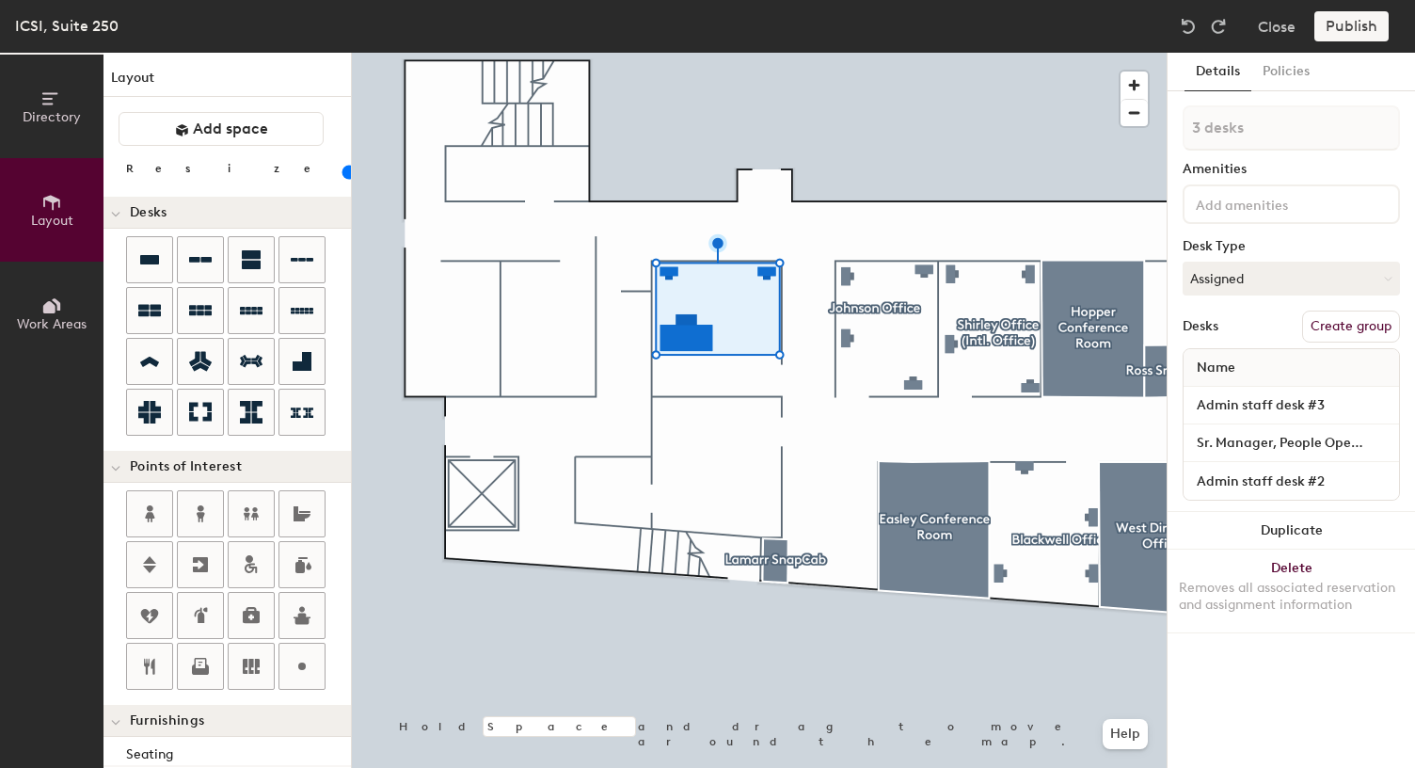
click at [768, 53] on div at bounding box center [759, 53] width 815 height 0
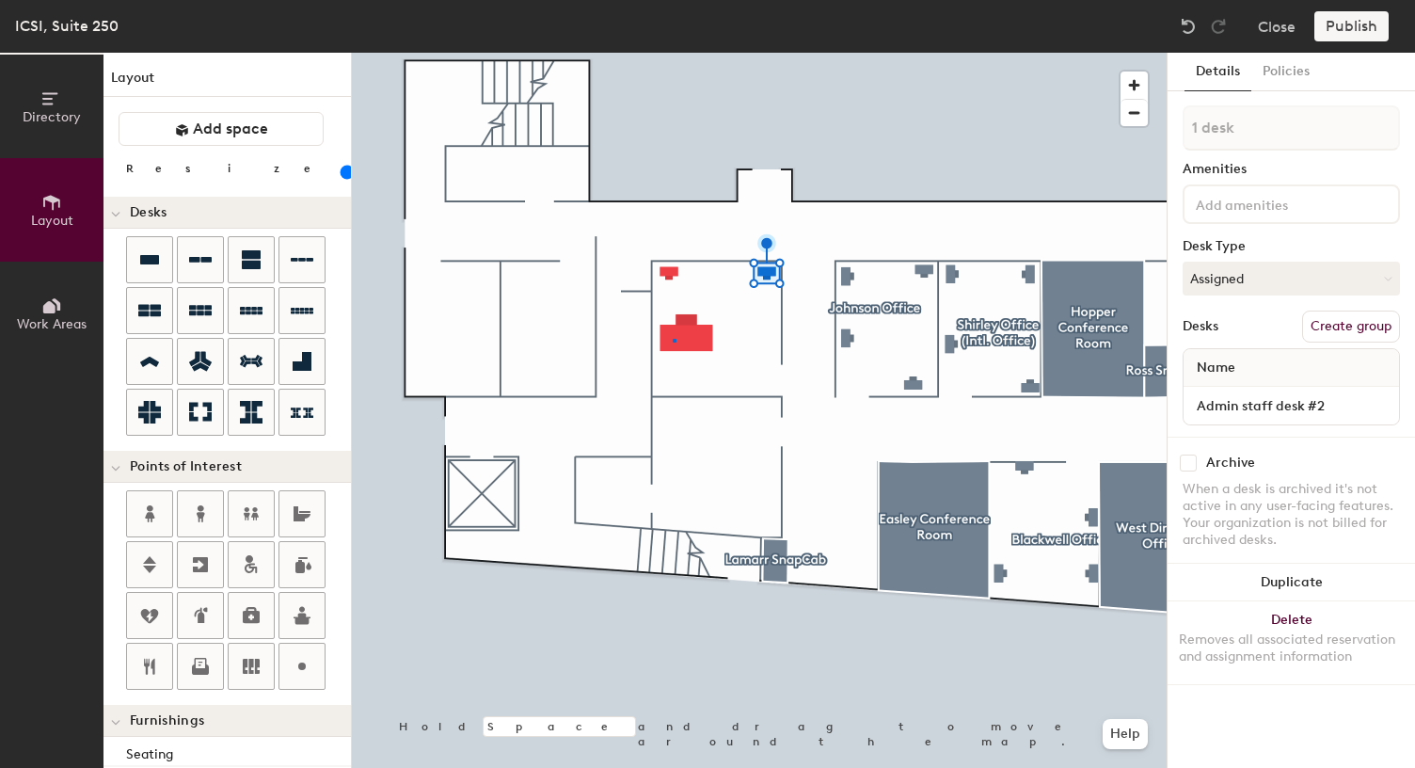
click at [673, 53] on div at bounding box center [759, 53] width 815 height 0
type input "80"
type input "2 desks"
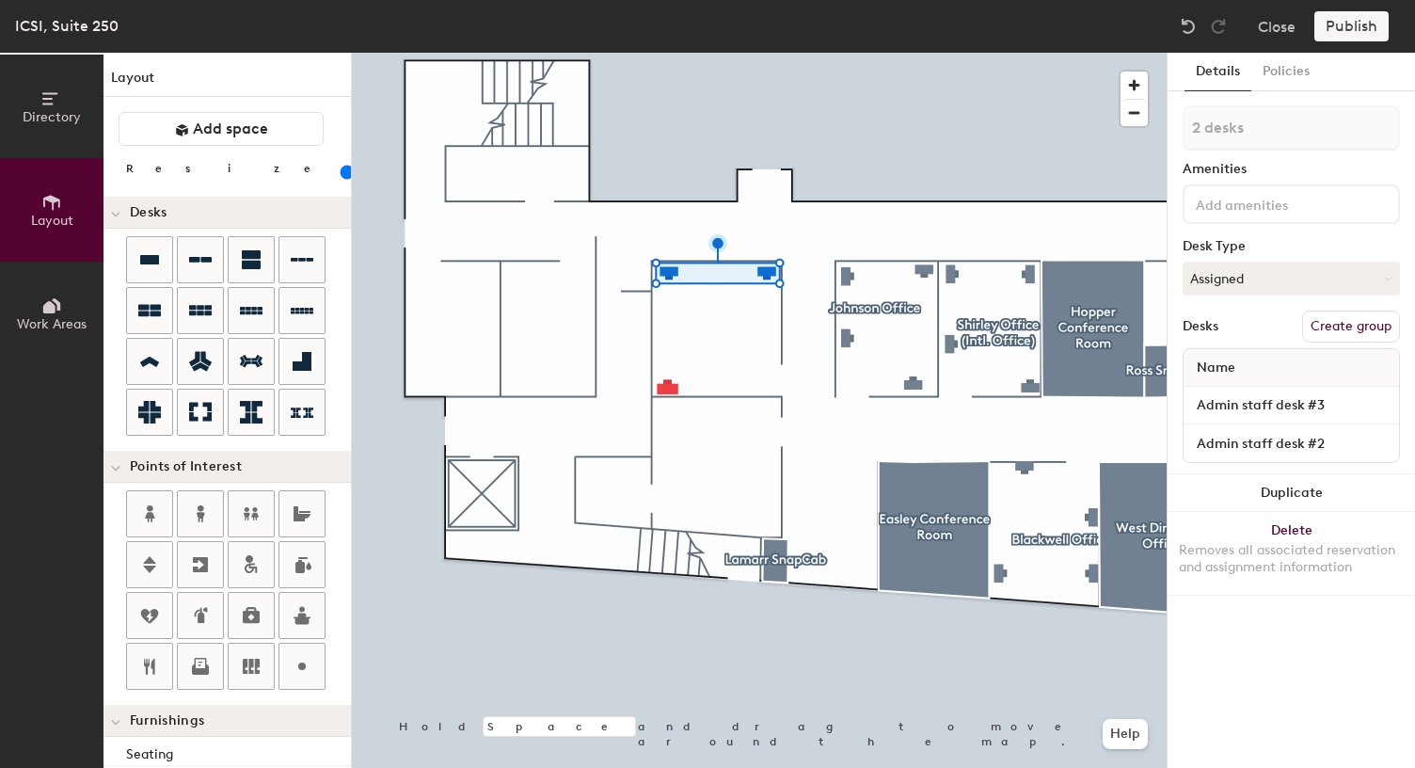
type input "20"
type input "3 desks"
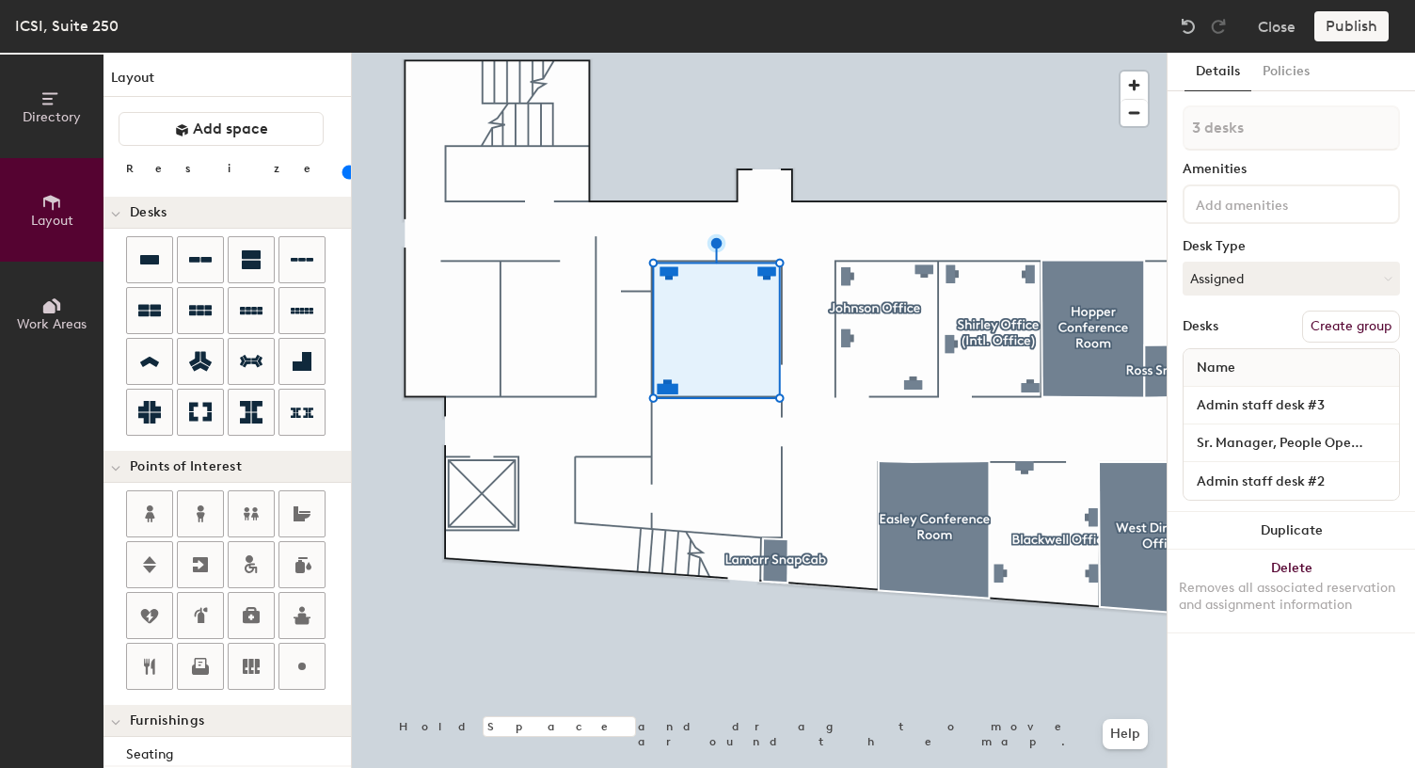
click at [1364, 327] on button "Create group" at bounding box center [1351, 327] width 98 height 32
type input "20"
click at [1096, 130] on div "Directory Layout Work Areas Layout Add space Resize Desks Points of Interest Fu…" at bounding box center [707, 410] width 1415 height 715
type input "Admin staff desk #2"
type input "20"
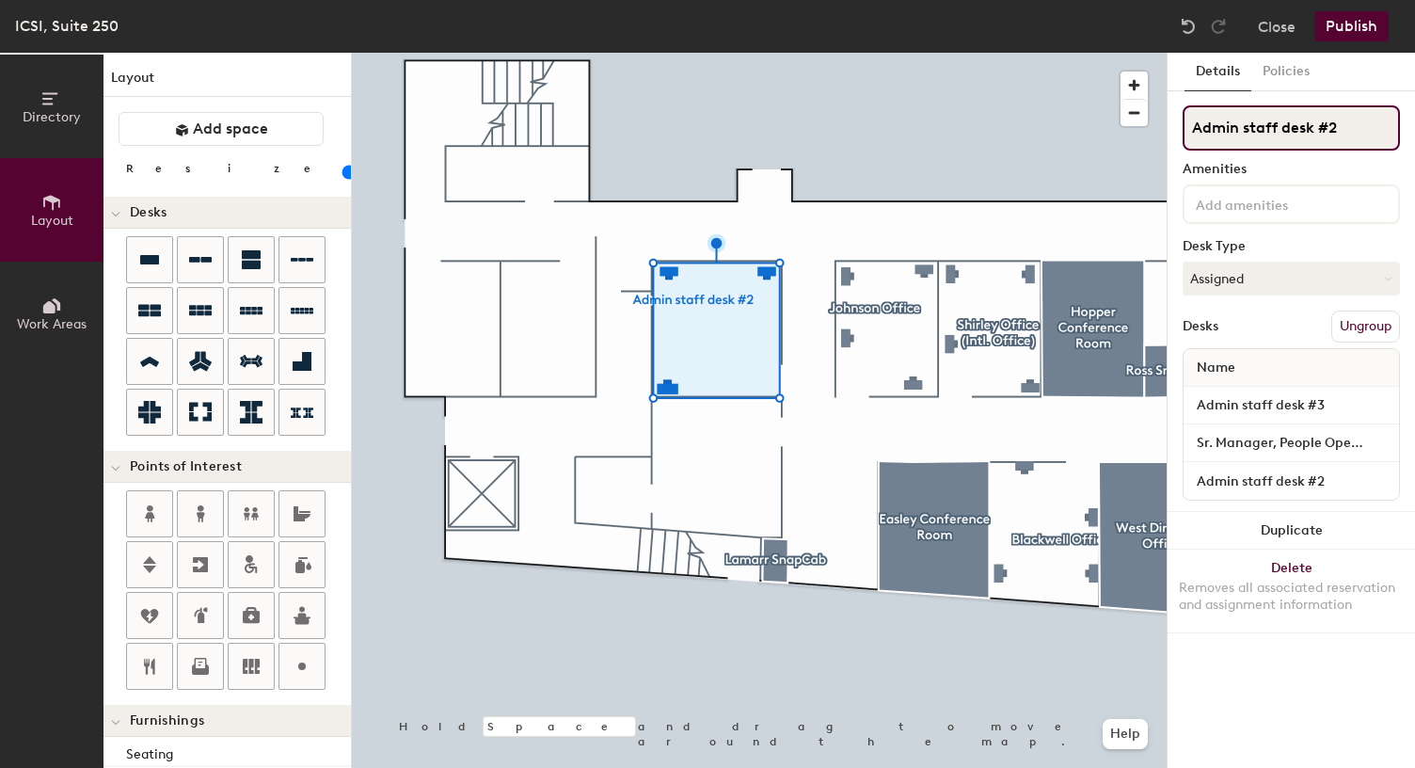
click at [1080, 130] on div "Directory Layout Work Areas Layout Add space Resize Desks Points of Interest Fu…" at bounding box center [707, 410] width 1415 height 715
paste input "l-Khwarizmi"
type input "Al-Khwarizmi"
type input "20"
type input "Al-Khwarizmi"
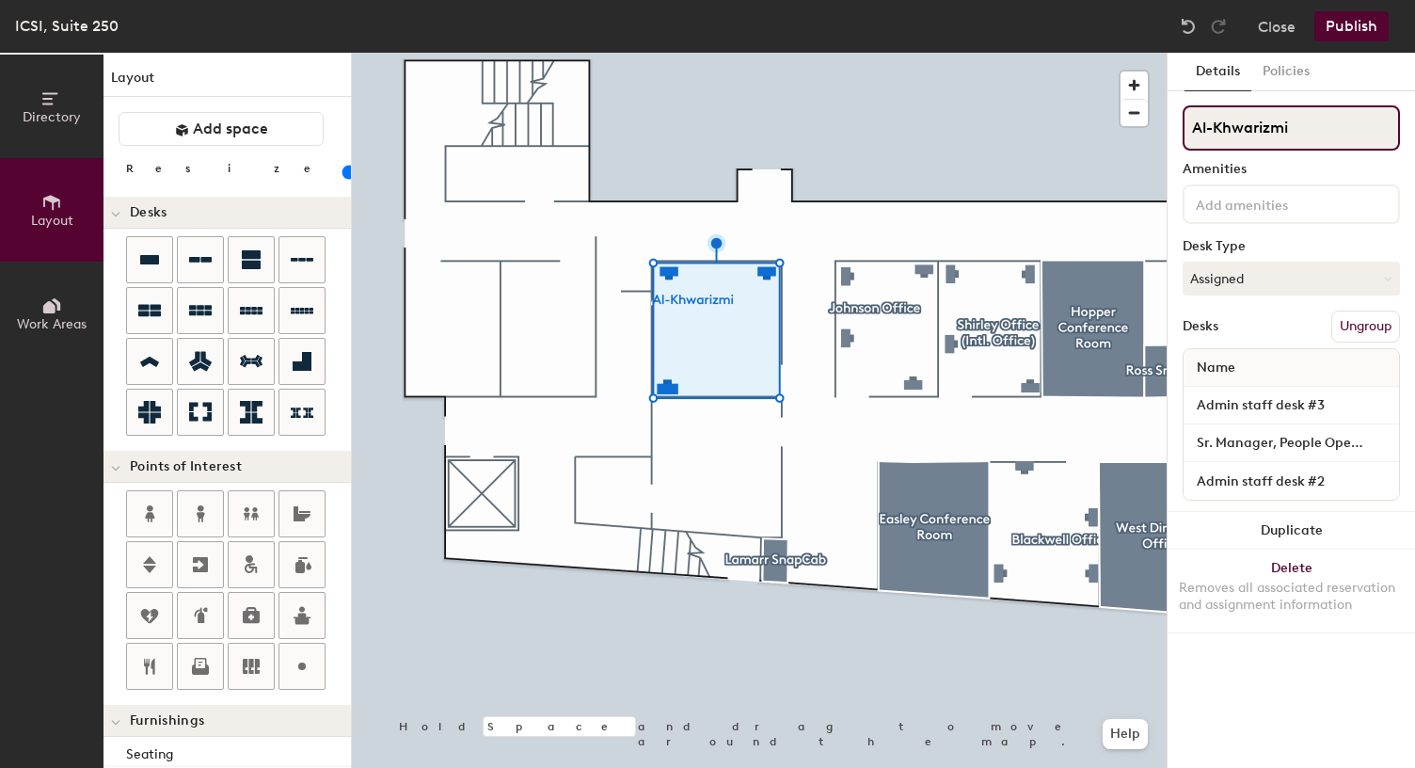
type input "20"
type input "Al-Khwarizmi A"
type input "20"
type input "Al-Khwarizmi Adm"
type input "20"
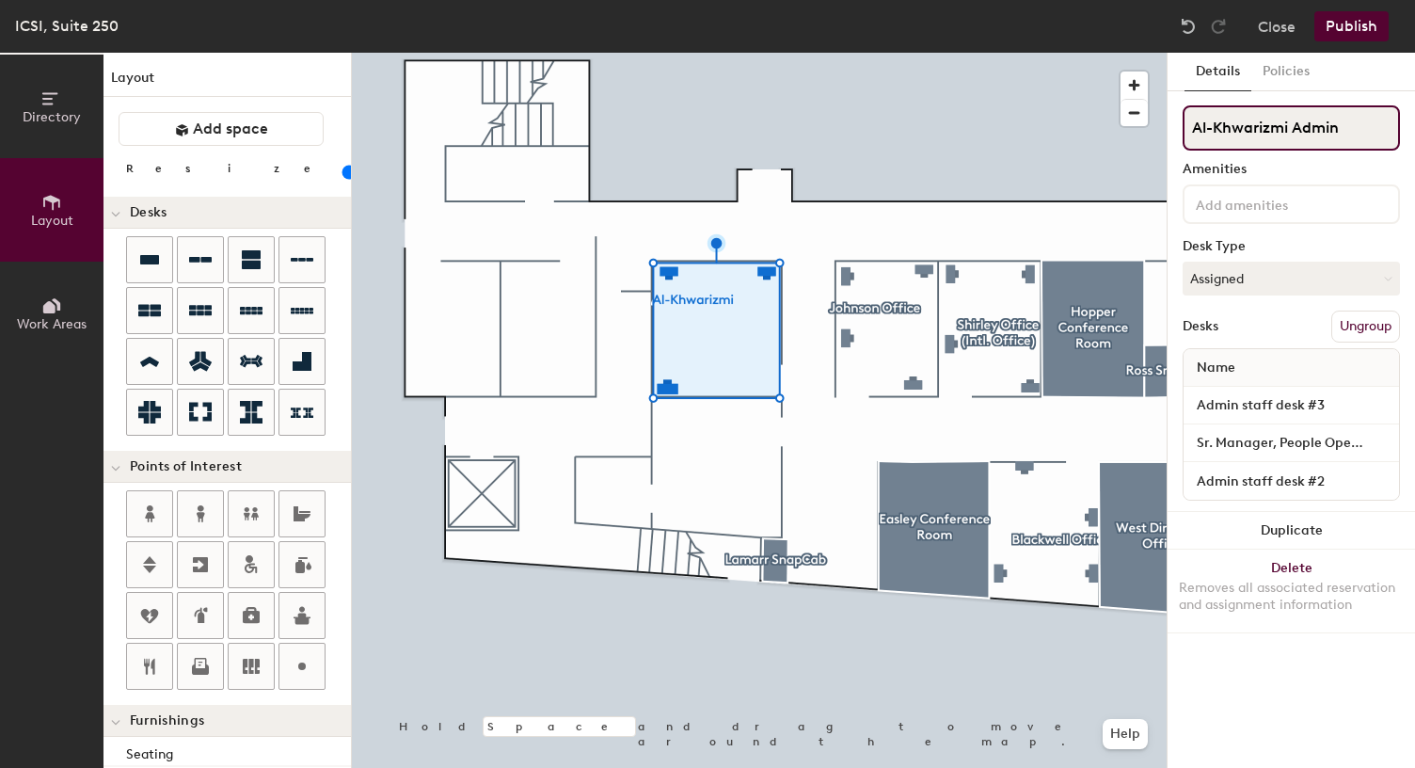
type input "Al-Khwarizmi Admin"
type input "20"
type input "Al-Khwarizmi Admin S"
type input "20"
type input "Al-Khwarizmi Admin St"
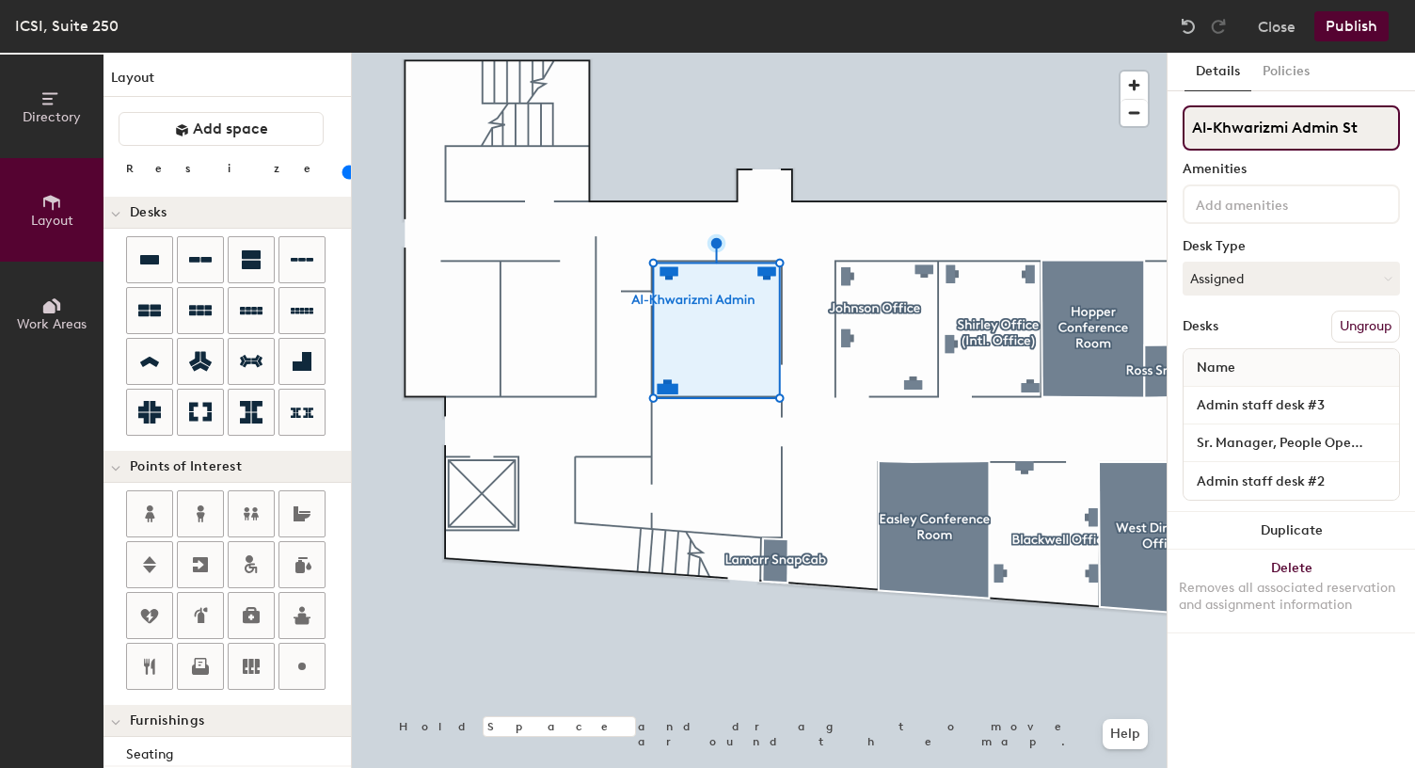
type input "20"
type input "Al-Khwarizmi Admin Sta"
type input "20"
type input "Al-Khwarizmi Admin Staf"
type input "20"
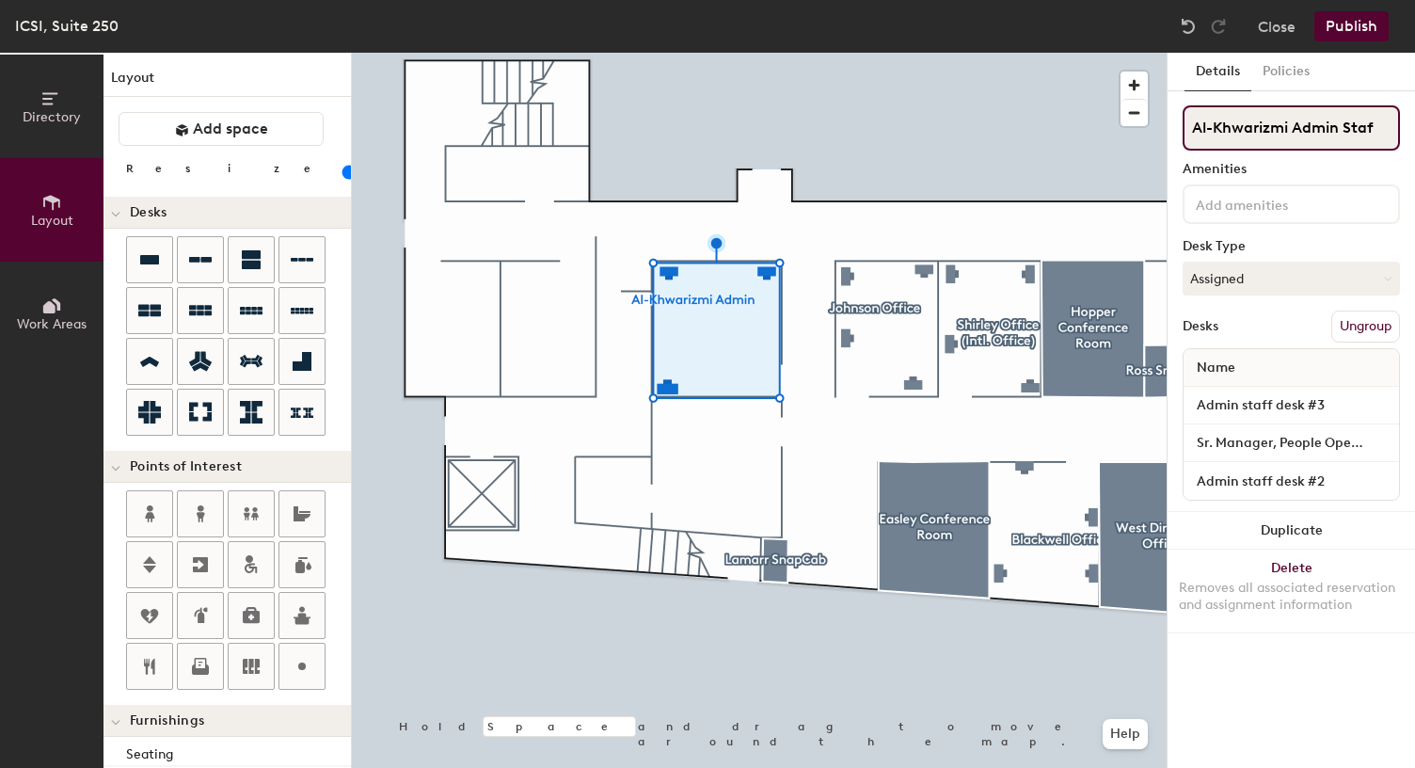
type input "[PERSON_NAME] Admin Staff"
type input "20"
type input "Al-Khwarizmi Admin Staf"
type input "20"
type input "Al-Khwarizmi Admin St"
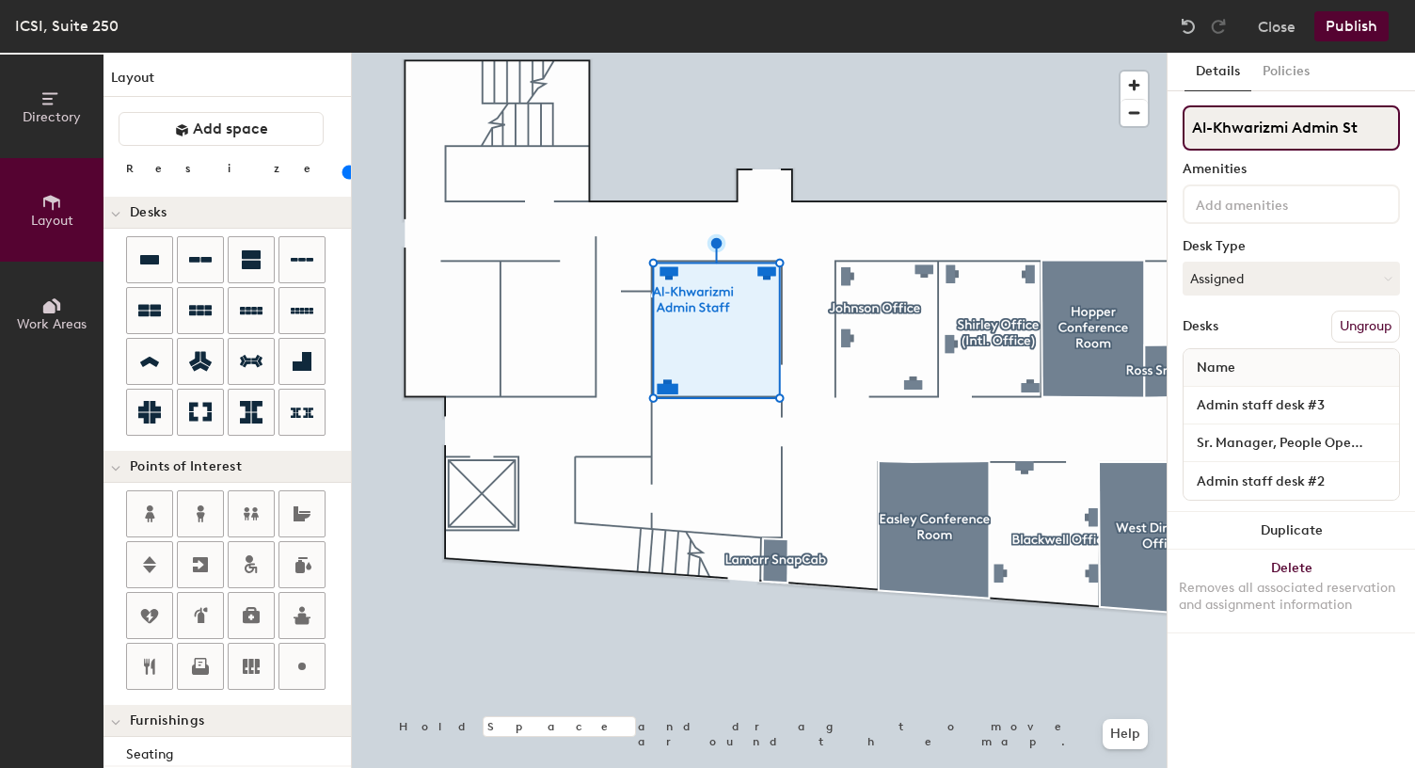
type input "20"
type input "Al-Khwarizmi Admin S"
type input "20"
type input "Al-Khwarizmi Admin"
type input "20"
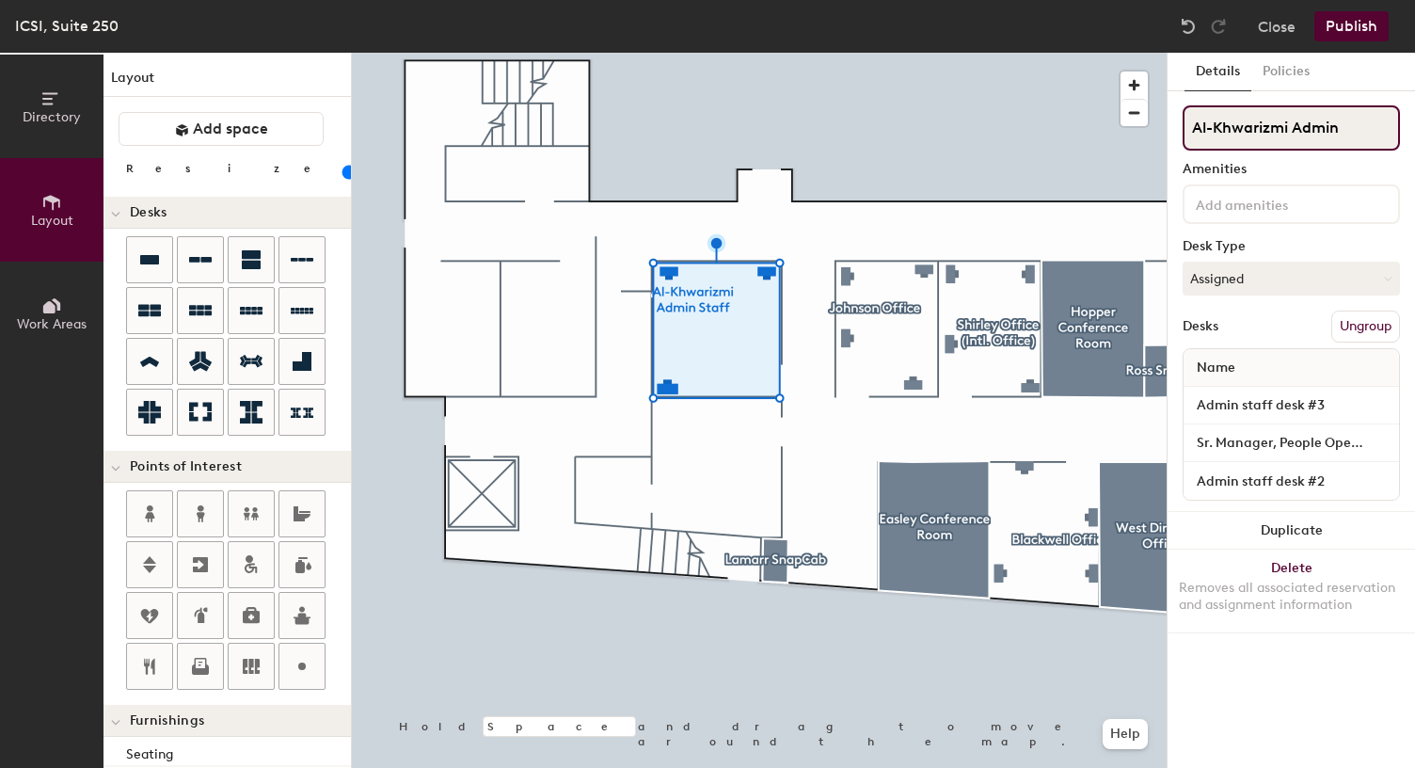
type input "Al-Khwarizmi Admin O"
type input "20"
type input "Al-Khwarizmi Admin Of"
type input "20"
type input "Al-Khwarizmi Admin Offic"
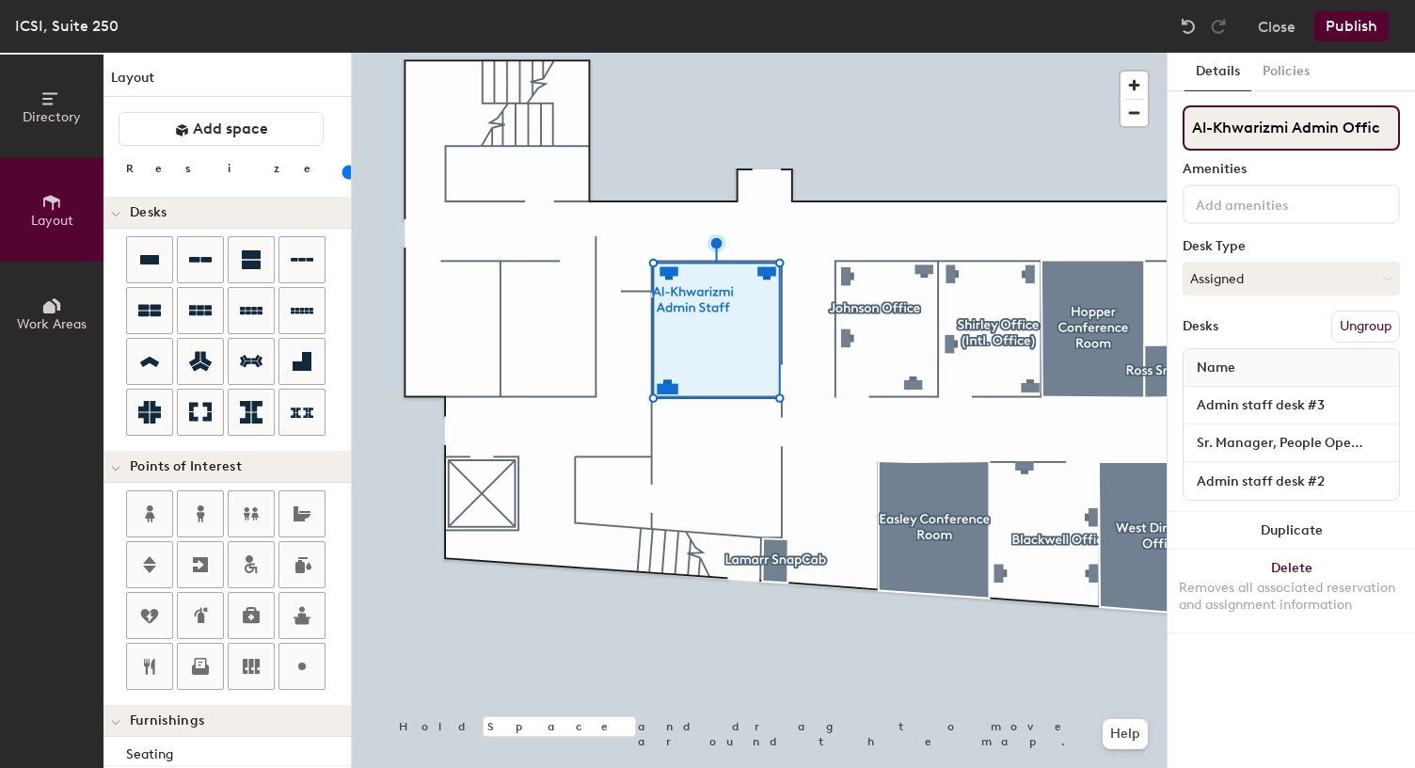
type input "20"
type input "Al-Khwarizmi Admin Office"
type input "20"
type input "Al-Khwarizmi Admin Office"
click at [1343, 161] on div "Al-Khwarizmi Admin Office Amenities Desk Type Assigned Desks Ungroup Name Admin…" at bounding box center [1291, 308] width 217 height 407
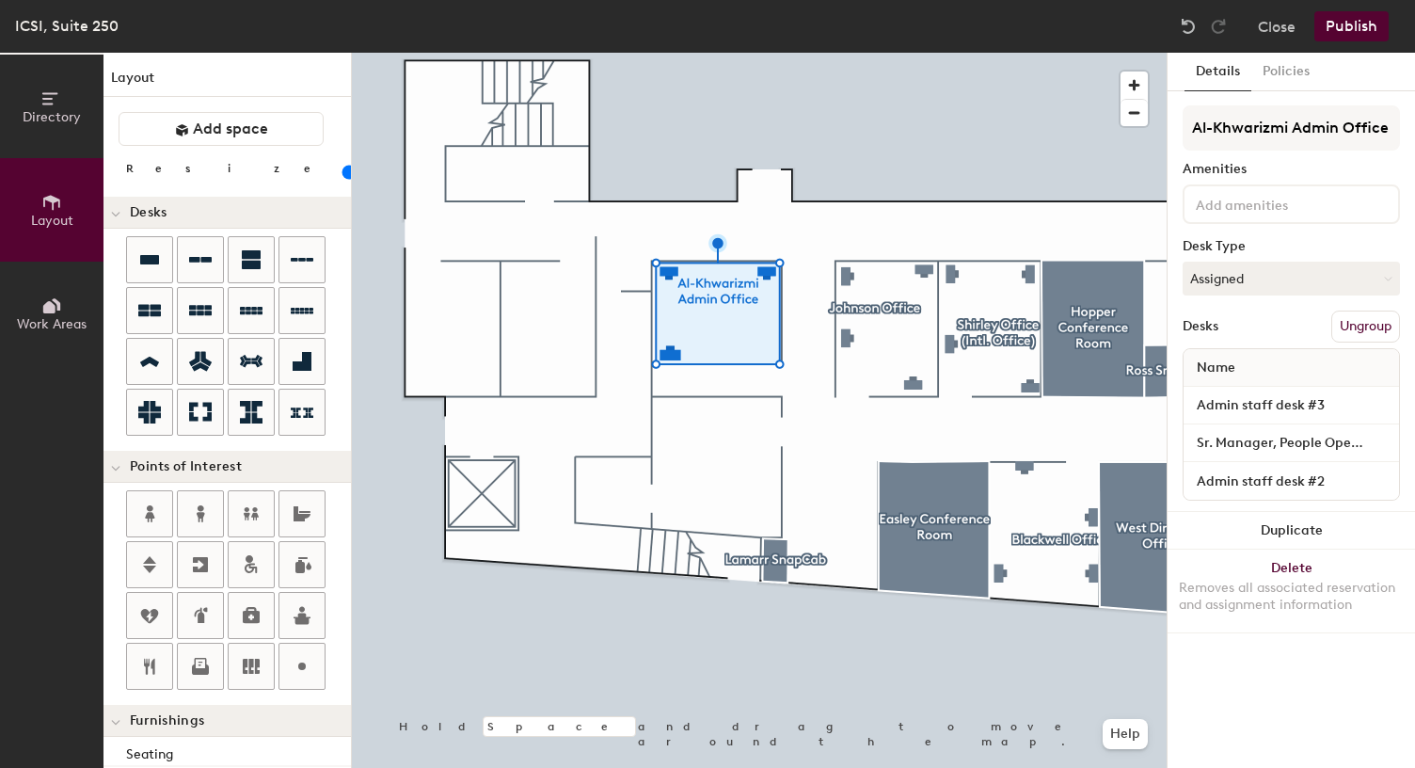
click at [1344, 26] on button "Publish" at bounding box center [1352, 26] width 74 height 30
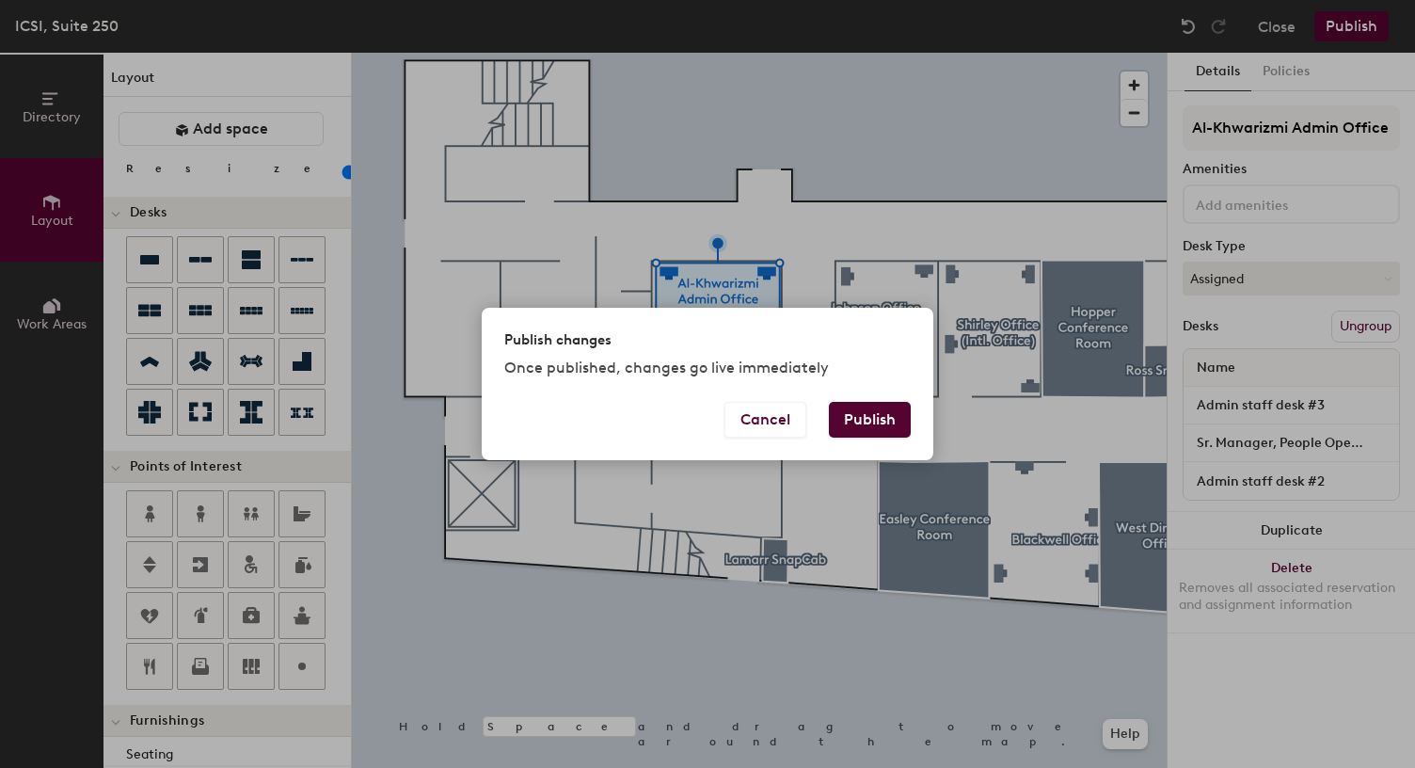
click at [875, 423] on button "Publish" at bounding box center [870, 420] width 82 height 36
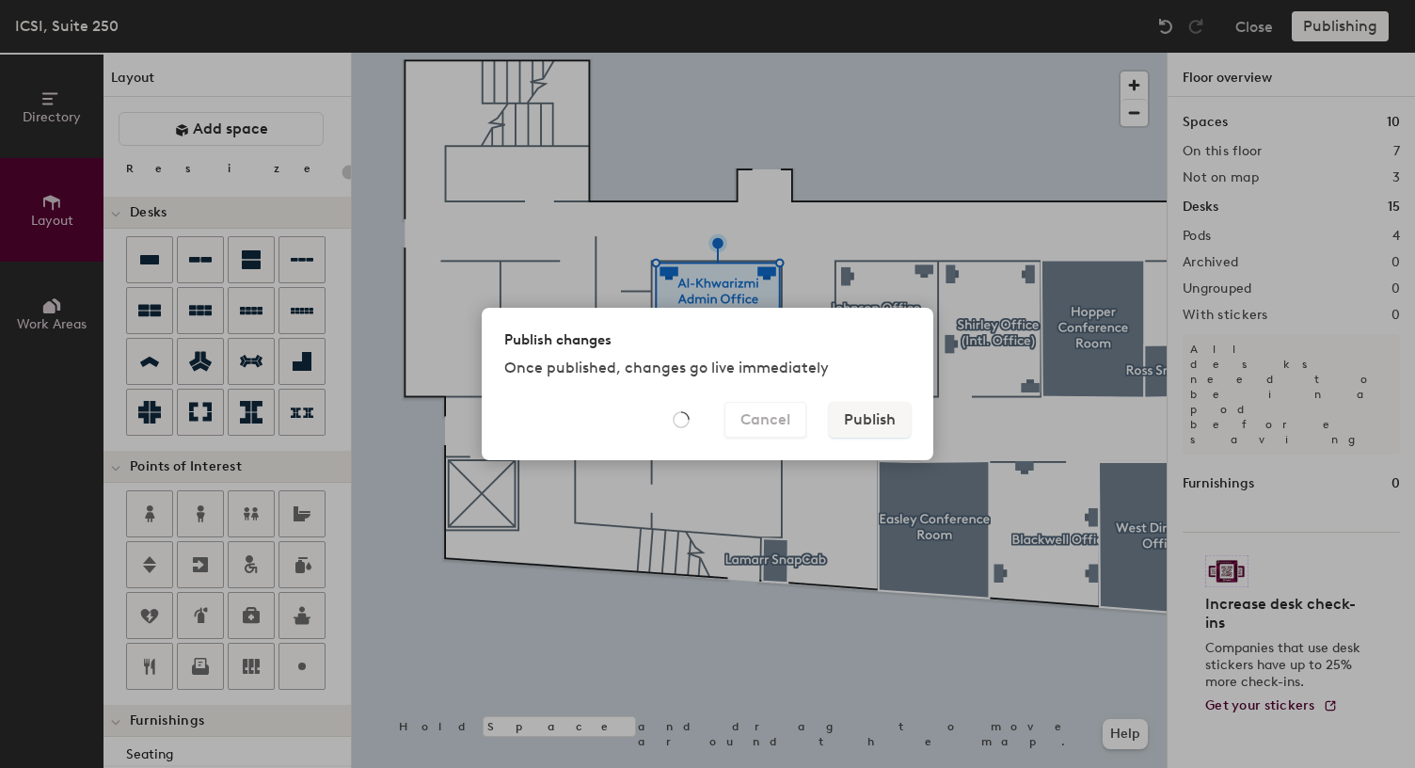
type input "20"
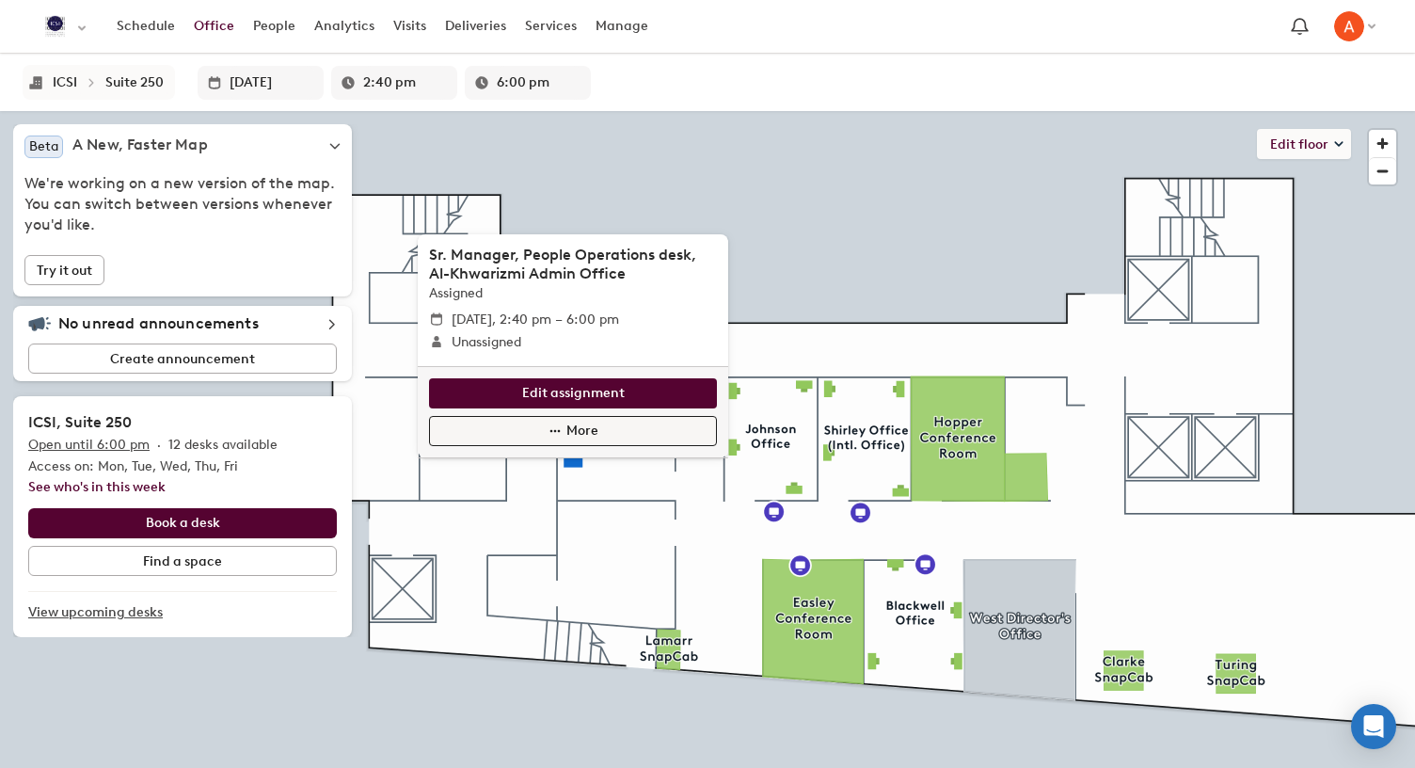
click at [578, 424] on span "More" at bounding box center [583, 431] width 32 height 21
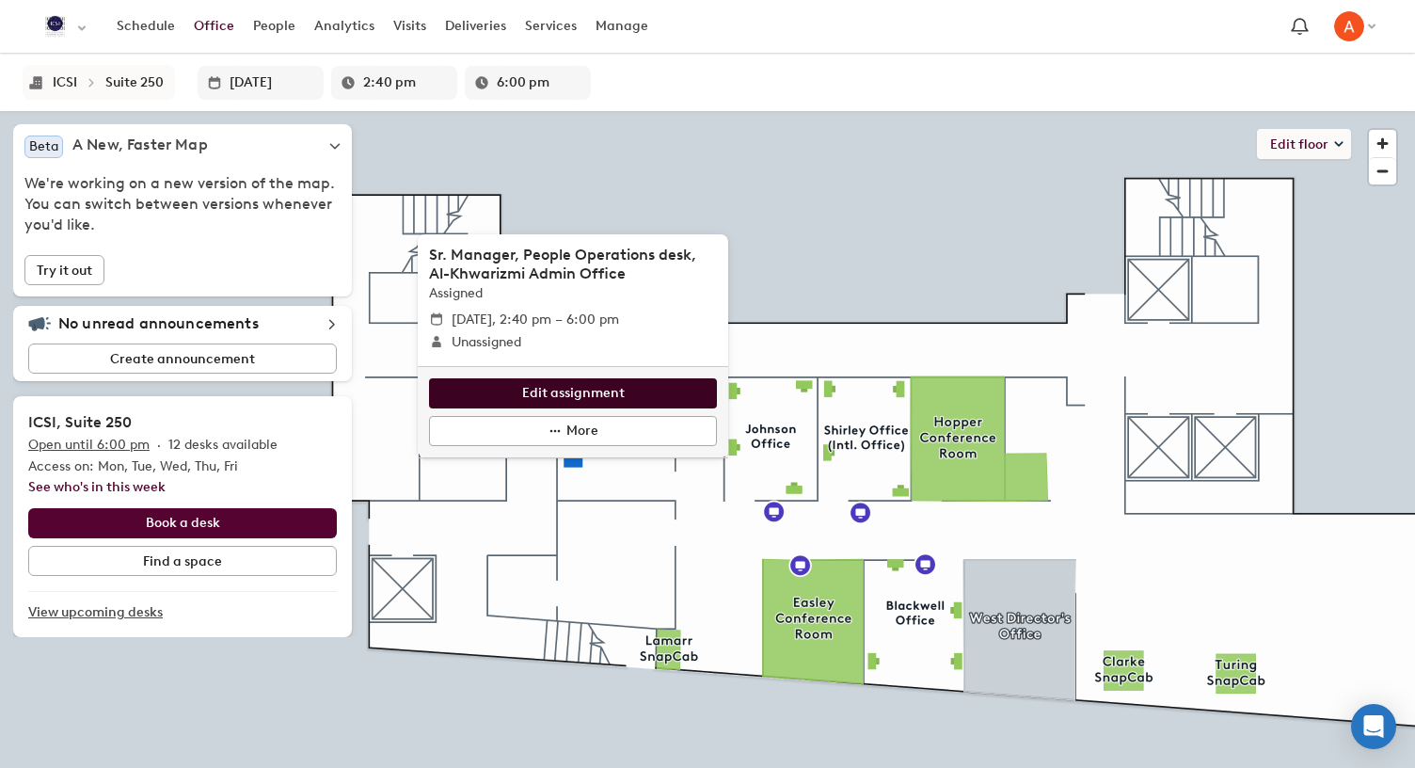
click at [562, 398] on span "Edit assignment" at bounding box center [573, 393] width 103 height 21
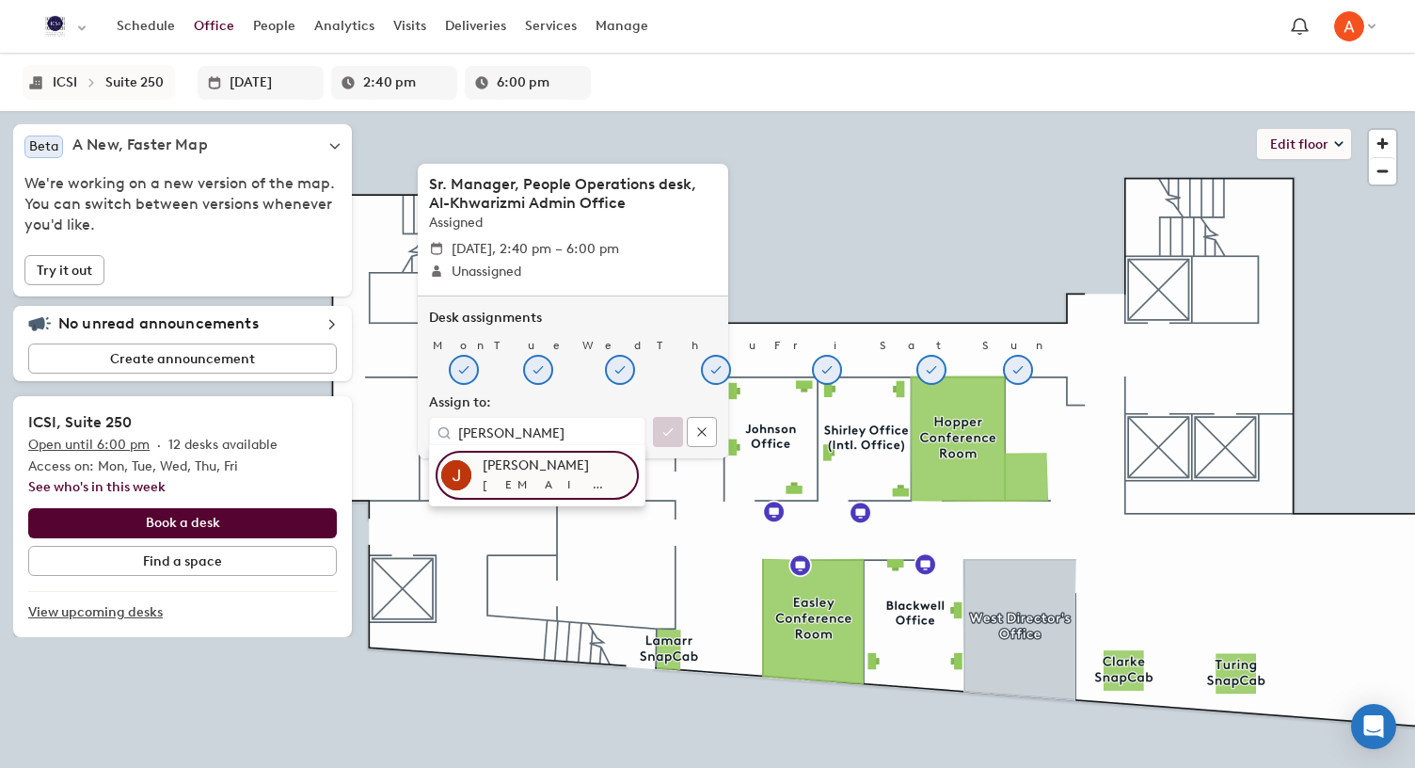
click at [543, 476] on div "[EMAIL_ADDRESS][PERSON_NAME][DOMAIN_NAME]" at bounding box center [558, 484] width 151 height 19
type input "[PERSON_NAME]"
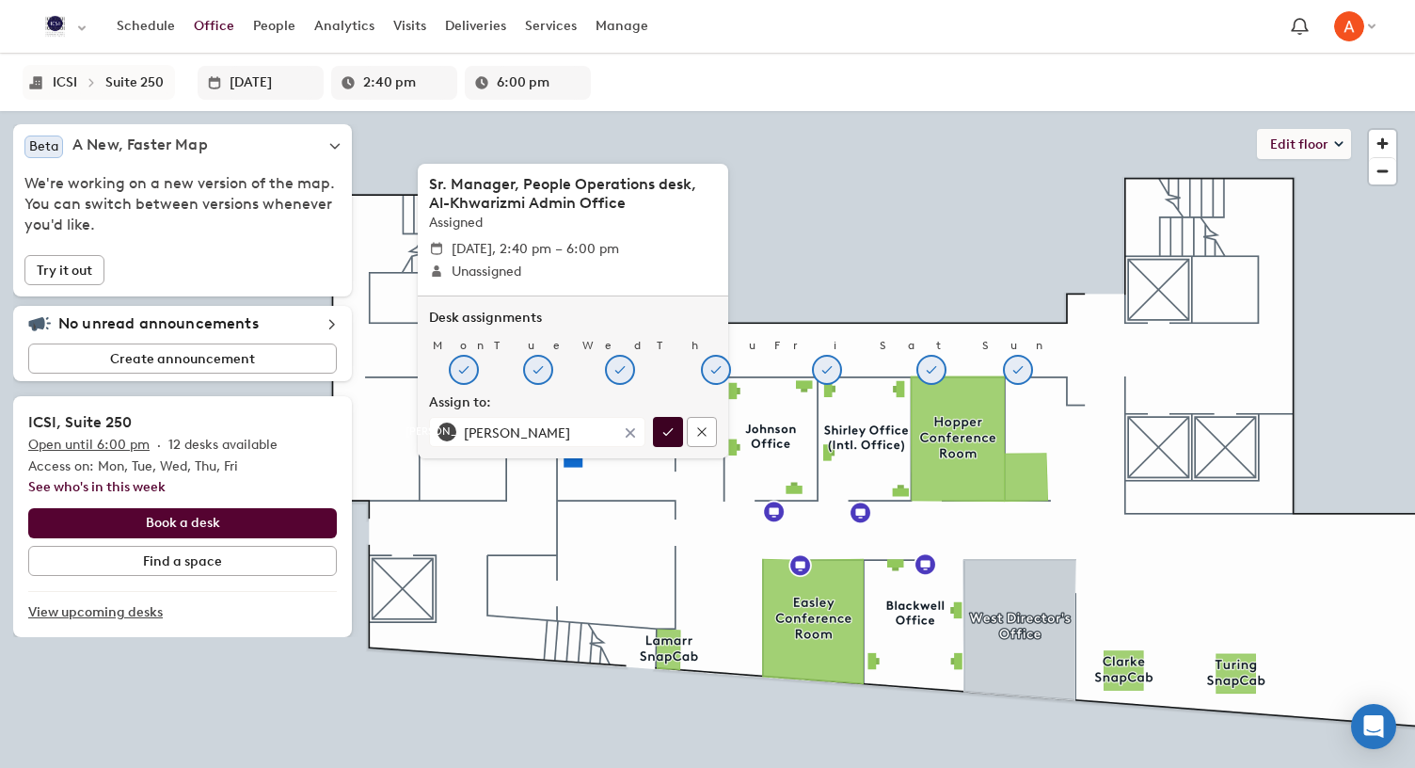
click at [668, 431] on icon "button" at bounding box center [668, 432] width 10 height 8
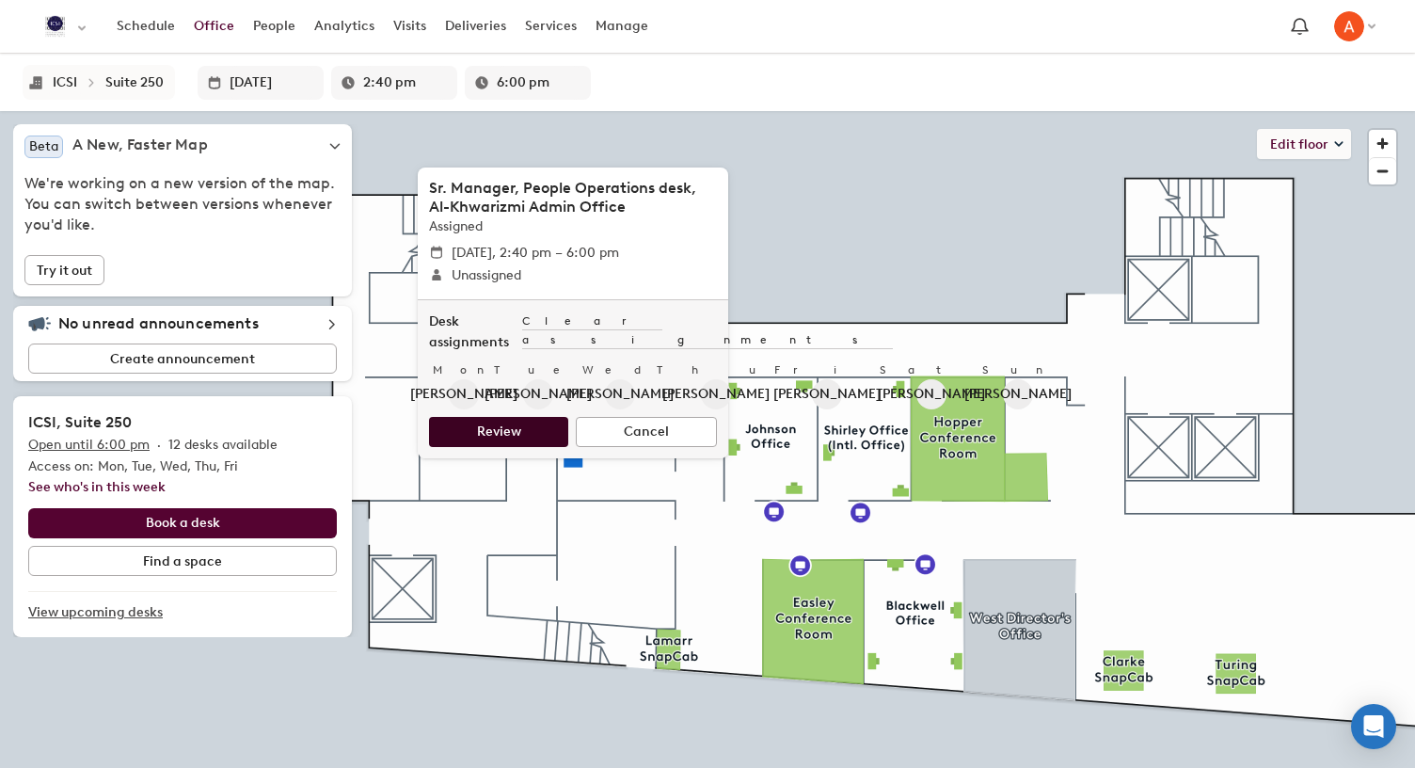
click at [477, 429] on span "Review" at bounding box center [499, 432] width 44 height 21
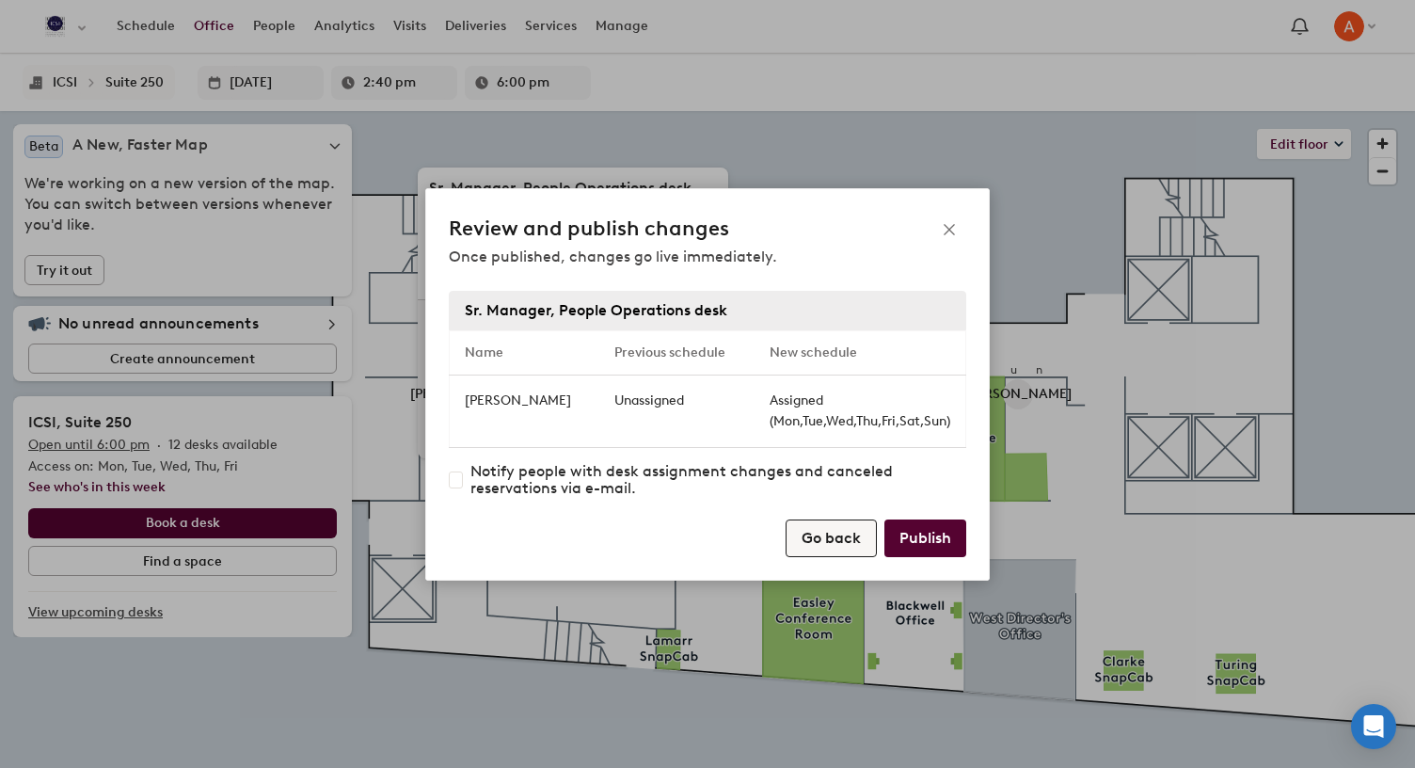
click at [805, 520] on button "Go back" at bounding box center [831, 538] width 91 height 38
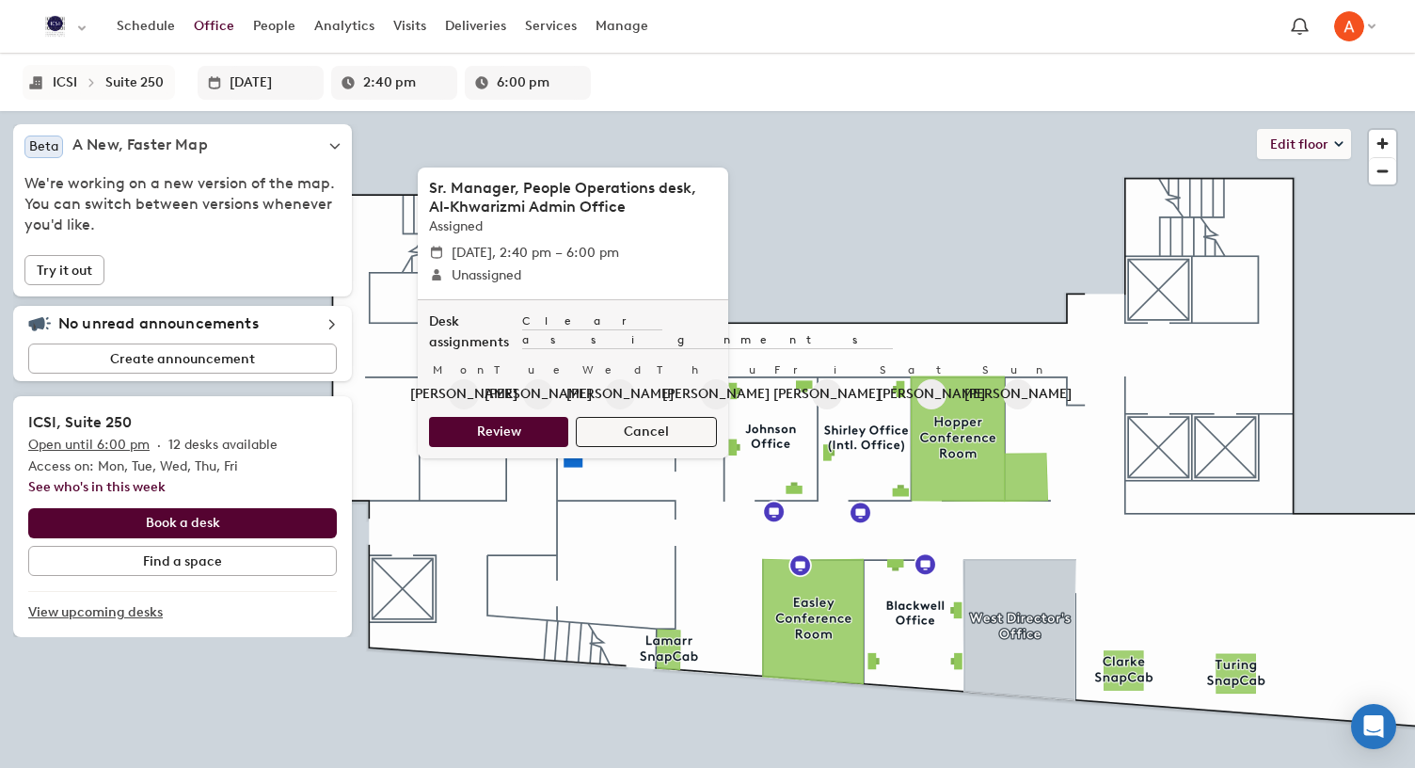
click at [619, 431] on button "Cancel" at bounding box center [646, 432] width 141 height 30
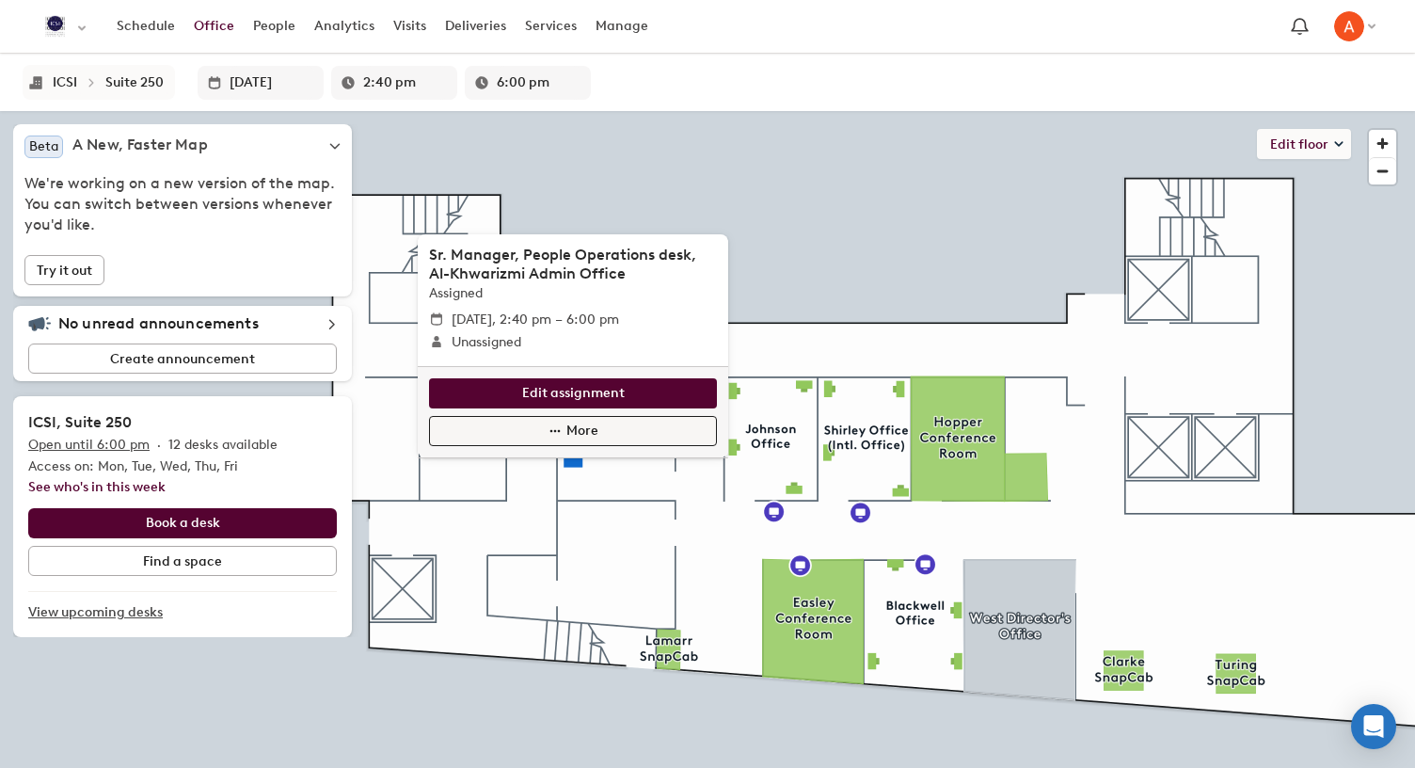
click at [619, 431] on button "More" at bounding box center [573, 431] width 288 height 30
click at [573, 425] on span "More" at bounding box center [583, 431] width 32 height 21
click at [485, 523] on li "Edit desk" at bounding box center [477, 520] width 117 height 36
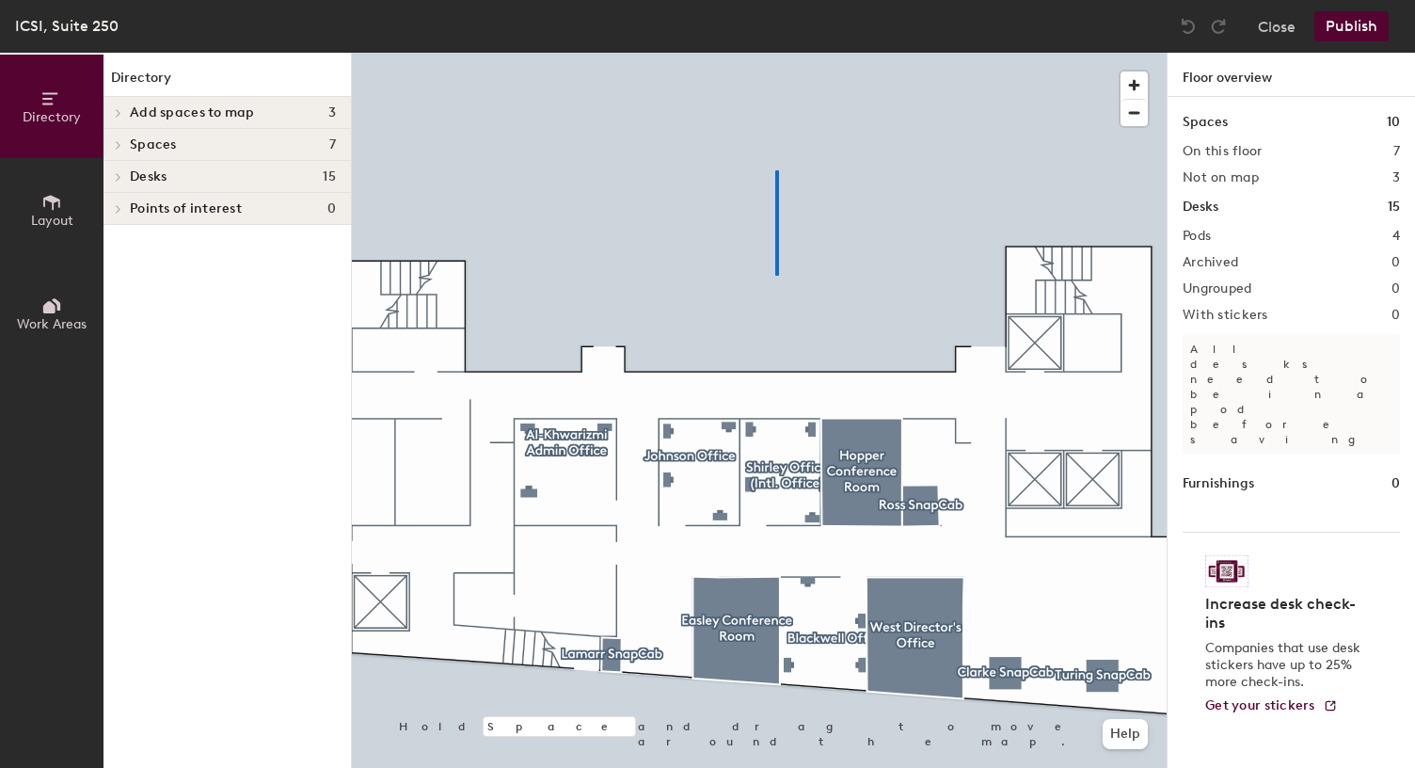
click at [776, 53] on div at bounding box center [759, 53] width 815 height 0
click at [184, 108] on span "Add spaces to map" at bounding box center [192, 112] width 125 height 15
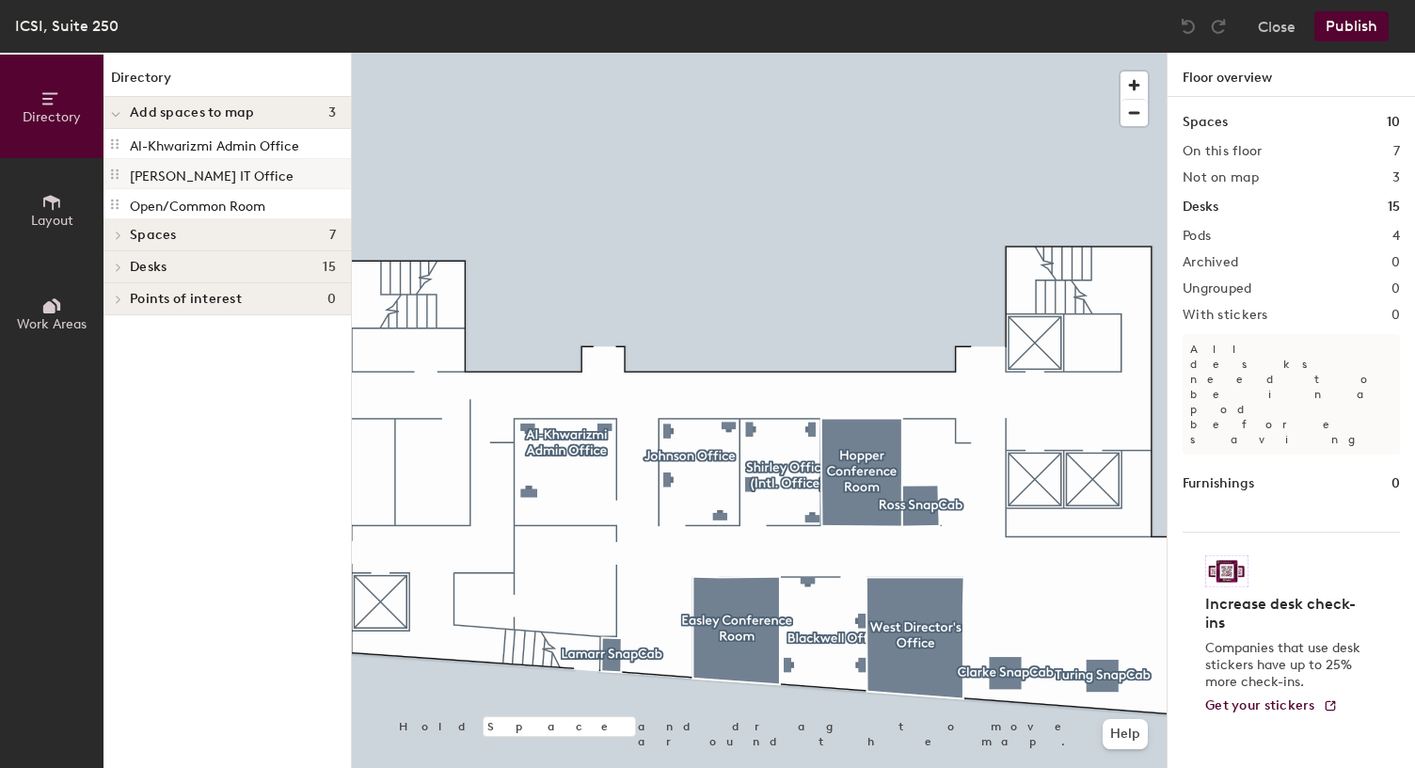
click at [112, 173] on icon at bounding box center [114, 174] width 15 height 15
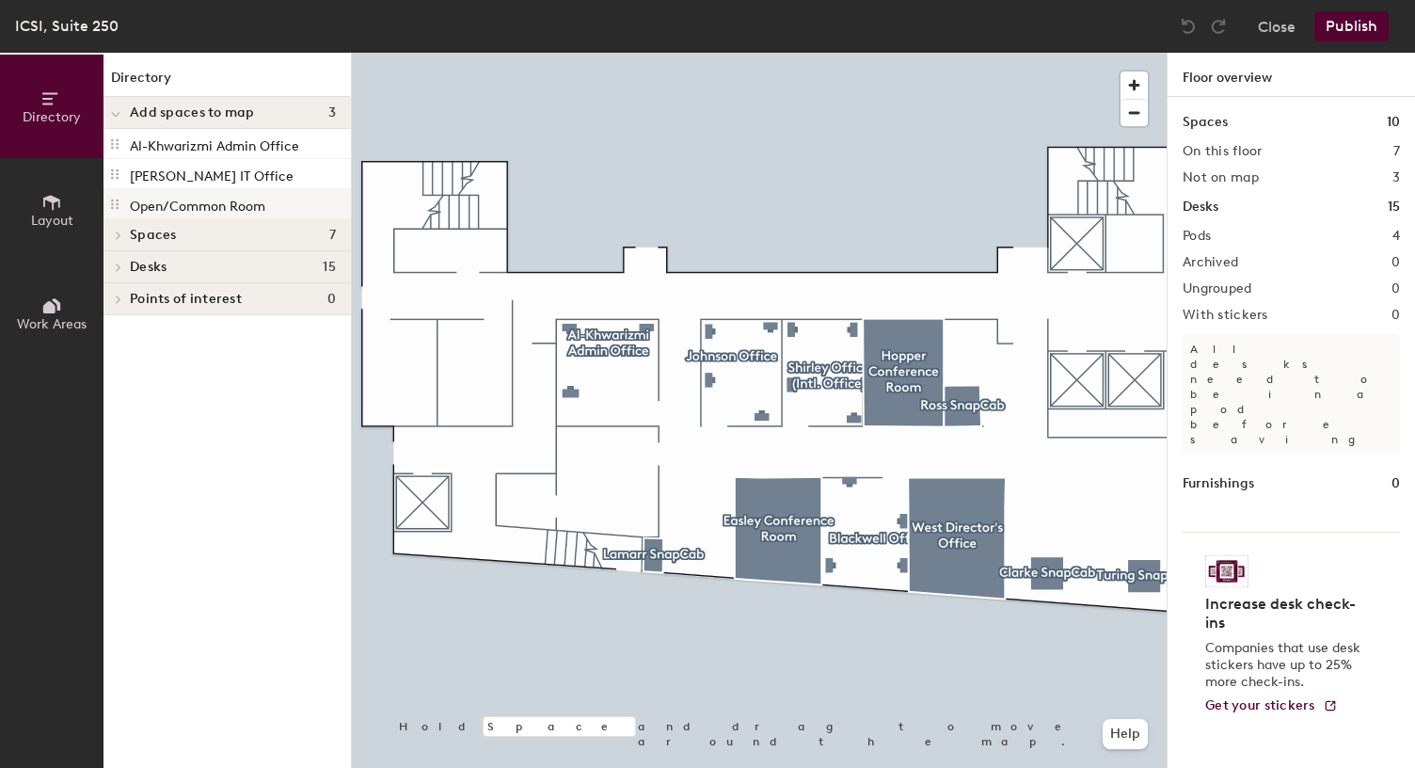
click at [598, 53] on div at bounding box center [759, 53] width 815 height 0
click at [567, 53] on div at bounding box center [759, 53] width 815 height 0
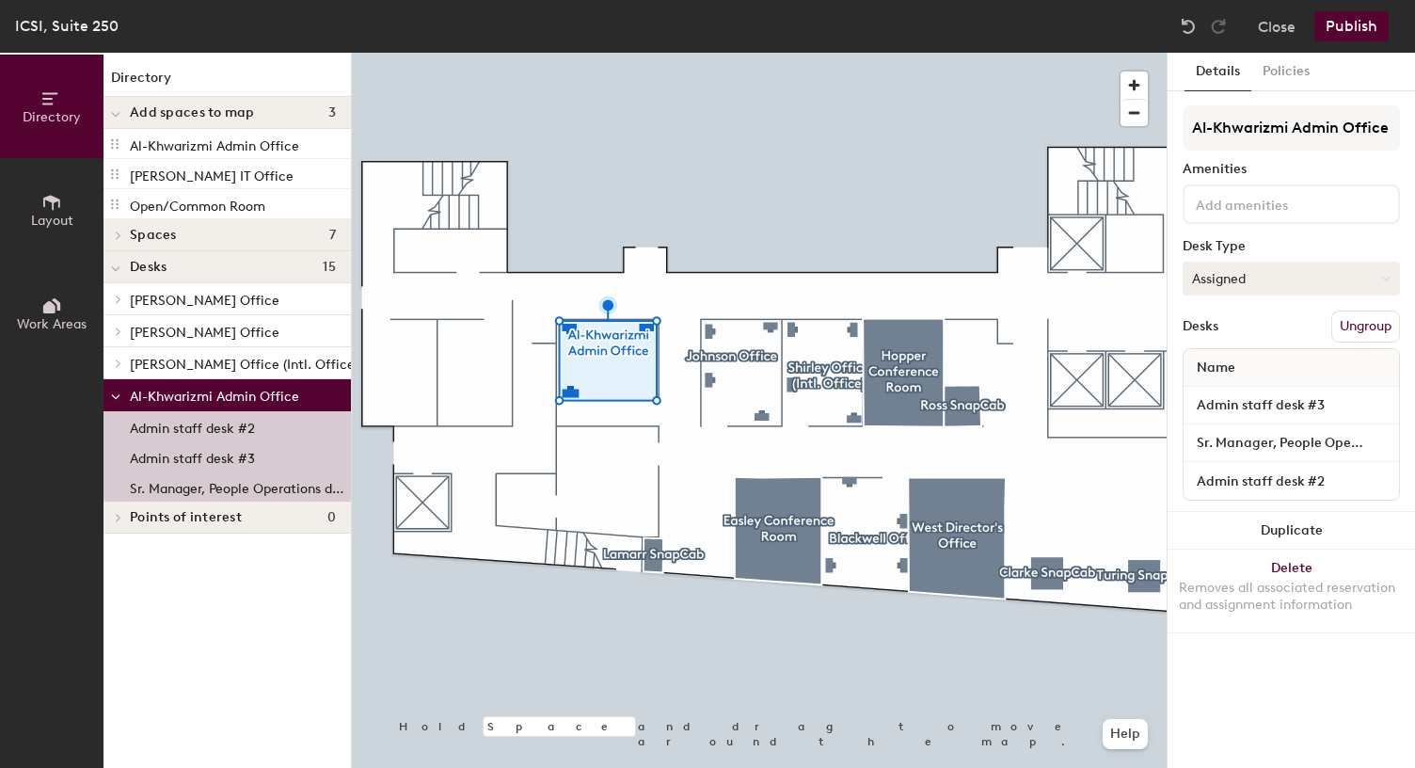
click at [1269, 269] on button "Assigned" at bounding box center [1291, 279] width 217 height 34
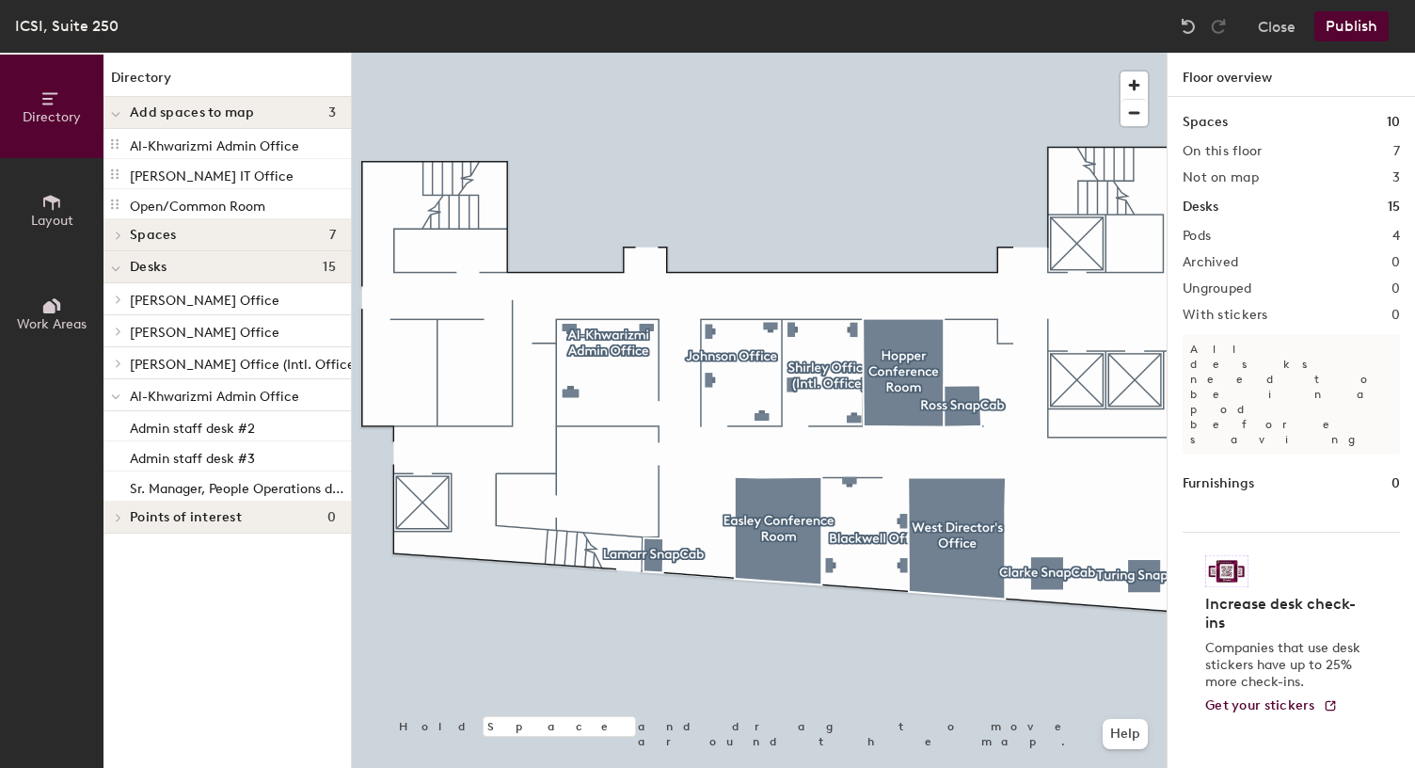
click at [49, 219] on span "Layout" at bounding box center [52, 221] width 42 height 16
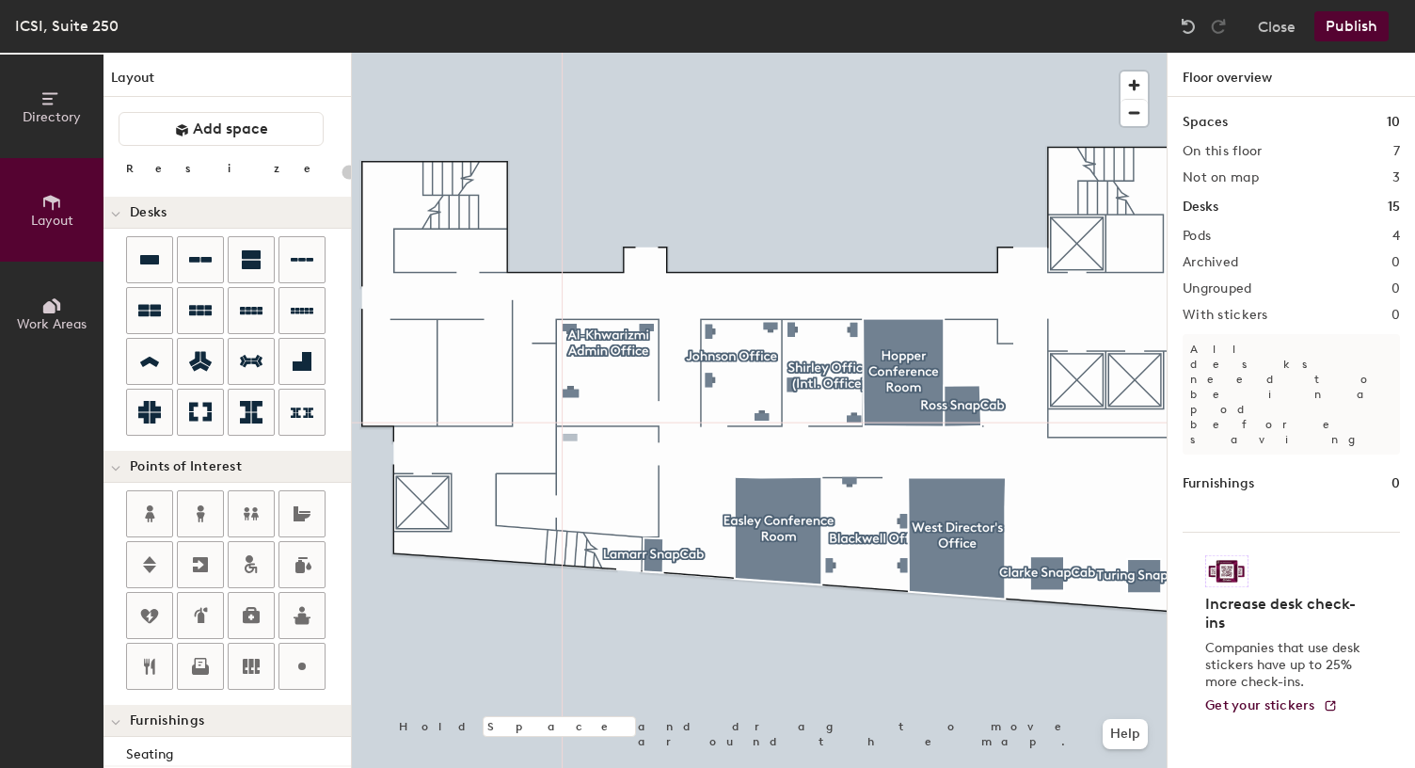
click at [568, 438] on div "Directory Layout Work Areas Layout Add space Resize Desks Points of Interest Fu…" at bounding box center [707, 410] width 1415 height 715
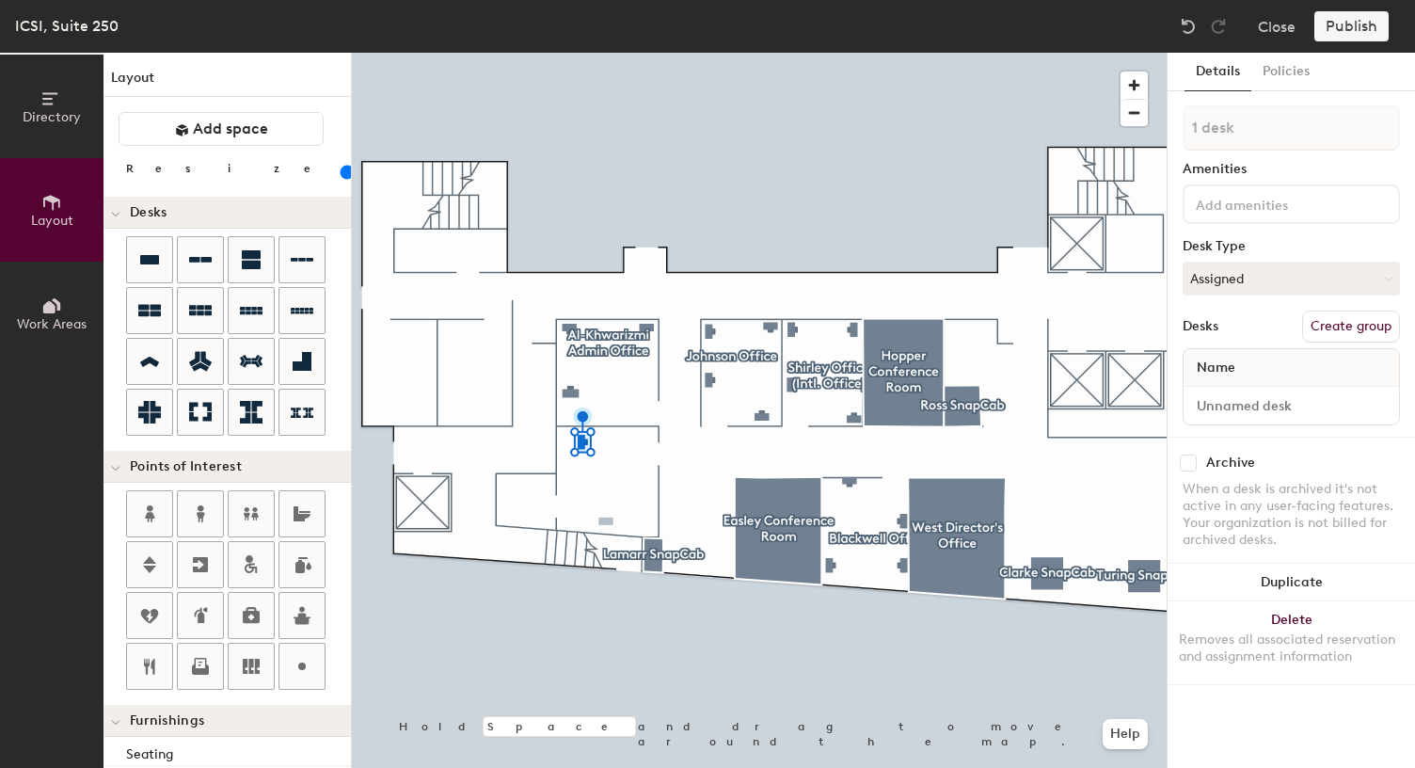
click at [606, 521] on div "Directory Layout Work Areas Layout Add space Resize Desks Points of Interest Fu…" at bounding box center [707, 410] width 1415 height 715
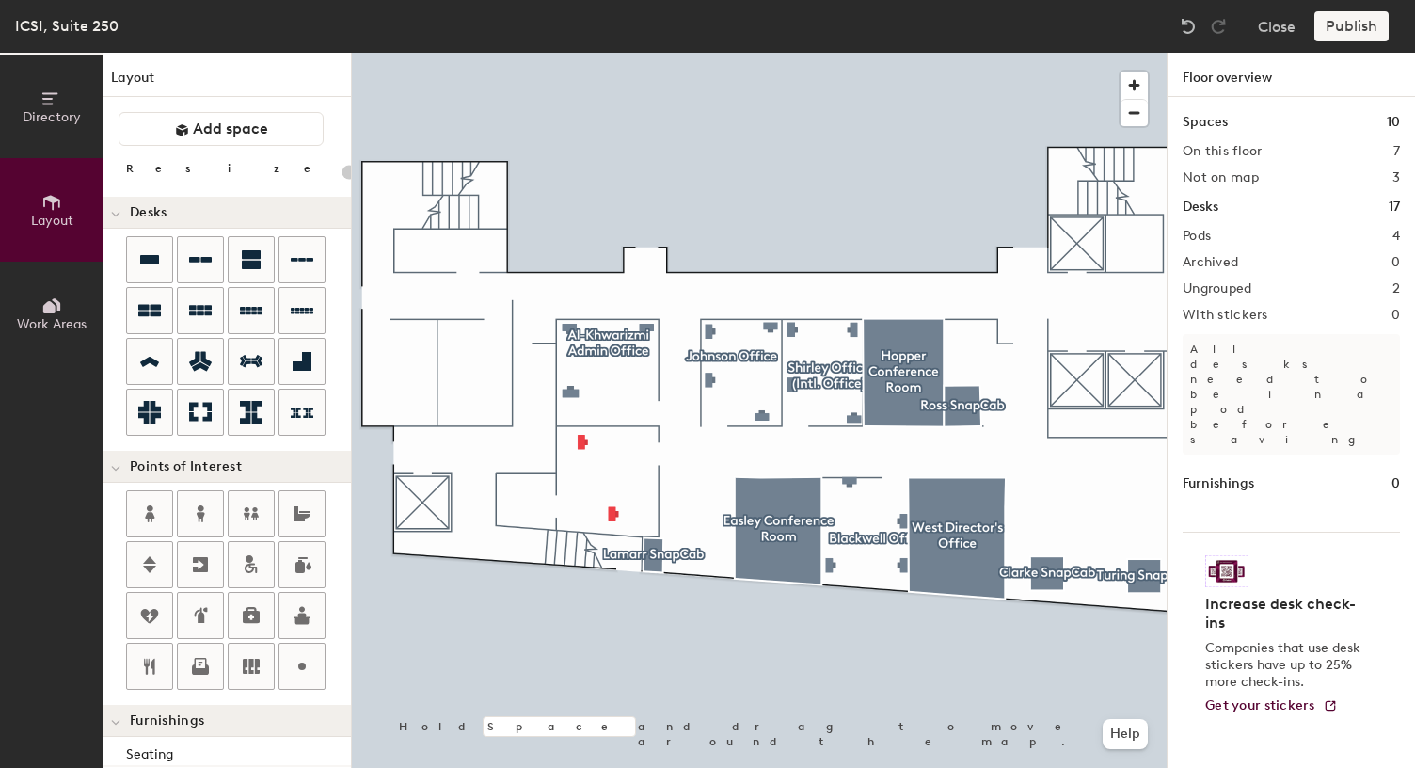
type input "80"
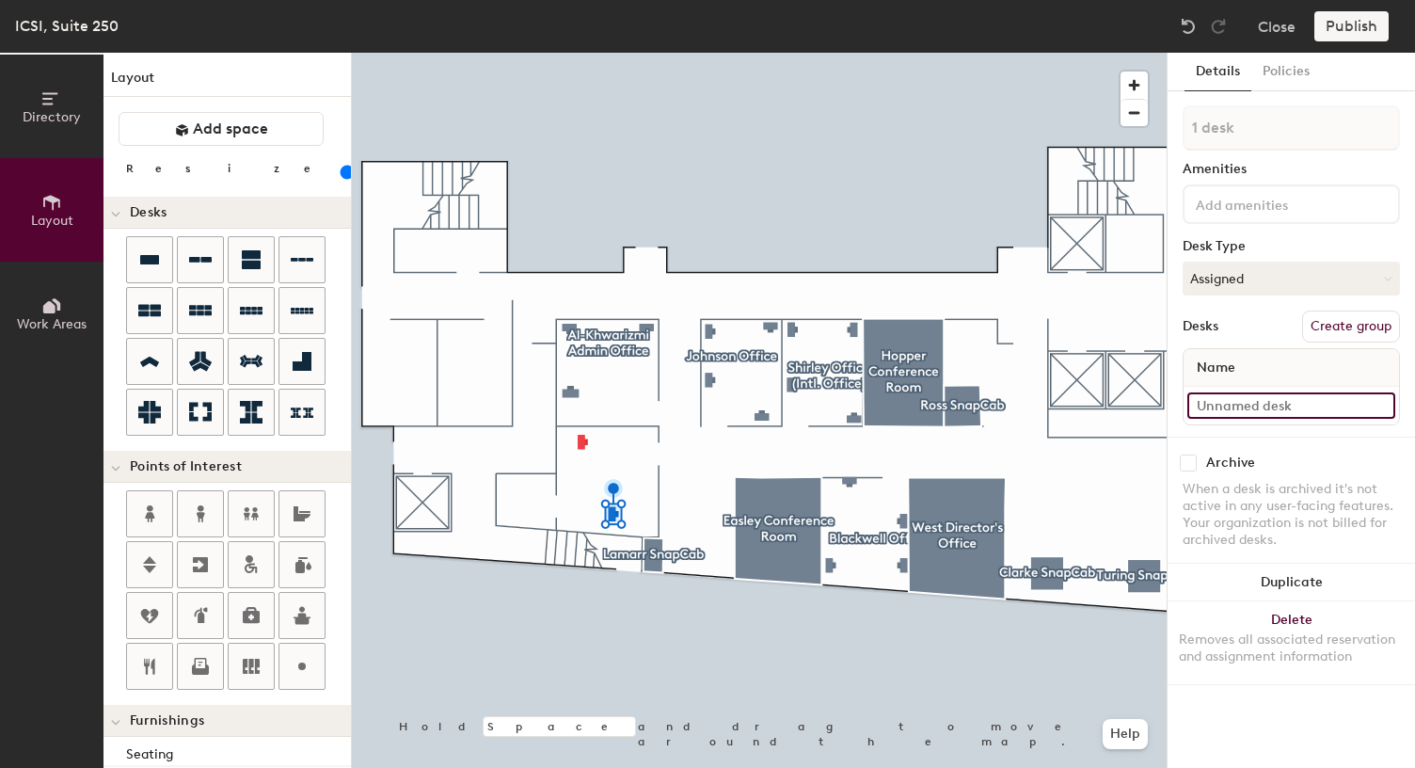
click at [1230, 406] on input at bounding box center [1292, 405] width 208 height 26
type input "IT Office desk #1"
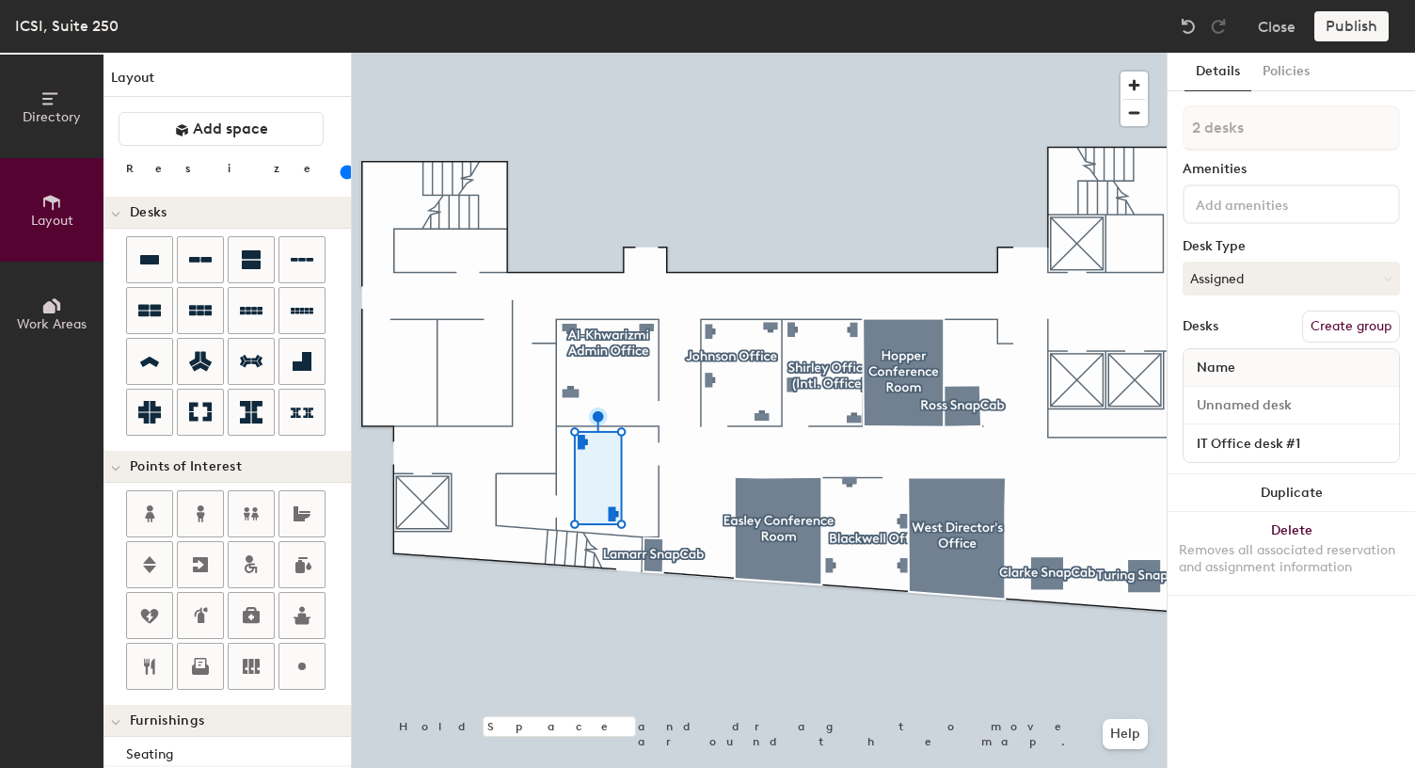
click at [644, 53] on div at bounding box center [759, 53] width 815 height 0
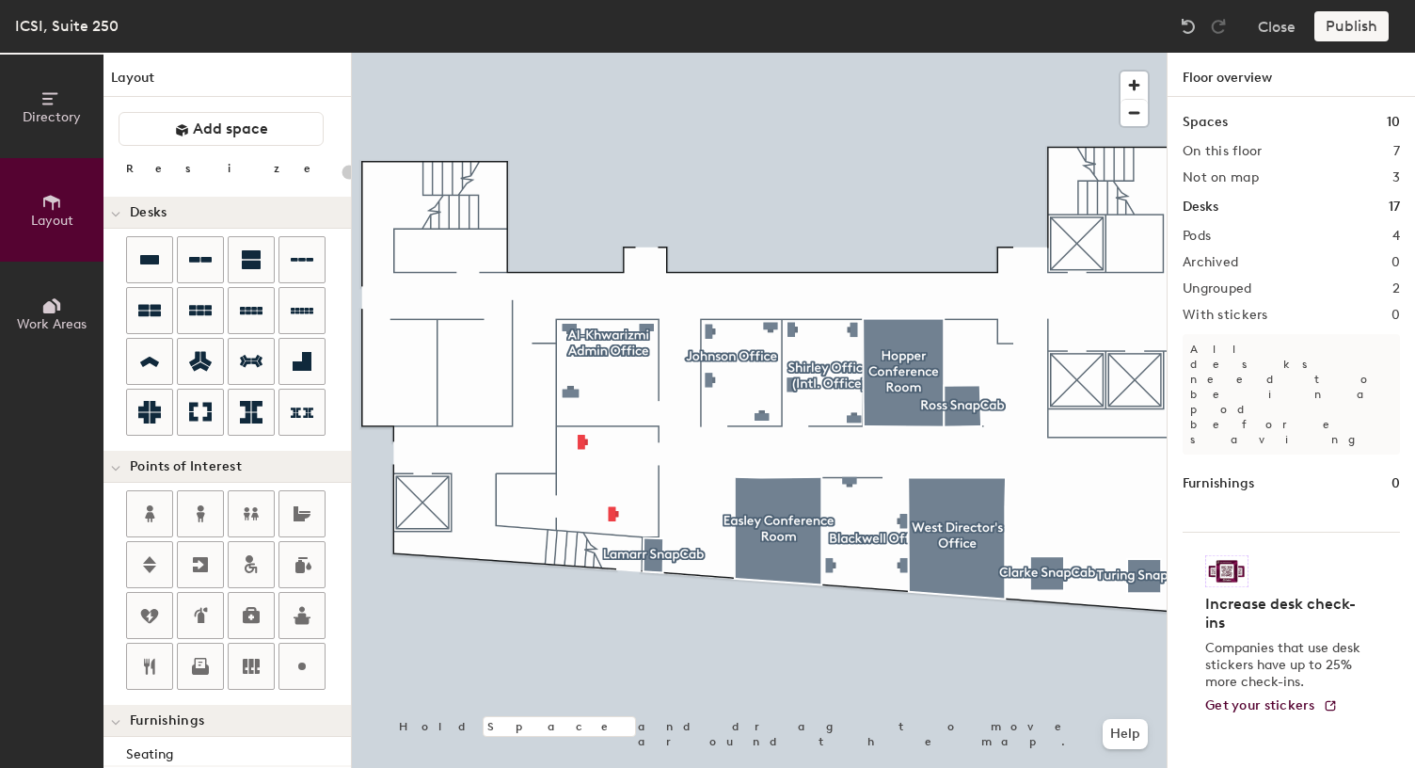
type input "80"
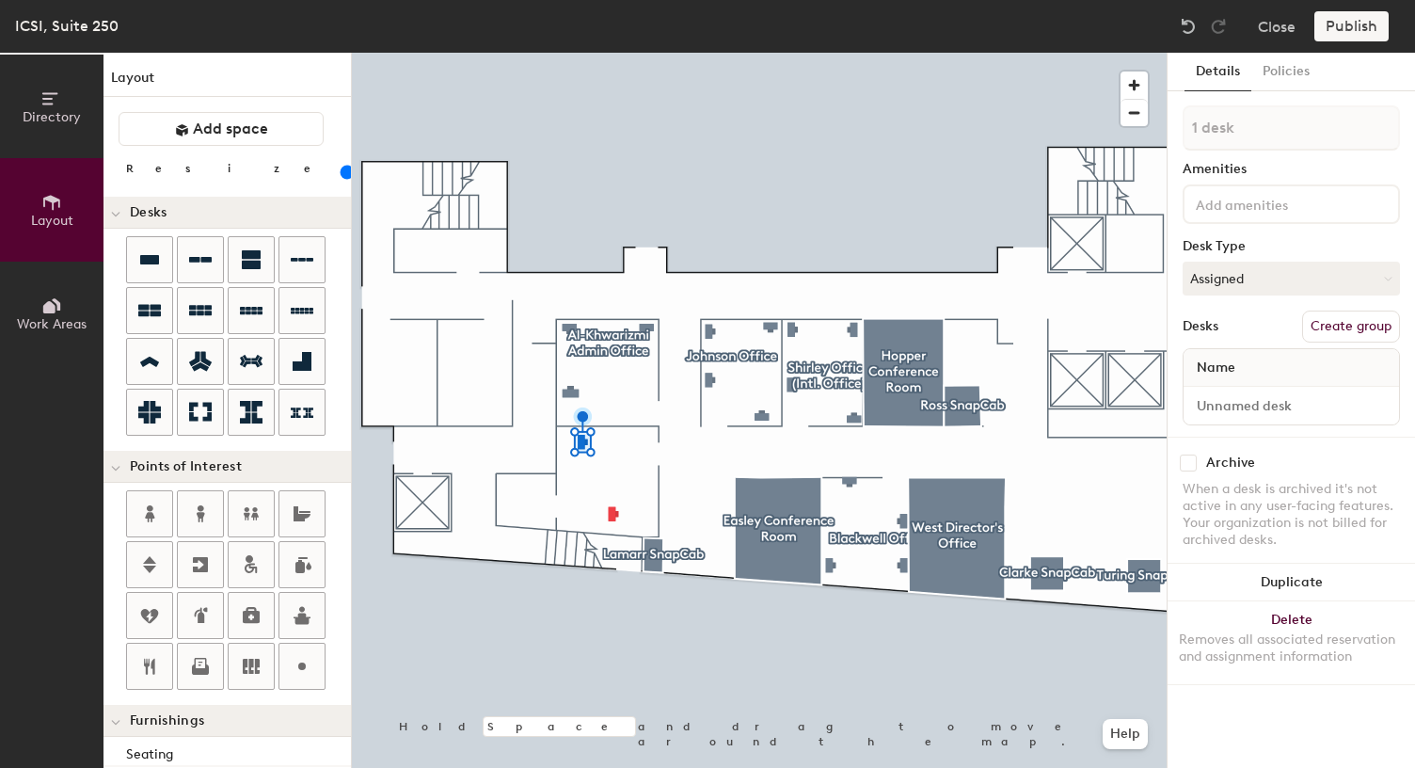
type input "2 desks"
click at [1131, 408] on div "Directory Layout Work Areas Layout Add space Resize Desks Points of Interest Fu…" at bounding box center [707, 410] width 1415 height 715
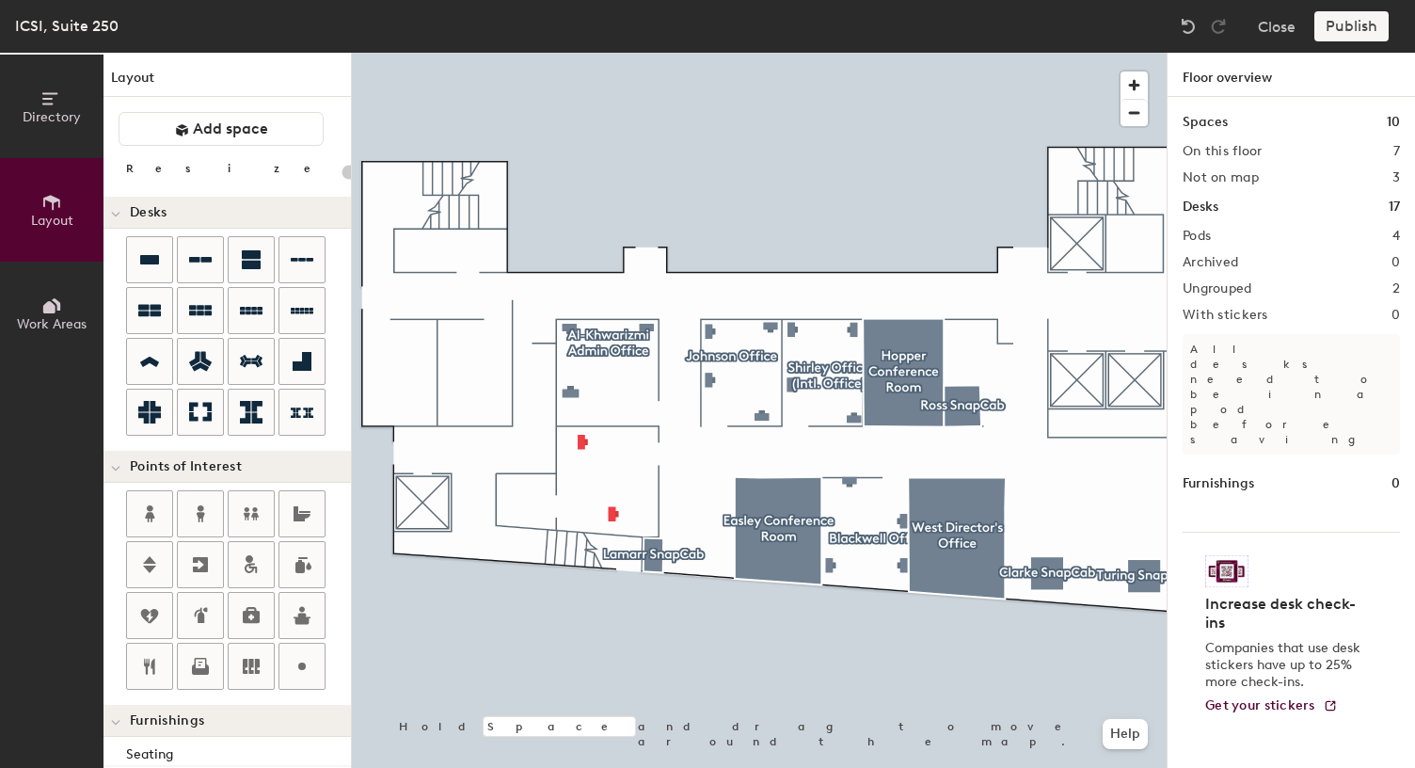
type input "80"
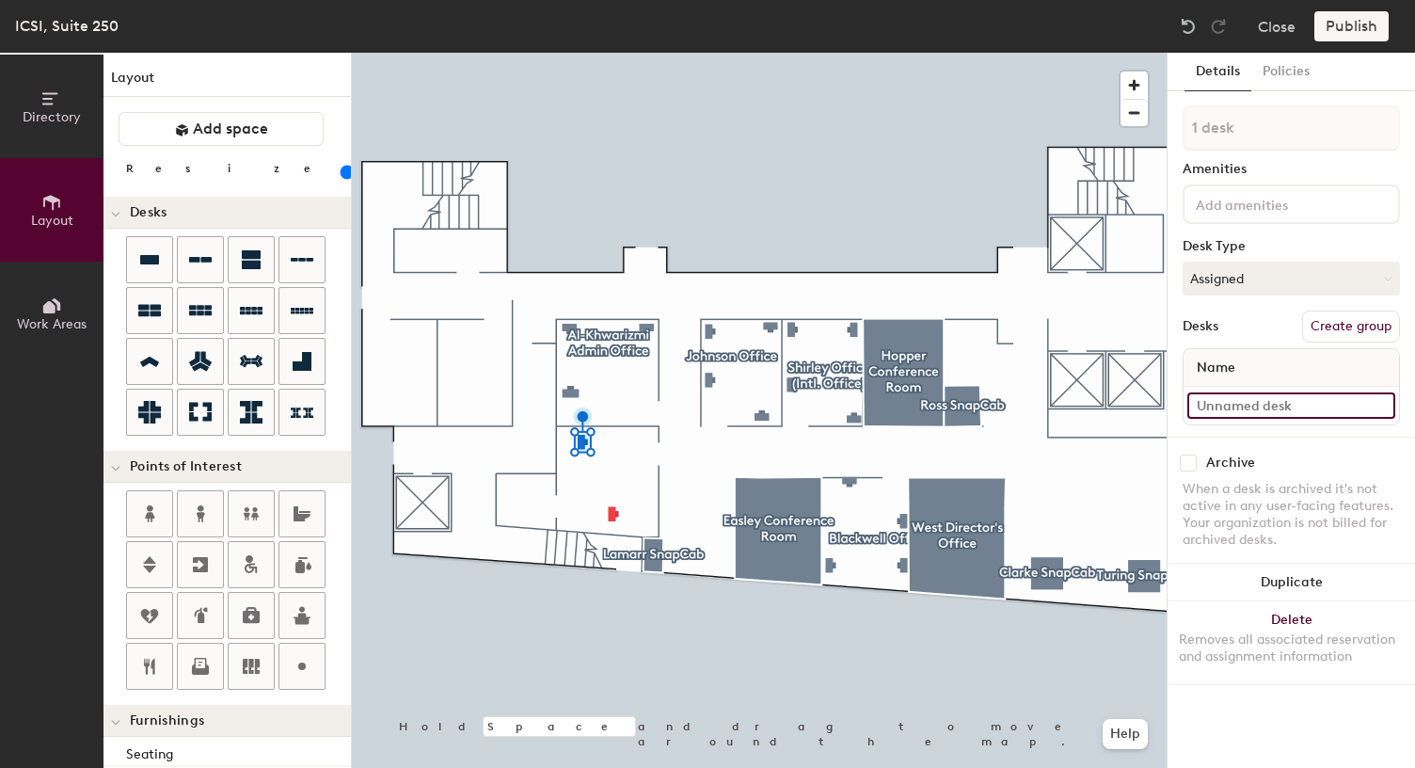
click at [1265, 405] on input at bounding box center [1292, 405] width 208 height 26
paste input "IT Office desk #1"
type input "IT Office desk #2"
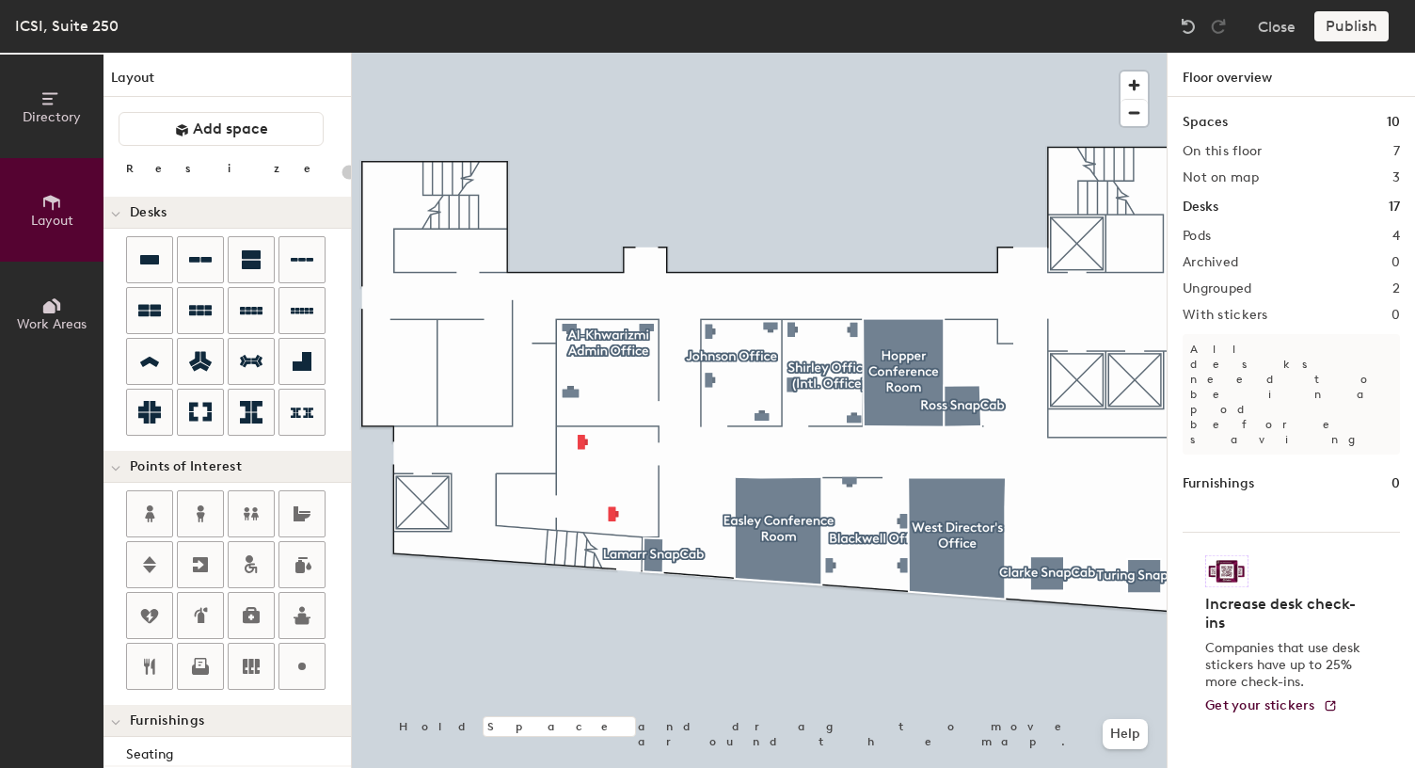
click at [586, 53] on div at bounding box center [759, 53] width 815 height 0
type input "80"
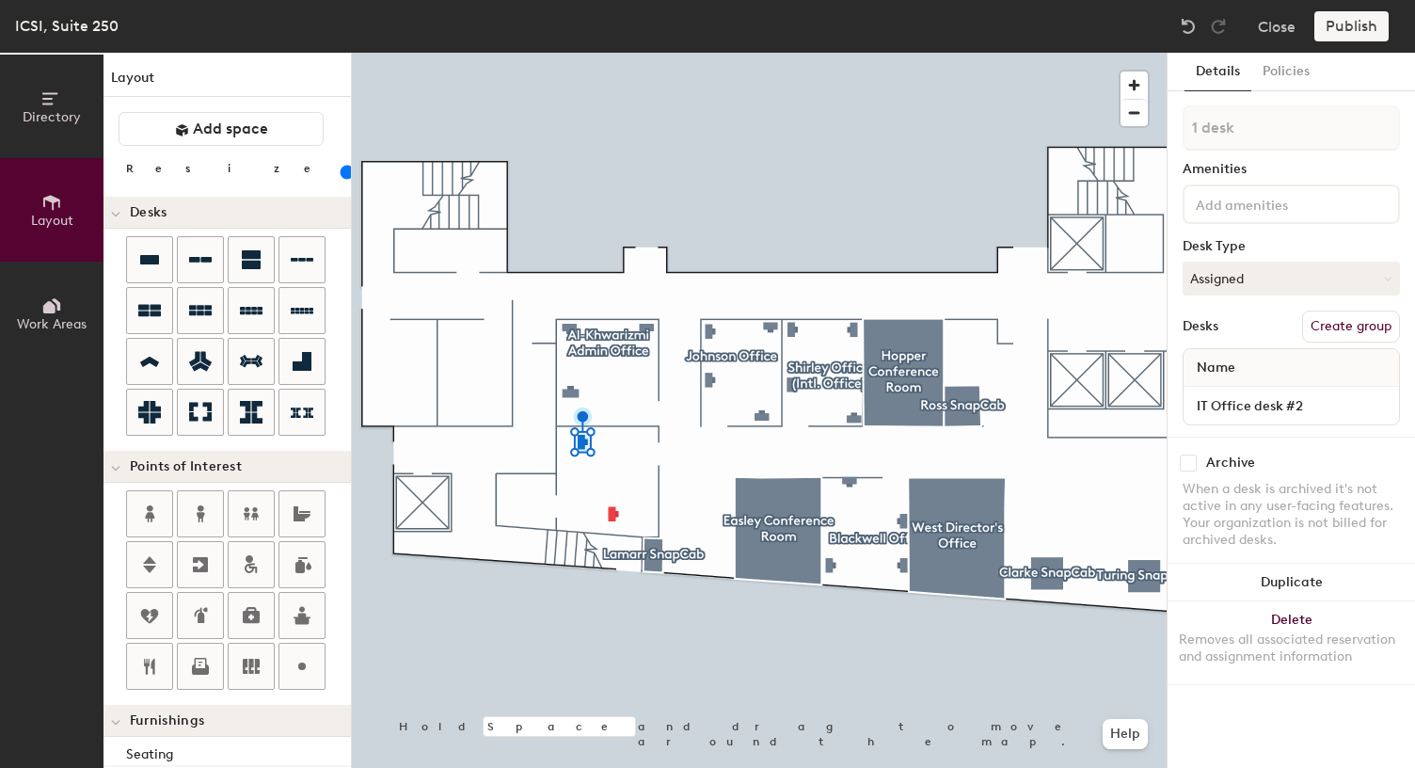
type input "2 desks"
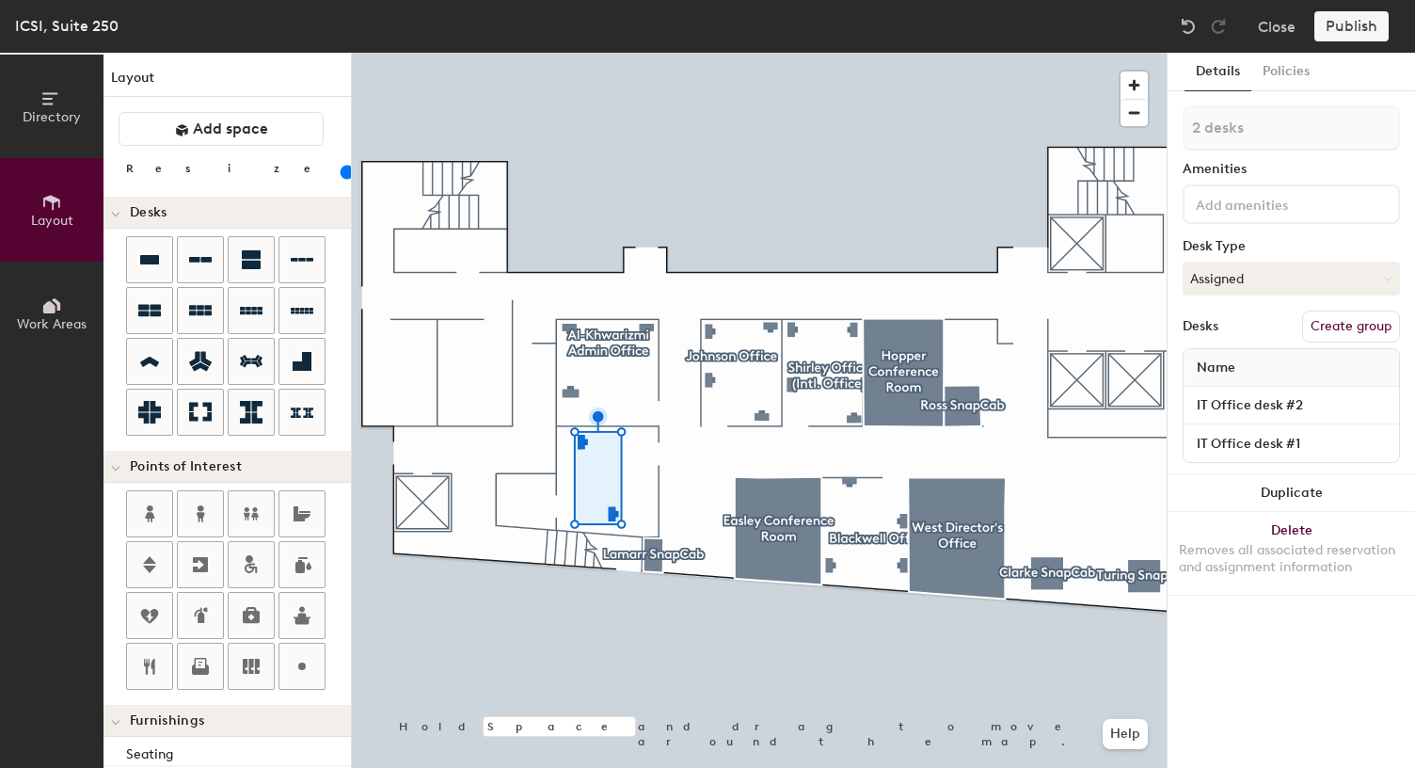
click at [1350, 323] on button "Create group" at bounding box center [1351, 327] width 98 height 32
click at [1140, 130] on div "Directory Layout Work Areas Layout Add space Resize Desks Points of Interest Fu…" at bounding box center [707, 410] width 1415 height 715
type input "[PERSON_NAME] IT Office"
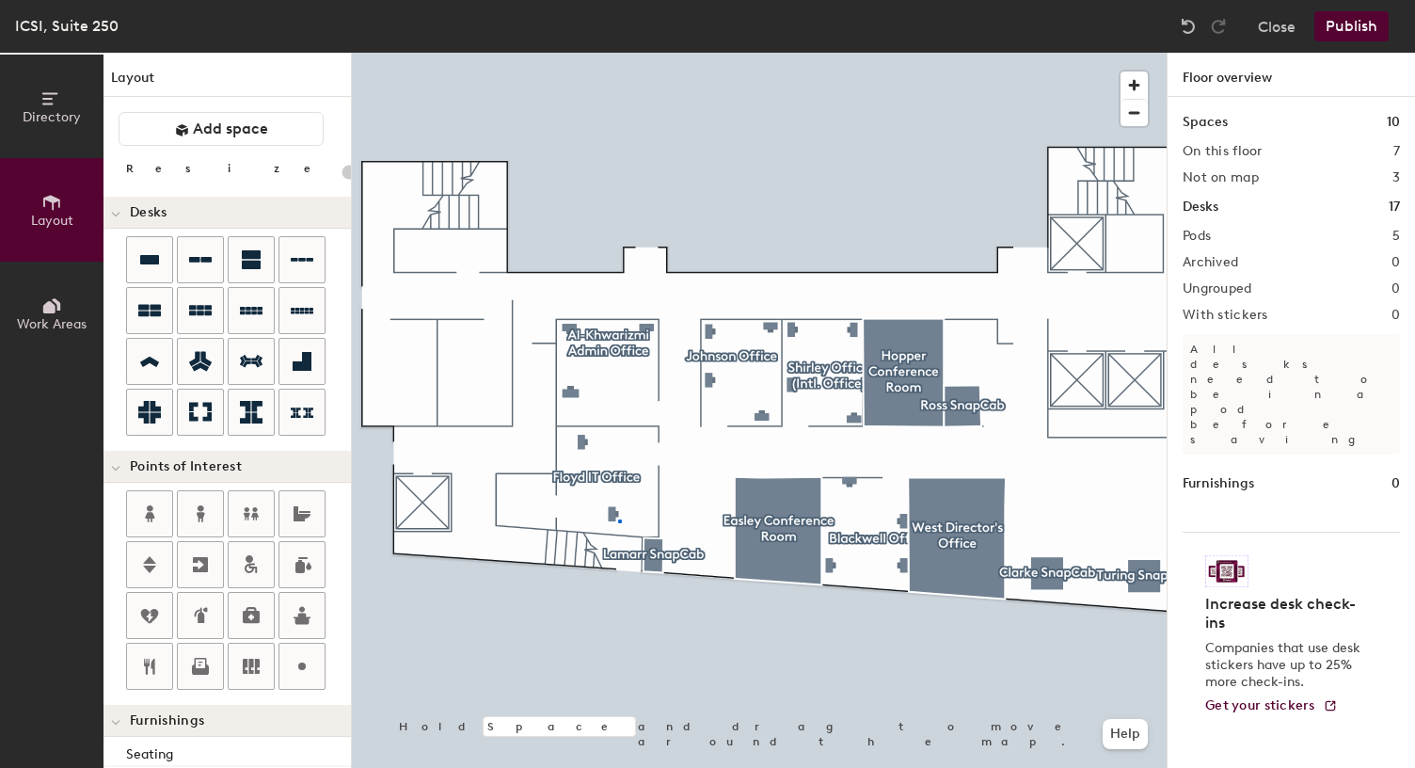
drag, startPoint x: 1273, startPoint y: 123, endPoint x: 765, endPoint y: 24, distance: 517.9
click at [619, 53] on div at bounding box center [759, 53] width 815 height 0
click at [567, 53] on div at bounding box center [759, 53] width 815 height 0
type input "80"
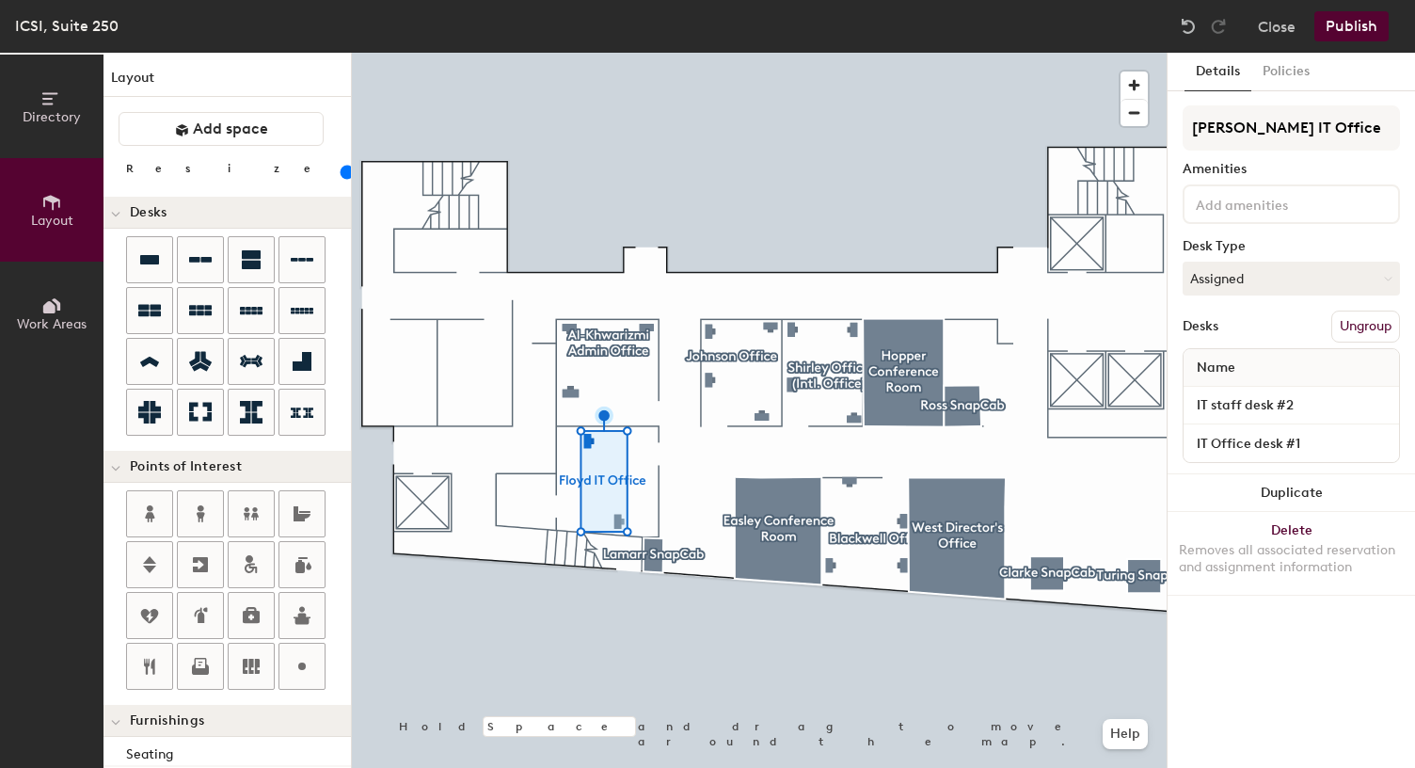
click at [1274, 404] on input "IT staff desk #2" at bounding box center [1292, 405] width 208 height 26
click at [1280, 440] on input "IT Office desk #1" at bounding box center [1292, 443] width 208 height 26
click at [1282, 445] on input "IT Office desk #1" at bounding box center [1292, 443] width 208 height 26
click at [1281, 441] on input "IT Office desk #1" at bounding box center [1292, 443] width 208 height 26
click at [1052, 441] on div "Directory Layout Work Areas Layout Add space Resize Desks Points of Interest Fu…" at bounding box center [707, 410] width 1415 height 715
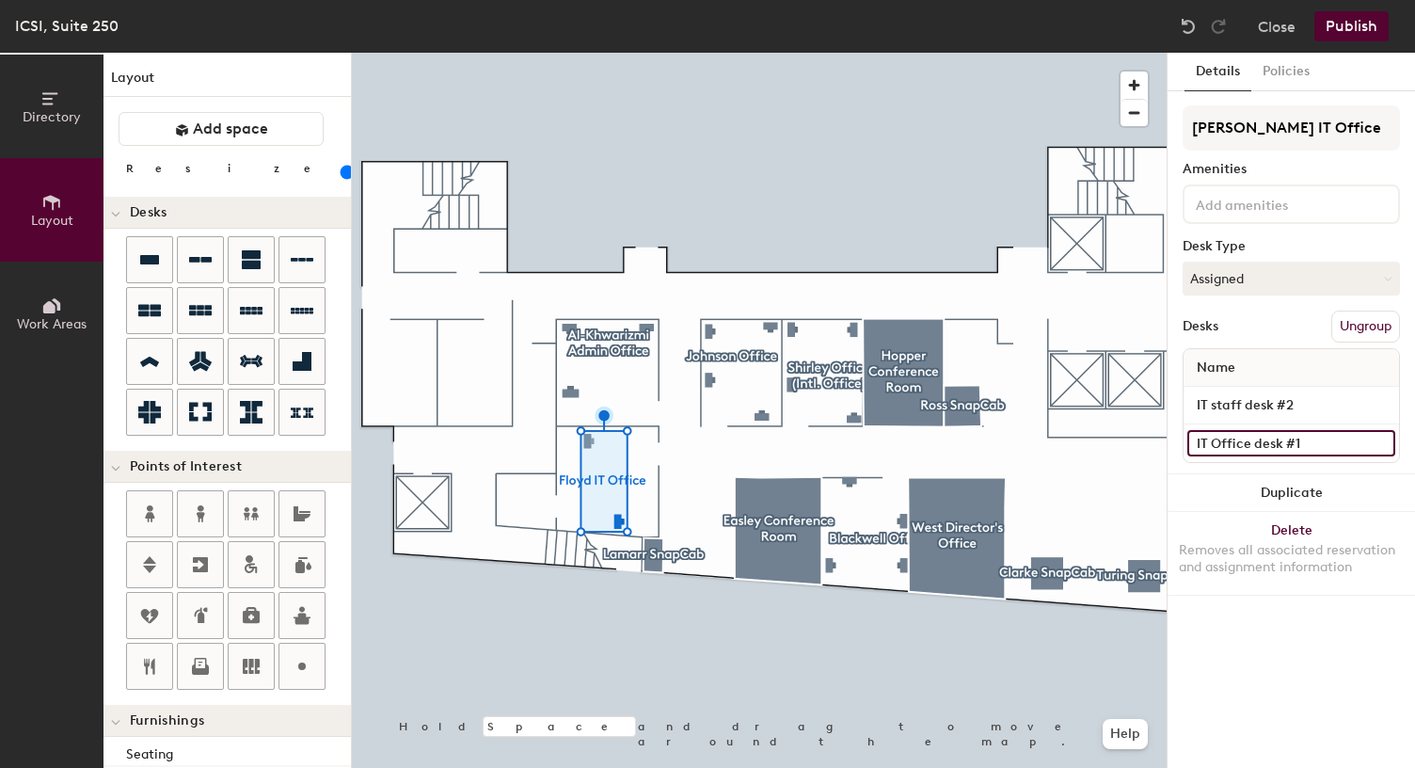
paste input "staff desk #2"
type input "IT staff desk #2 #1"
click at [1296, 442] on input "IT staff desk #2 #1" at bounding box center [1292, 443] width 208 height 26
paste input "IT staff desk #2"
type input "IT staff desk #1"
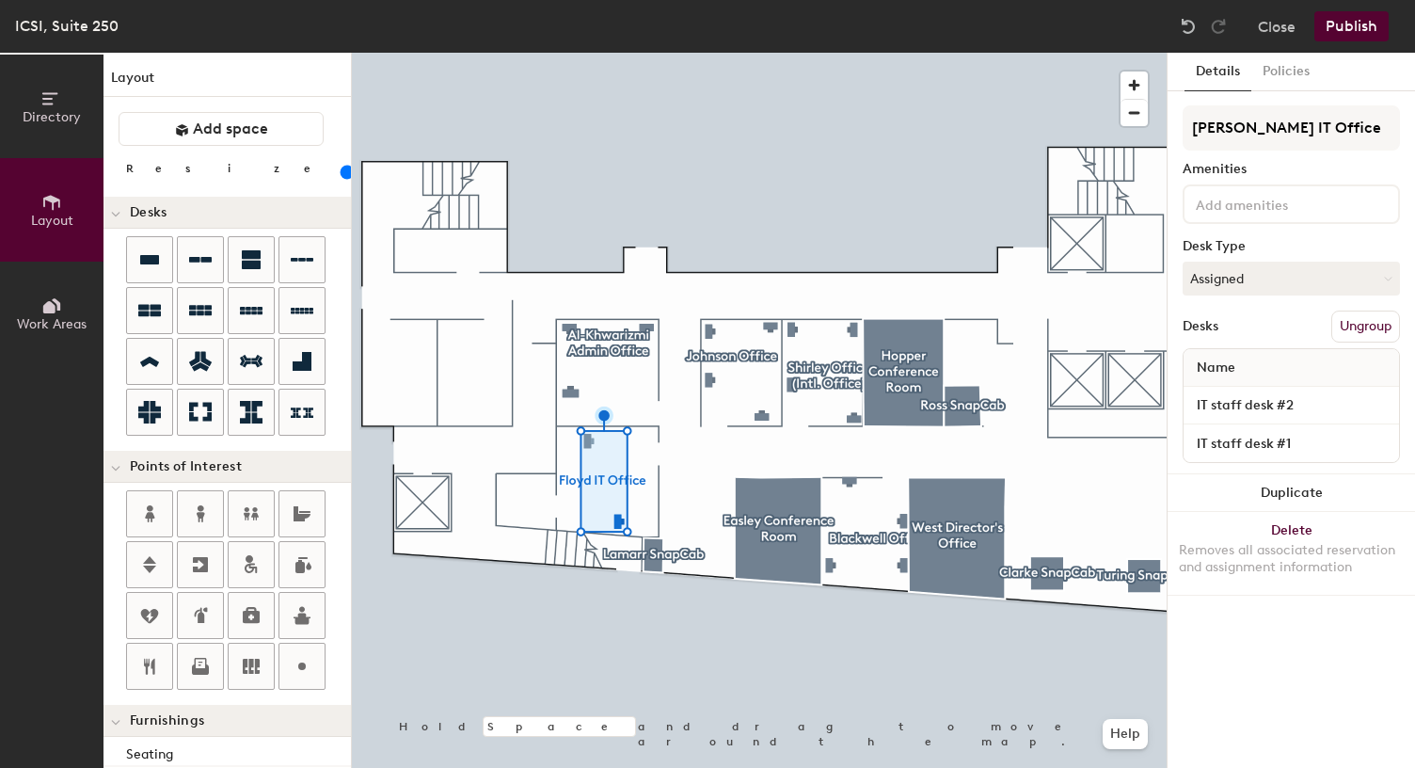
click at [1355, 636] on div "Details Policies [PERSON_NAME] IT Office Amenities Desk Type Assigned Desks Ung…" at bounding box center [1291, 410] width 247 height 715
click at [1356, 30] on button "Publish" at bounding box center [1352, 26] width 74 height 30
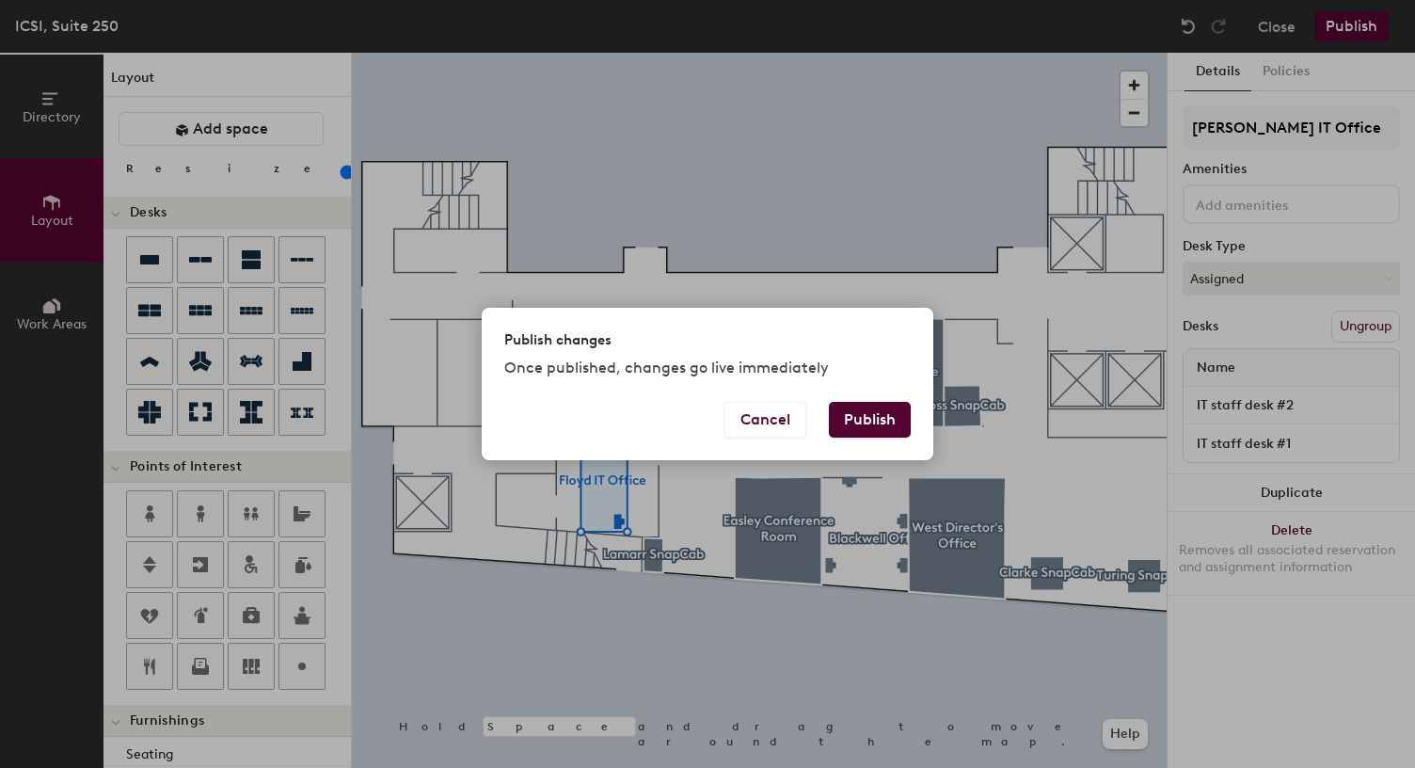
click at [893, 423] on button "Publish" at bounding box center [870, 420] width 82 height 36
type input "20"
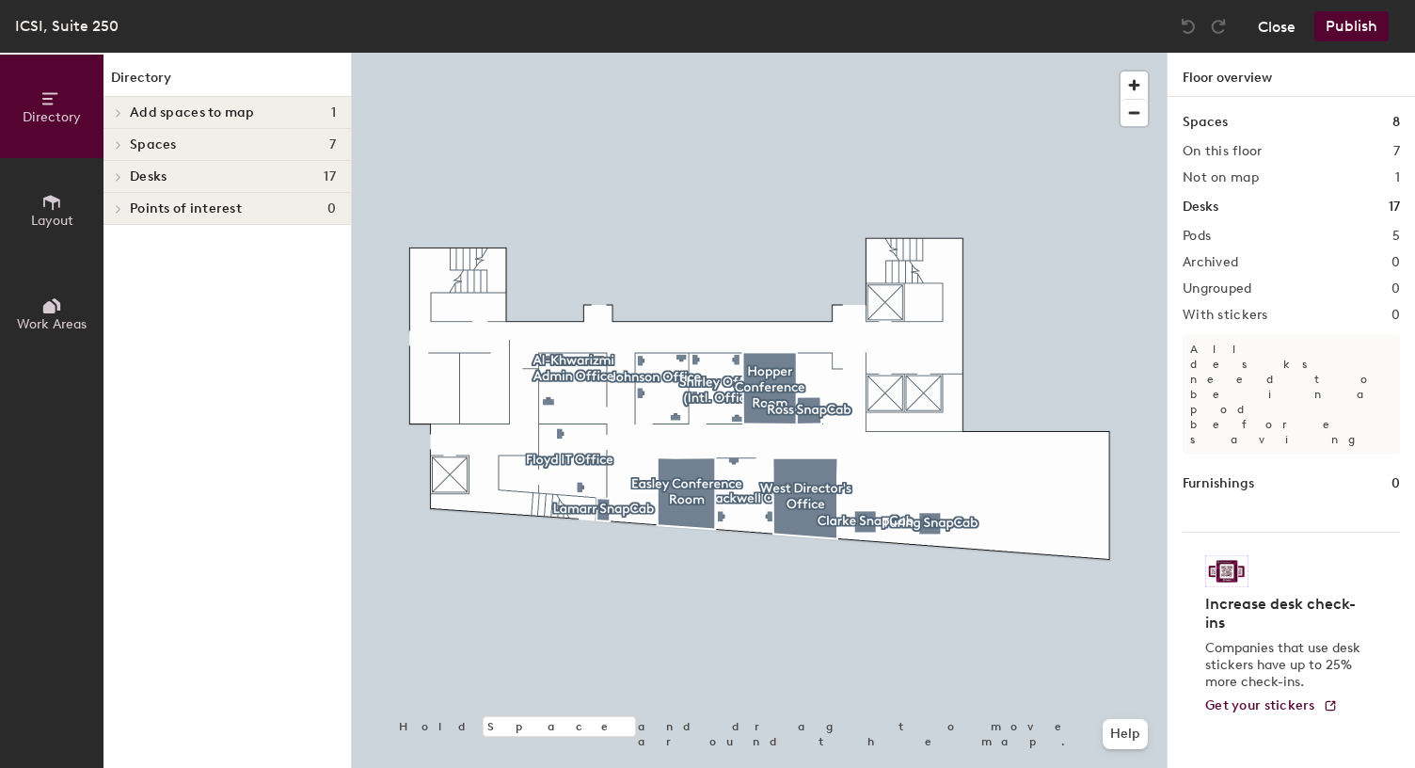
click at [1272, 25] on button "Close" at bounding box center [1277, 26] width 38 height 30
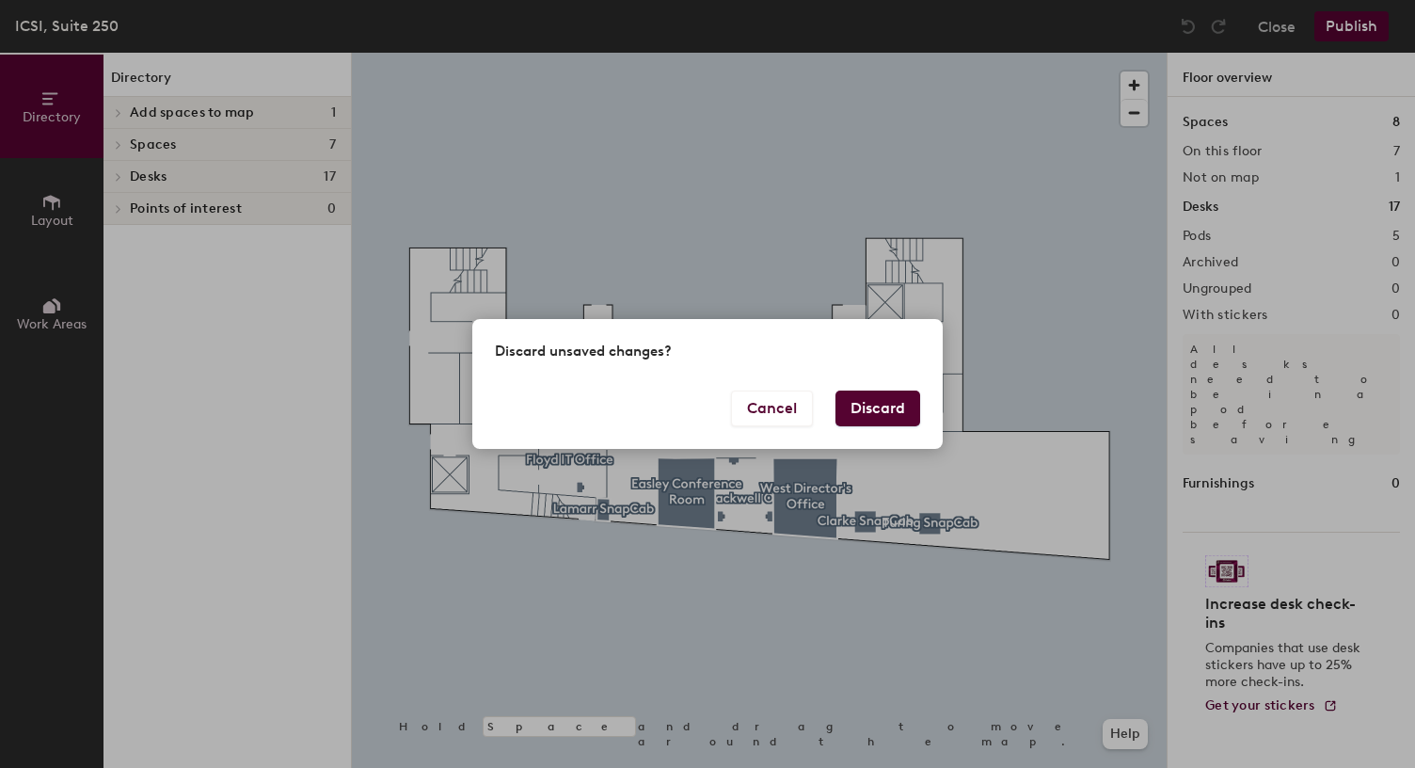
click at [868, 403] on button "Discard" at bounding box center [878, 409] width 85 height 36
